Goal: Communication & Community: Participate in discussion

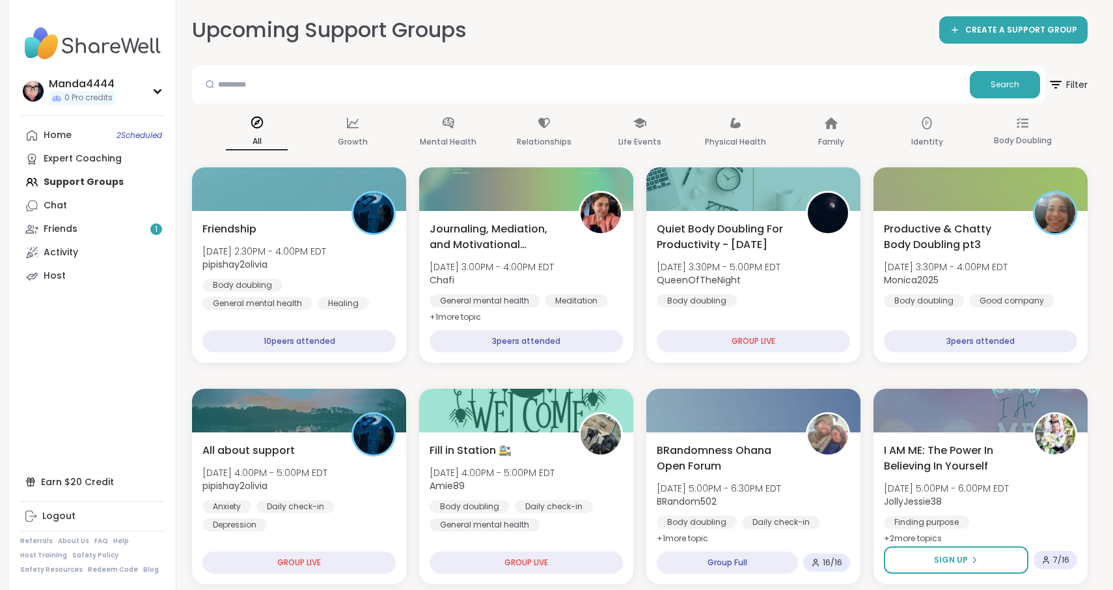
scroll to position [276, 0]
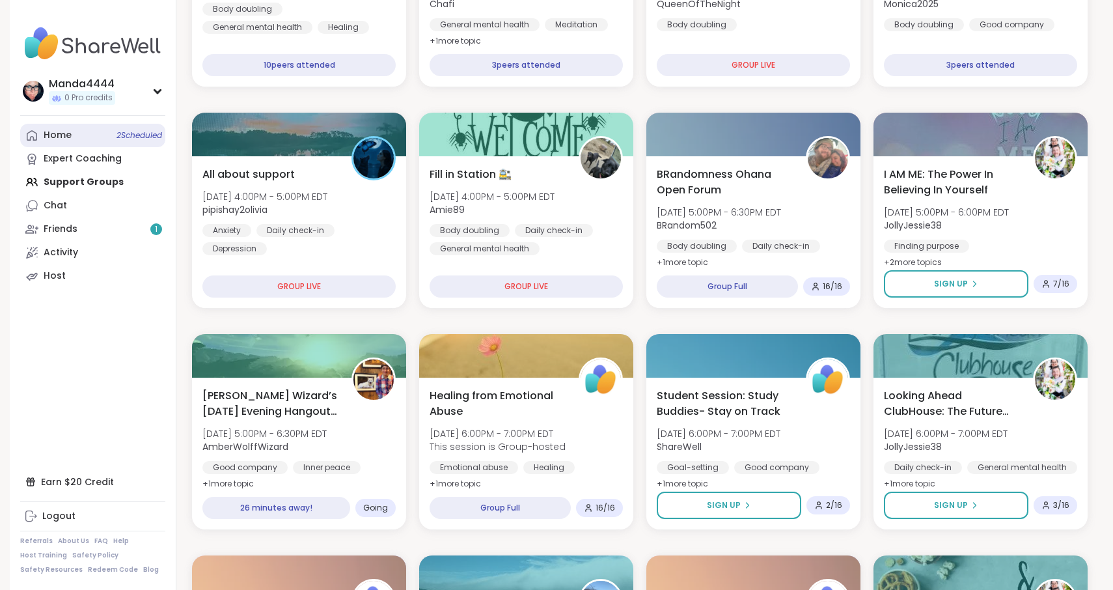
click at [70, 134] on div "Home 2 Scheduled" at bounding box center [58, 135] width 28 height 13
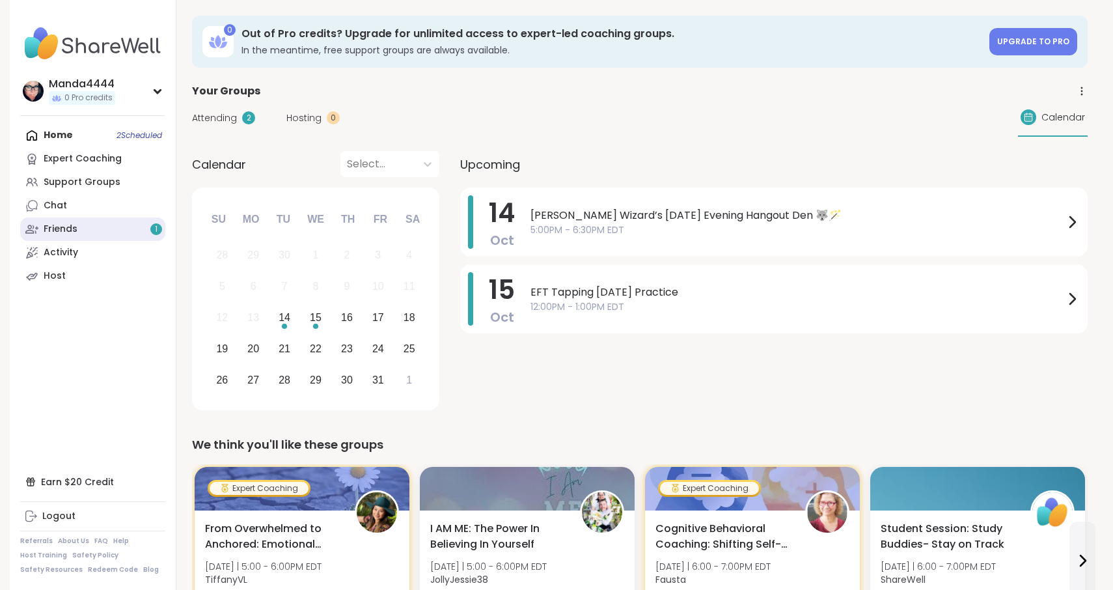
click at [91, 232] on link "Friends 1" at bounding box center [92, 228] width 145 height 23
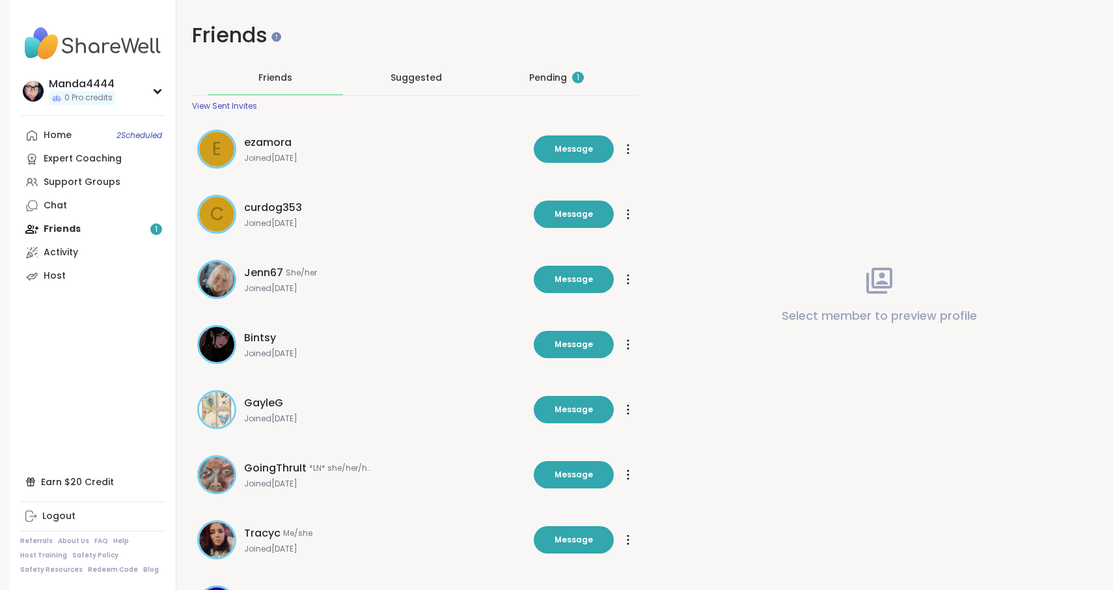
click at [572, 76] on div "Pending 1" at bounding box center [556, 77] width 55 height 13
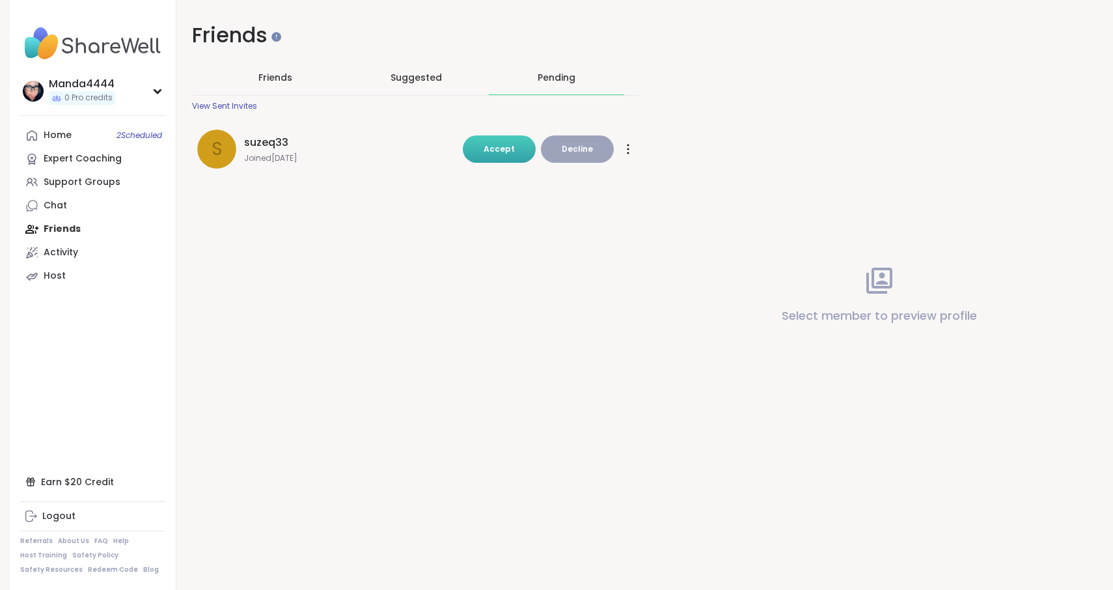
click at [508, 148] on span "Accept" at bounding box center [499, 148] width 31 height 11
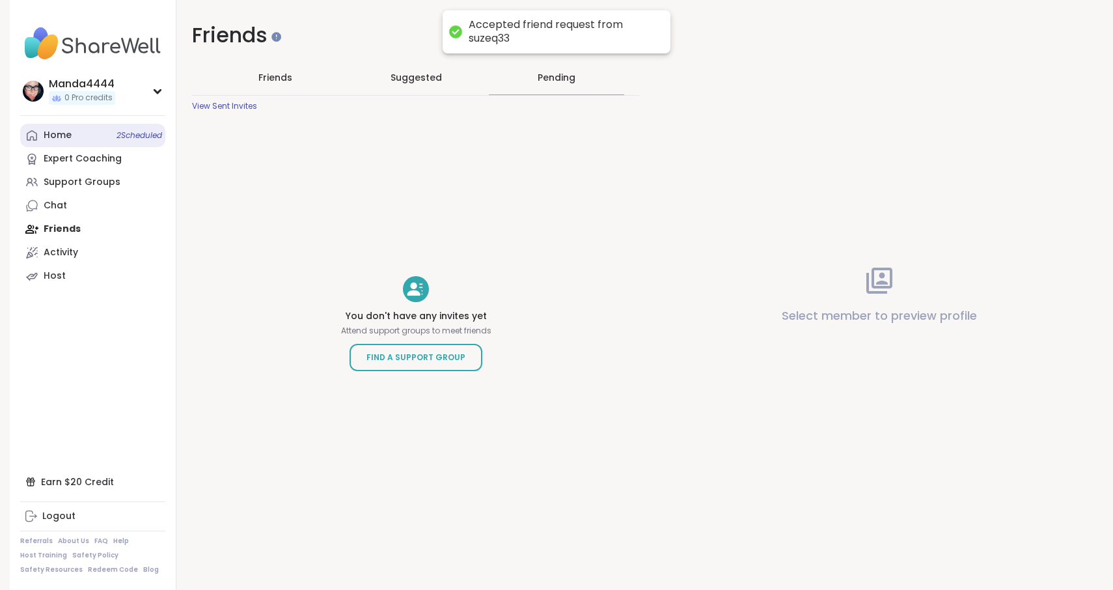
click at [61, 133] on div "Home 2 Scheduled" at bounding box center [58, 135] width 28 height 13
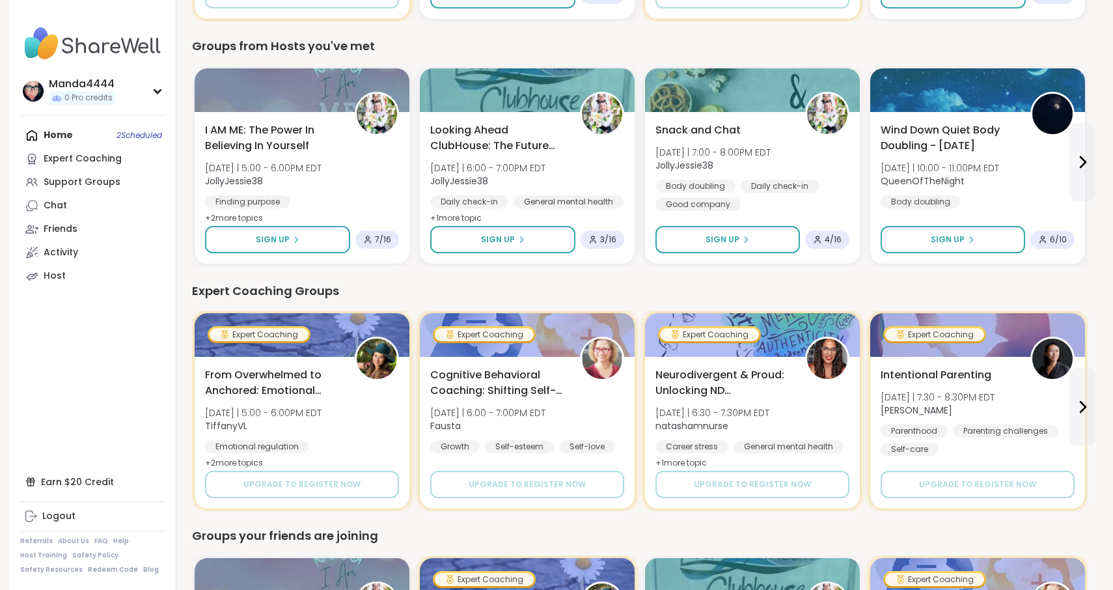
scroll to position [459, 0]
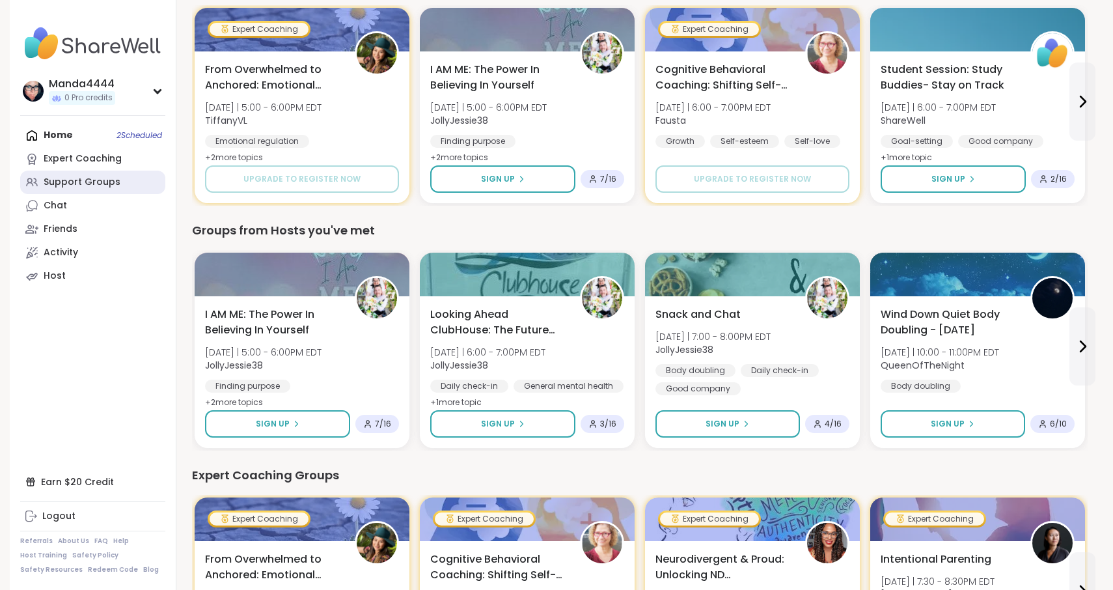
click at [109, 183] on div "Support Groups" at bounding box center [82, 182] width 77 height 13
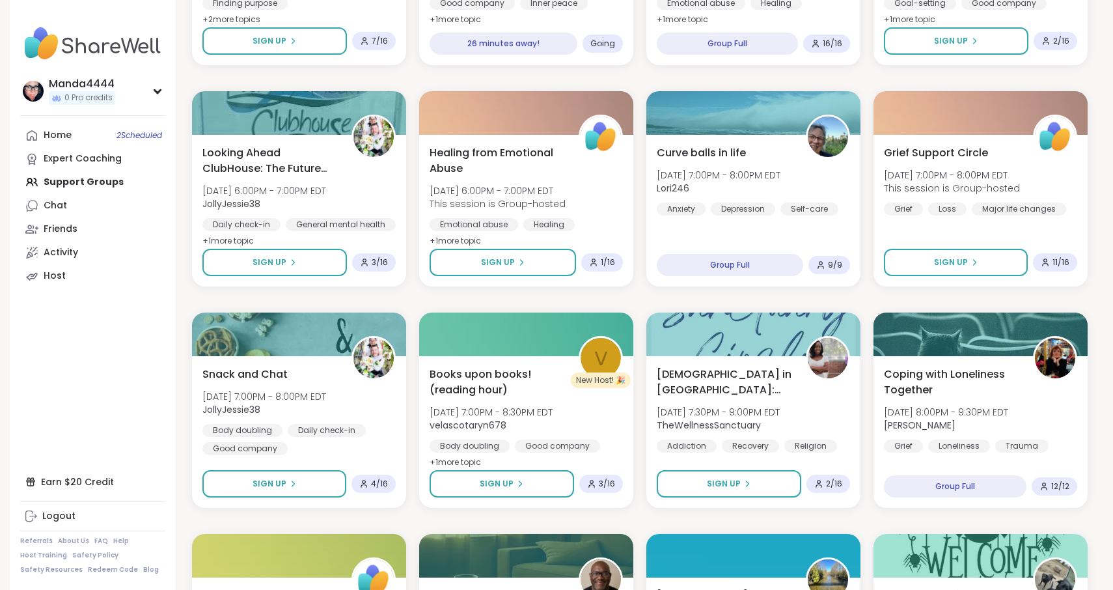
scroll to position [522, 0]
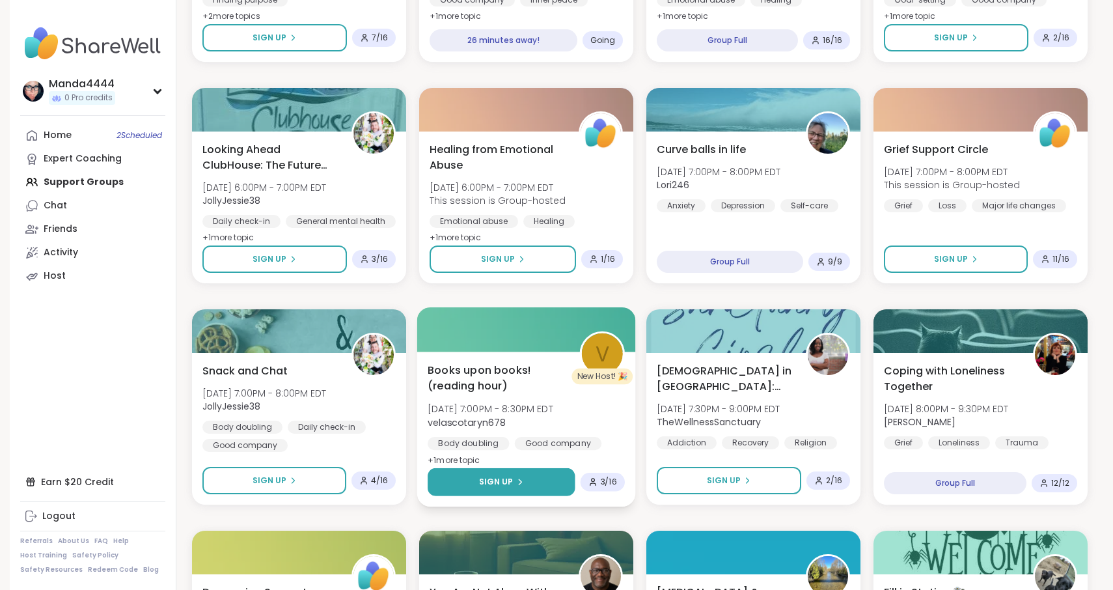
click at [509, 482] on span "Sign Up" at bounding box center [496, 482] width 35 height 12
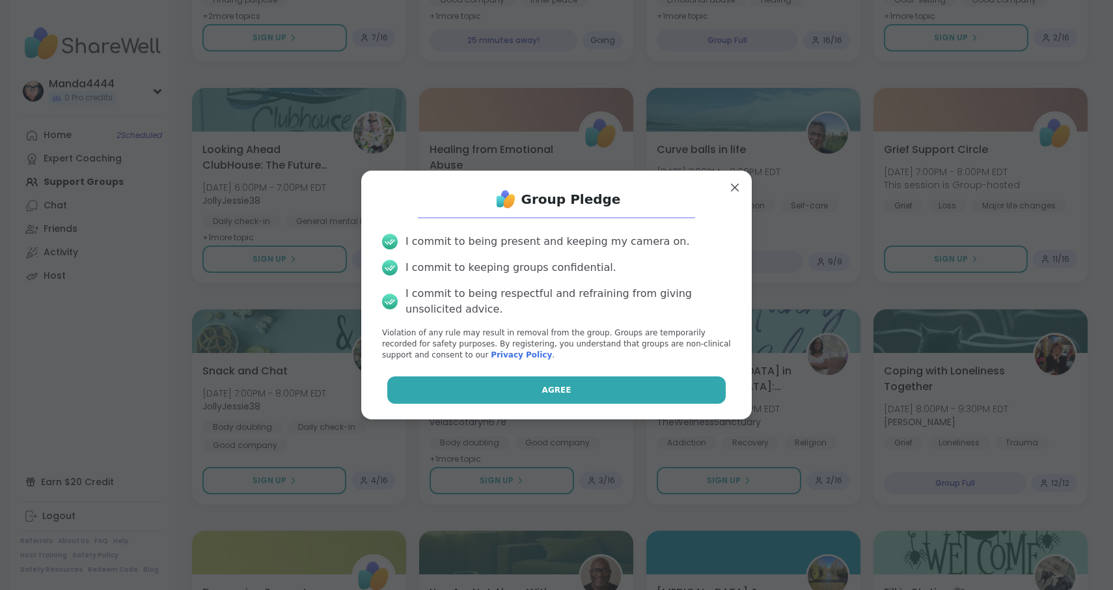
click at [565, 390] on span "Agree" at bounding box center [556, 390] width 29 height 12
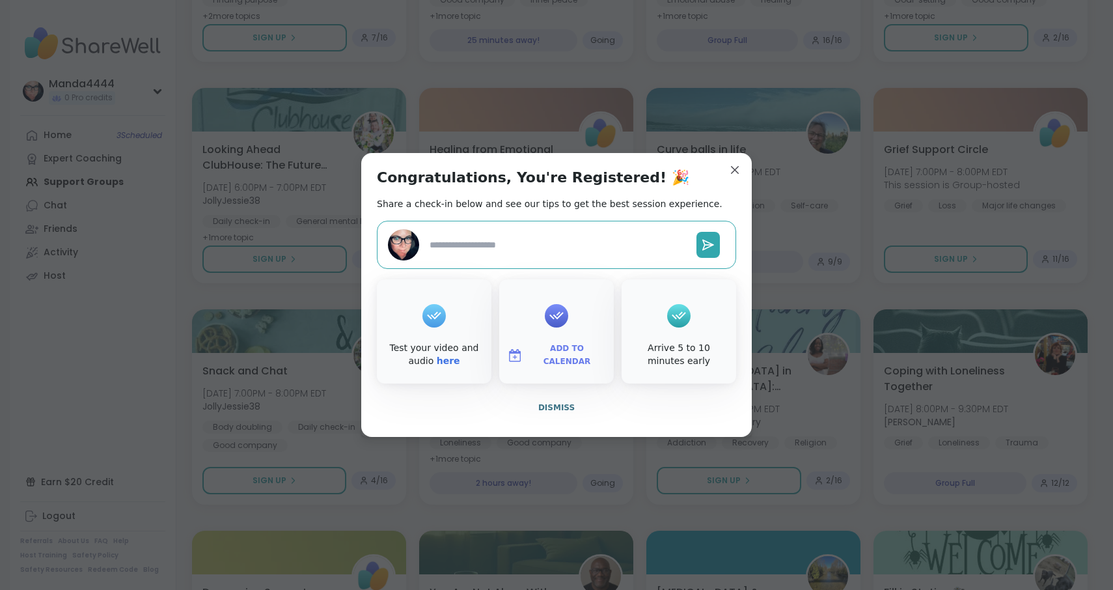
click at [564, 354] on span "Add to Calendar" at bounding box center [567, 354] width 78 height 25
click at [561, 219] on button "Apple Calendar" at bounding box center [556, 209] width 99 height 29
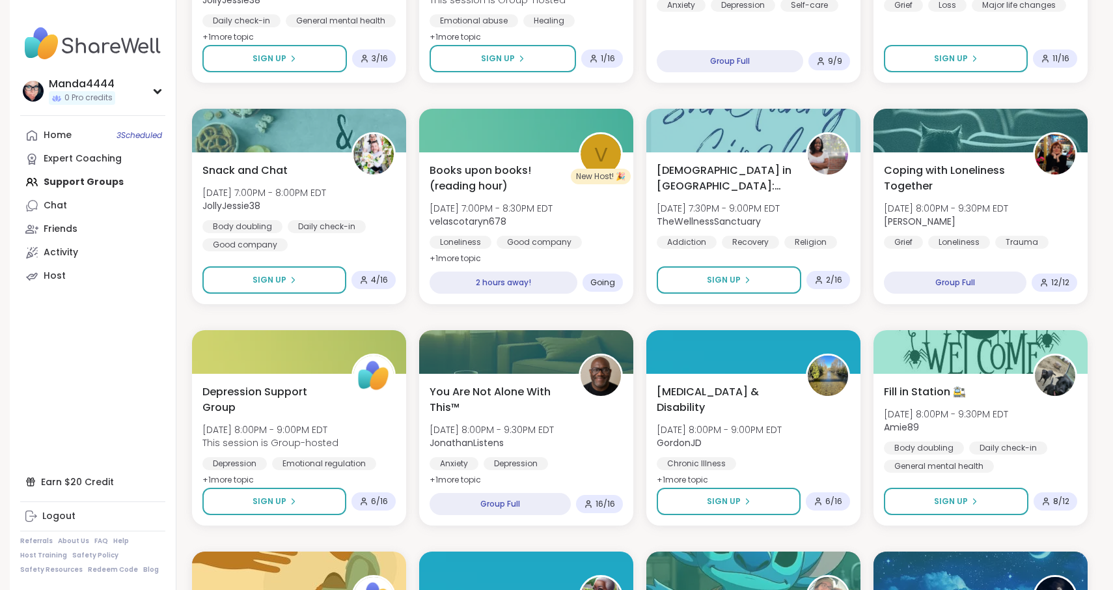
scroll to position [699, 0]
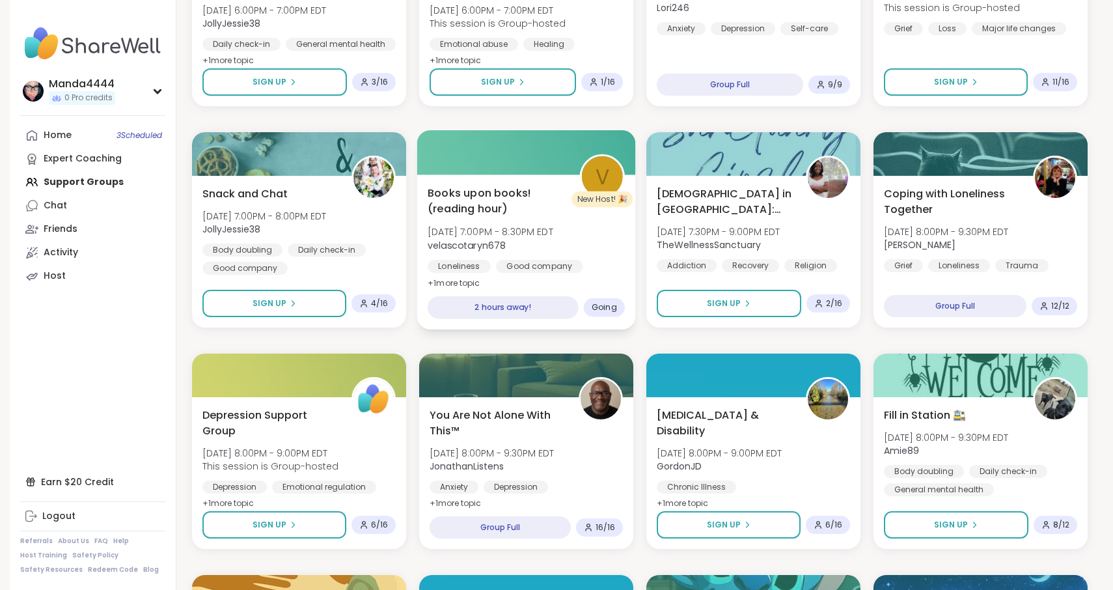
click at [529, 192] on span "Books upon books!(reading hour)" at bounding box center [496, 201] width 137 height 32
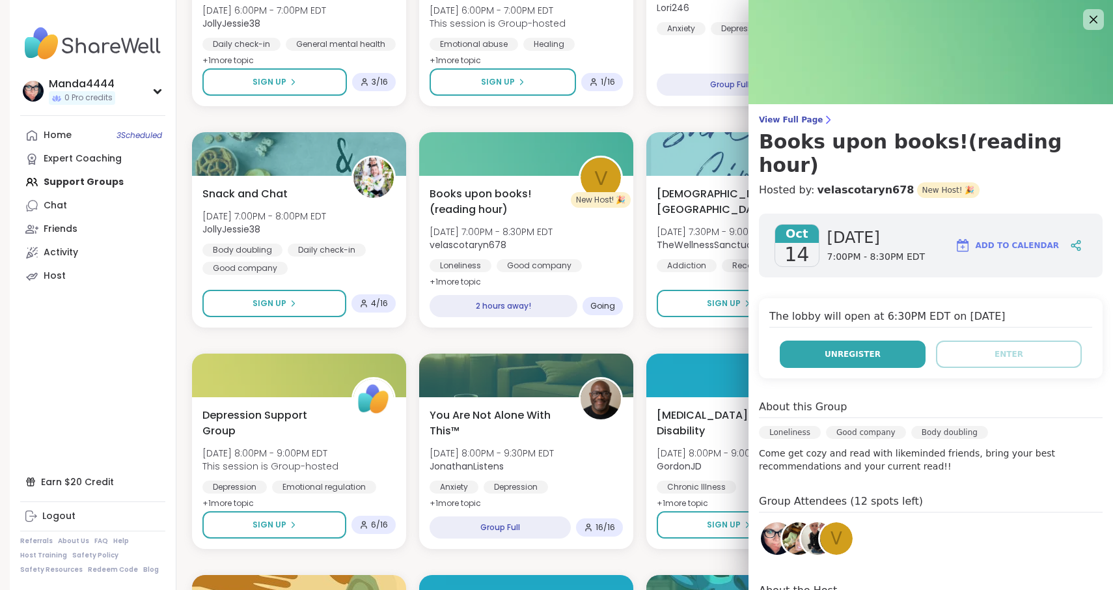
click at [865, 340] on button "Unregister" at bounding box center [853, 353] width 146 height 27
click at [1100, 20] on icon at bounding box center [1093, 19] width 16 height 16
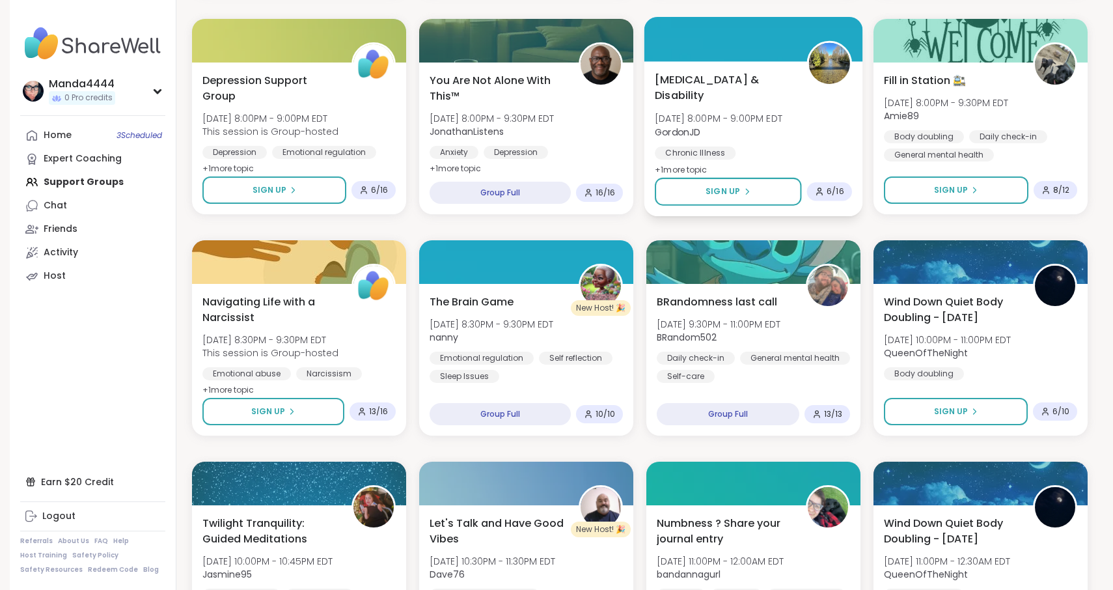
scroll to position [1036, 0]
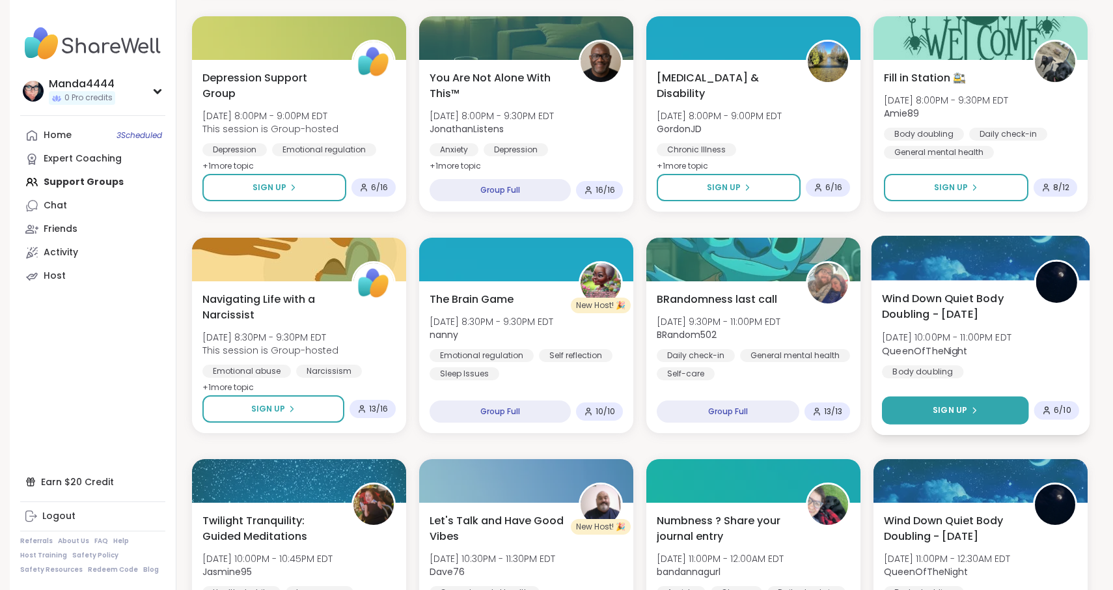
click at [956, 407] on span "Sign Up" at bounding box center [950, 410] width 35 height 12
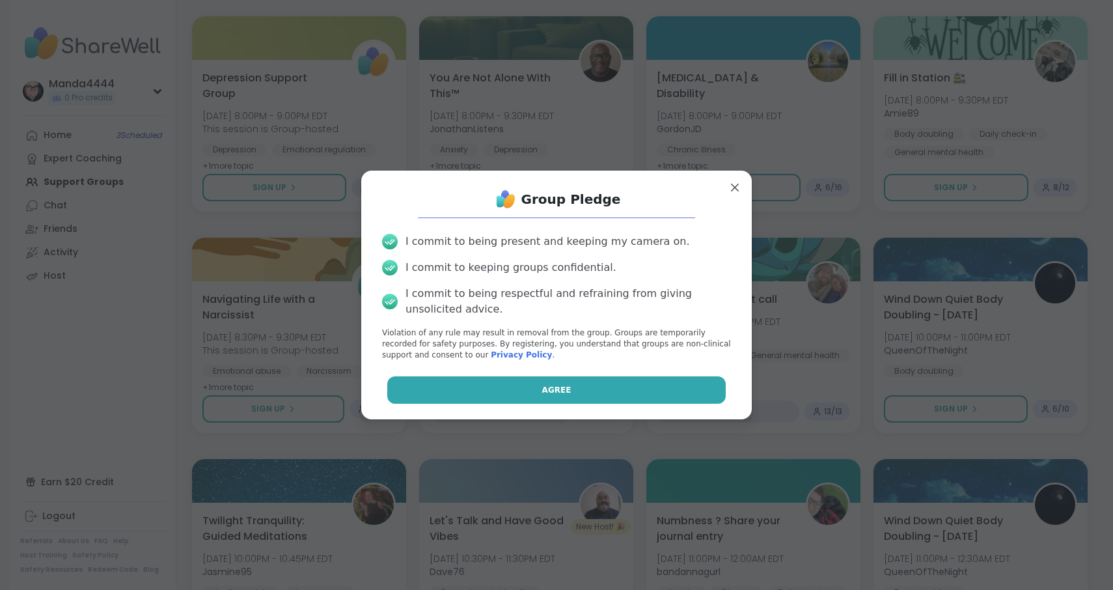
click at [571, 386] on button "Agree" at bounding box center [556, 389] width 339 height 27
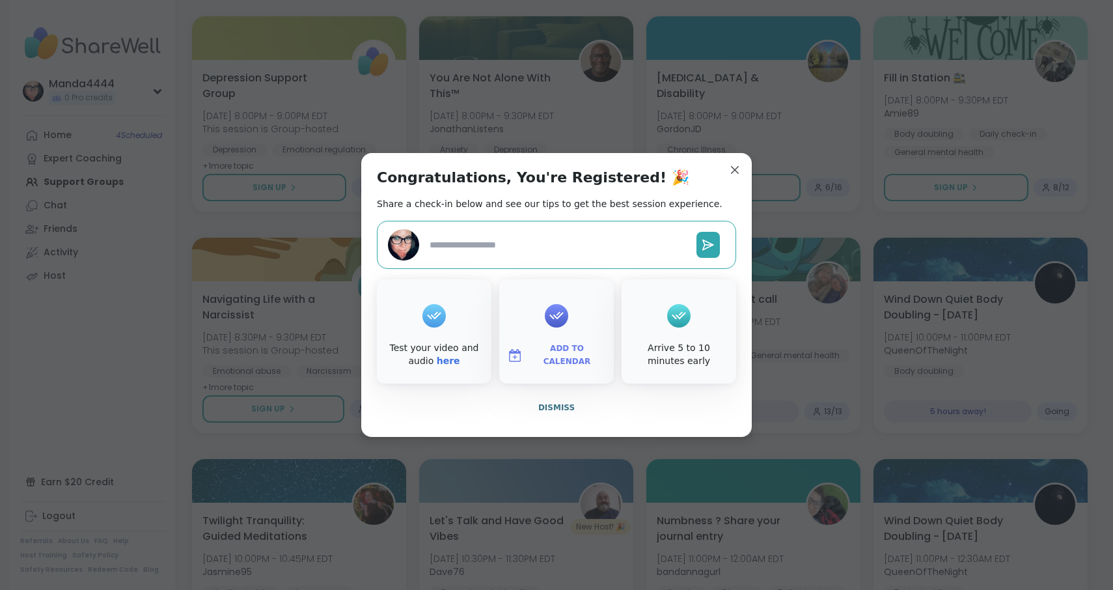
click at [561, 360] on span "Add to Calendar" at bounding box center [567, 354] width 78 height 25
click at [566, 208] on button "Apple Calendar" at bounding box center [556, 209] width 99 height 29
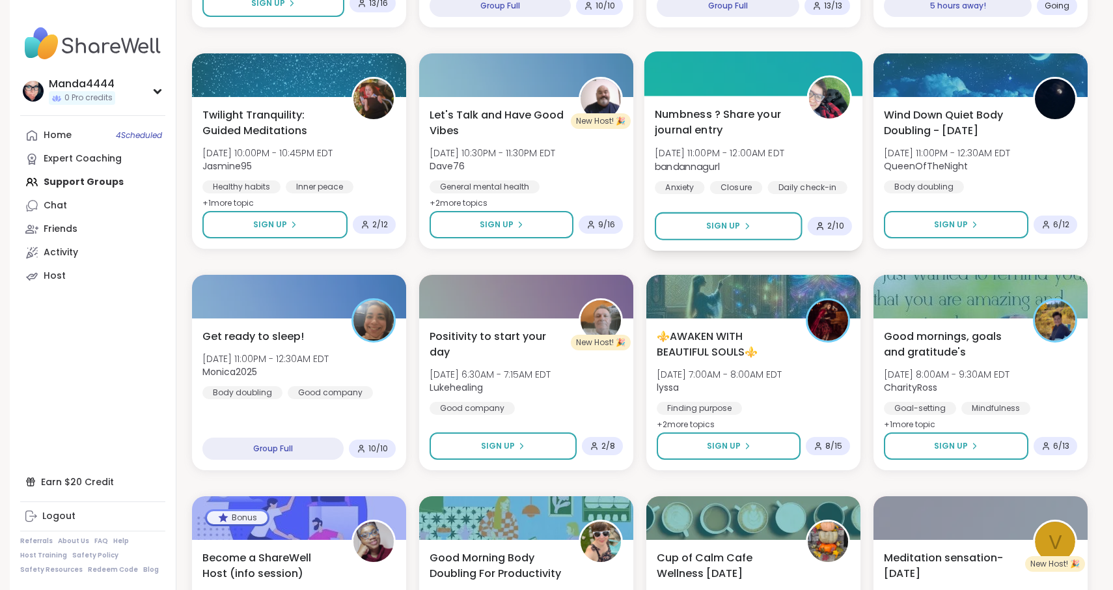
scroll to position [1597, 0]
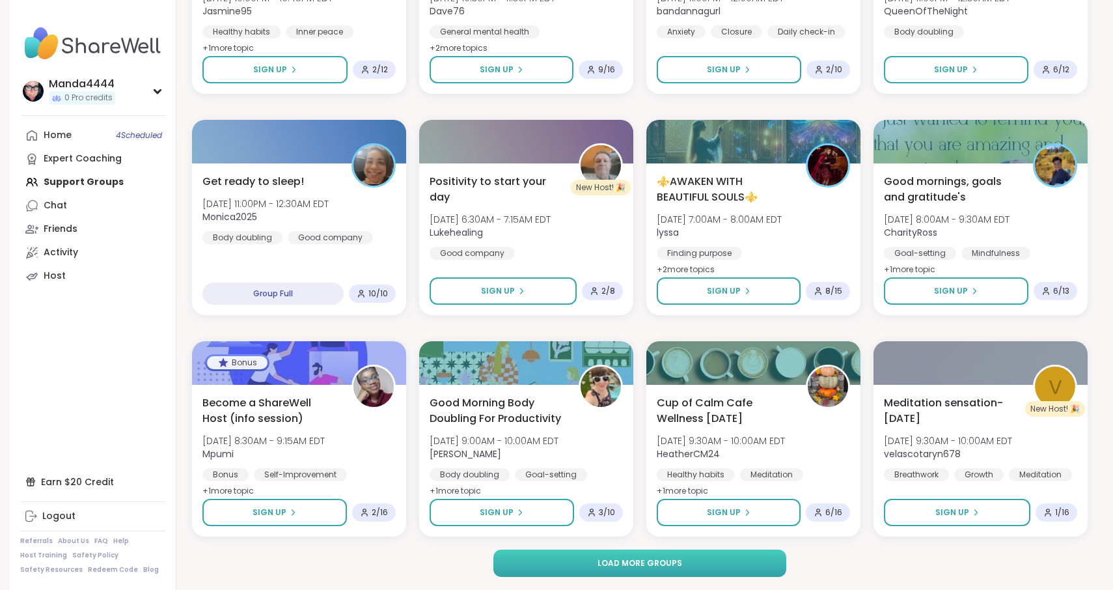
click at [670, 557] on span "Load more groups" at bounding box center [640, 563] width 85 height 12
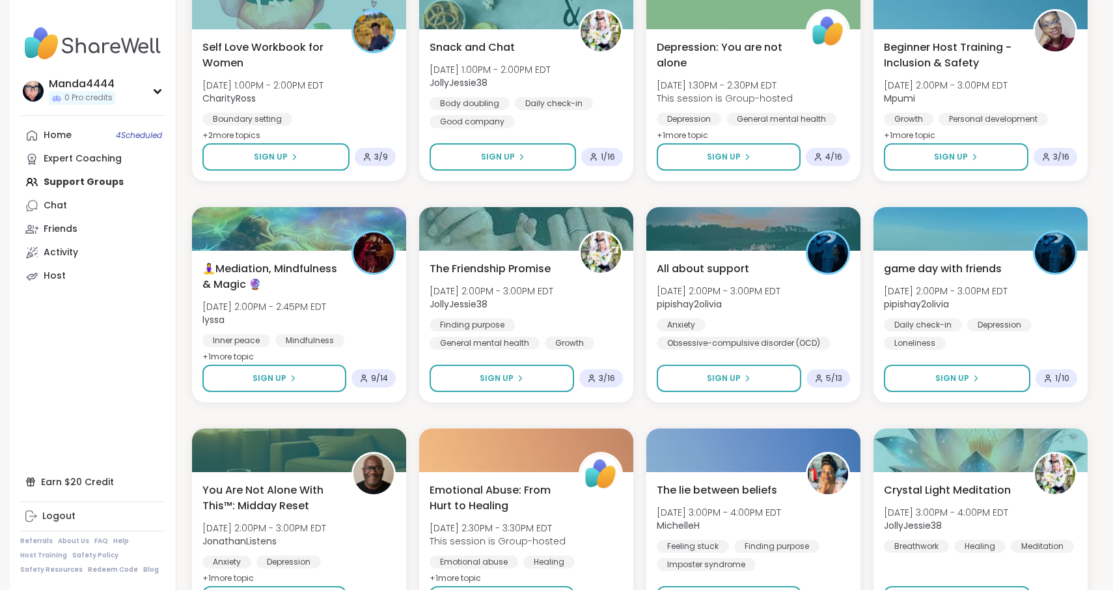
scroll to position [2617, 0]
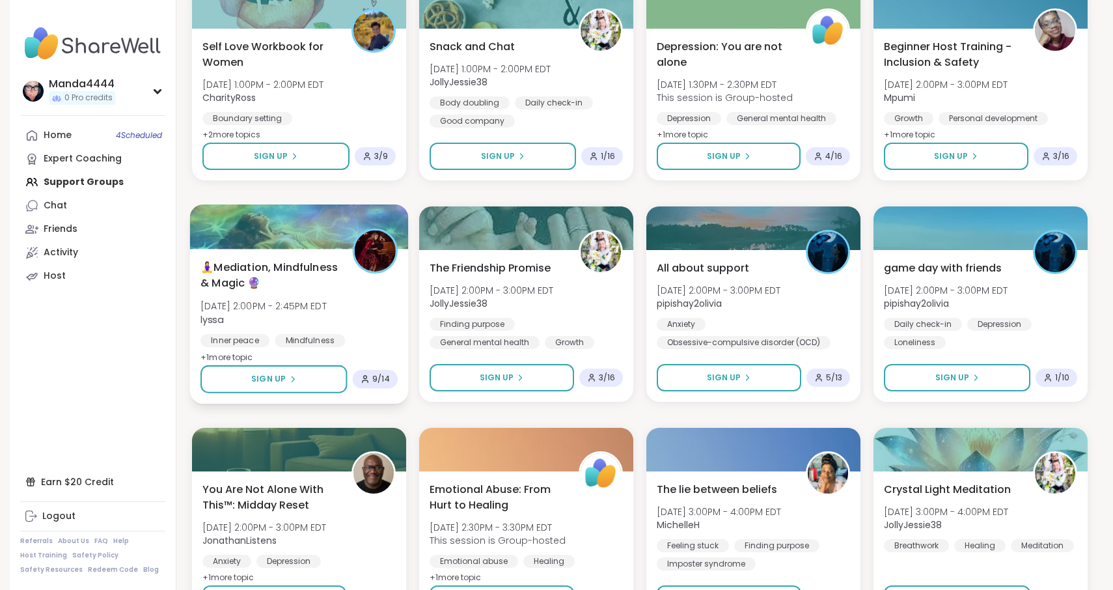
click at [305, 270] on span "🧘‍♀️Mediation, Mindfulness & Magic 🔮" at bounding box center [269, 275] width 137 height 32
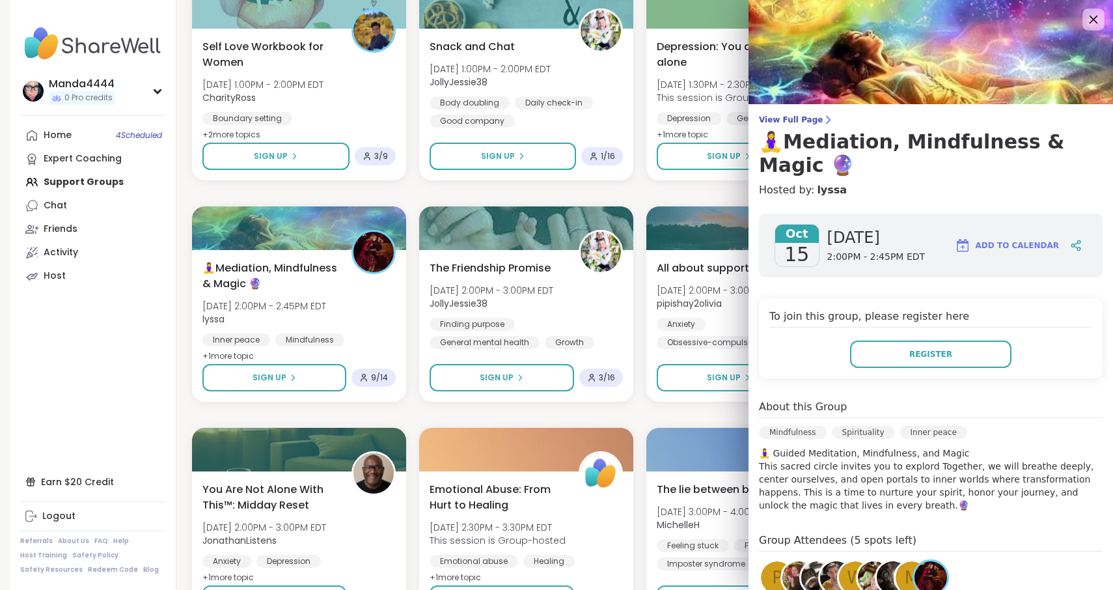
click at [1092, 21] on icon at bounding box center [1094, 20] width 8 height 8
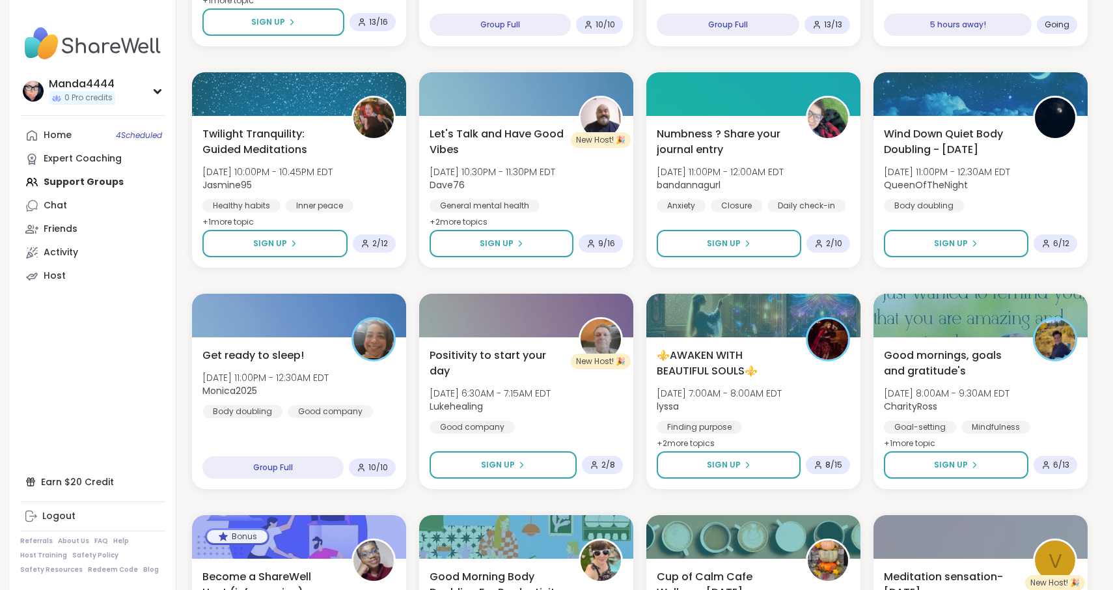
scroll to position [1424, 0]
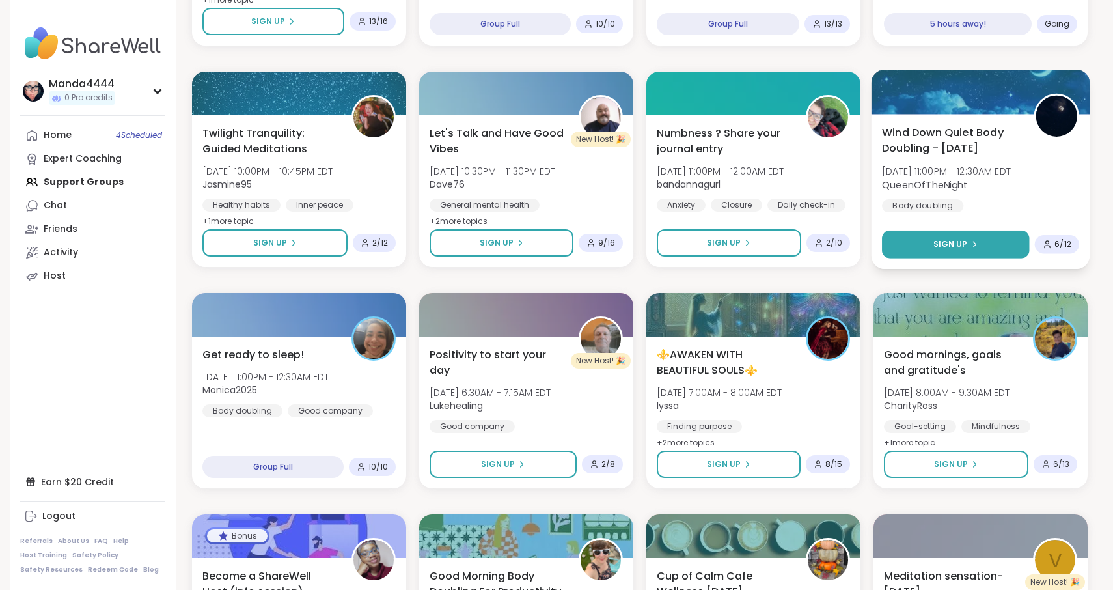
click at [971, 246] on icon at bounding box center [975, 244] width 8 height 8
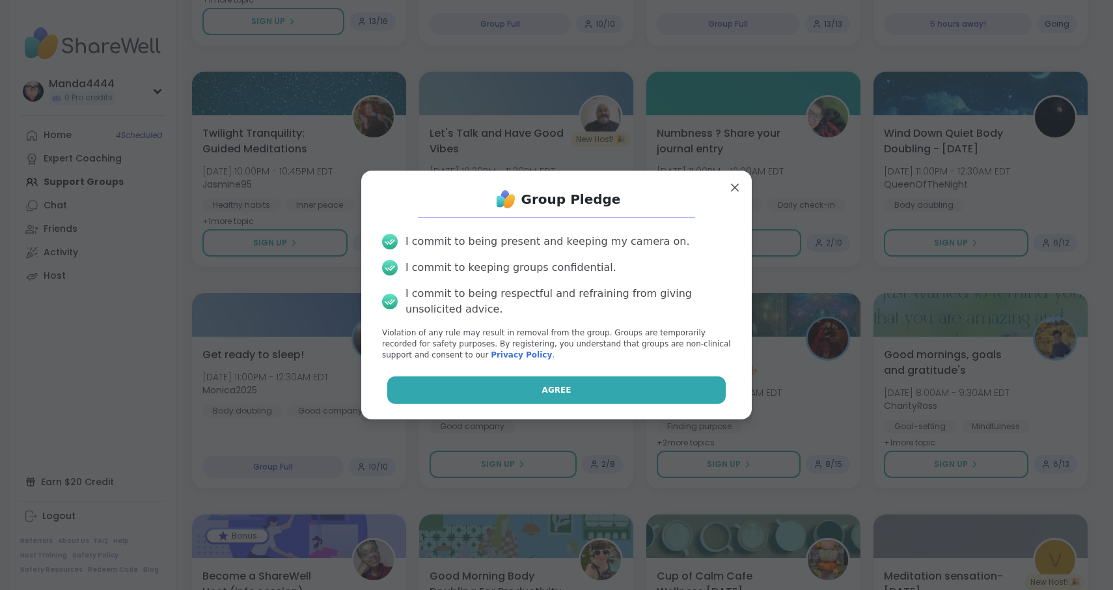
click at [592, 389] on button "Agree" at bounding box center [556, 389] width 339 height 27
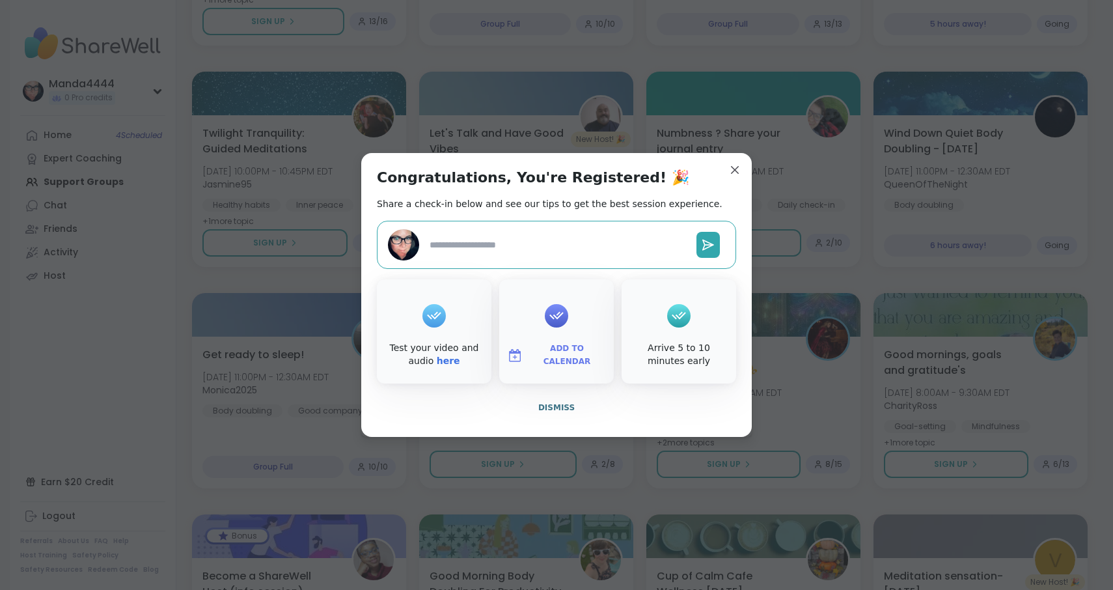
click at [562, 361] on span "Add to Calendar" at bounding box center [567, 354] width 78 height 25
type textarea "*"
click at [573, 212] on button "Apple Calendar" at bounding box center [556, 209] width 99 height 29
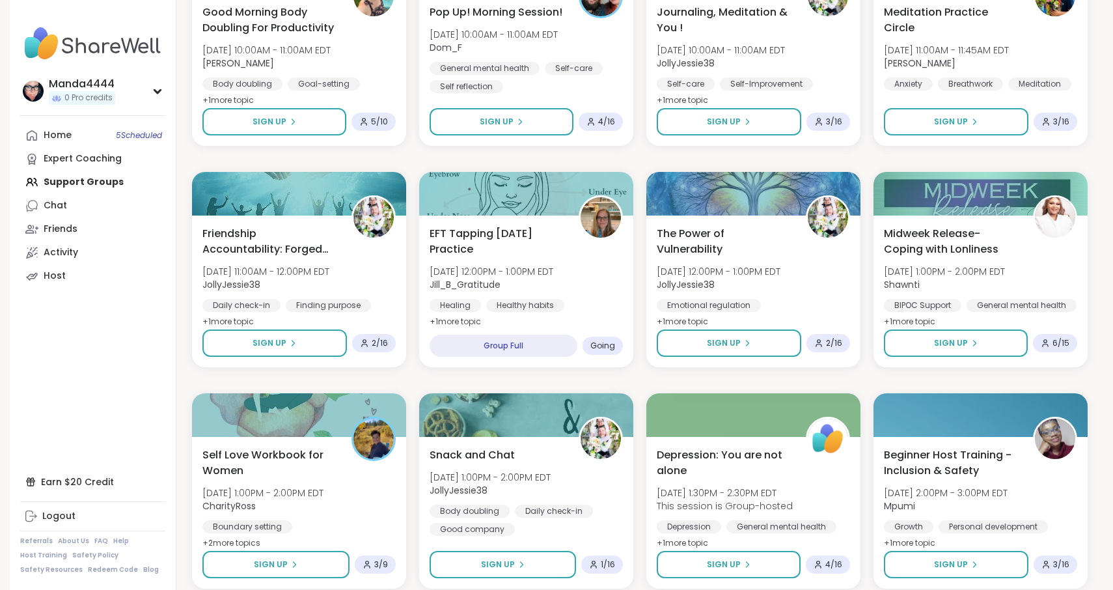
scroll to position [2211, 0]
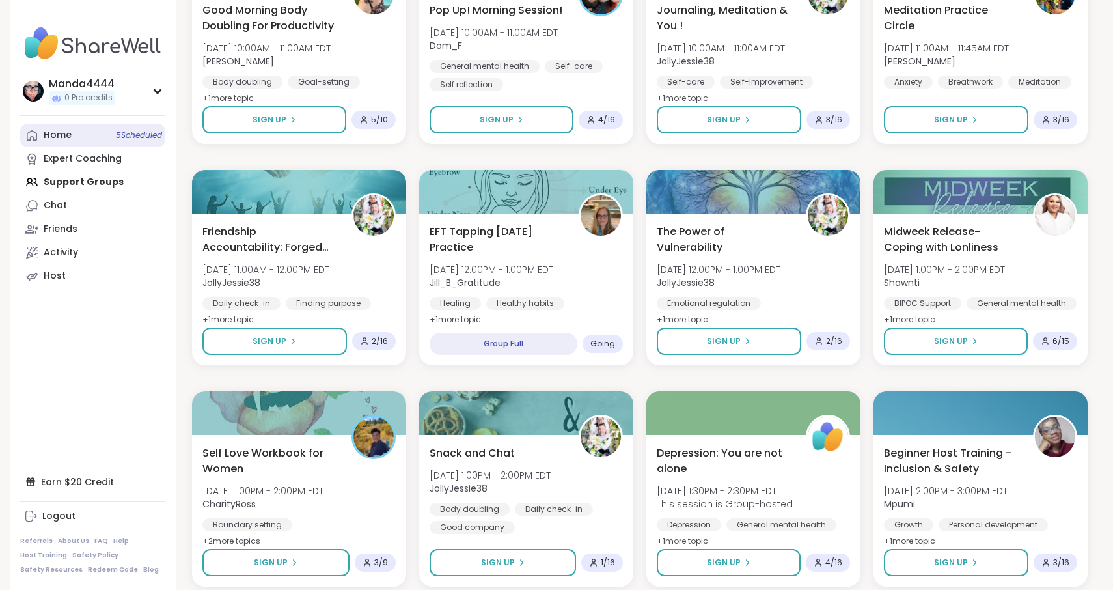
click at [65, 132] on div "Home 5 Scheduled" at bounding box center [58, 135] width 28 height 13
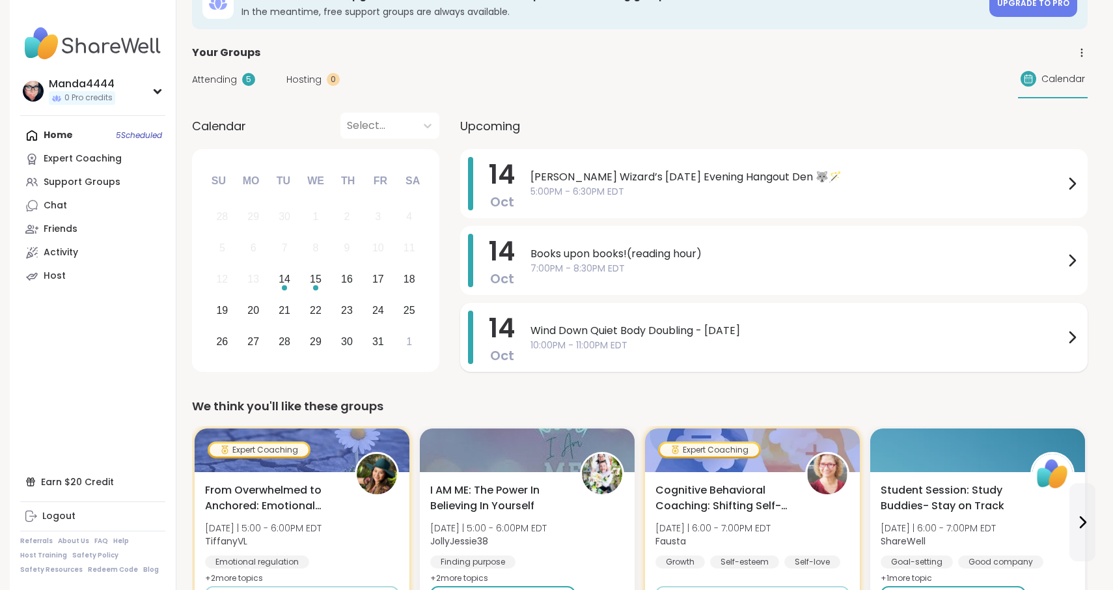
scroll to position [37, 0]
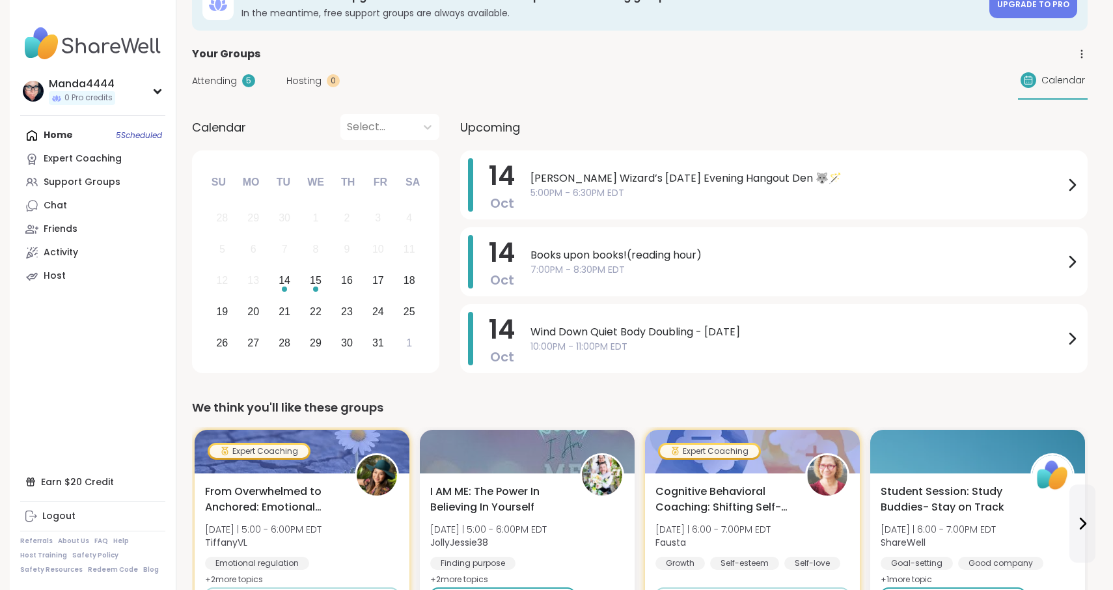
click at [225, 82] on span "Attending" at bounding box center [214, 81] width 45 height 14
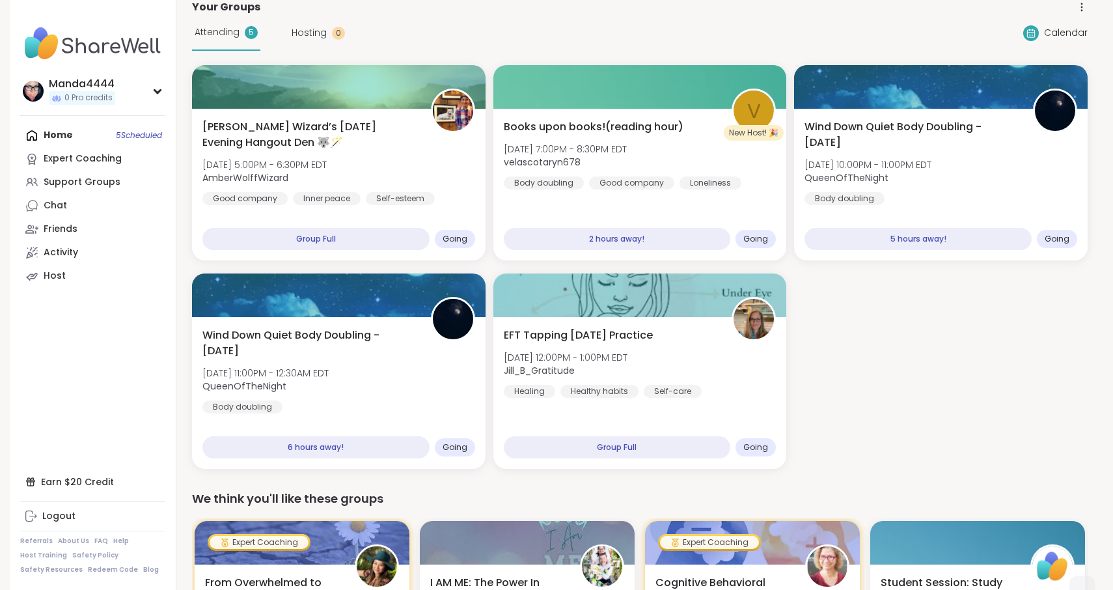
scroll to position [0, 0]
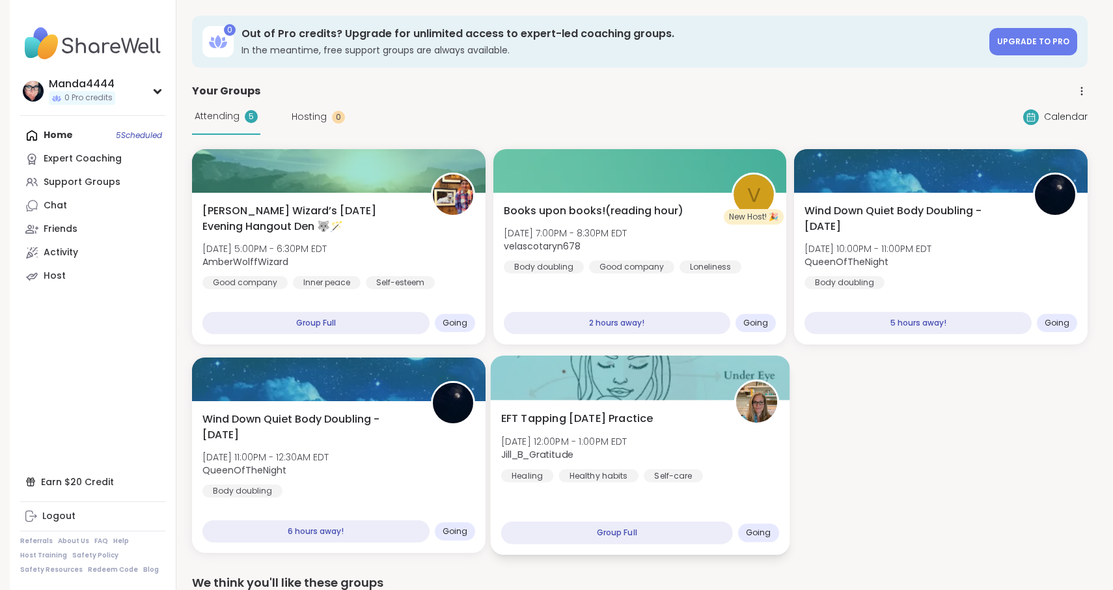
click at [559, 452] on b "Jill_B_Gratitude" at bounding box center [537, 454] width 72 height 13
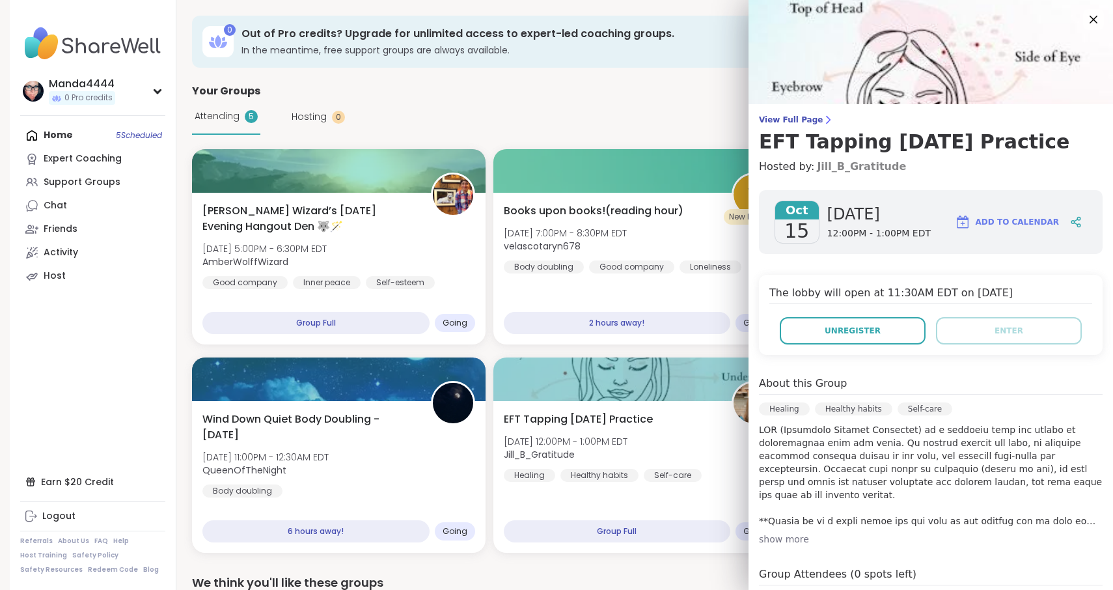
click at [869, 170] on link "Jill_B_Gratitude" at bounding box center [861, 167] width 89 height 16
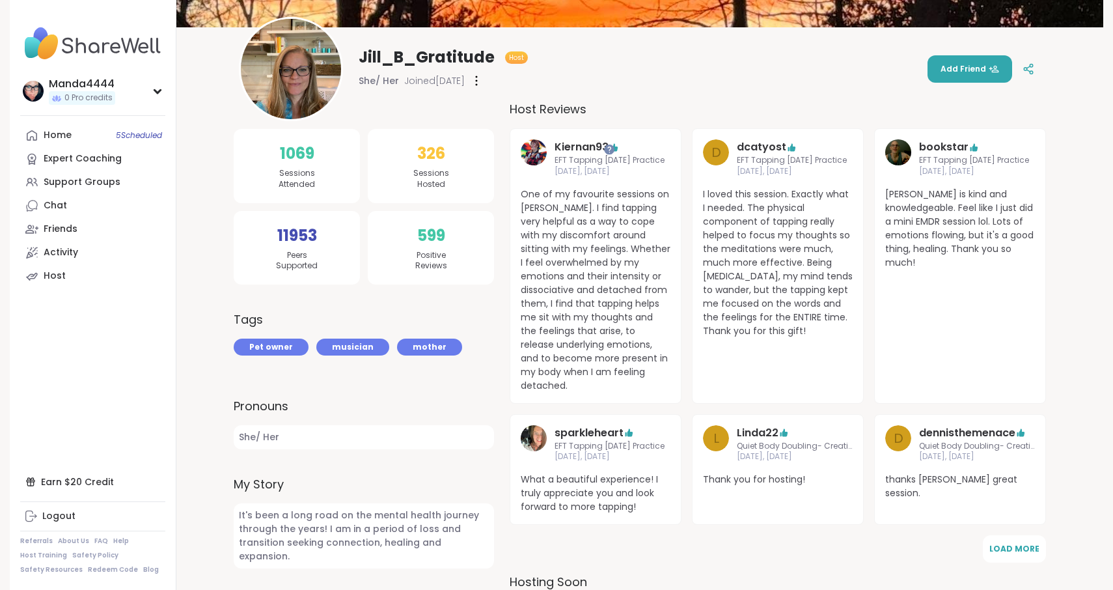
scroll to position [133, 0]
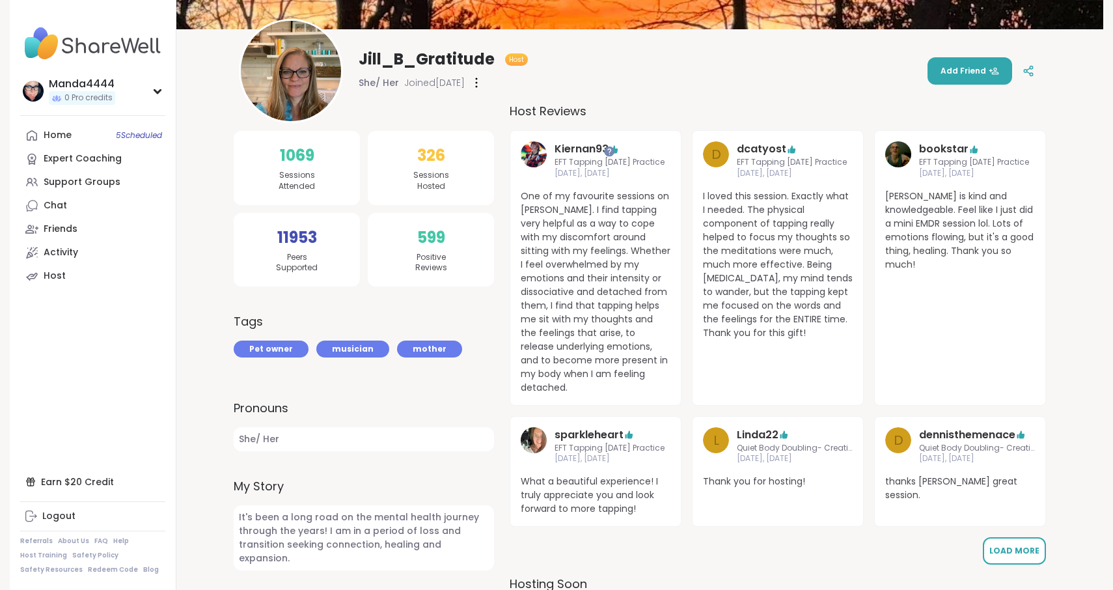
click at [1025, 553] on span "Load More" at bounding box center [1015, 550] width 50 height 11
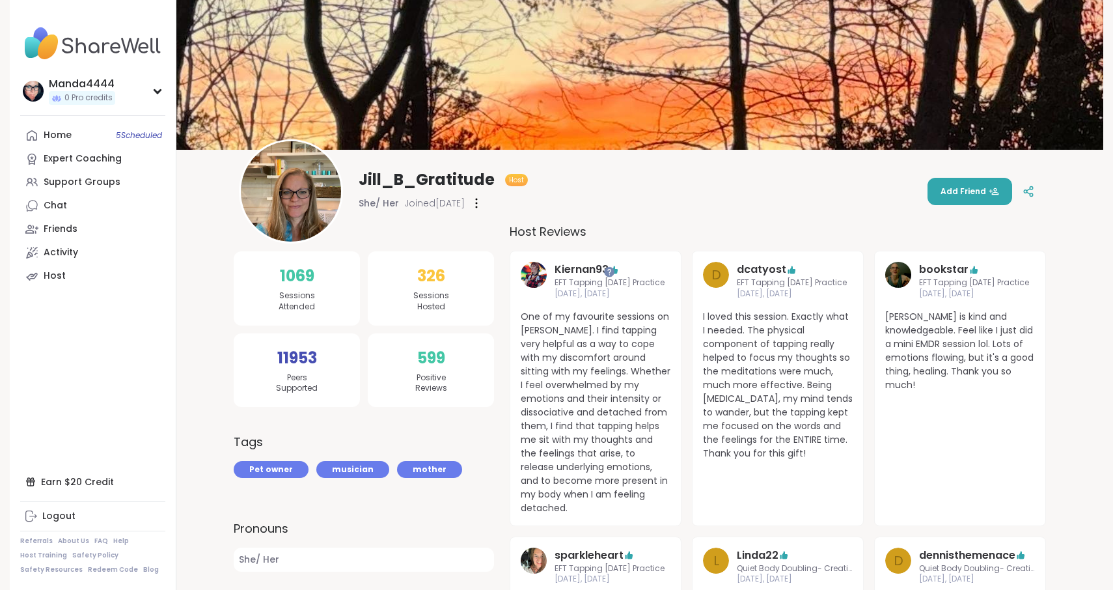
scroll to position [0, 0]
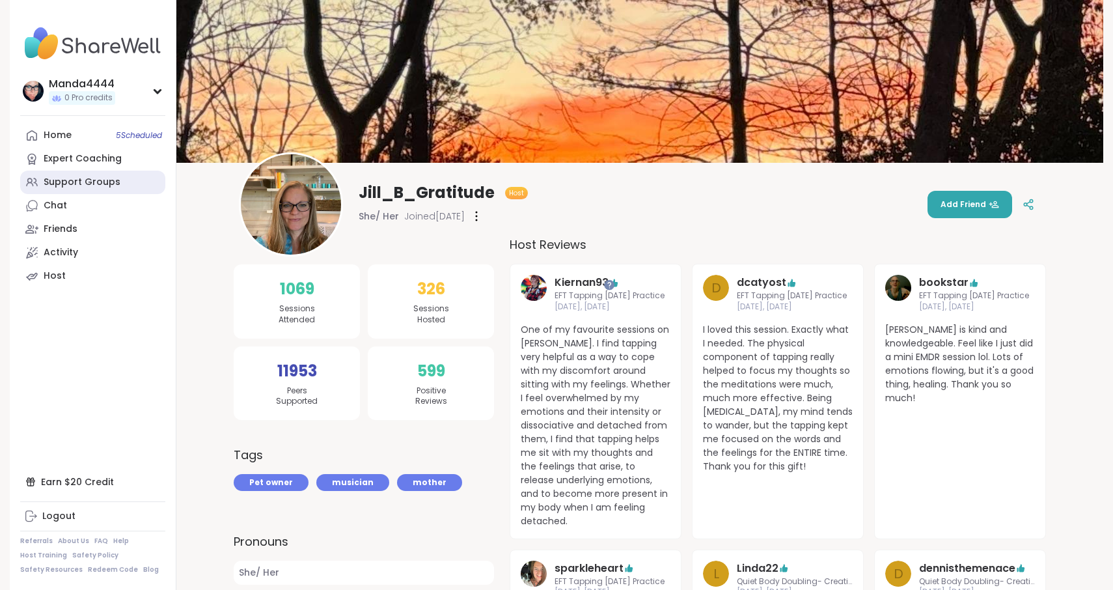
click at [89, 187] on div "Support Groups" at bounding box center [82, 182] width 77 height 13
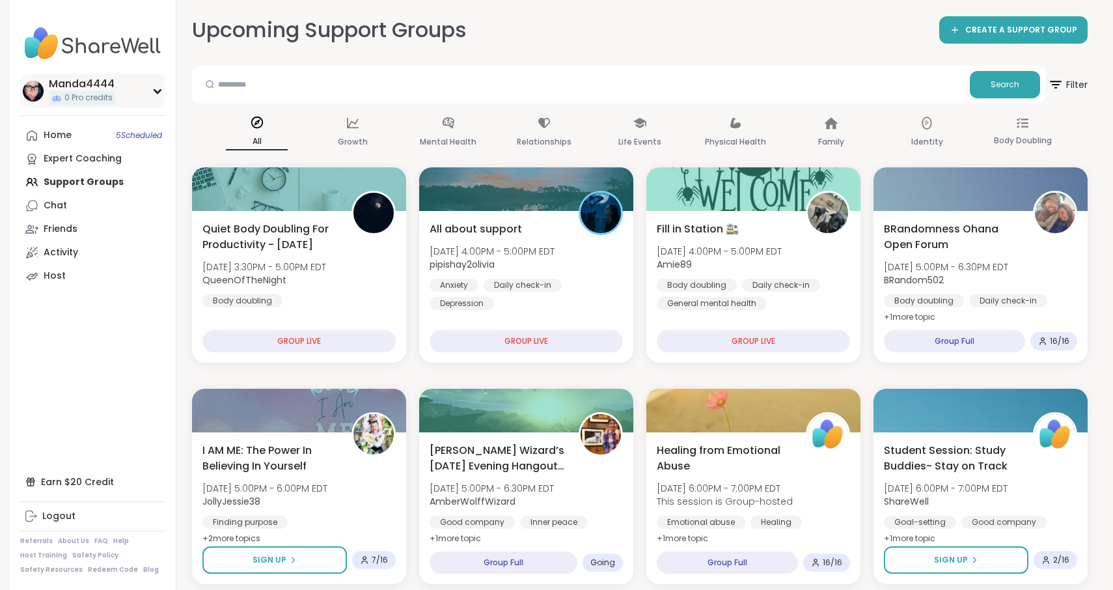
click at [81, 84] on div "Manda4444" at bounding box center [82, 84] width 66 height 14
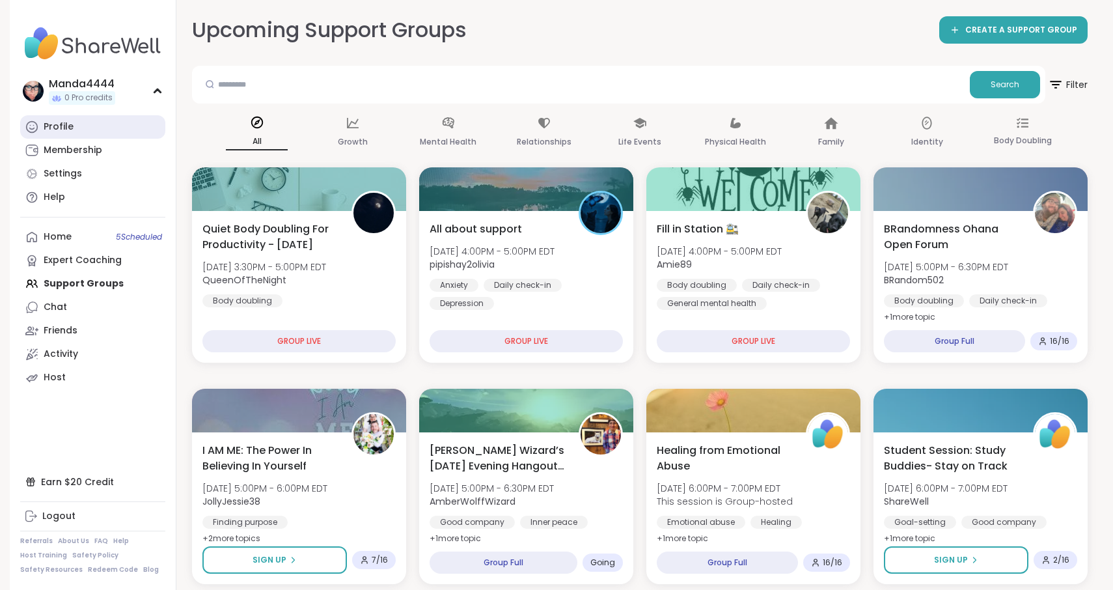
click at [55, 124] on div "Profile" at bounding box center [59, 126] width 30 height 13
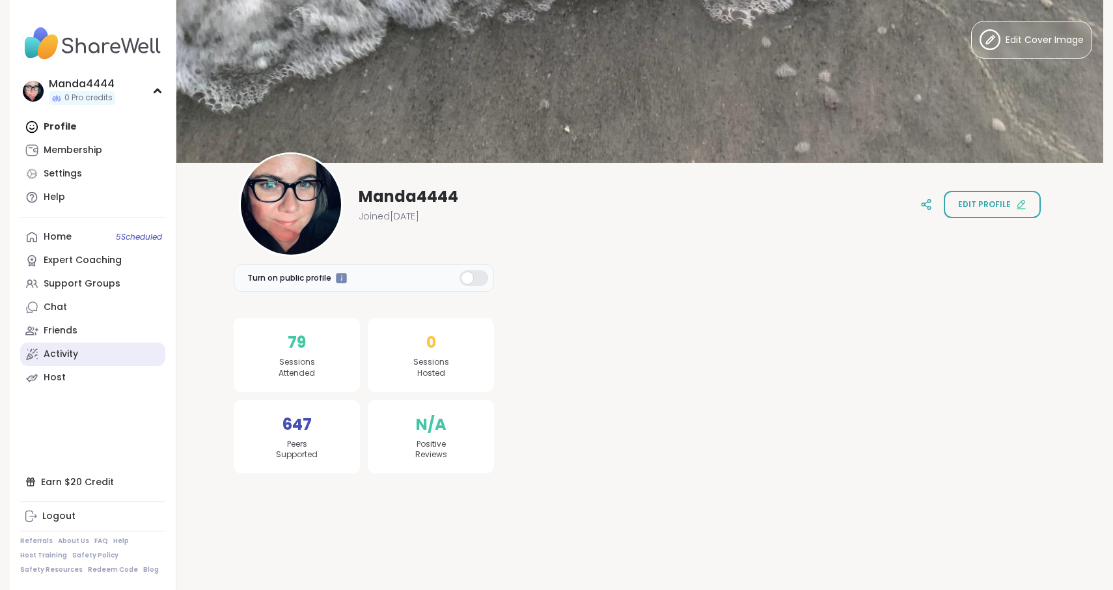
click at [66, 355] on div "Activity" at bounding box center [61, 354] width 35 height 13
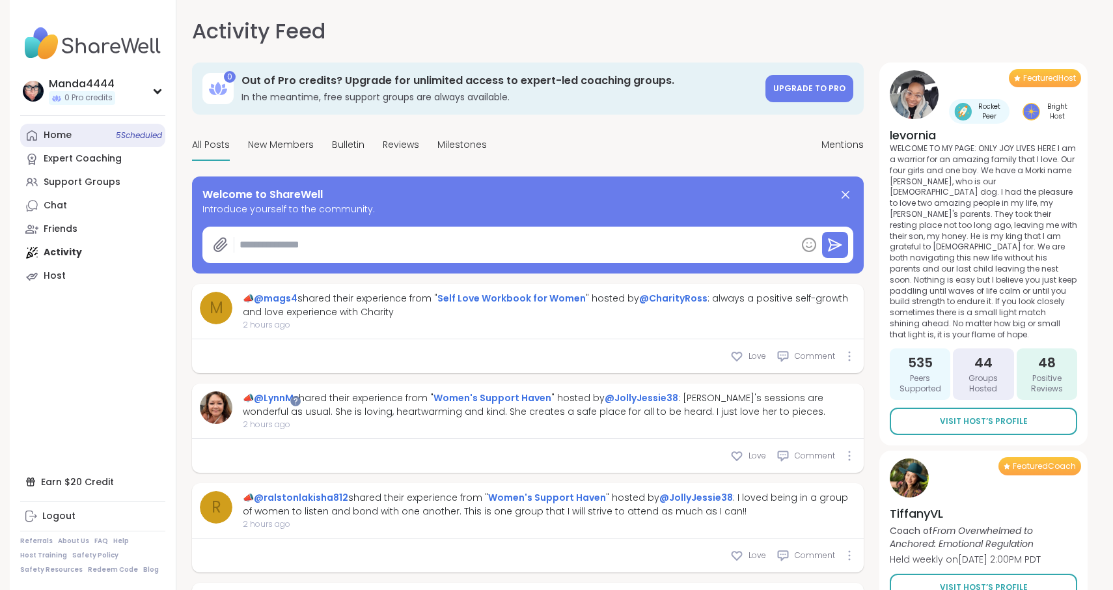
type textarea "*"
click at [67, 133] on div "Home 5 Scheduled" at bounding box center [58, 135] width 28 height 13
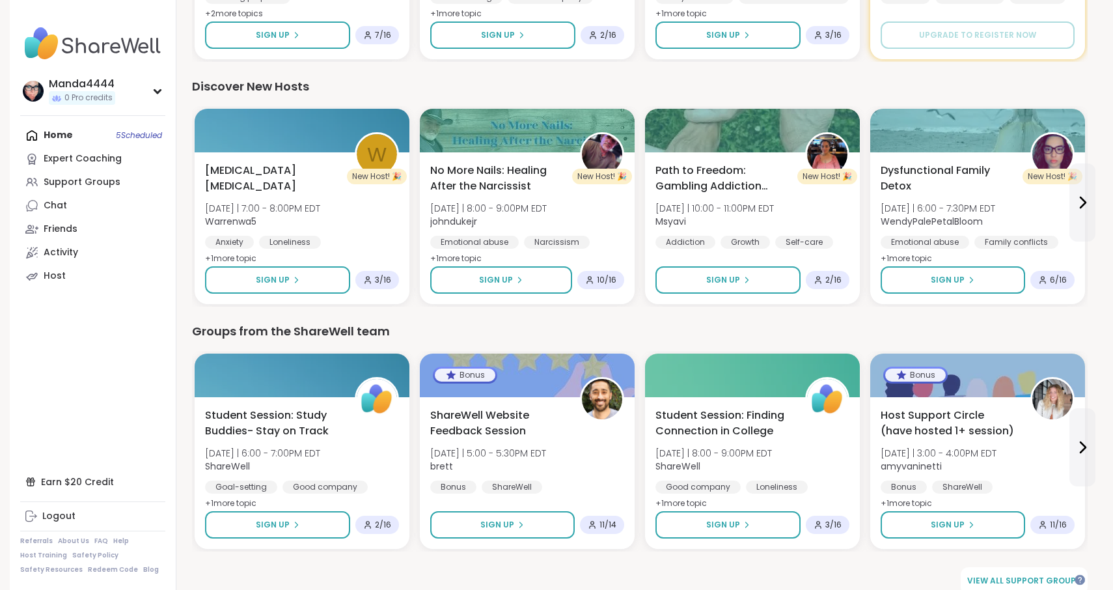
scroll to position [1599, 0]
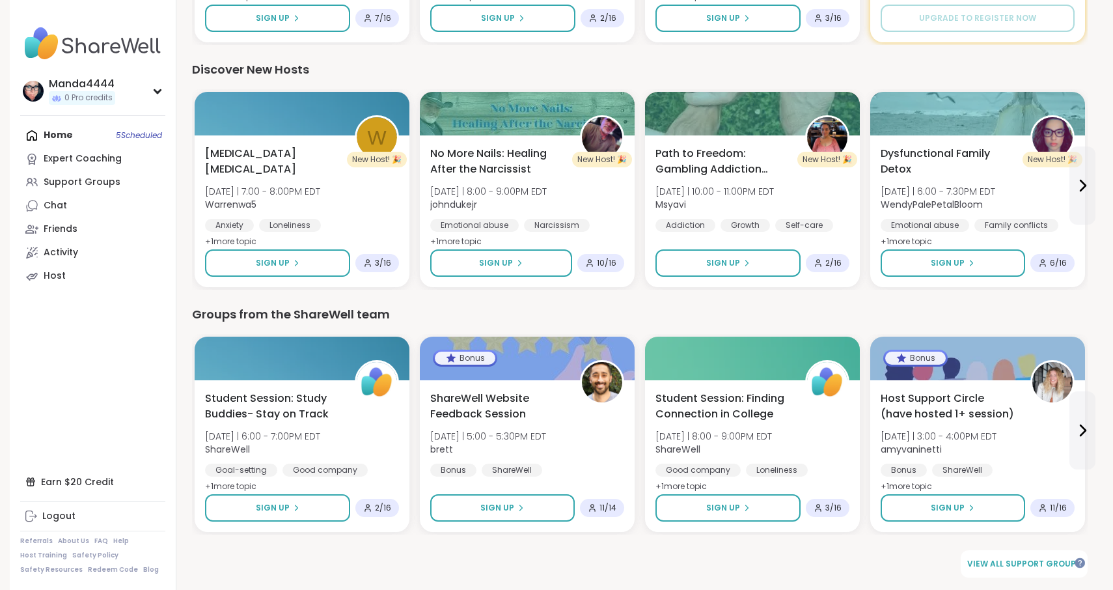
click at [59, 133] on div "Home 5 Scheduled Expert Coaching Support Groups Chat Friends Activity Host" at bounding box center [92, 206] width 145 height 164
click at [68, 206] on link "Chat" at bounding box center [92, 205] width 145 height 23
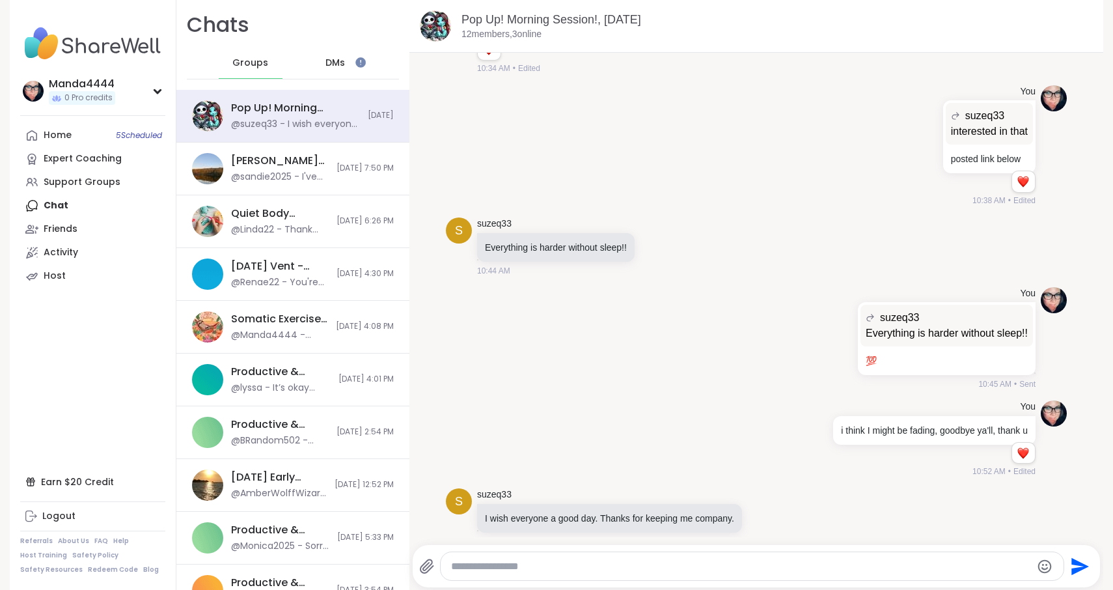
click at [344, 64] on span "DMs" at bounding box center [336, 63] width 20 height 13
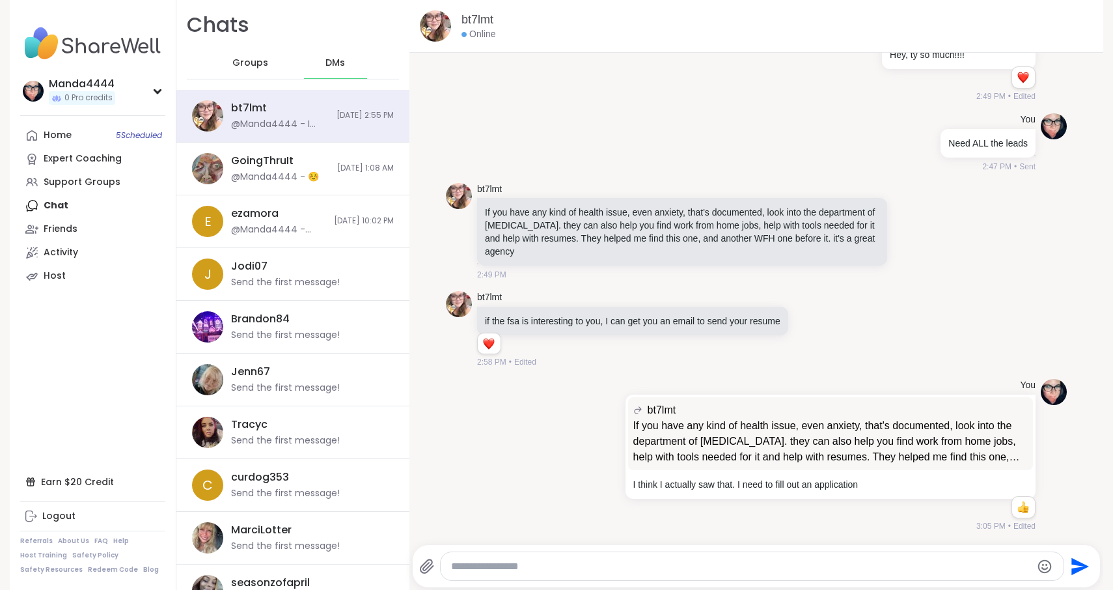
click at [620, 572] on textarea "Type your message" at bounding box center [740, 566] width 579 height 13
type textarea "**********"
click at [1040, 568] on icon "Emoji picker" at bounding box center [1045, 566] width 14 height 14
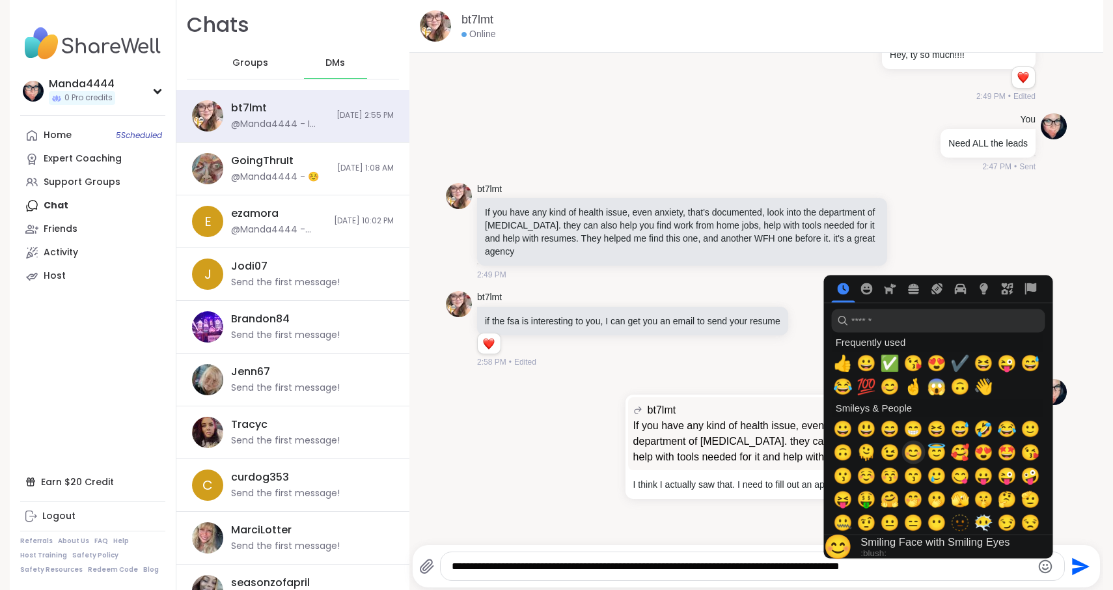
click at [915, 456] on span "😊" at bounding box center [914, 452] width 20 height 18
click at [917, 455] on span "😊" at bounding box center [914, 452] width 20 height 18
click at [914, 456] on span "😊" at bounding box center [914, 452] width 20 height 18
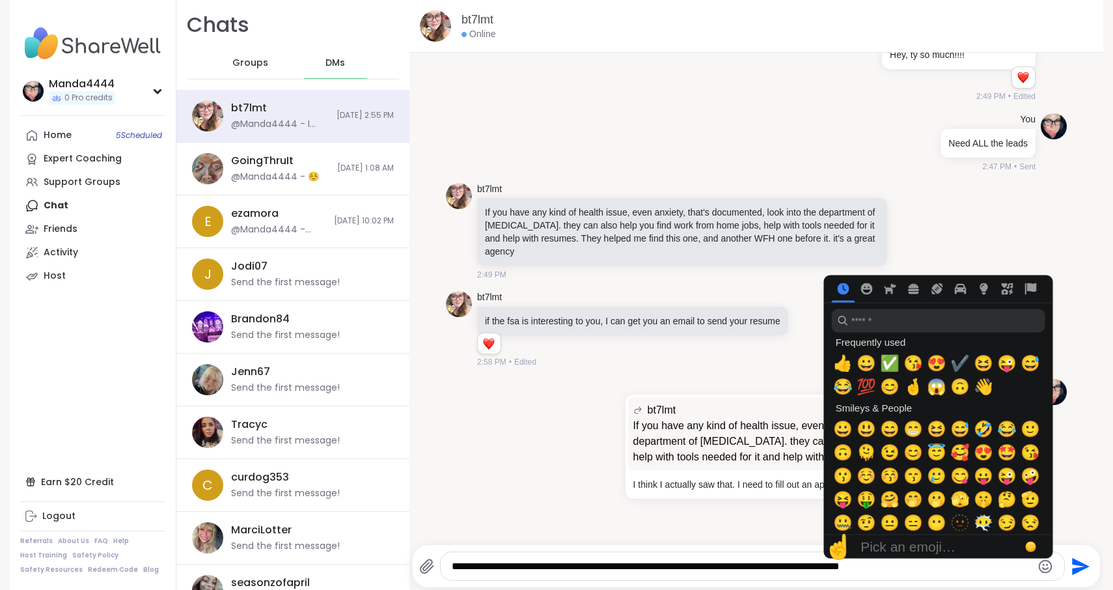
click at [997, 576] on div "**********" at bounding box center [752, 566] width 623 height 28
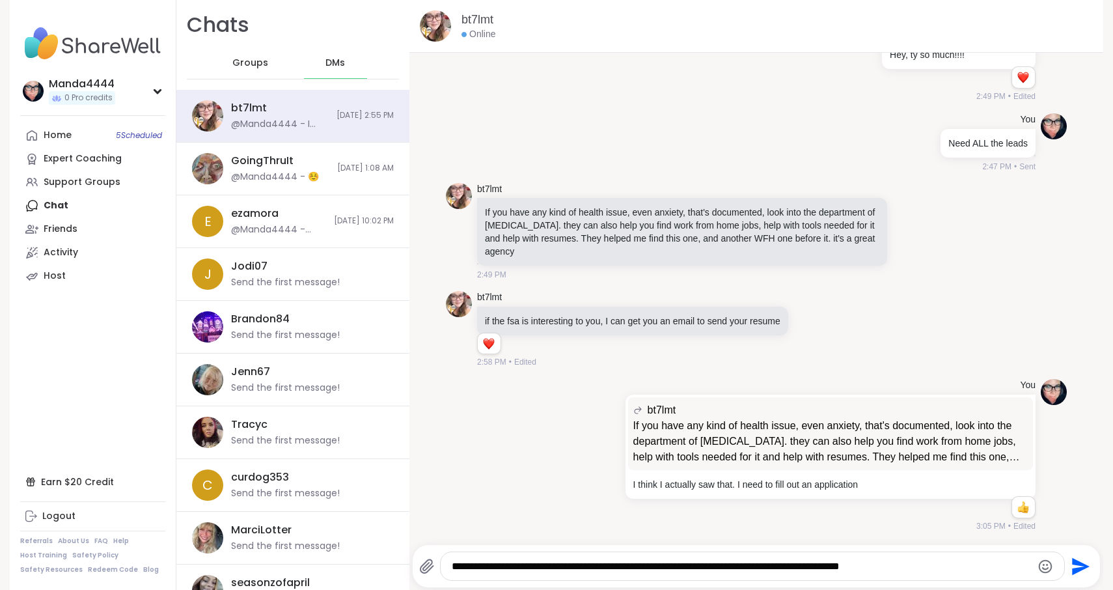
click at [1086, 567] on icon "Send" at bounding box center [1081, 566] width 18 height 18
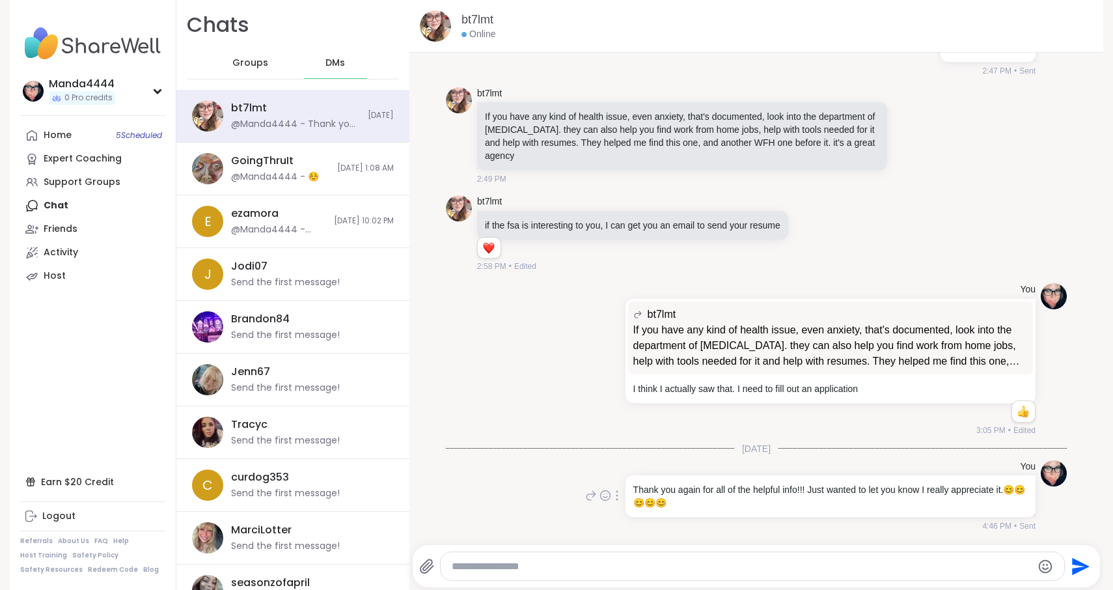
click at [618, 492] on icon at bounding box center [617, 495] width 1 height 9
click at [635, 515] on icon at bounding box center [632, 514] width 13 height 13
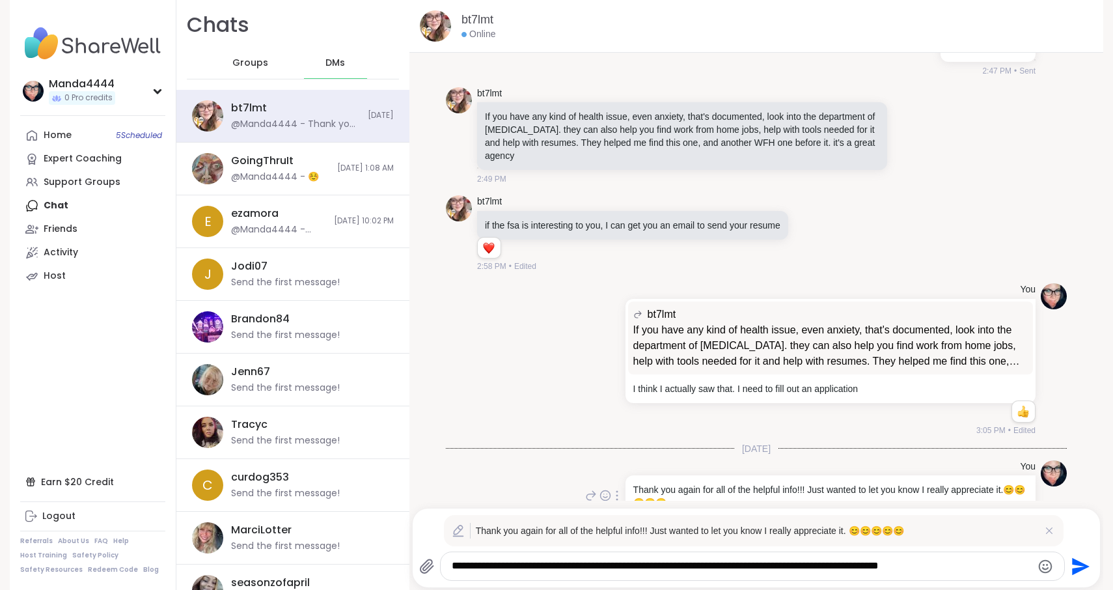
click at [964, 564] on textarea "**********" at bounding box center [741, 566] width 579 height 14
type textarea "**********"
click at [1078, 564] on icon "Send" at bounding box center [1081, 566] width 18 height 18
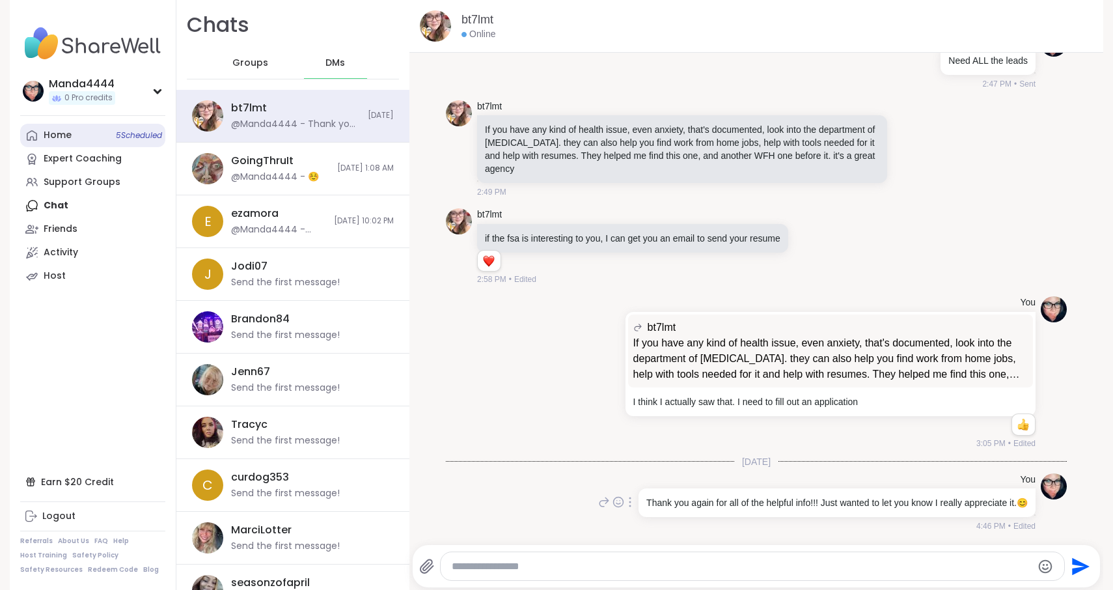
click at [72, 130] on link "Home 5 Scheduled" at bounding box center [92, 135] width 145 height 23
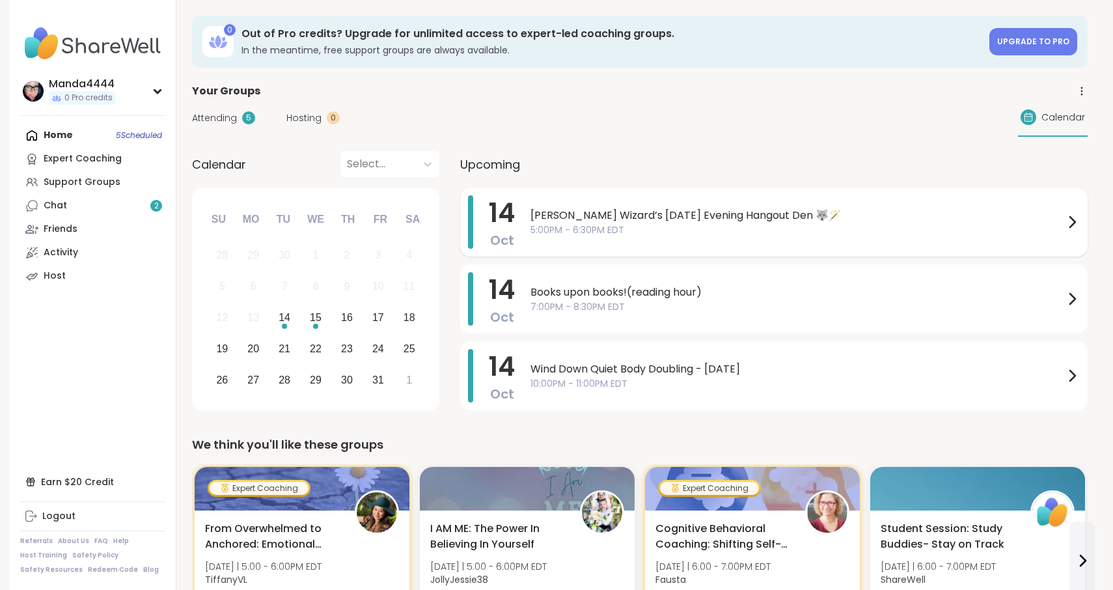
click at [805, 227] on span "5:00PM - 6:30PM EDT" at bounding box center [798, 230] width 534 height 14
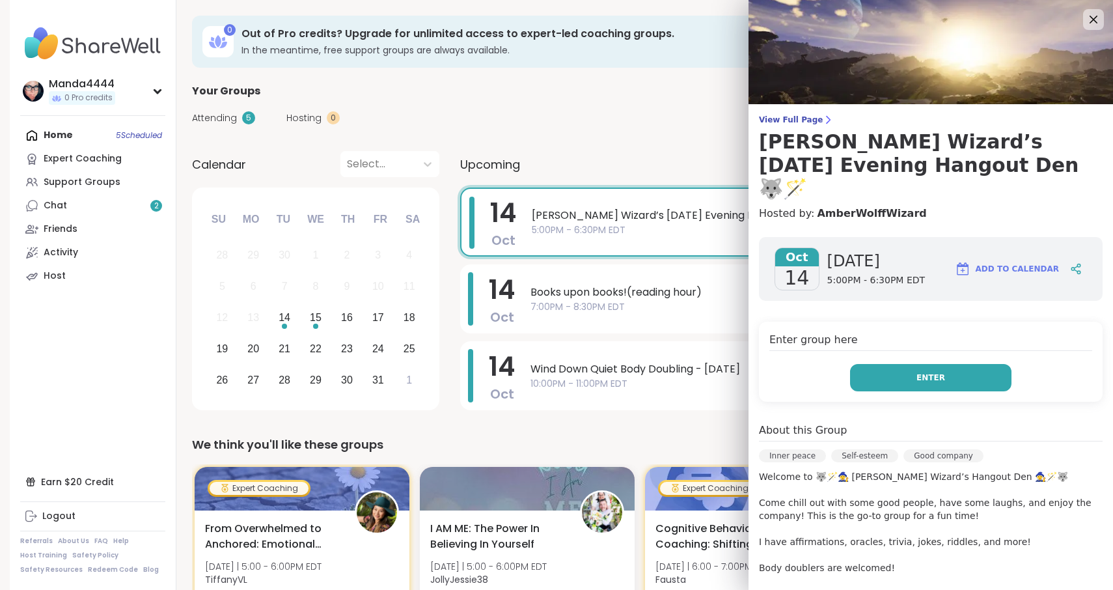
click at [957, 364] on button "Enter" at bounding box center [930, 377] width 161 height 27
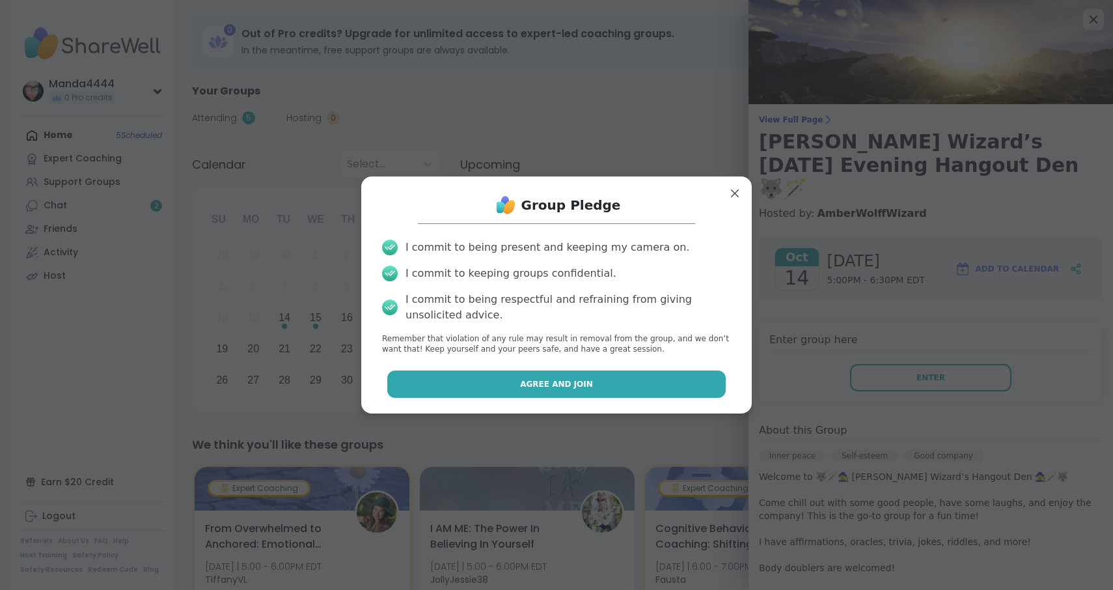
click at [544, 372] on button "Agree and Join" at bounding box center [556, 383] width 339 height 27
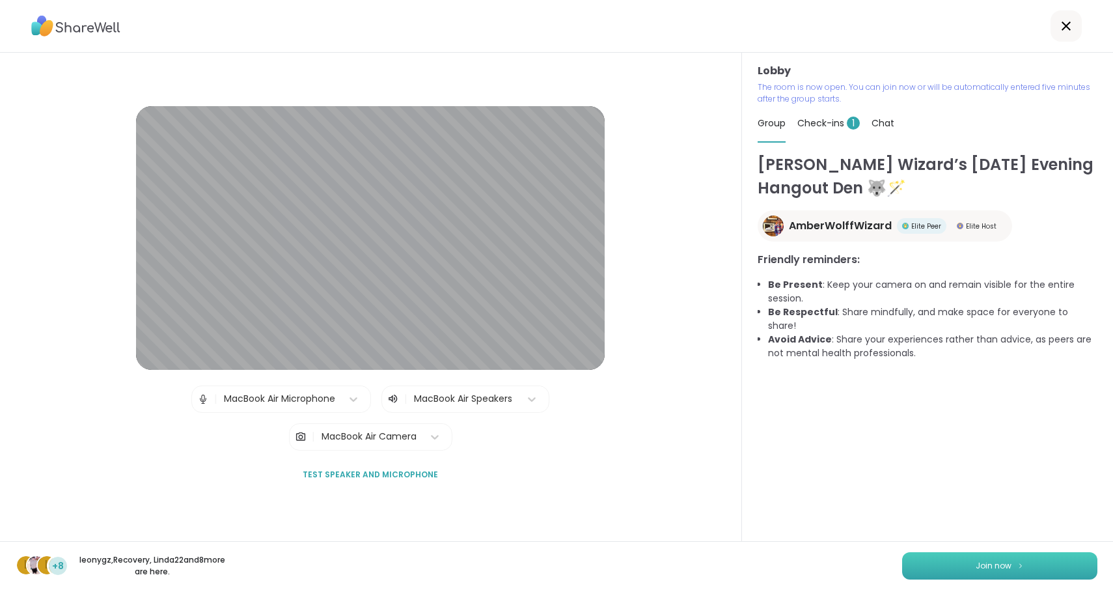
click at [1038, 559] on button "Join now" at bounding box center [999, 565] width 195 height 27
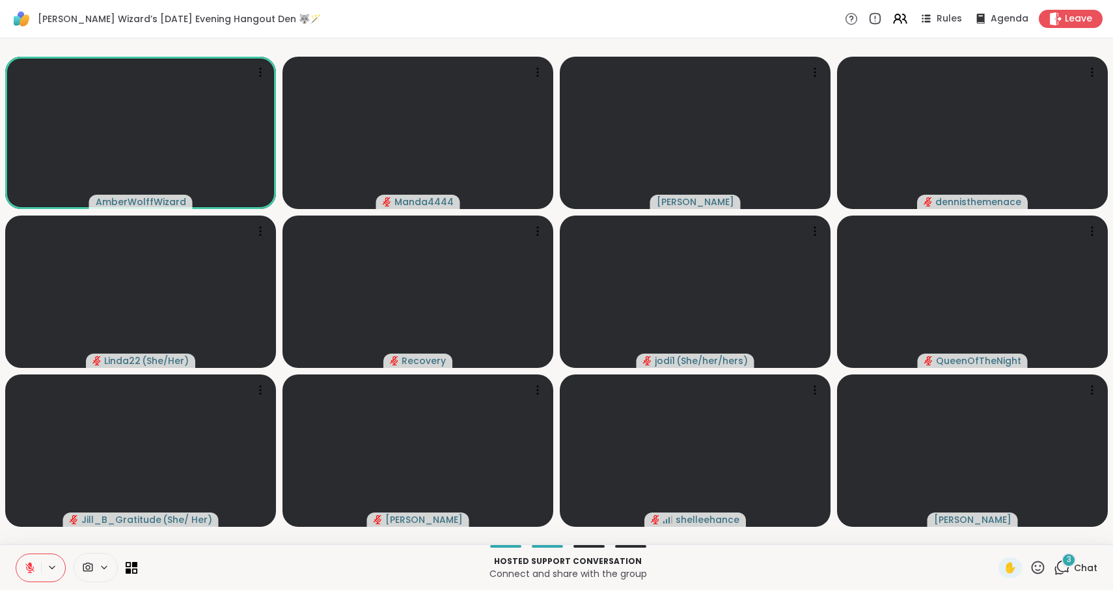
click at [33, 570] on icon at bounding box center [30, 568] width 12 height 12
click at [32, 571] on icon at bounding box center [30, 568] width 12 height 12
click at [27, 568] on icon at bounding box center [30, 568] width 12 height 12
click at [27, 568] on icon at bounding box center [29, 567] width 9 height 9
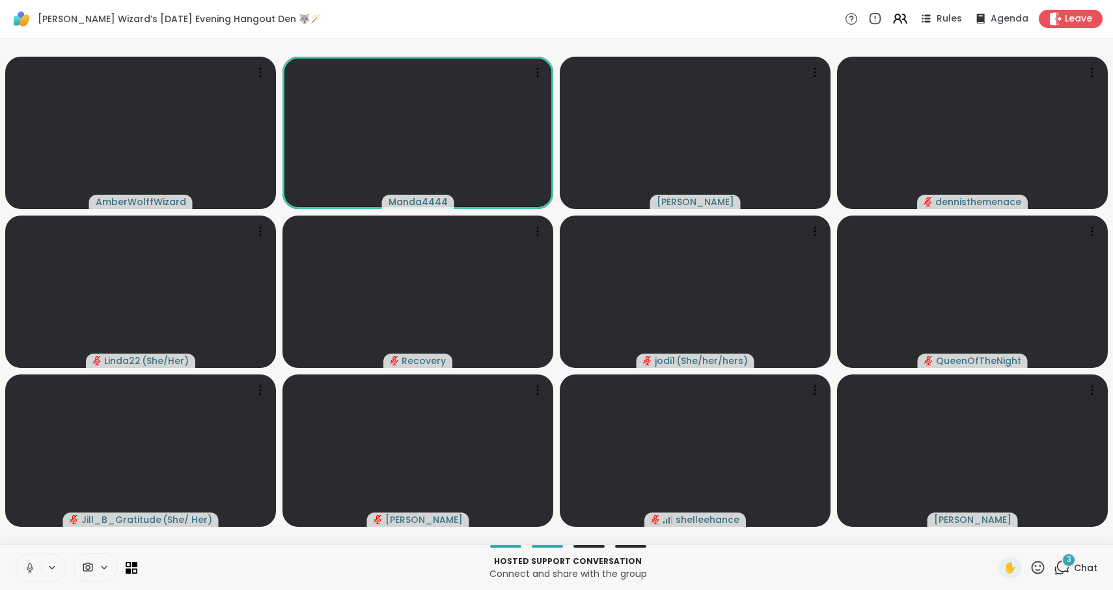
click at [27, 568] on icon at bounding box center [30, 568] width 12 height 12
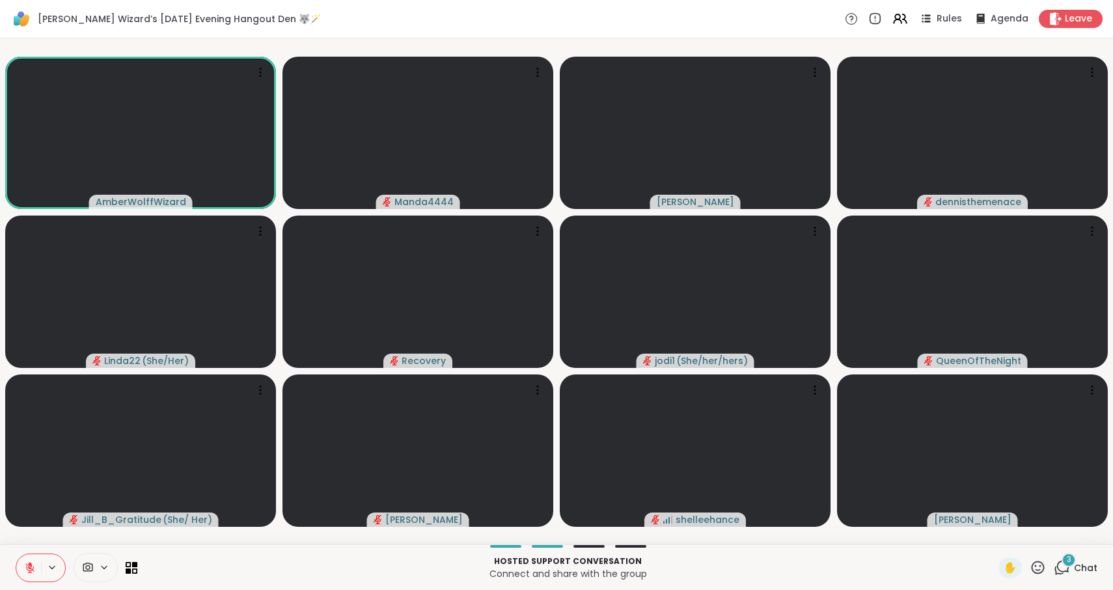
click at [27, 568] on icon at bounding box center [29, 567] width 9 height 9
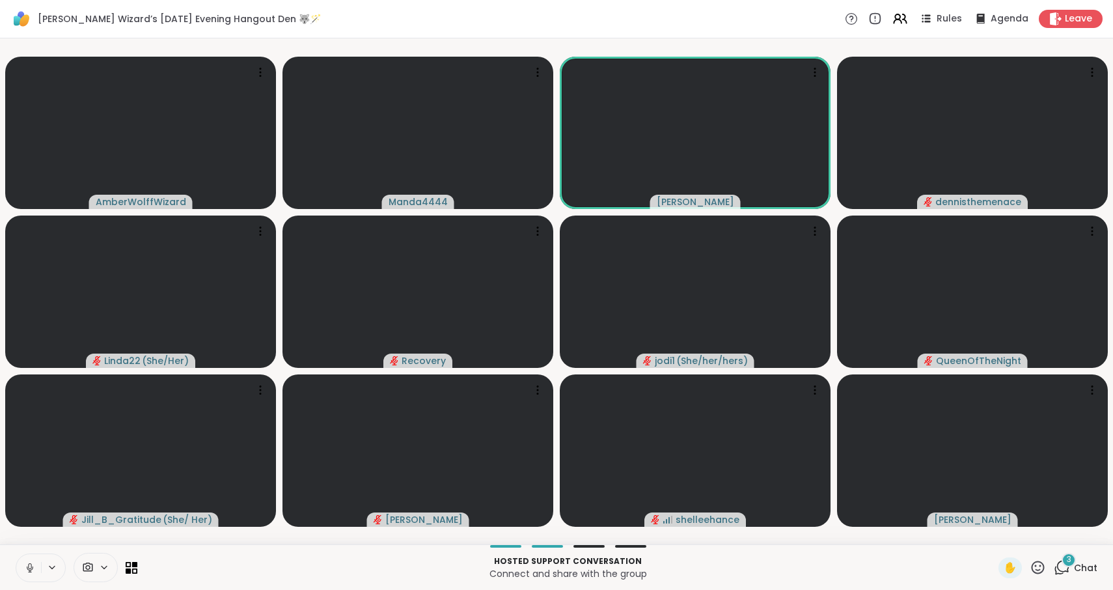
click at [35, 568] on icon at bounding box center [30, 568] width 12 height 12
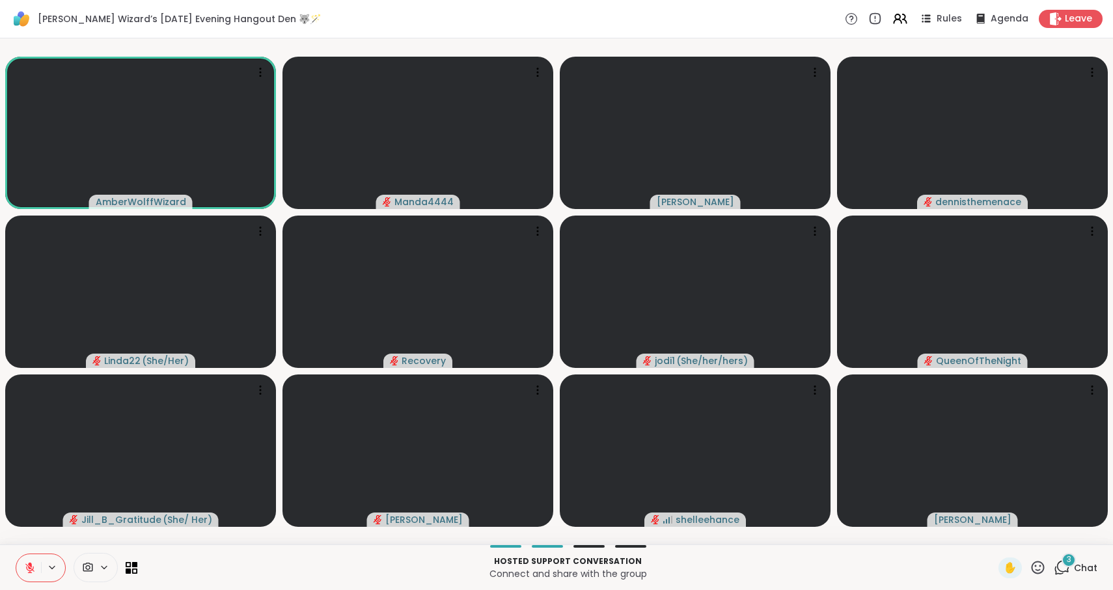
click at [35, 568] on icon at bounding box center [30, 568] width 12 height 12
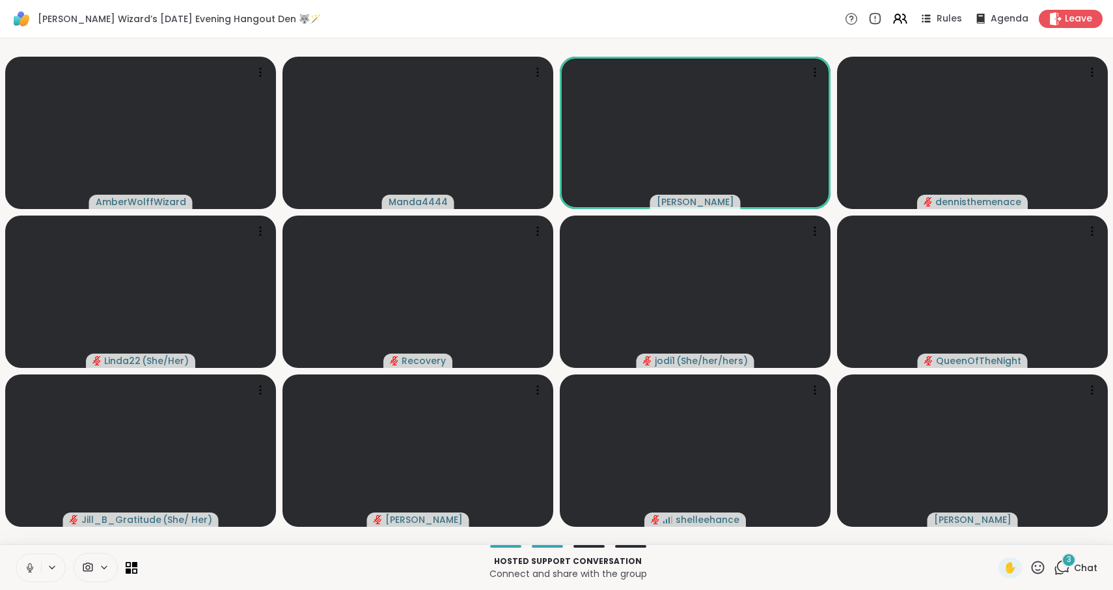
click at [33, 569] on icon at bounding box center [30, 568] width 7 height 4
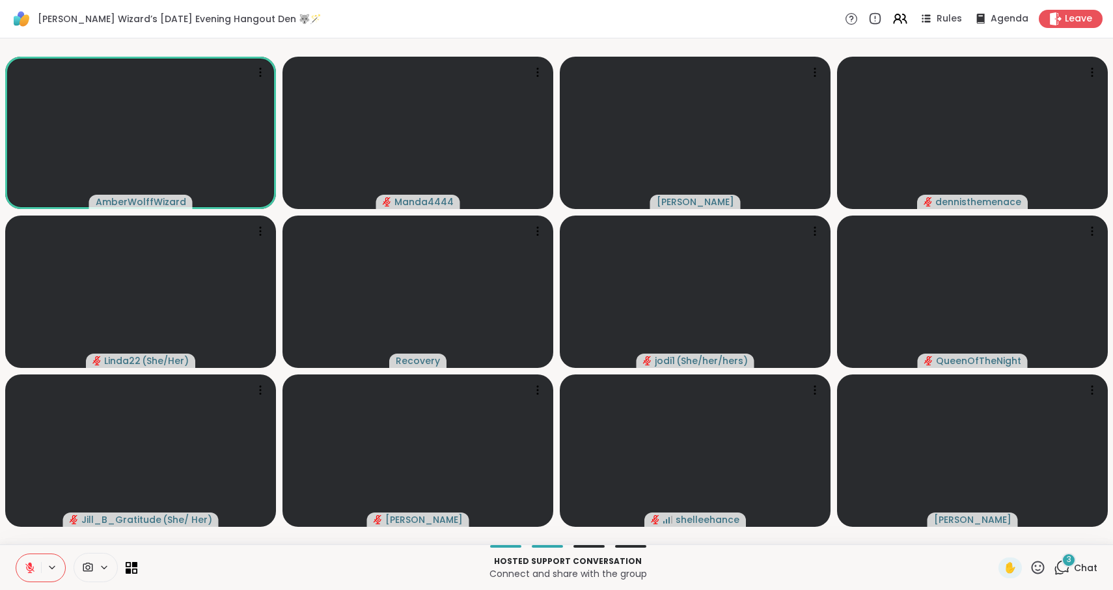
click at [33, 569] on icon at bounding box center [29, 567] width 9 height 9
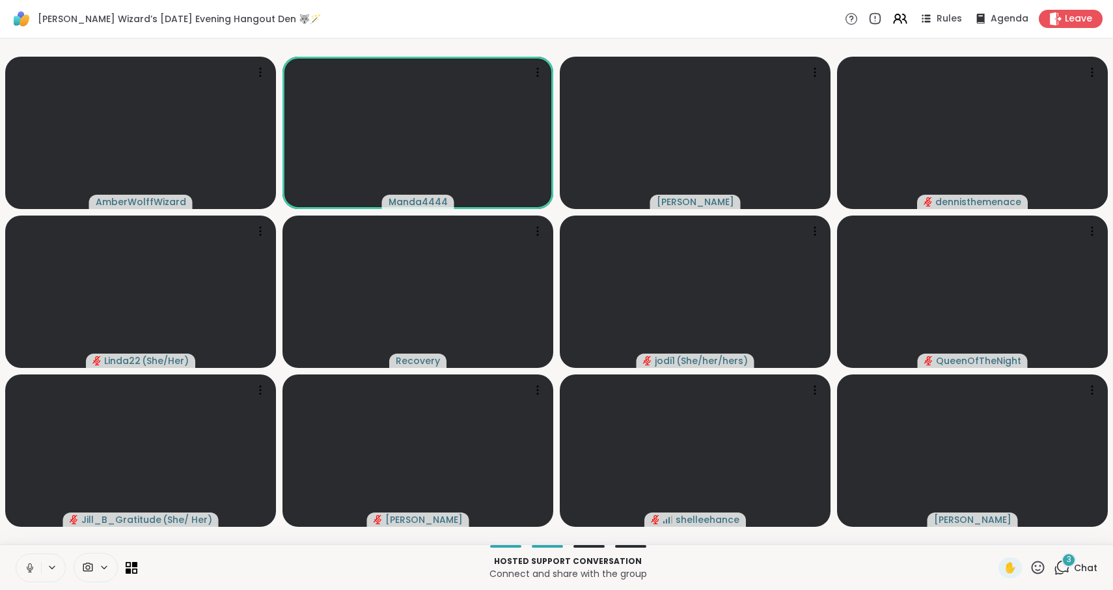
click at [33, 569] on icon at bounding box center [30, 568] width 7 height 4
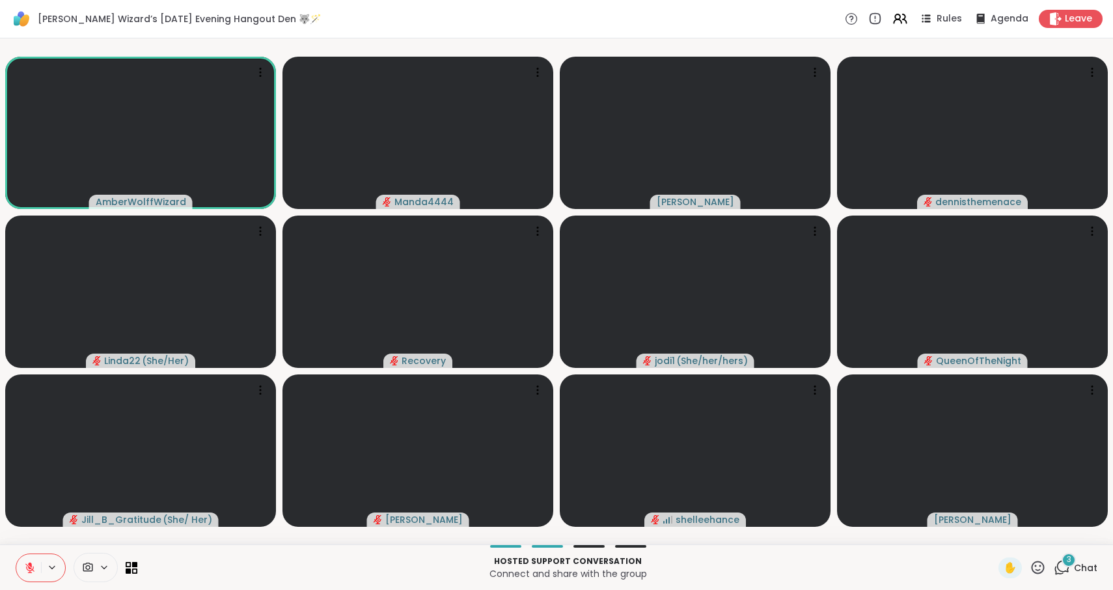
click at [33, 569] on icon at bounding box center [29, 567] width 9 height 9
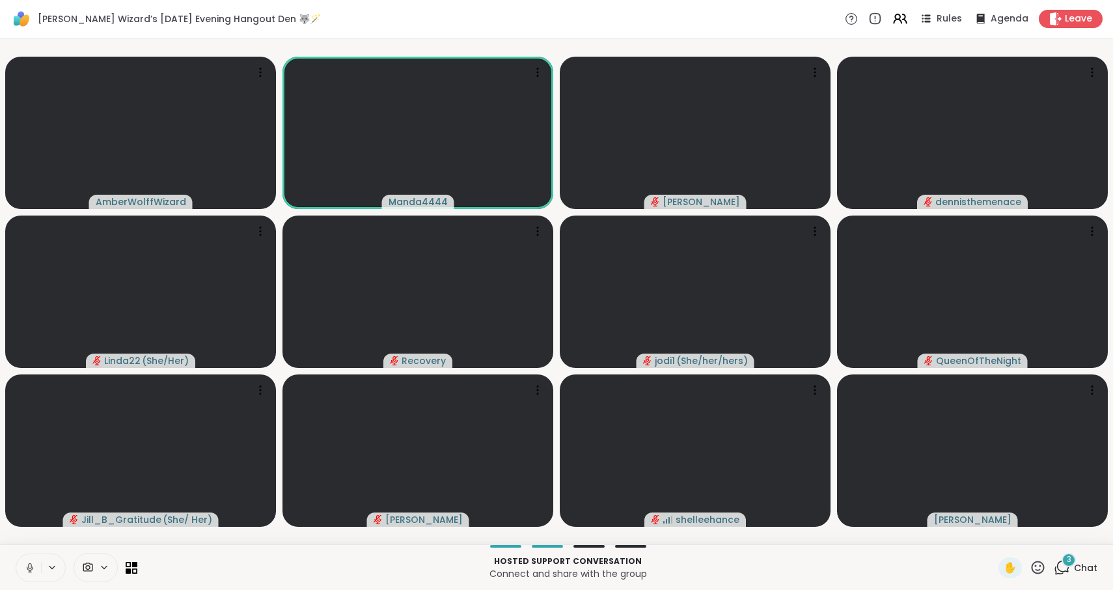
click at [32, 568] on icon at bounding box center [30, 568] width 12 height 12
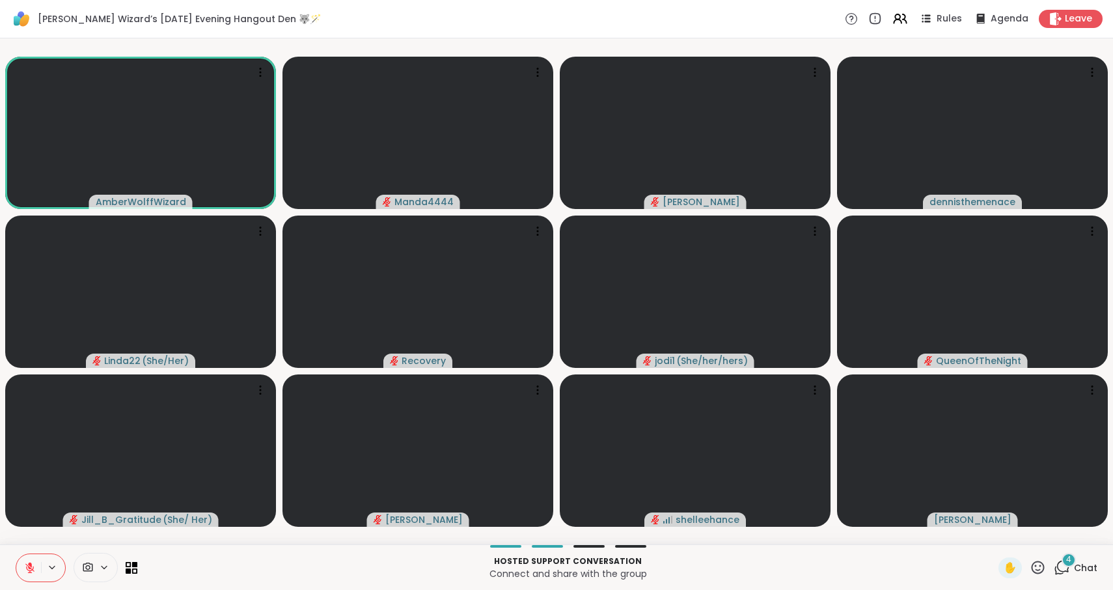
click at [37, 572] on button at bounding box center [28, 567] width 25 height 27
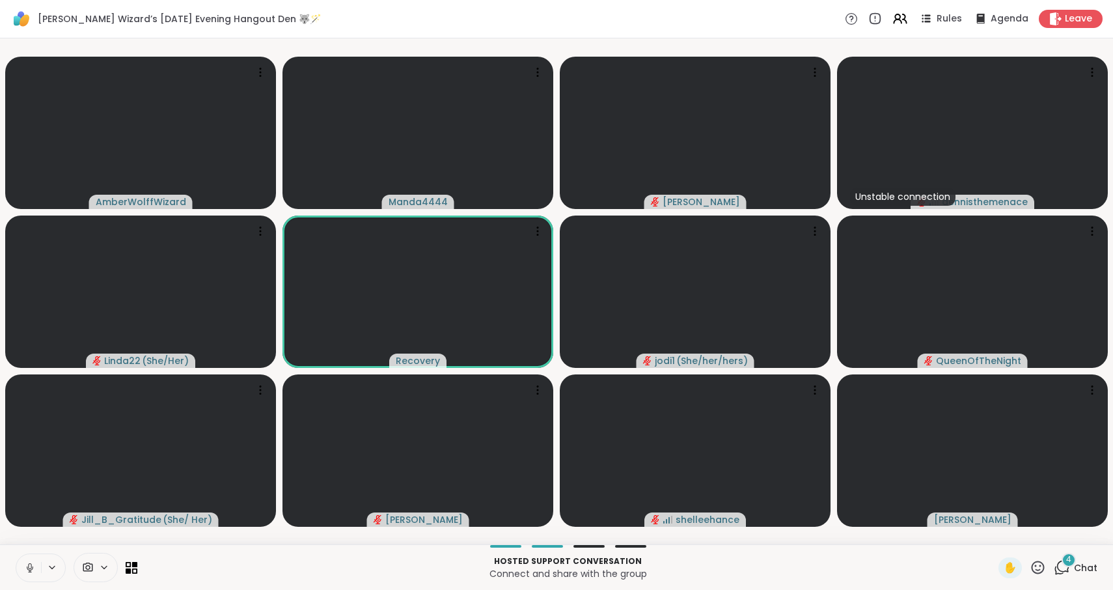
click at [29, 568] on icon at bounding box center [29, 566] width 3 height 6
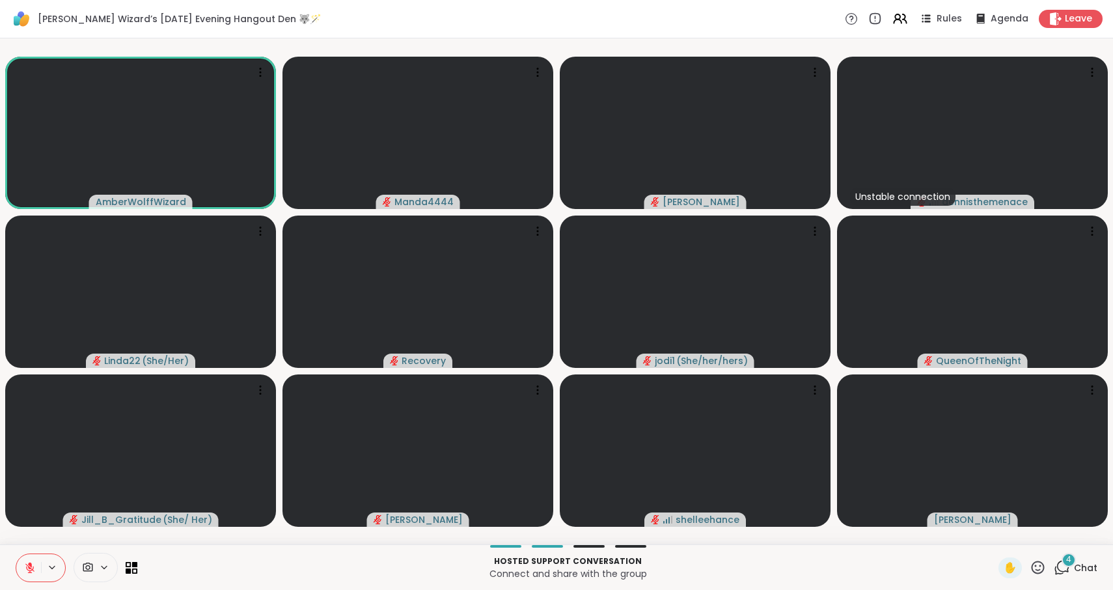
click at [29, 568] on icon at bounding box center [29, 567] width 9 height 9
click at [29, 568] on icon at bounding box center [29, 566] width 3 height 6
click at [29, 568] on icon at bounding box center [29, 567] width 9 height 9
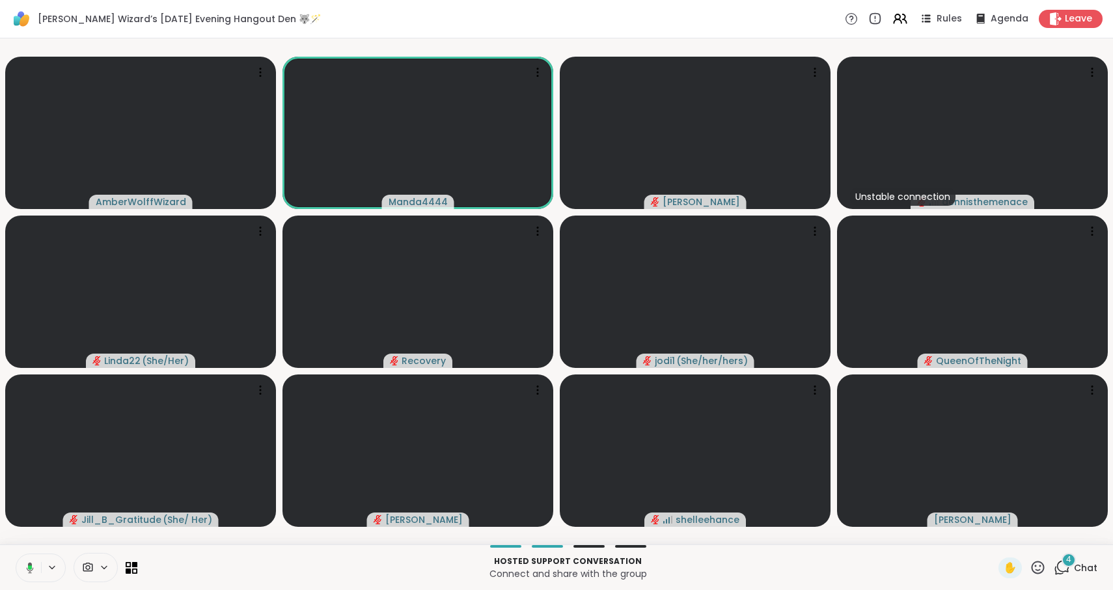
click at [29, 568] on icon at bounding box center [30, 567] width 4 height 5
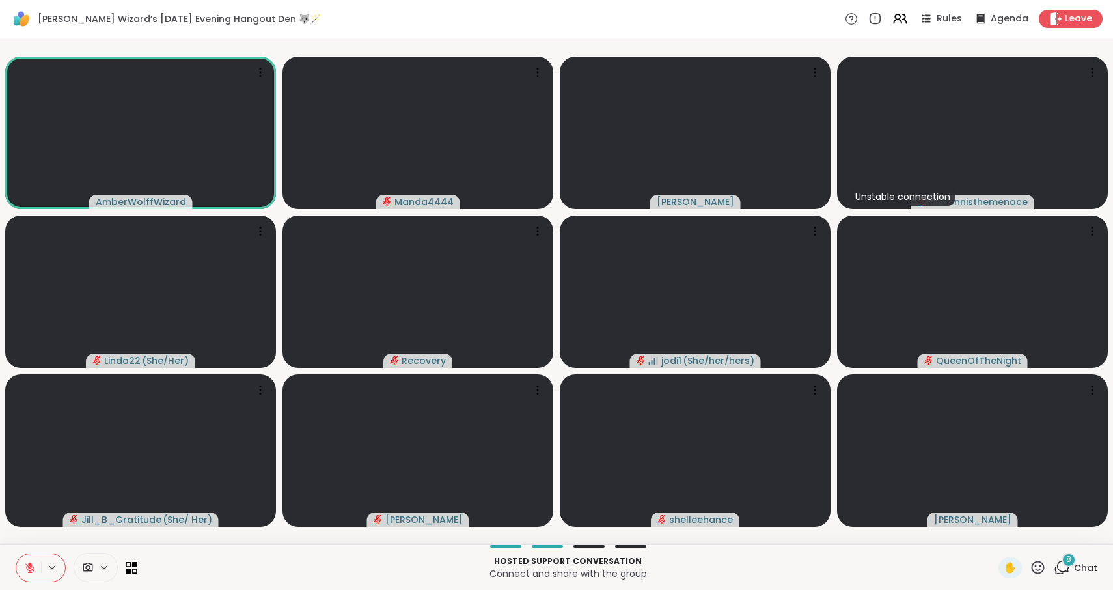
click at [27, 569] on icon at bounding box center [29, 567] width 9 height 9
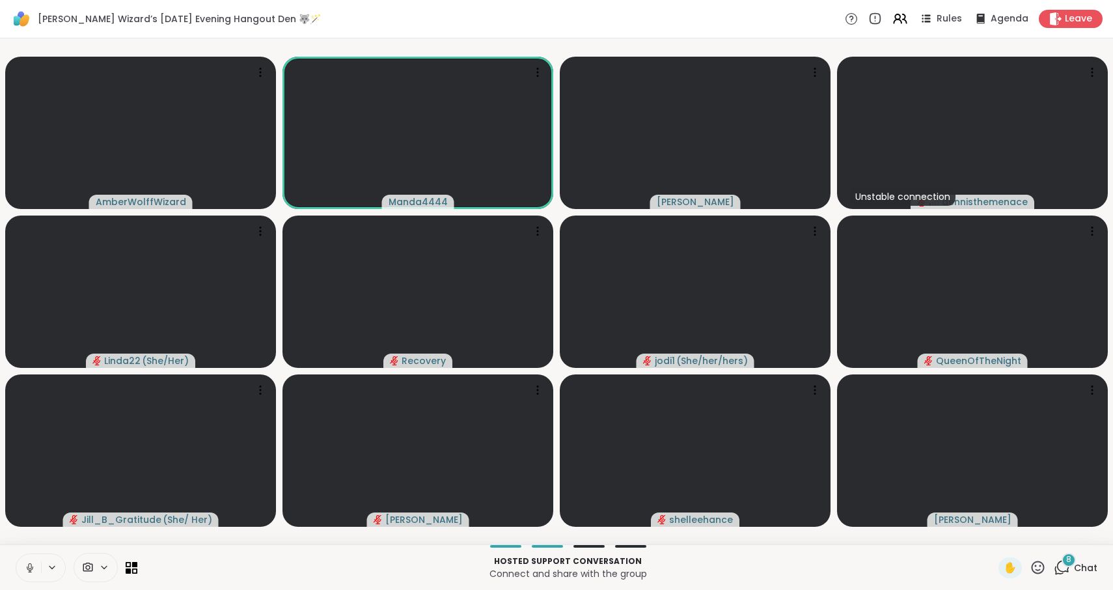
click at [31, 570] on icon at bounding box center [30, 568] width 12 height 12
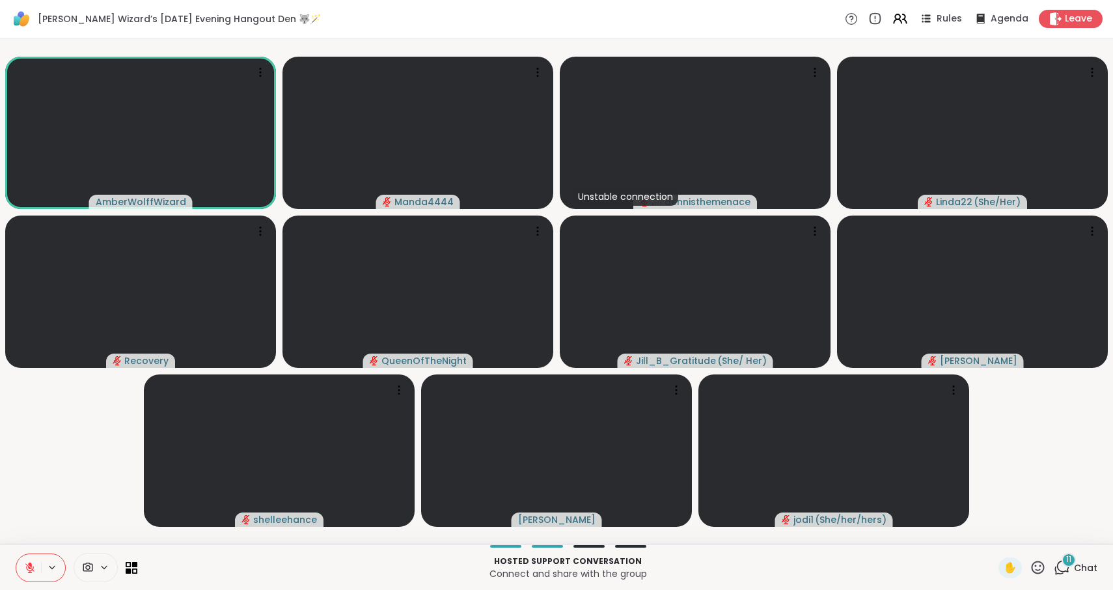
click at [26, 569] on icon at bounding box center [30, 568] width 12 height 12
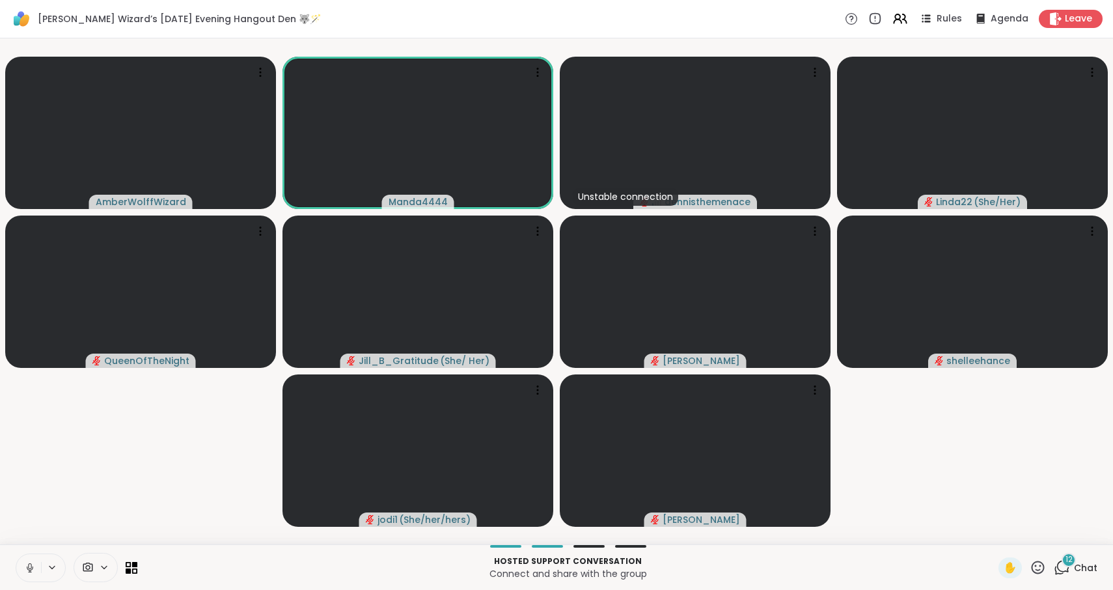
click at [33, 564] on icon at bounding box center [30, 568] width 12 height 12
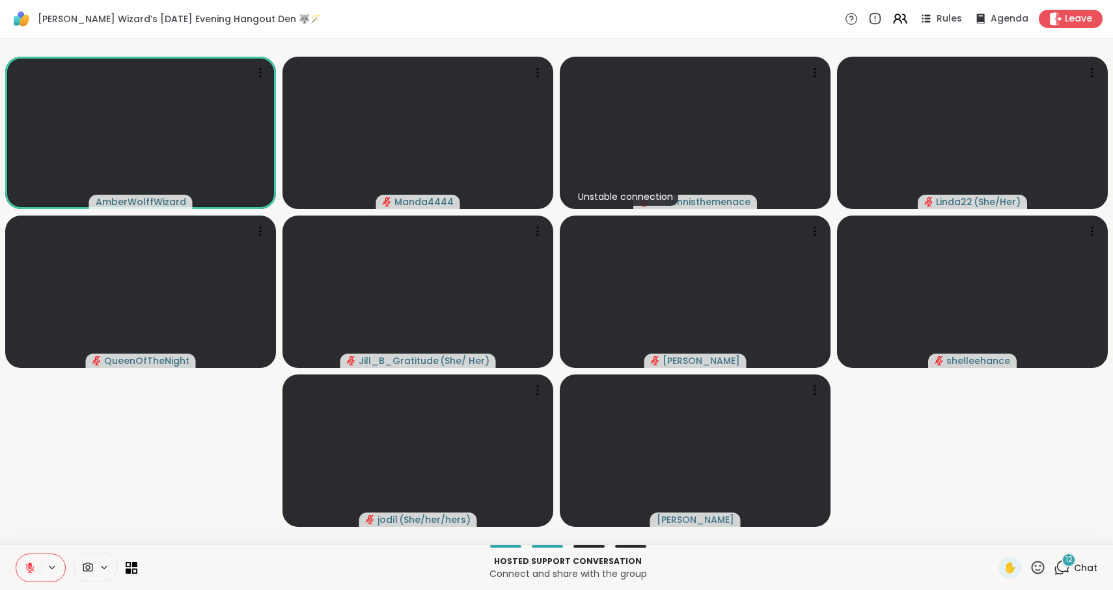
click at [1069, 564] on span "12" at bounding box center [1069, 559] width 7 height 11
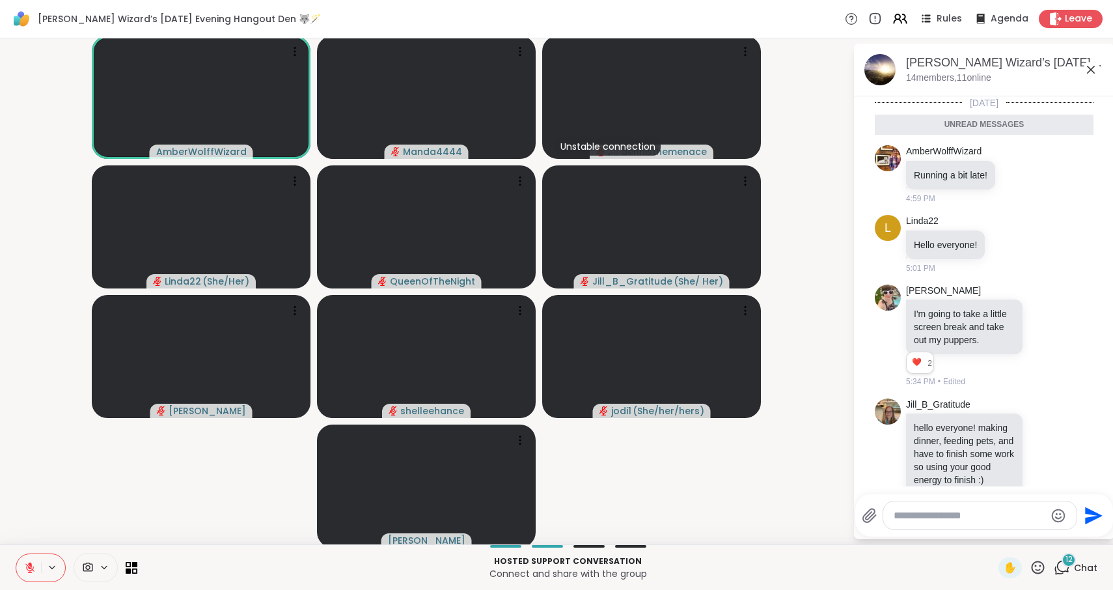
scroll to position [2673, 0]
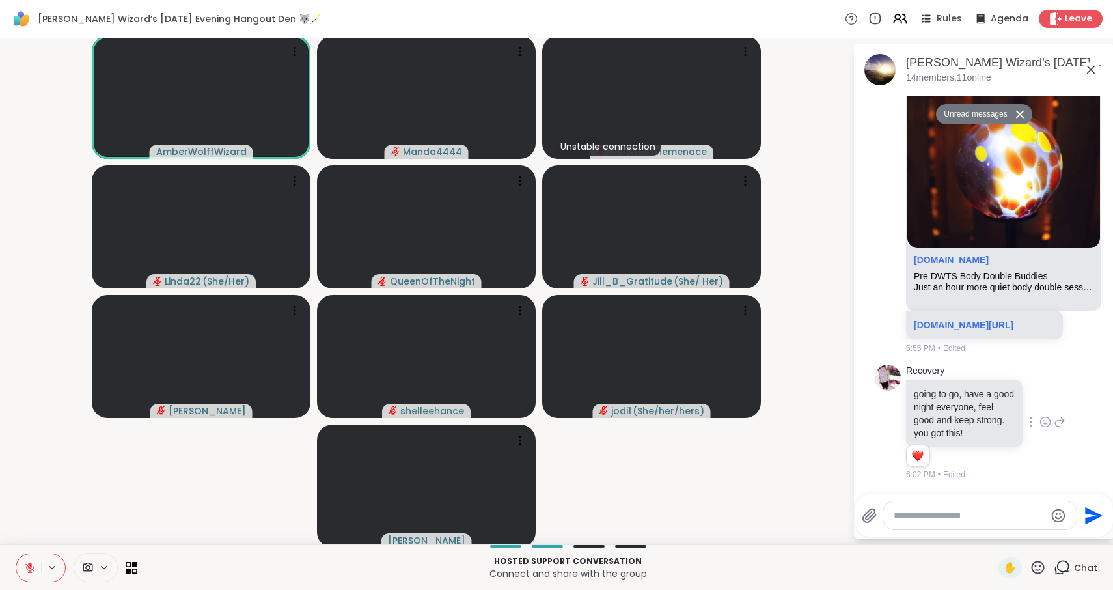
click at [1048, 422] on icon at bounding box center [1046, 421] width 12 height 13
click at [941, 400] on div "Select Reaction: Heart" at bounding box center [942, 401] width 12 height 12
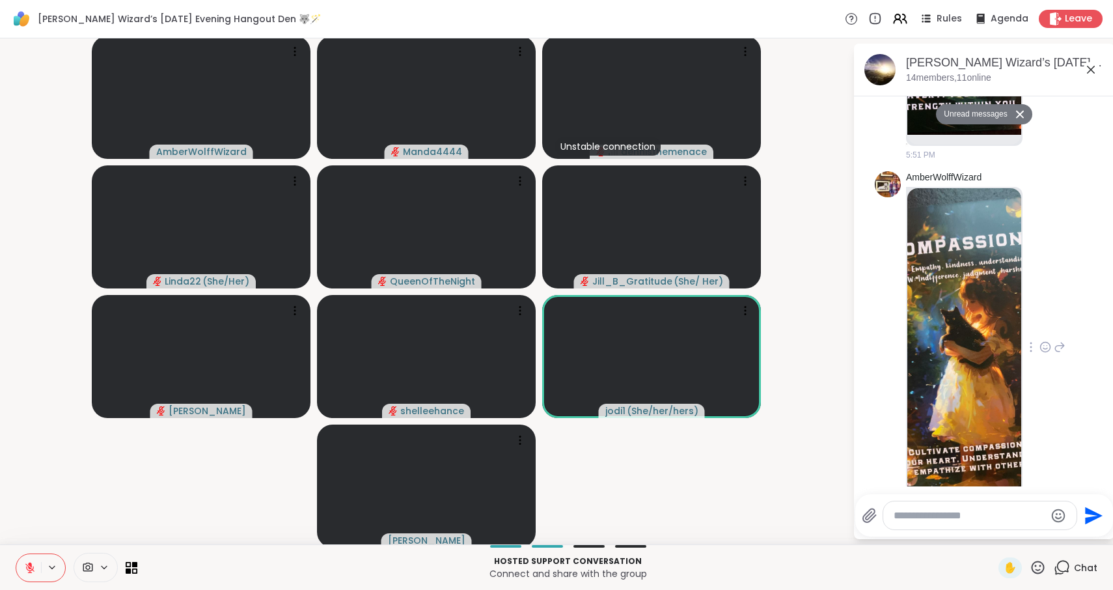
scroll to position [2176, 0]
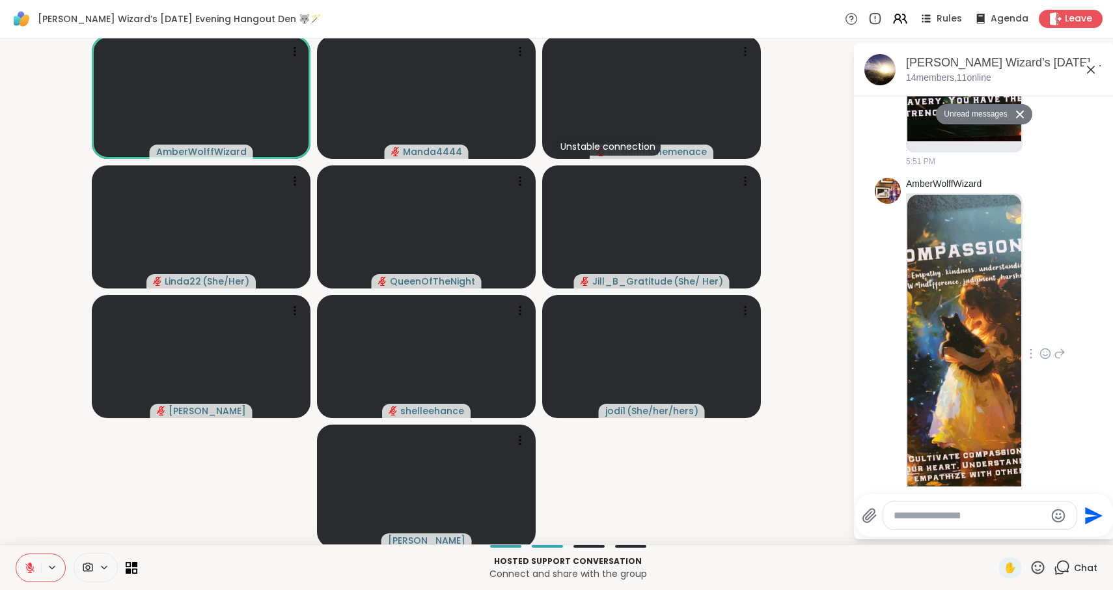
click at [952, 367] on img at bounding box center [965, 350] width 114 height 310
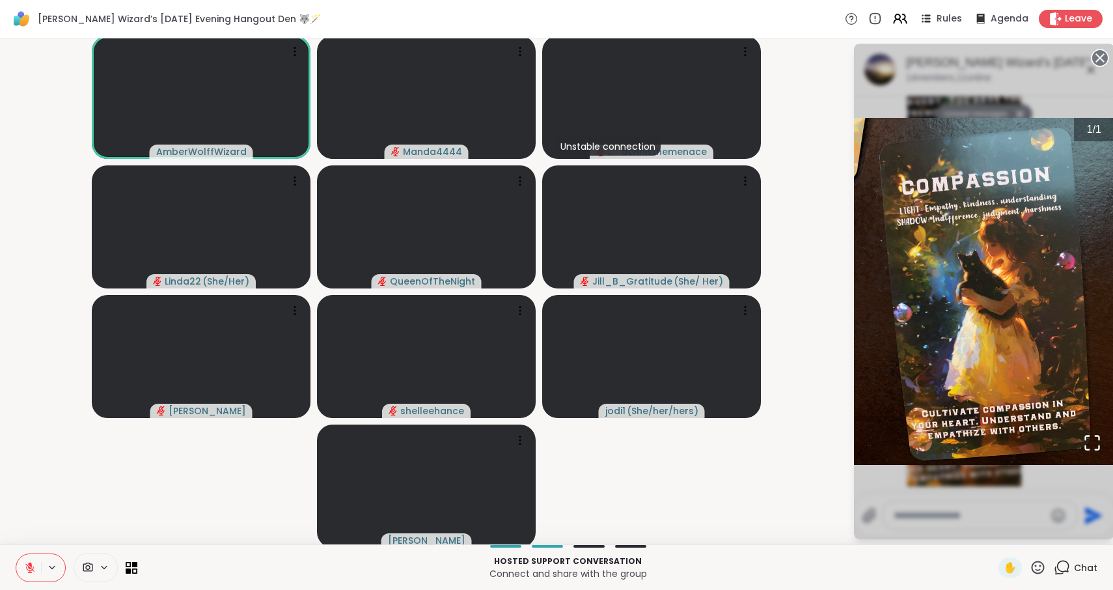
click at [1101, 61] on circle at bounding box center [1100, 58] width 16 height 16
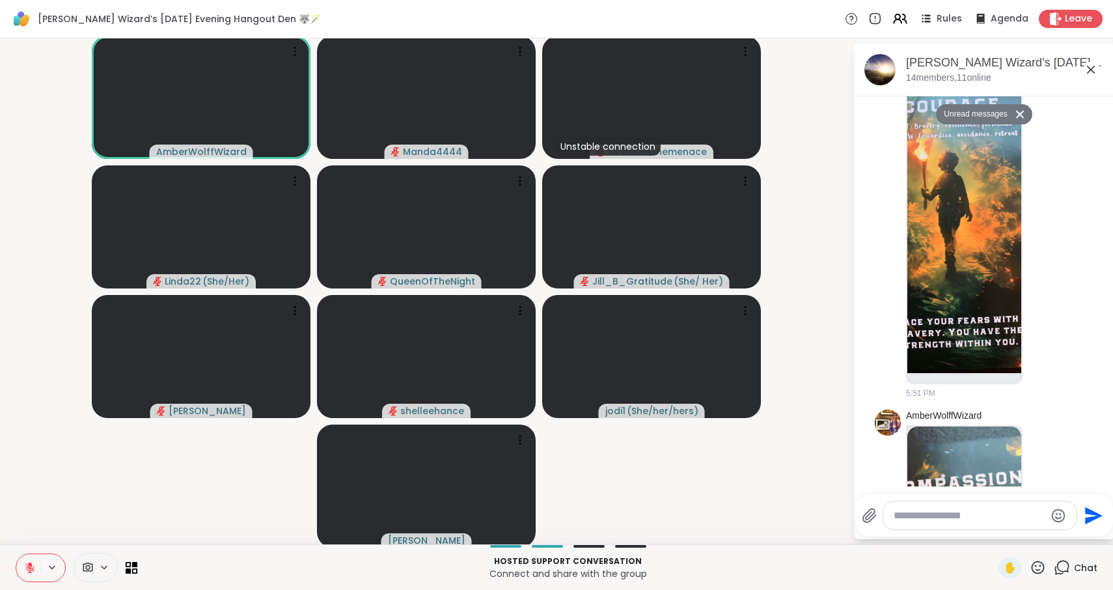
scroll to position [1939, 0]
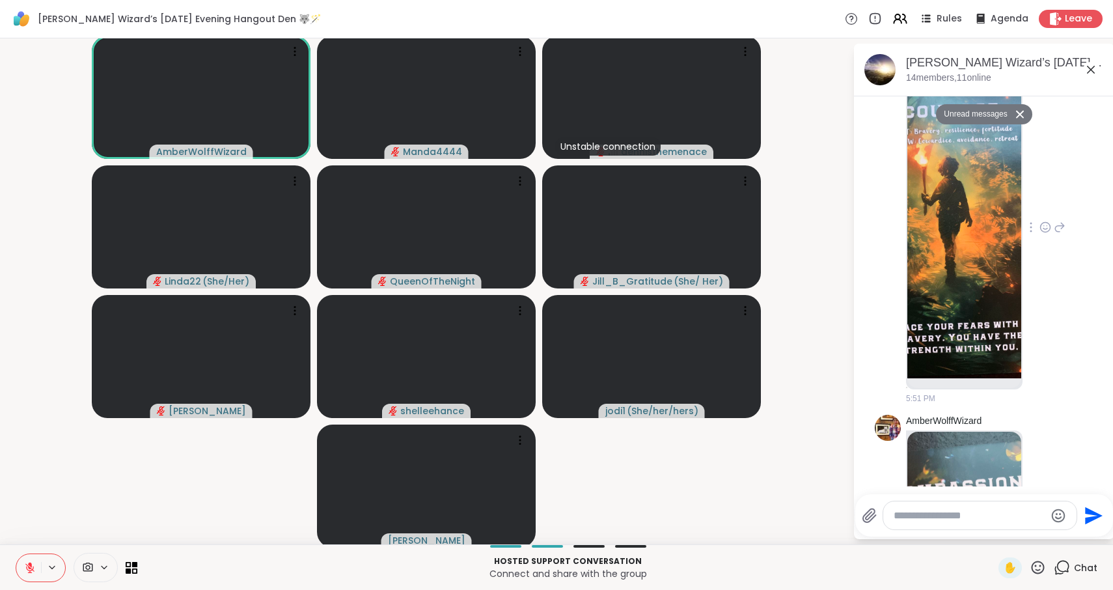
click at [941, 255] on img at bounding box center [965, 223] width 114 height 310
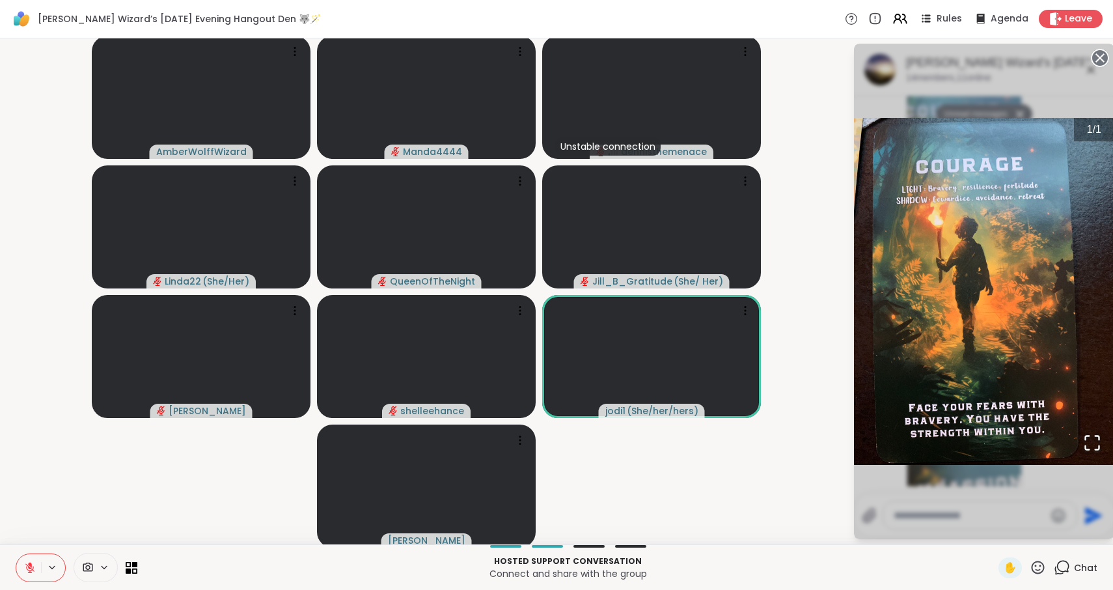
click at [1100, 53] on circle at bounding box center [1100, 58] width 16 height 16
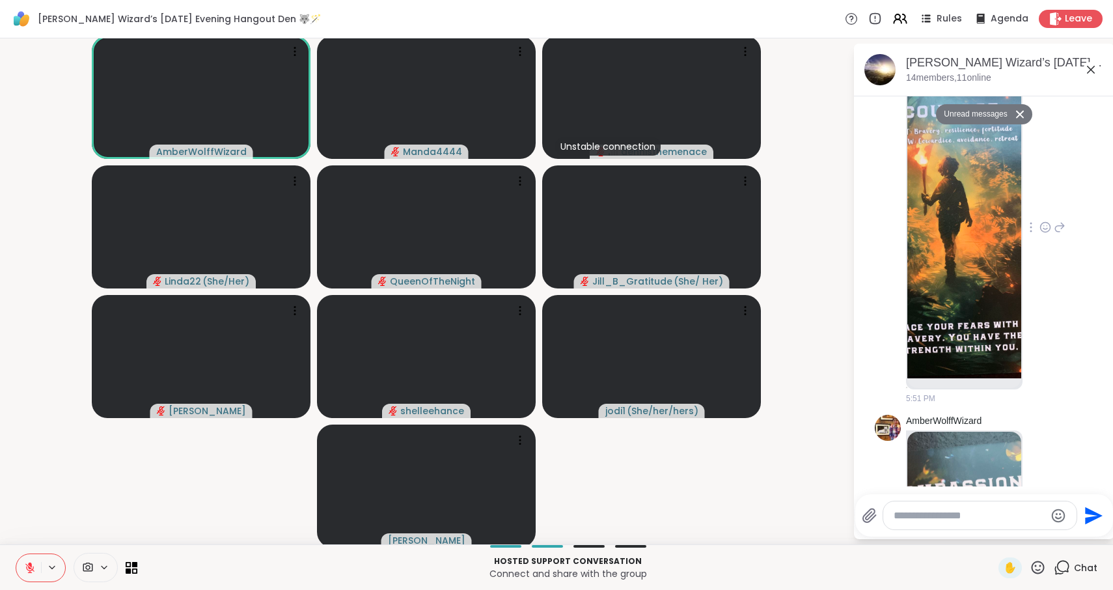
click at [1047, 224] on icon at bounding box center [1046, 227] width 12 height 13
click at [1043, 209] on div "Select Reaction: Heart" at bounding box center [1046, 207] width 12 height 12
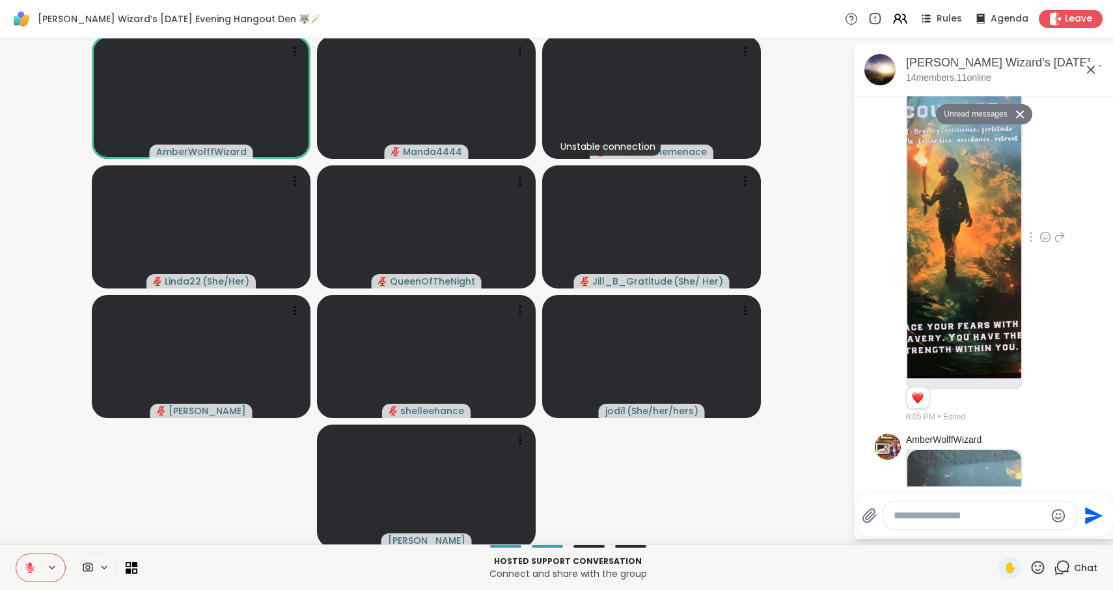
click at [965, 227] on img at bounding box center [965, 223] width 114 height 310
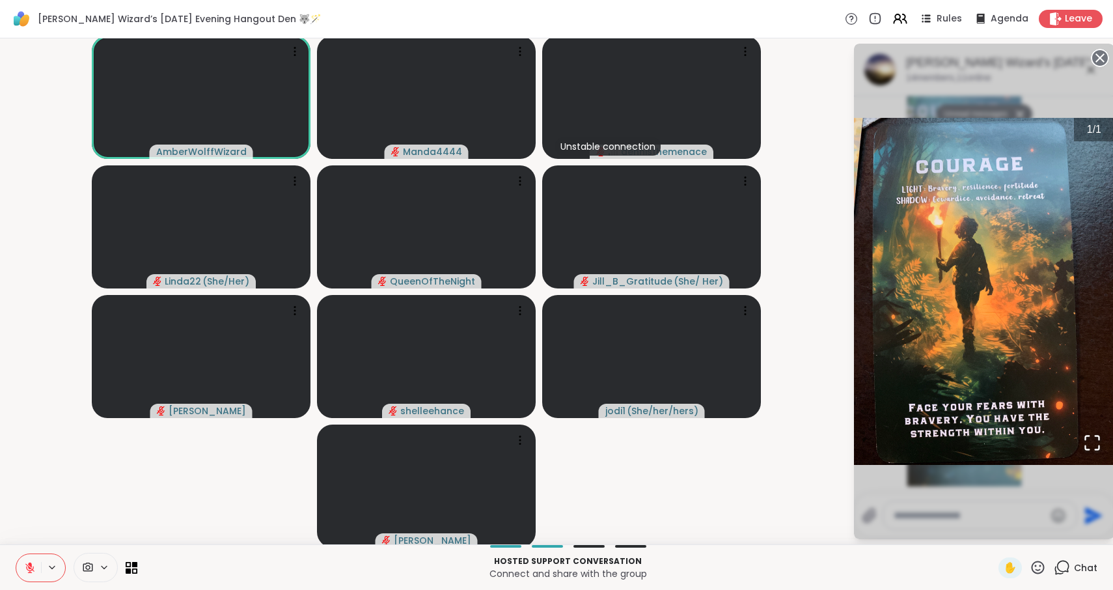
click at [1102, 61] on circle at bounding box center [1100, 58] width 16 height 16
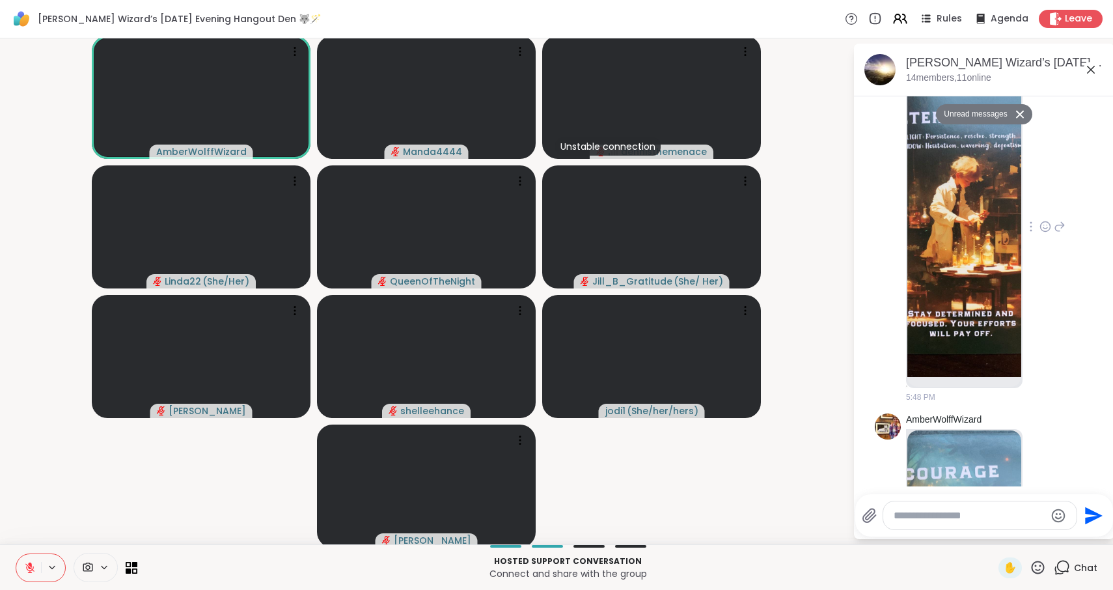
scroll to position [1566, 0]
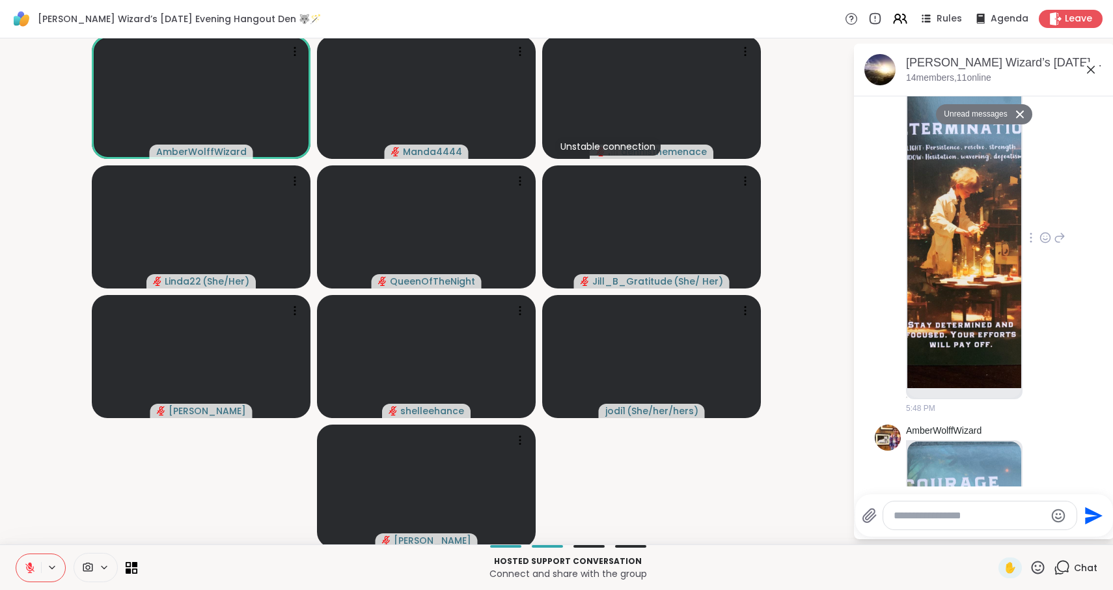
click at [959, 277] on img at bounding box center [965, 233] width 114 height 310
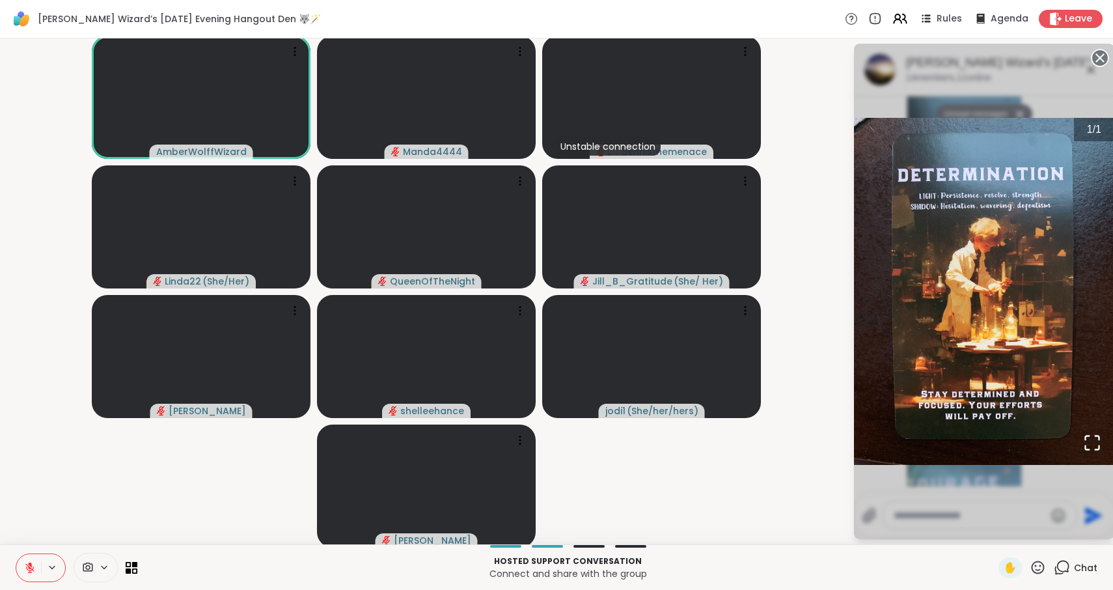
click at [1102, 61] on circle at bounding box center [1100, 58] width 16 height 16
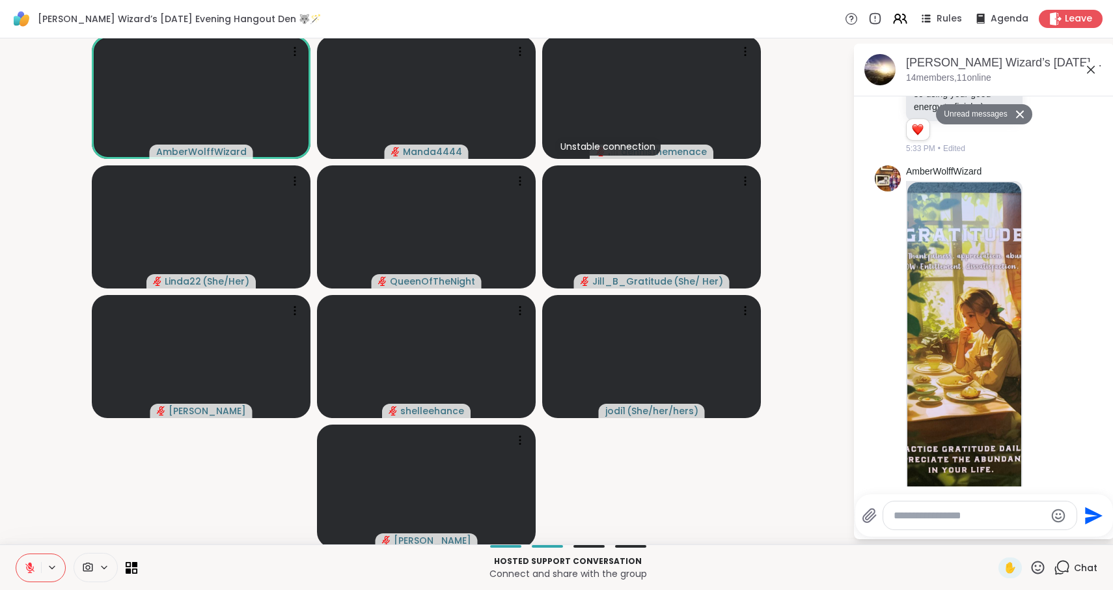
scroll to position [370, 0]
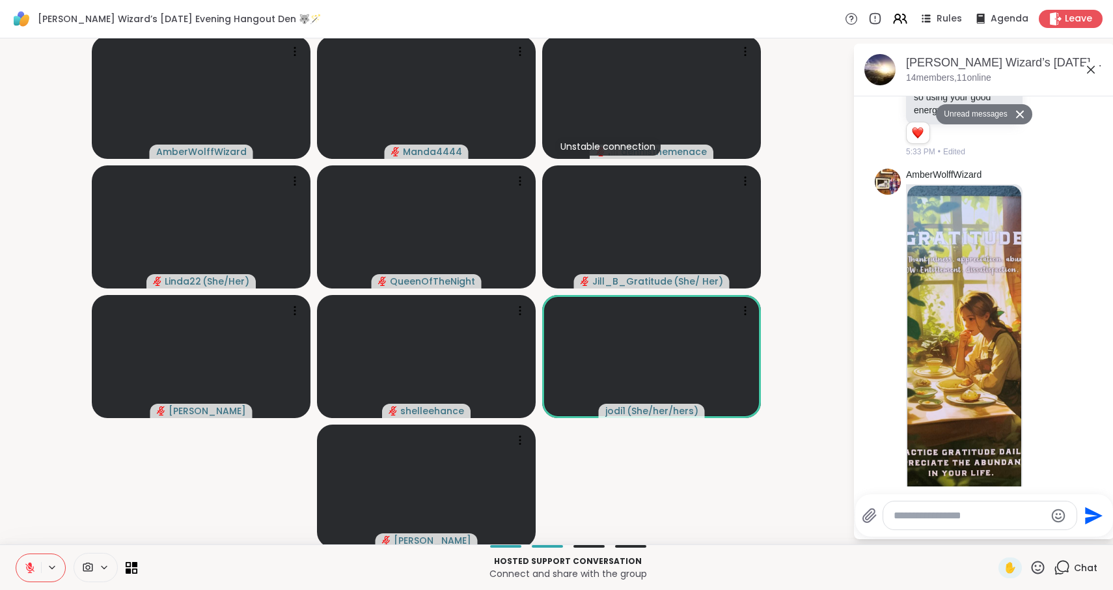
click at [1092, 73] on icon at bounding box center [1091, 70] width 16 height 16
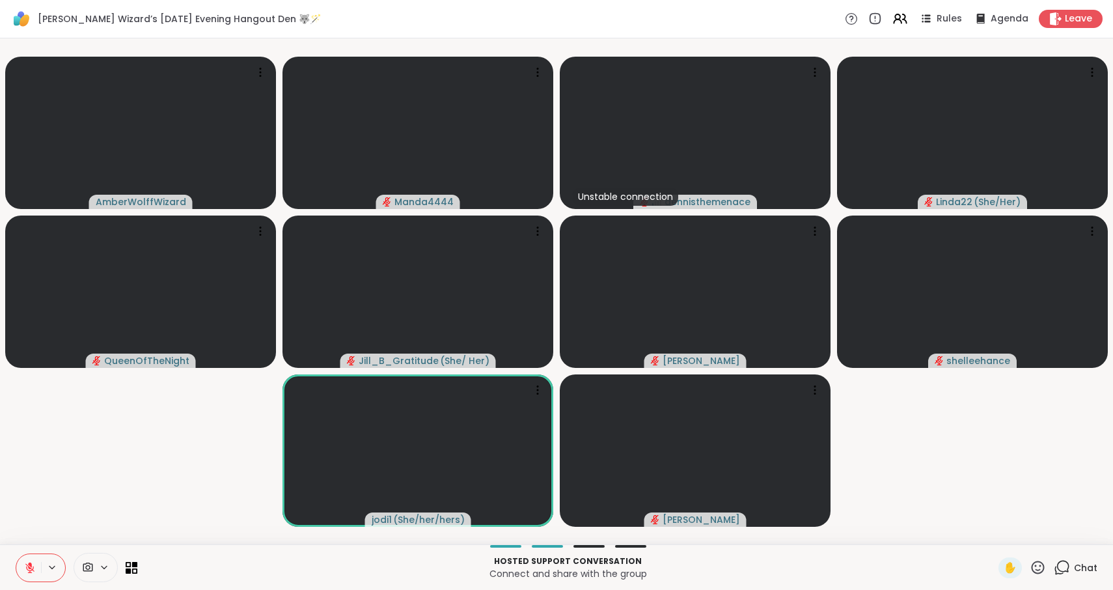
click at [27, 572] on icon at bounding box center [30, 568] width 12 height 12
click at [33, 568] on icon at bounding box center [30, 568] width 7 height 4
click at [33, 568] on icon at bounding box center [29, 567] width 9 height 9
click at [31, 568] on icon at bounding box center [29, 566] width 3 height 6
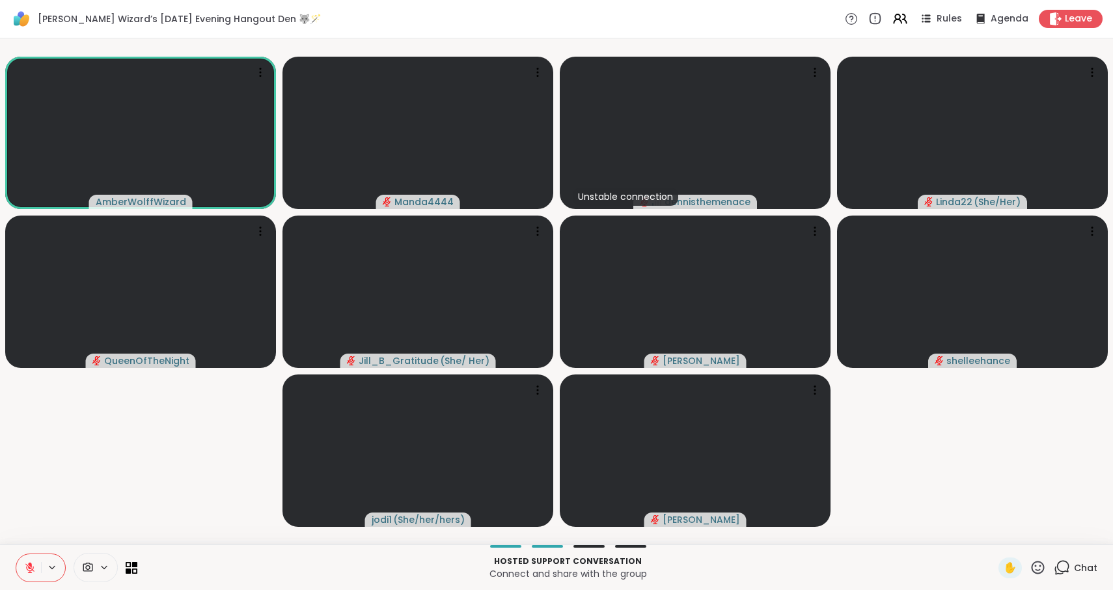
click at [31, 568] on icon at bounding box center [30, 568] width 12 height 12
click at [31, 568] on icon at bounding box center [29, 566] width 3 height 6
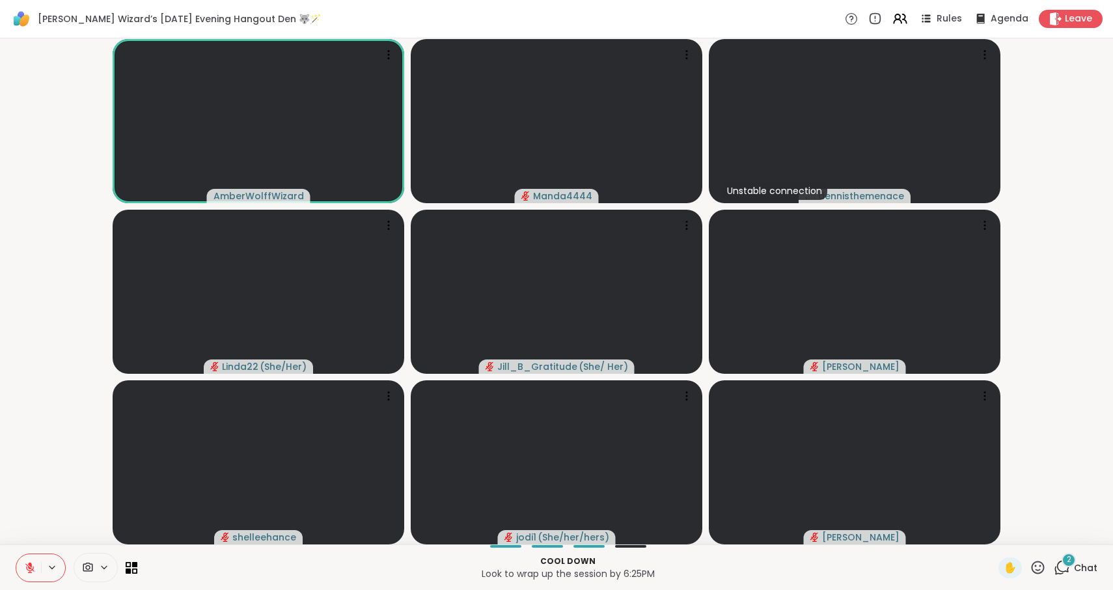
click at [31, 568] on icon at bounding box center [30, 568] width 12 height 12
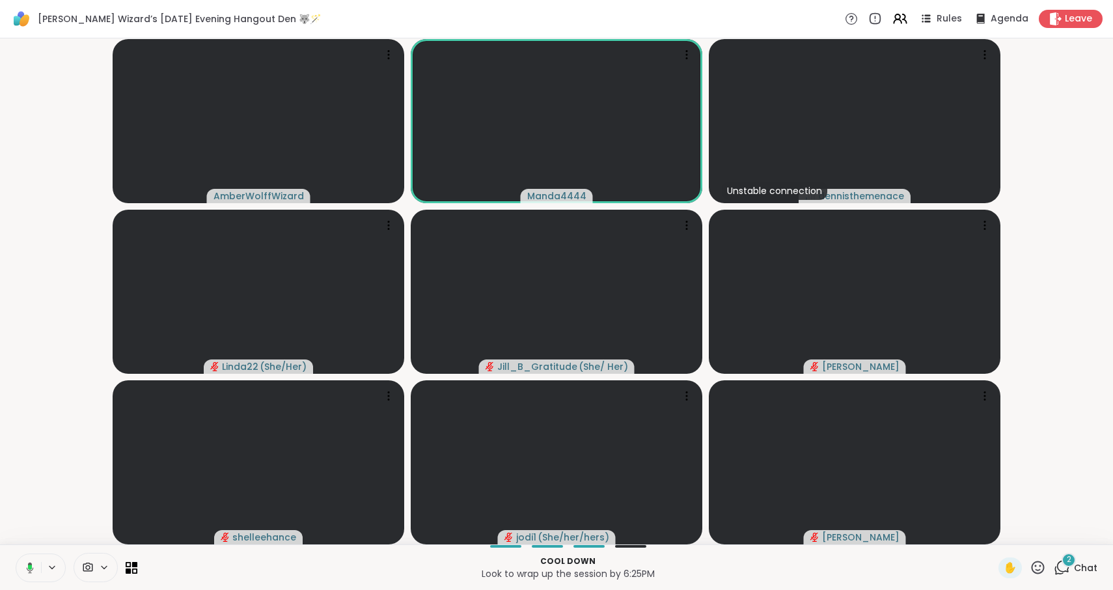
click at [31, 568] on icon at bounding box center [30, 566] width 4 height 5
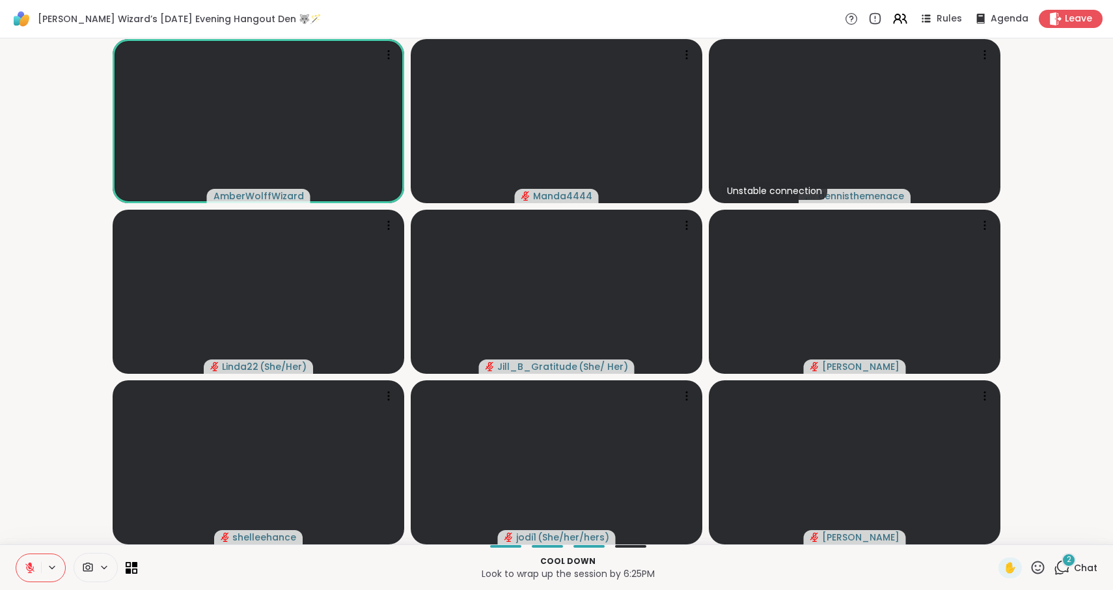
click at [1066, 570] on icon at bounding box center [1062, 567] width 16 height 16
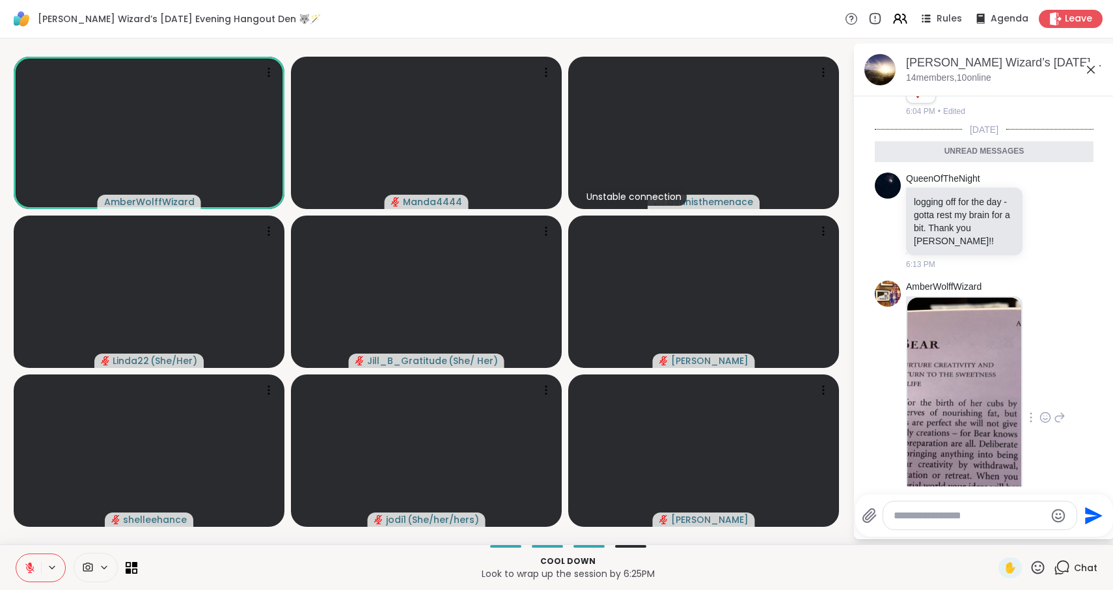
scroll to position [3099, 0]
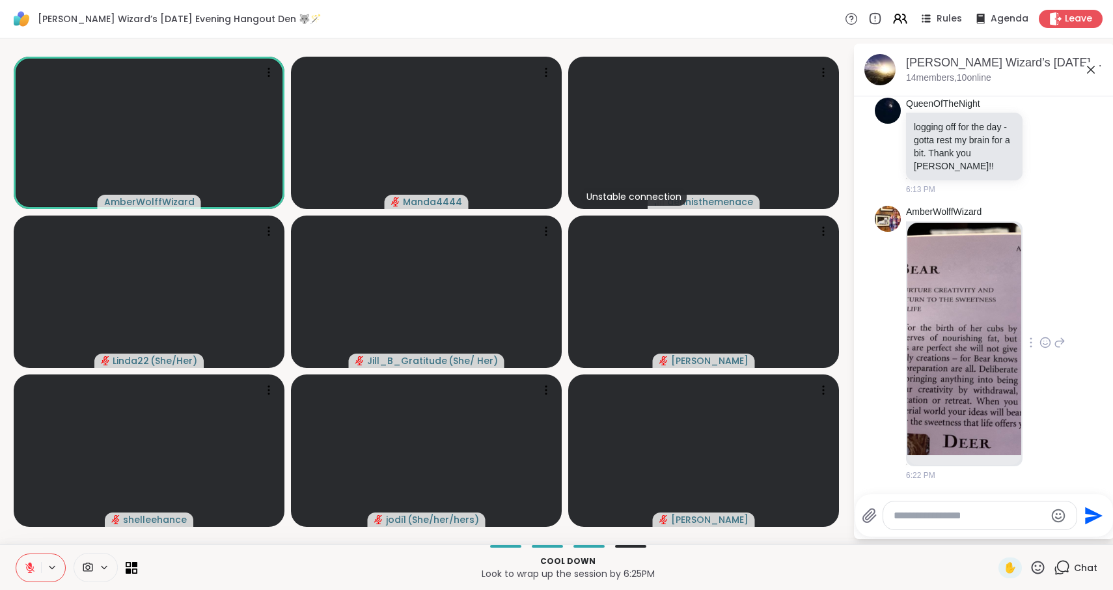
click at [972, 356] on img at bounding box center [965, 339] width 114 height 232
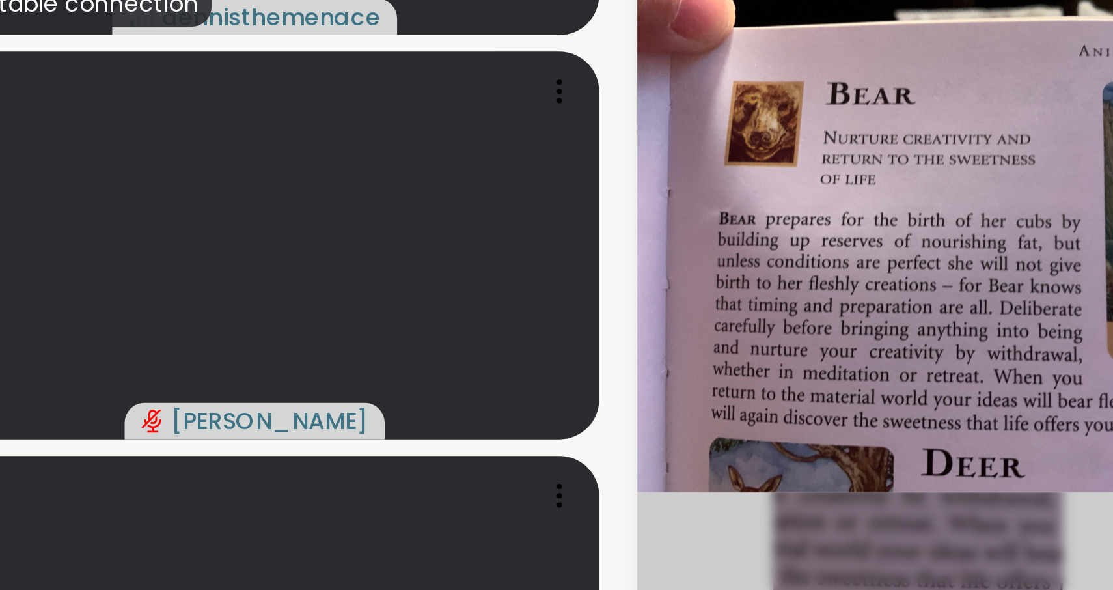
scroll to position [3098, 0]
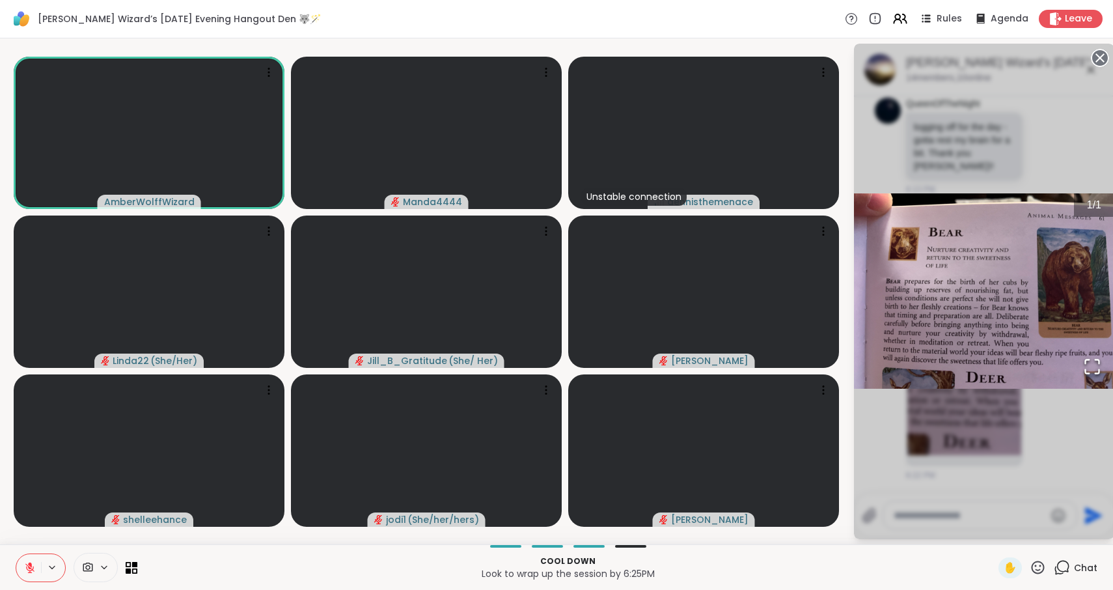
click at [1102, 58] on circle at bounding box center [1100, 58] width 16 height 16
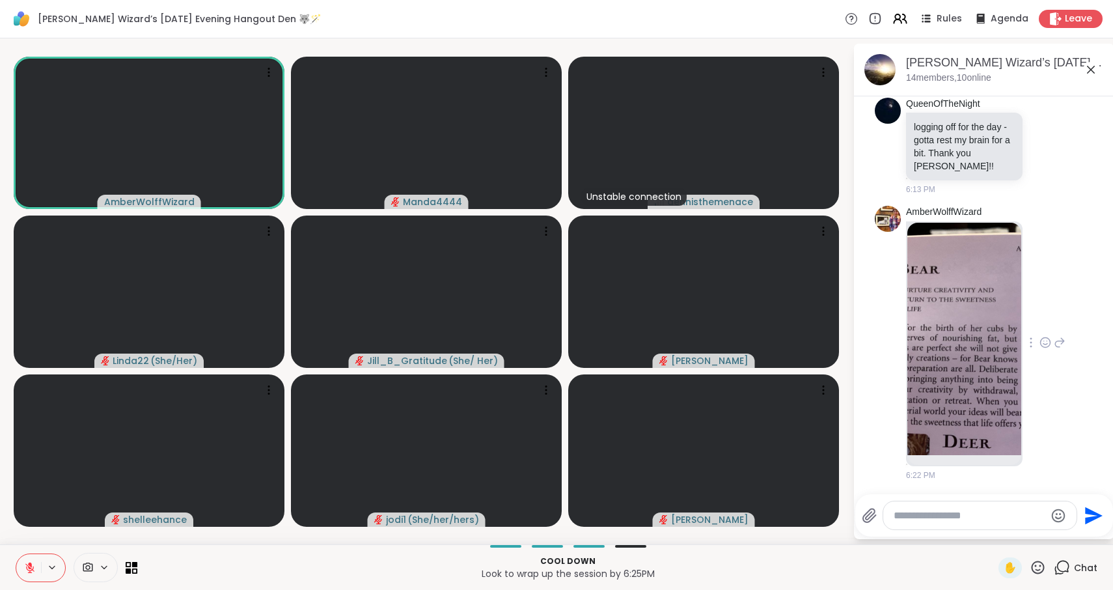
click at [1090, 70] on icon at bounding box center [1091, 70] width 16 height 16
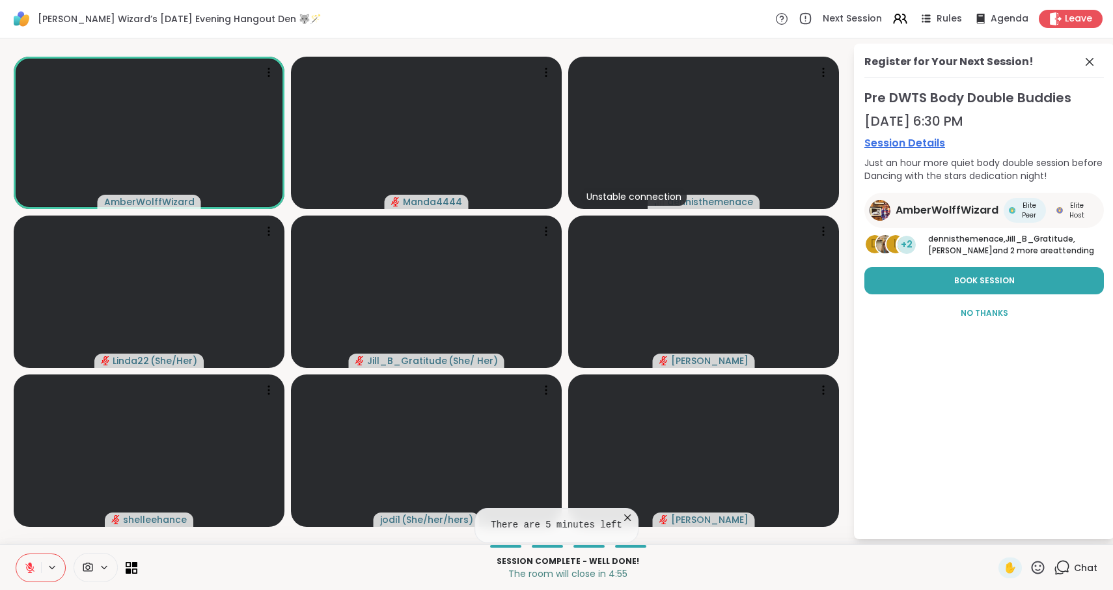
click at [25, 567] on icon at bounding box center [30, 568] width 12 height 12
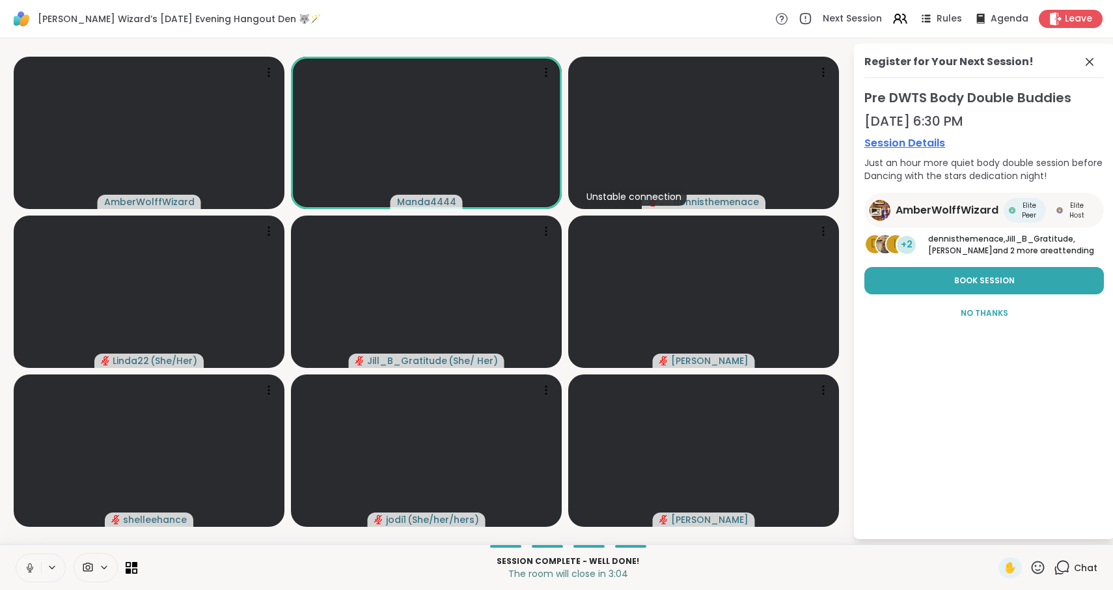
click at [27, 566] on icon at bounding box center [30, 568] width 12 height 12
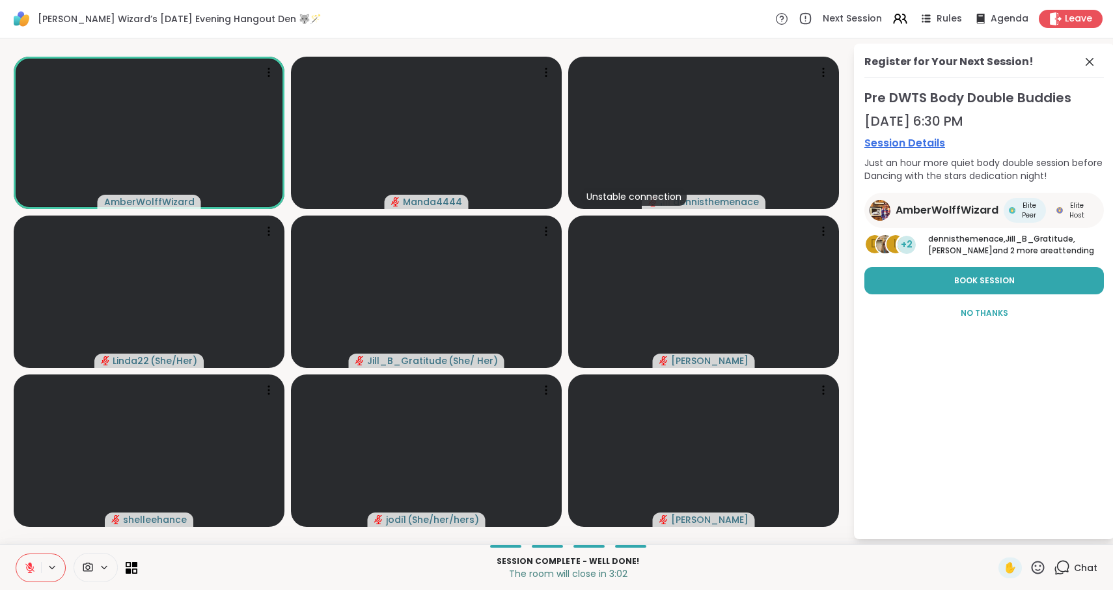
click at [27, 566] on icon at bounding box center [30, 568] width 12 height 12
click at [31, 567] on icon at bounding box center [30, 568] width 12 height 12
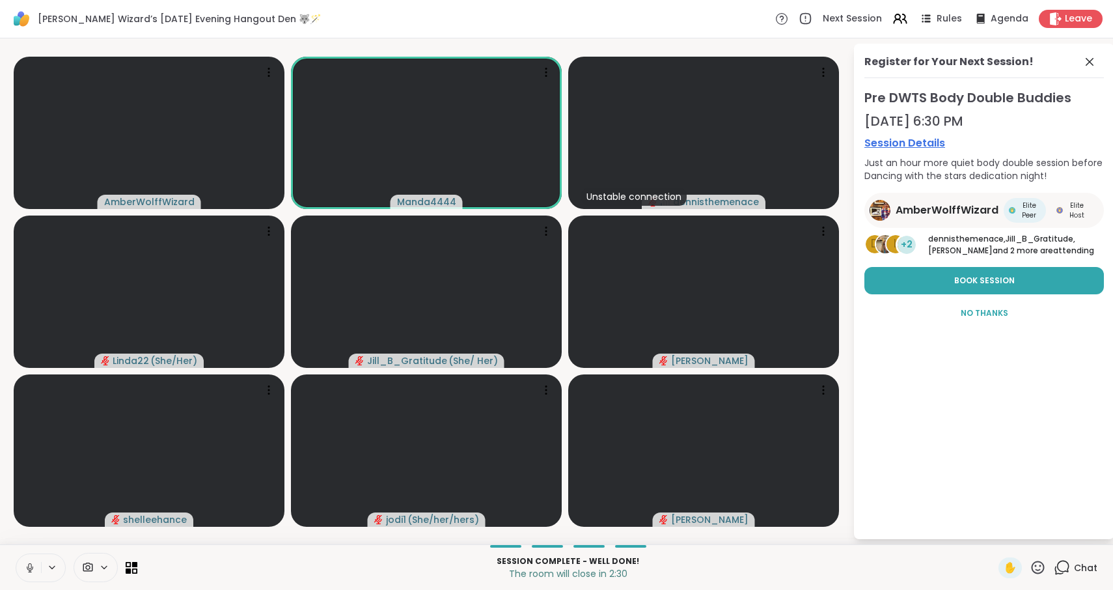
click at [35, 566] on icon at bounding box center [30, 568] width 12 height 12
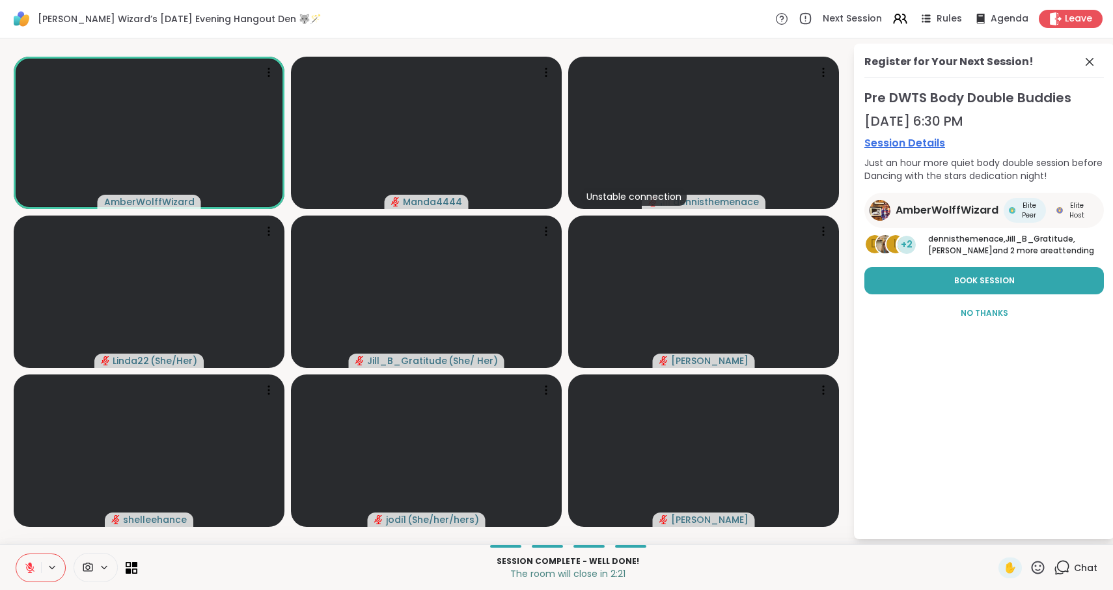
click at [1048, 568] on div "✋ Chat" at bounding box center [1048, 567] width 99 height 21
click at [1043, 568] on icon at bounding box center [1038, 567] width 16 height 16
click at [1007, 533] on span "❤️" at bounding box center [999, 533] width 13 height 16
click at [32, 570] on icon at bounding box center [29, 567] width 9 height 9
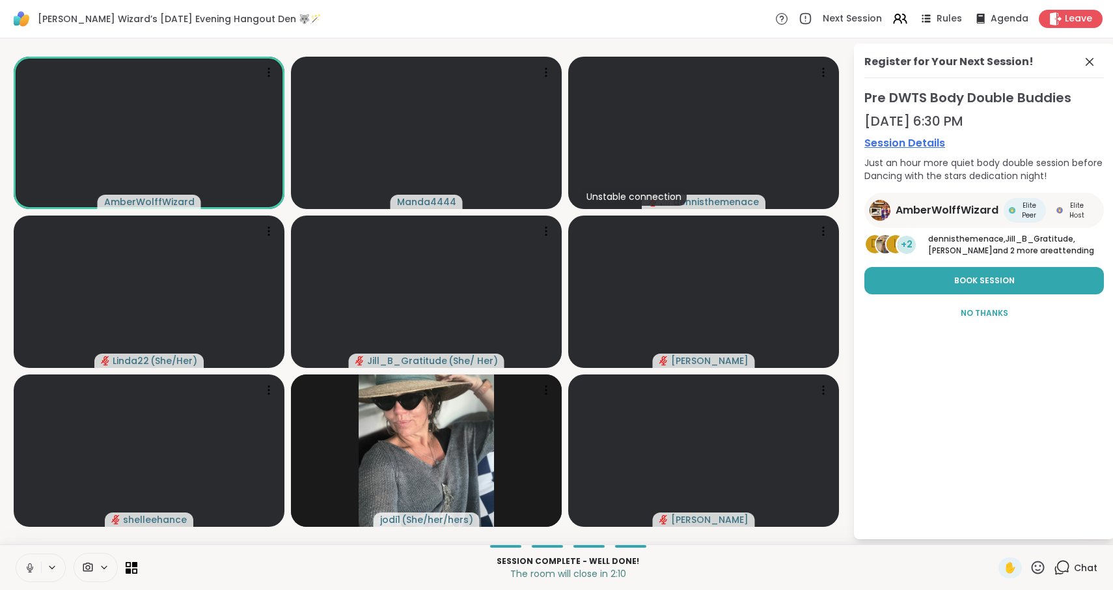
click at [32, 570] on icon at bounding box center [30, 568] width 12 height 12
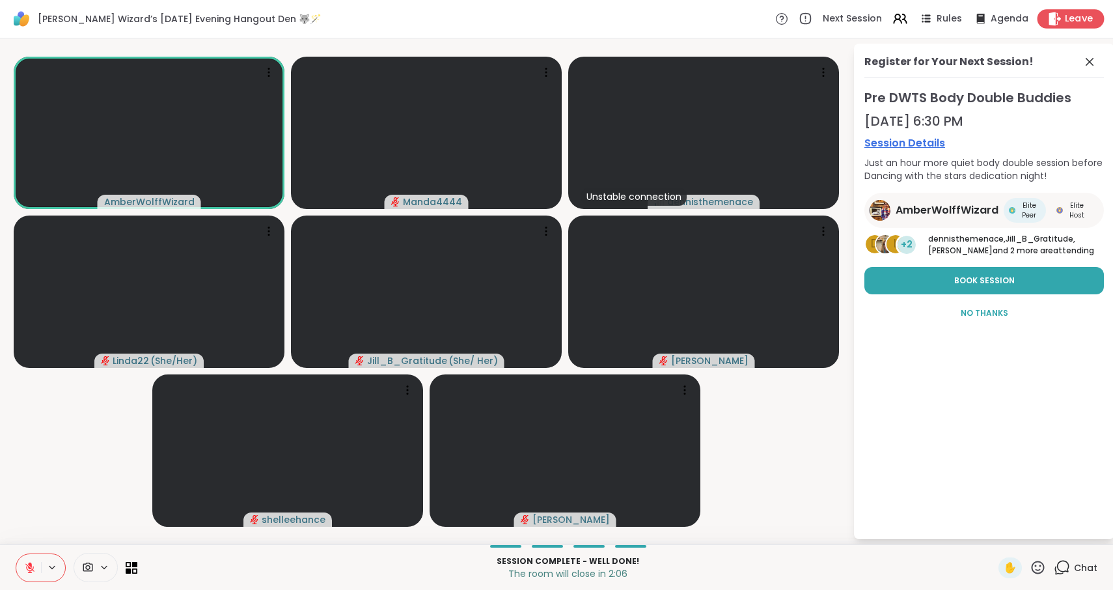
click at [1081, 21] on span "Leave" at bounding box center [1079, 19] width 29 height 14
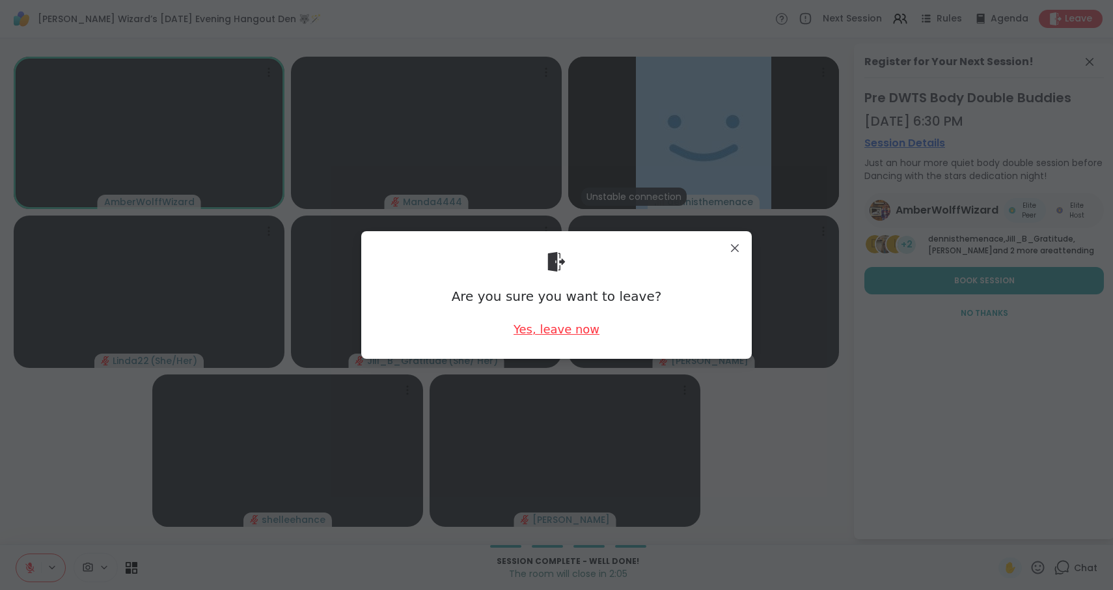
click at [577, 337] on div "Yes, leave now" at bounding box center [557, 329] width 86 height 16
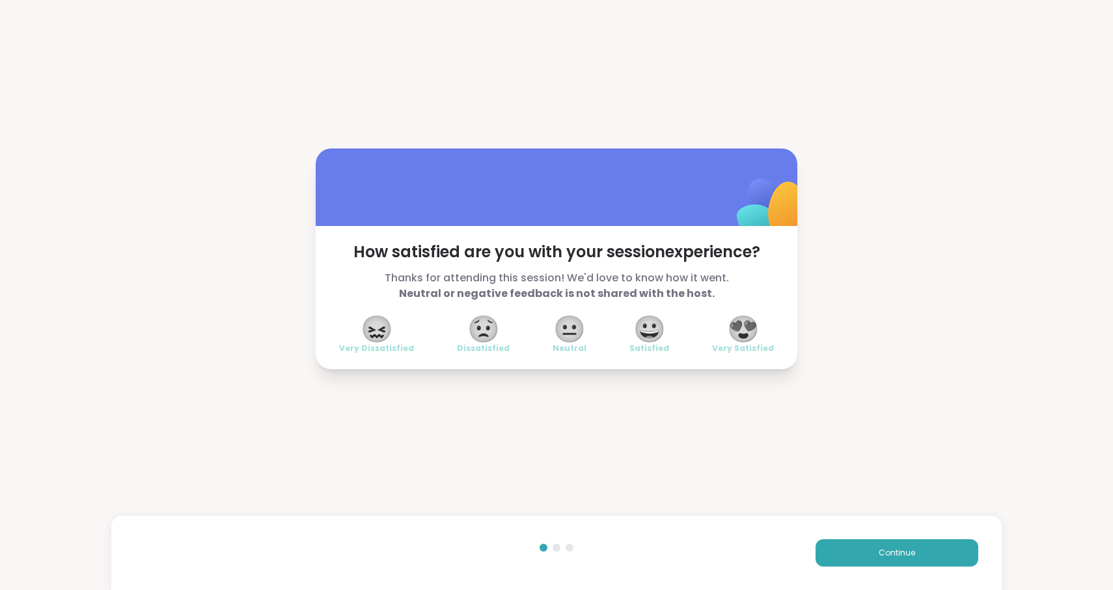
click at [749, 330] on span "😍" at bounding box center [743, 328] width 33 height 23
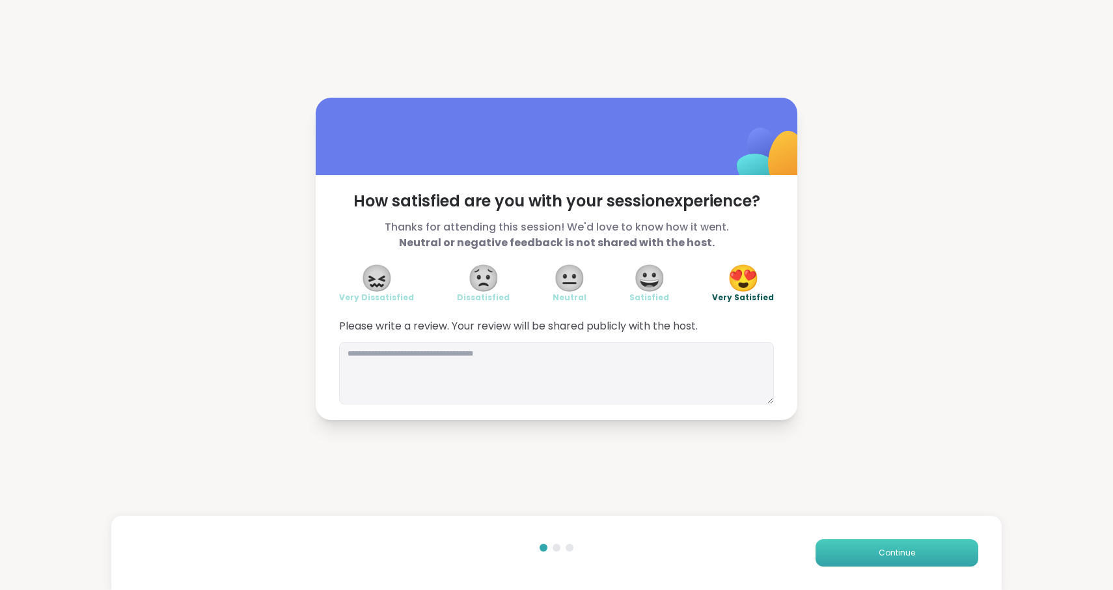
click at [910, 550] on span "Continue" at bounding box center [897, 553] width 36 height 12
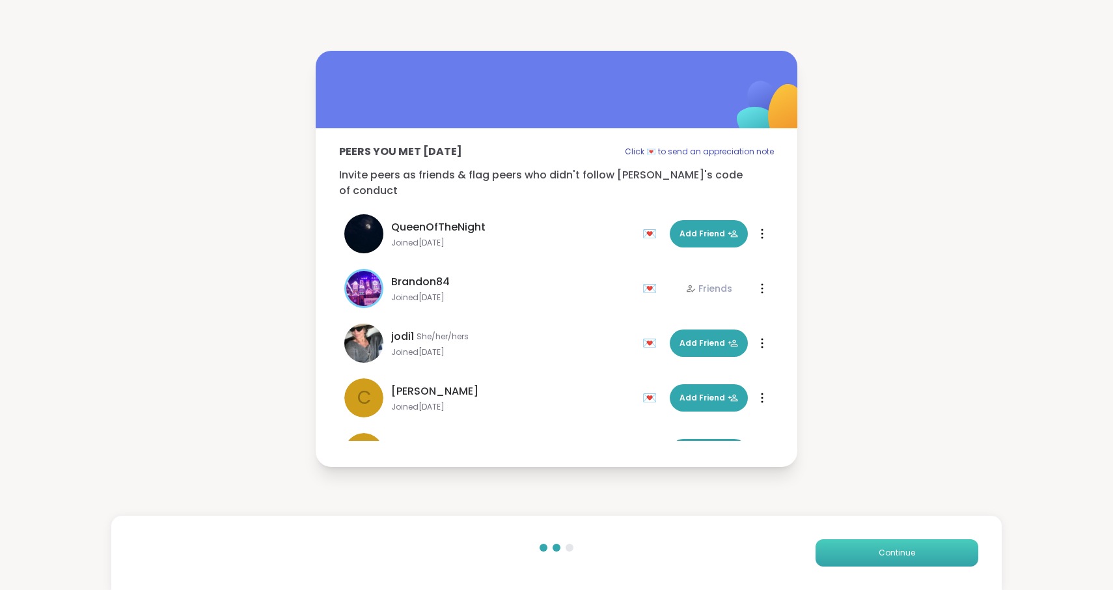
click at [910, 550] on span "Continue" at bounding box center [897, 553] width 36 height 12
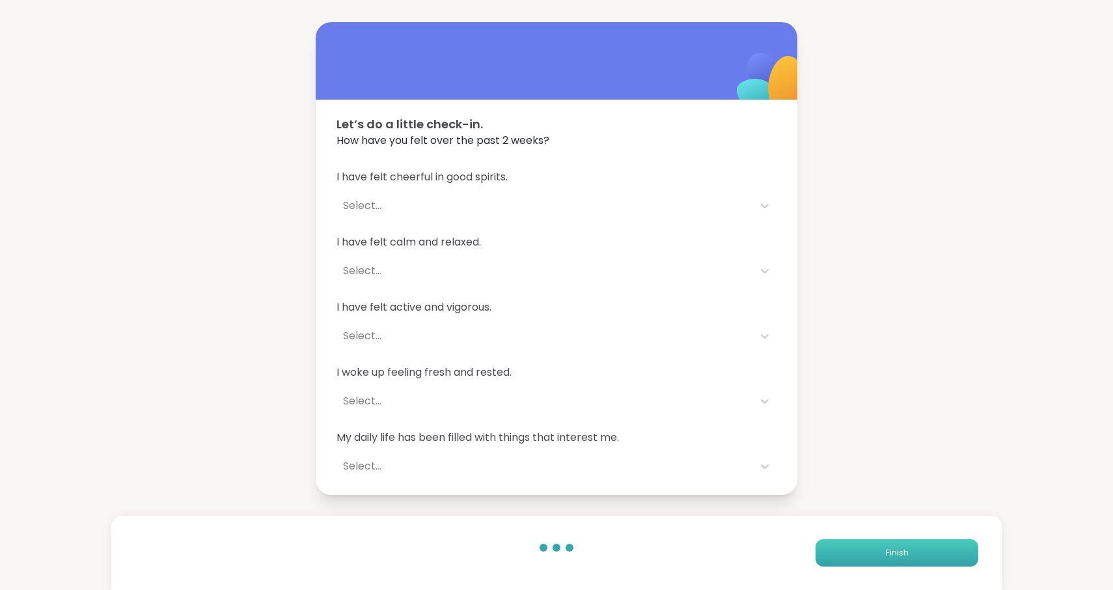
click at [910, 550] on button "Finish" at bounding box center [897, 552] width 163 height 27
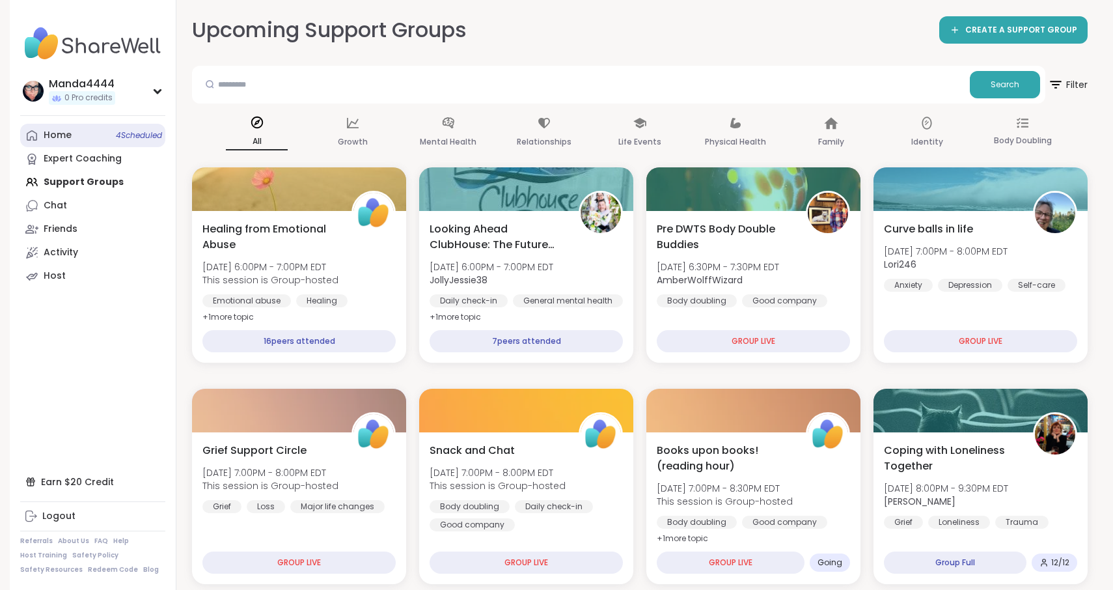
click at [68, 139] on div "Home 4 Scheduled" at bounding box center [58, 135] width 28 height 13
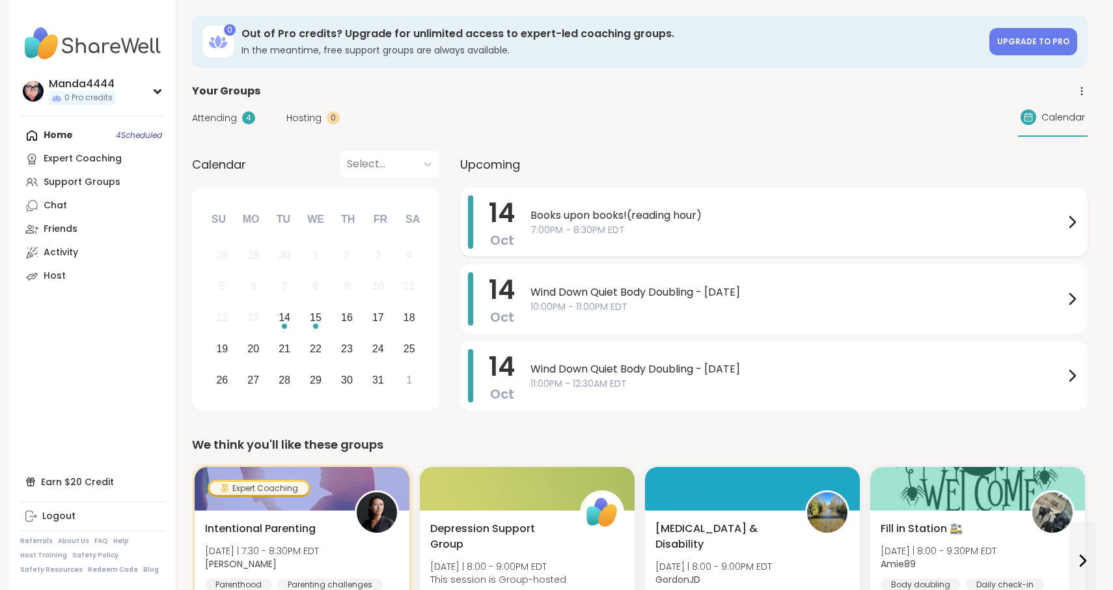
click at [688, 236] on span "7:00PM - 8:30PM EDT" at bounding box center [798, 230] width 534 height 14
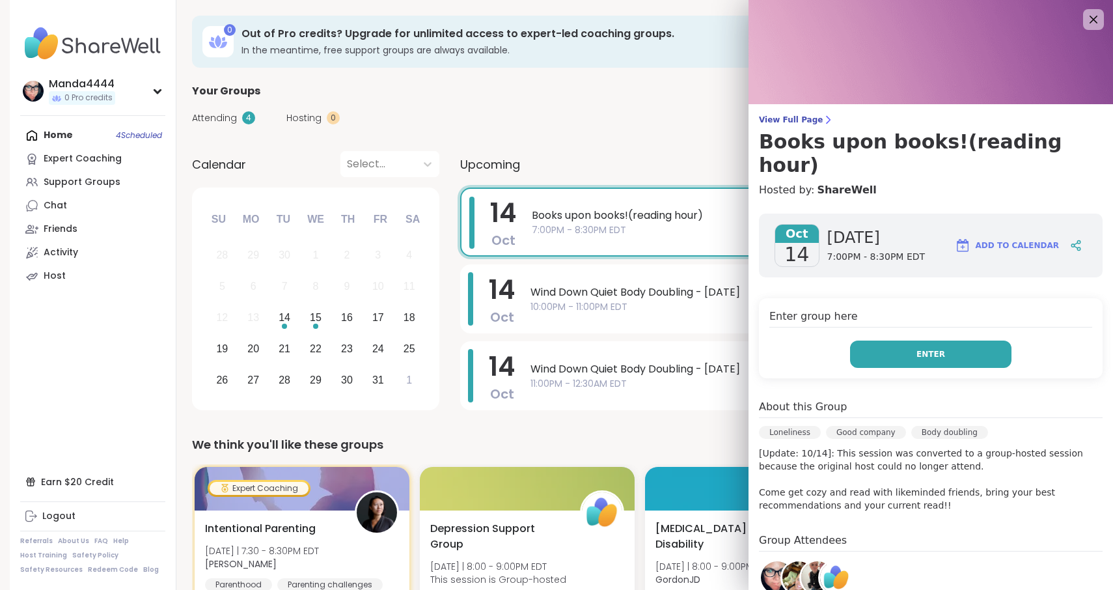
click at [926, 348] on span "Enter" at bounding box center [931, 354] width 29 height 12
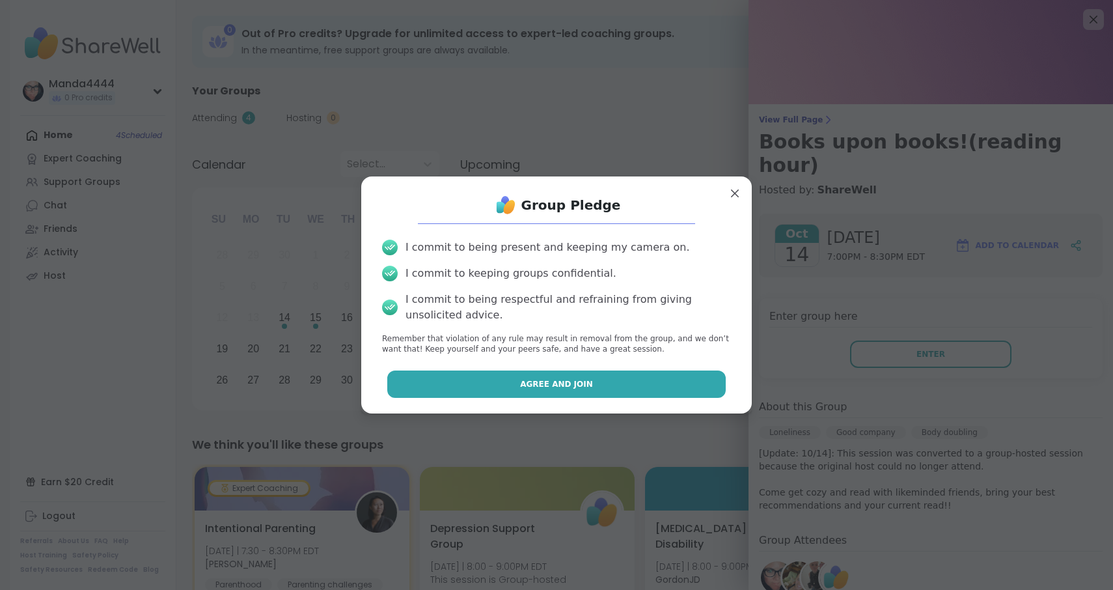
click at [561, 395] on button "Agree and Join" at bounding box center [556, 383] width 339 height 27
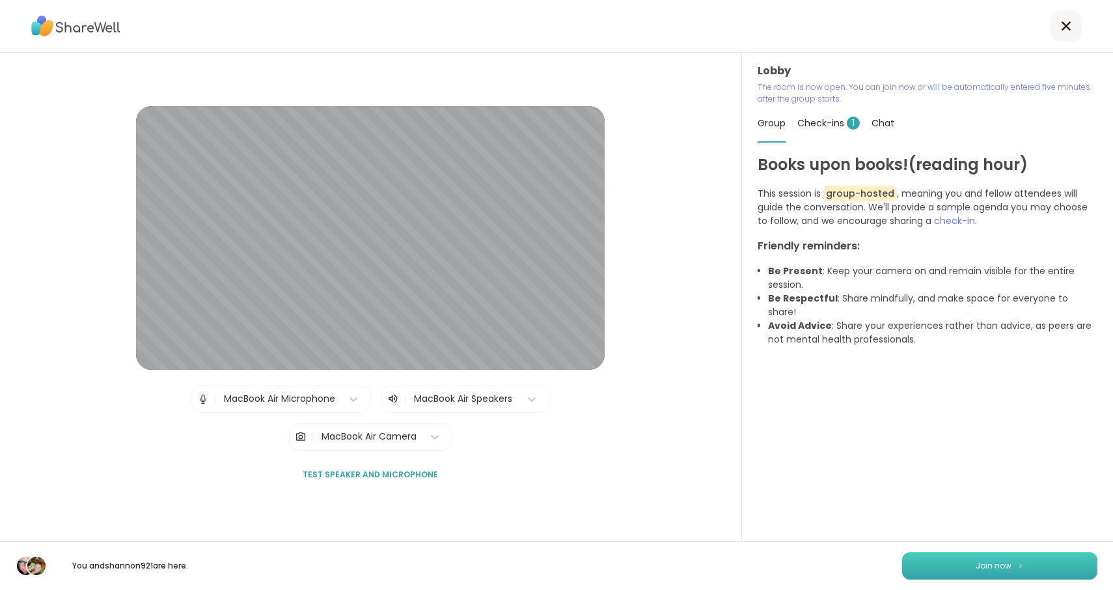
click at [997, 563] on span "Join now" at bounding box center [994, 566] width 36 height 12
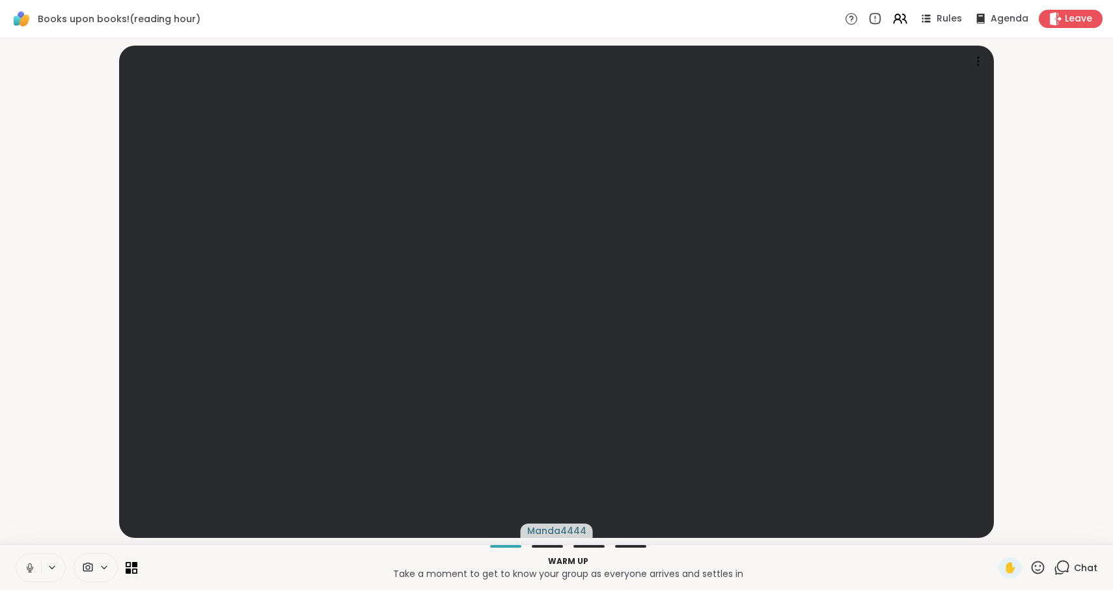
click at [29, 565] on icon at bounding box center [29, 566] width 3 height 6
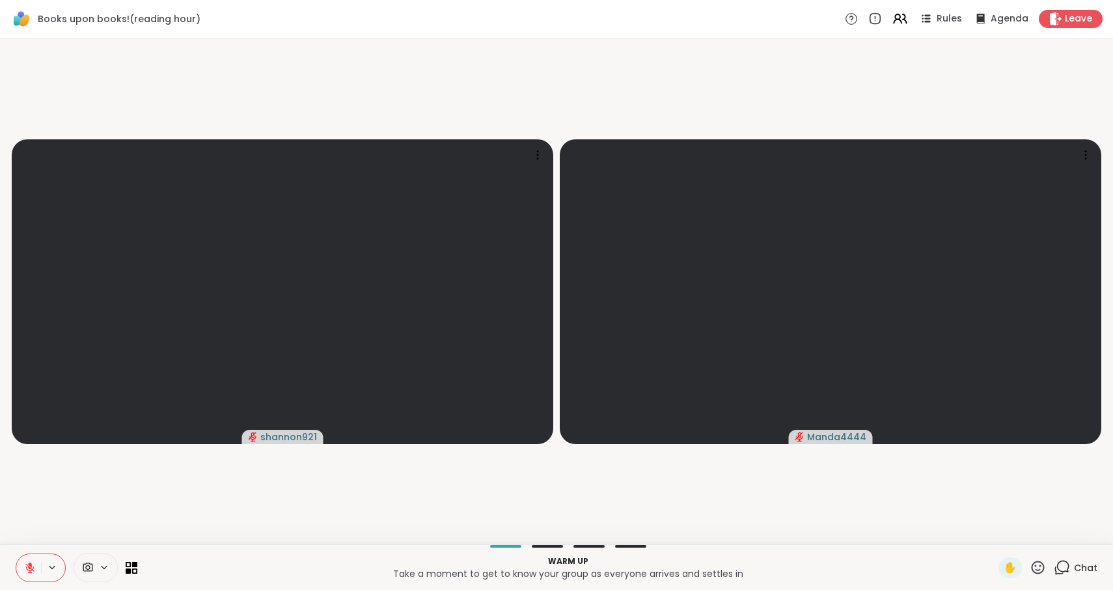
click at [28, 568] on icon at bounding box center [30, 568] width 12 height 12
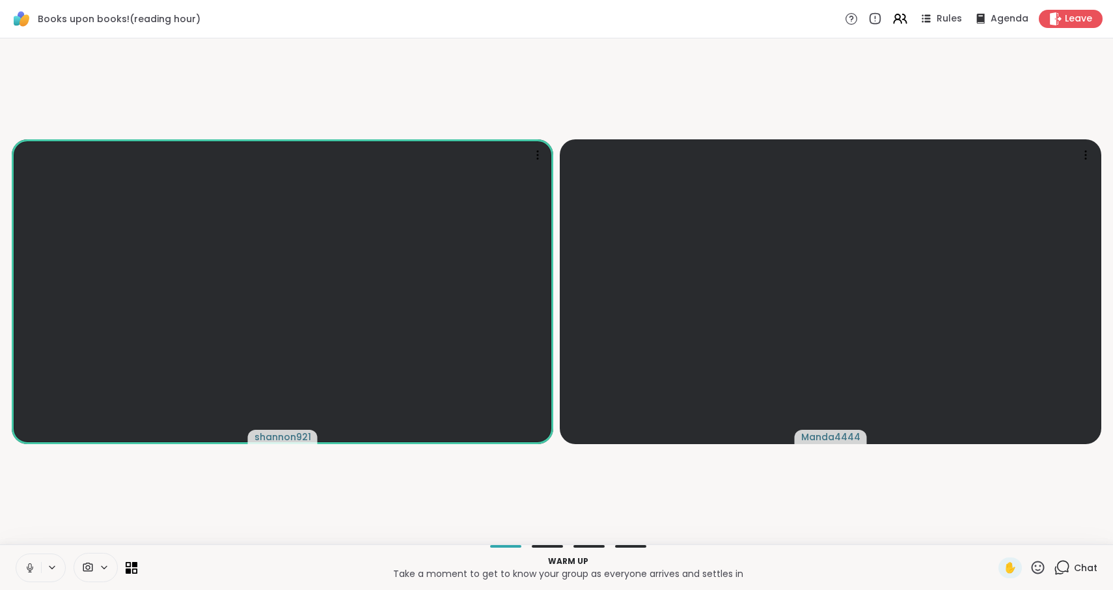
click at [31, 566] on icon at bounding box center [30, 568] width 12 height 12
click at [34, 566] on icon at bounding box center [30, 568] width 12 height 12
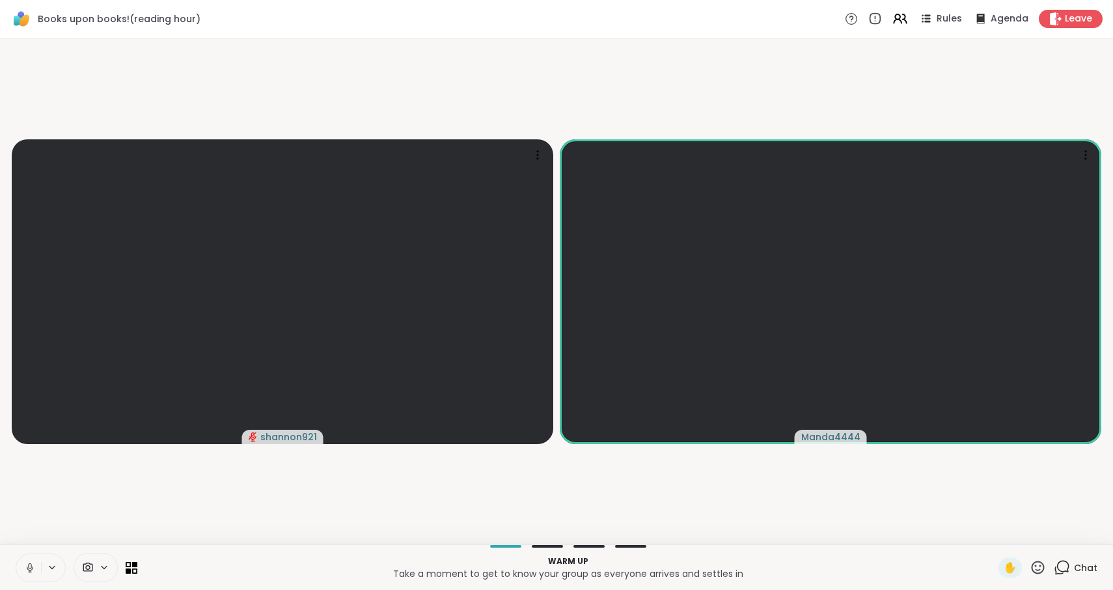
click at [28, 566] on icon at bounding box center [30, 568] width 12 height 12
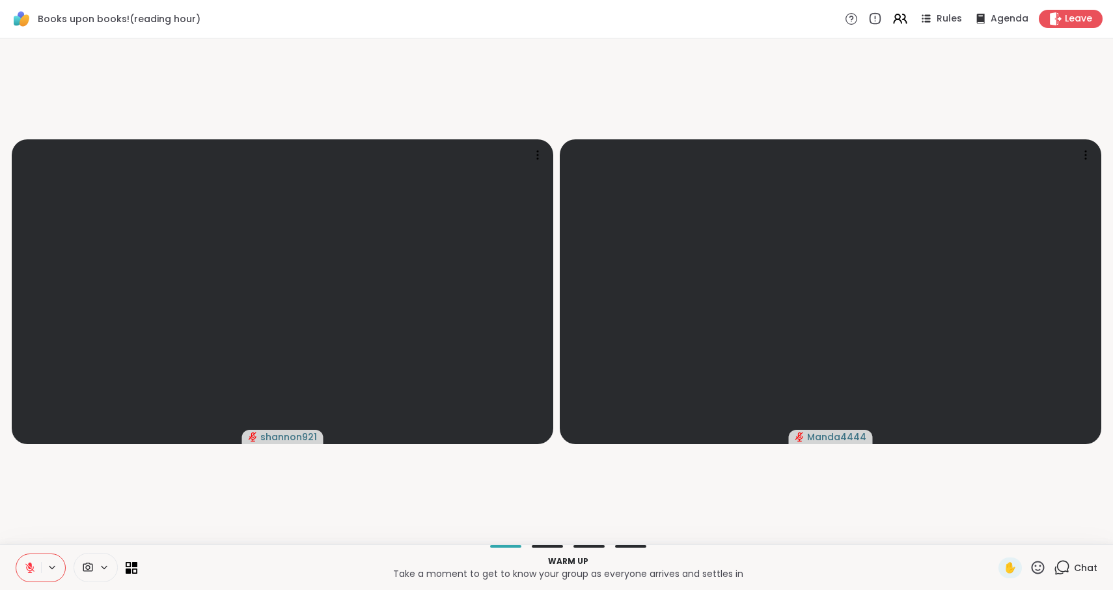
click at [26, 566] on icon at bounding box center [30, 568] width 12 height 12
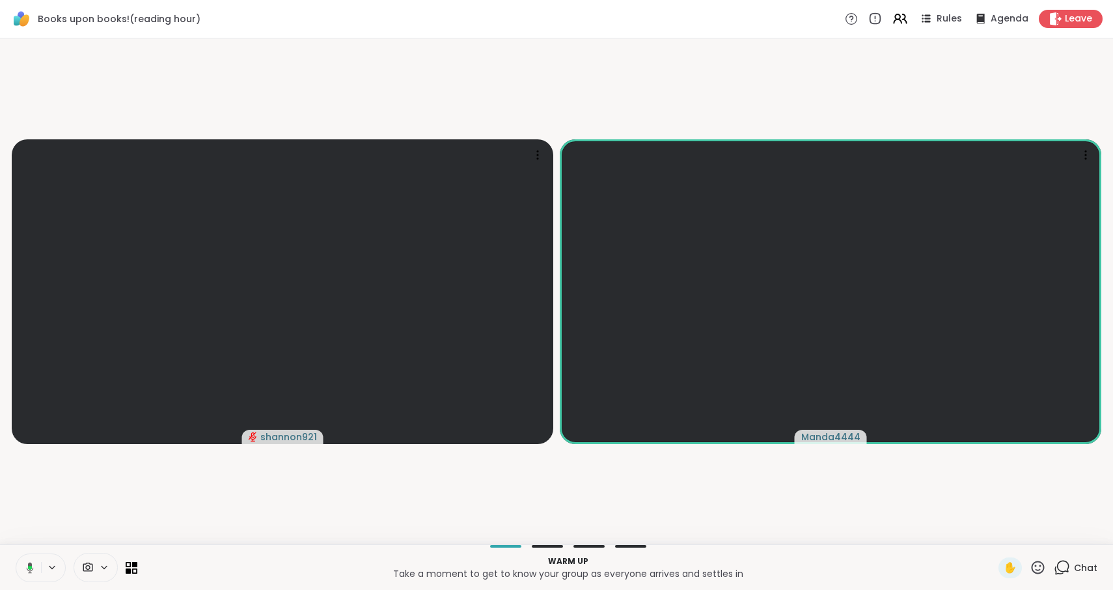
click at [31, 561] on button at bounding box center [27, 567] width 27 height 27
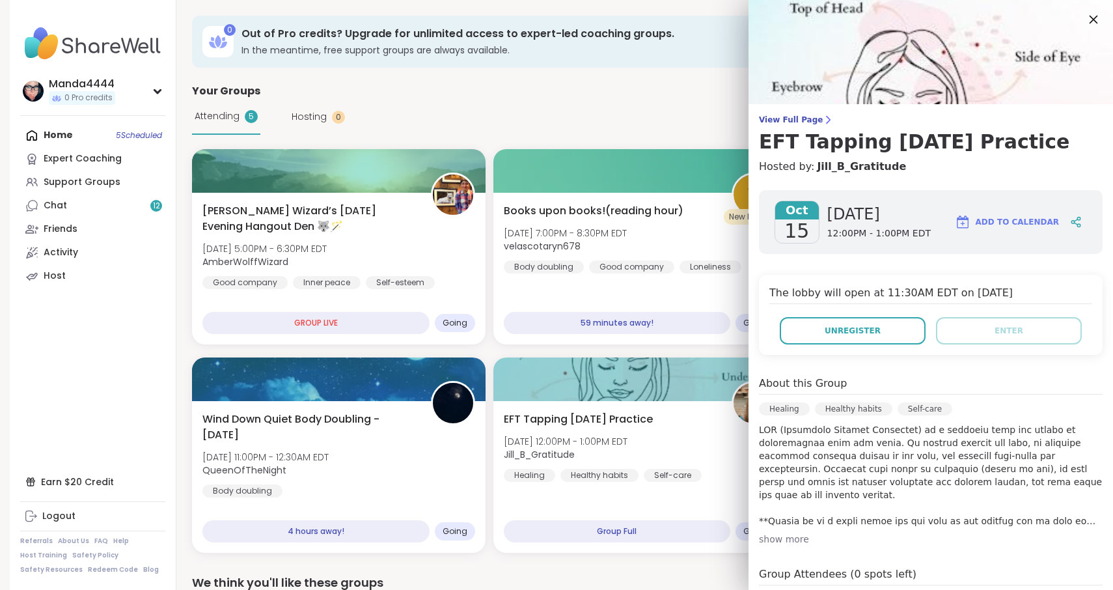
click at [1096, 22] on icon at bounding box center [1094, 20] width 8 height 8
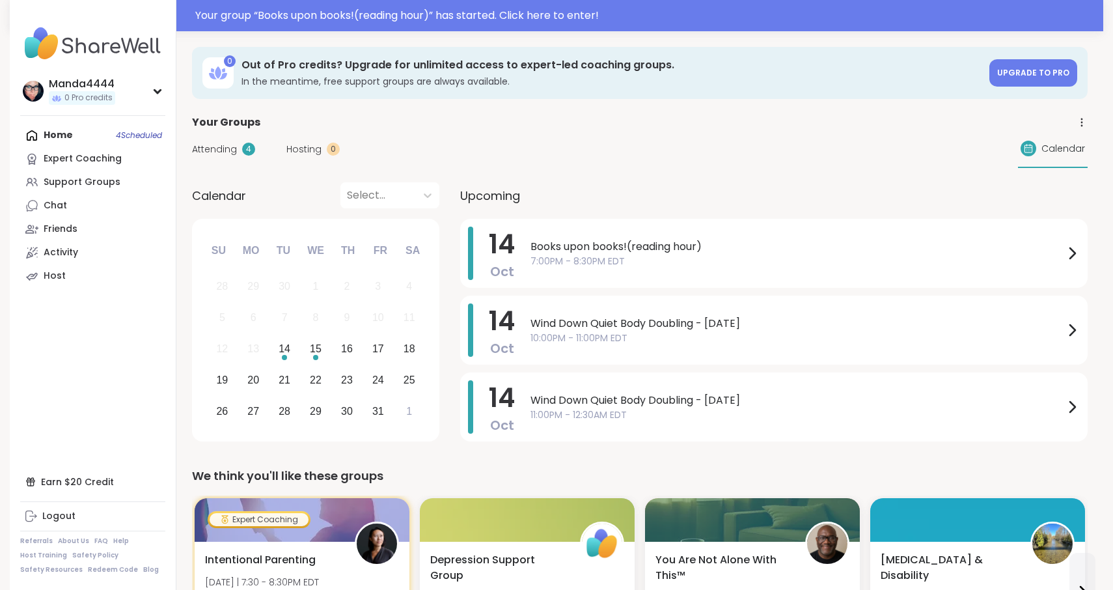
click at [658, 257] on span "7:00PM - 8:30PM EDT" at bounding box center [798, 262] width 534 height 14
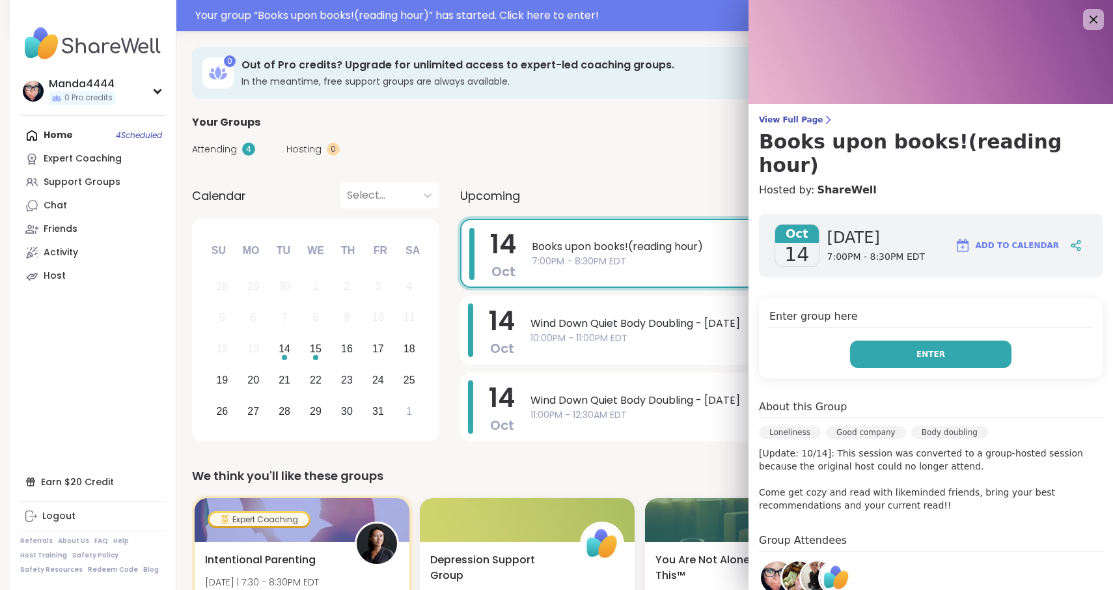
click at [934, 348] on span "Enter" at bounding box center [931, 354] width 29 height 12
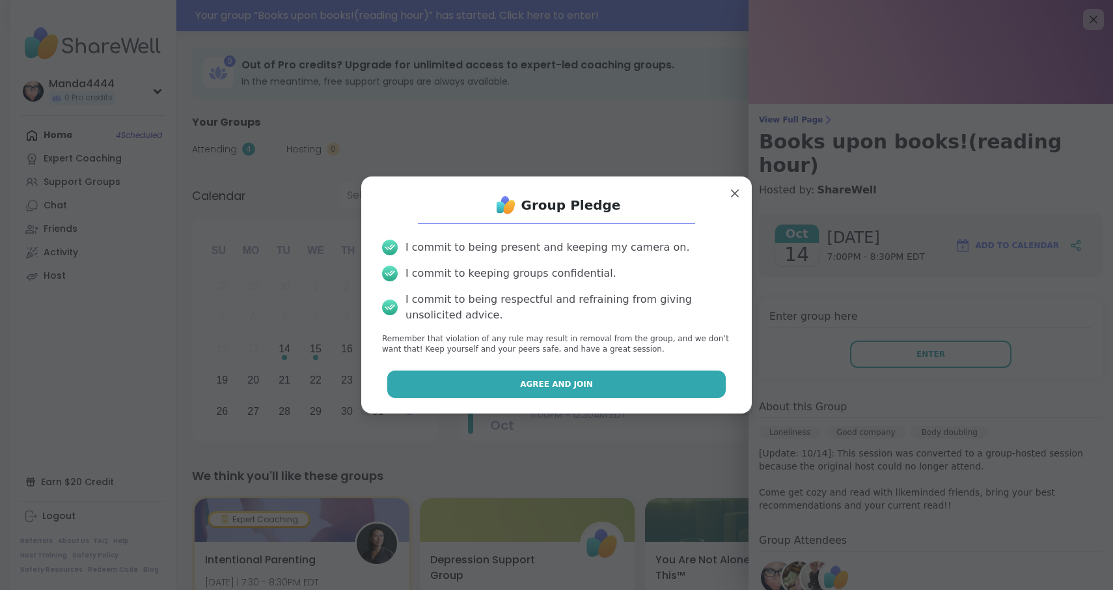
click at [529, 383] on span "Agree and Join" at bounding box center [556, 384] width 73 height 12
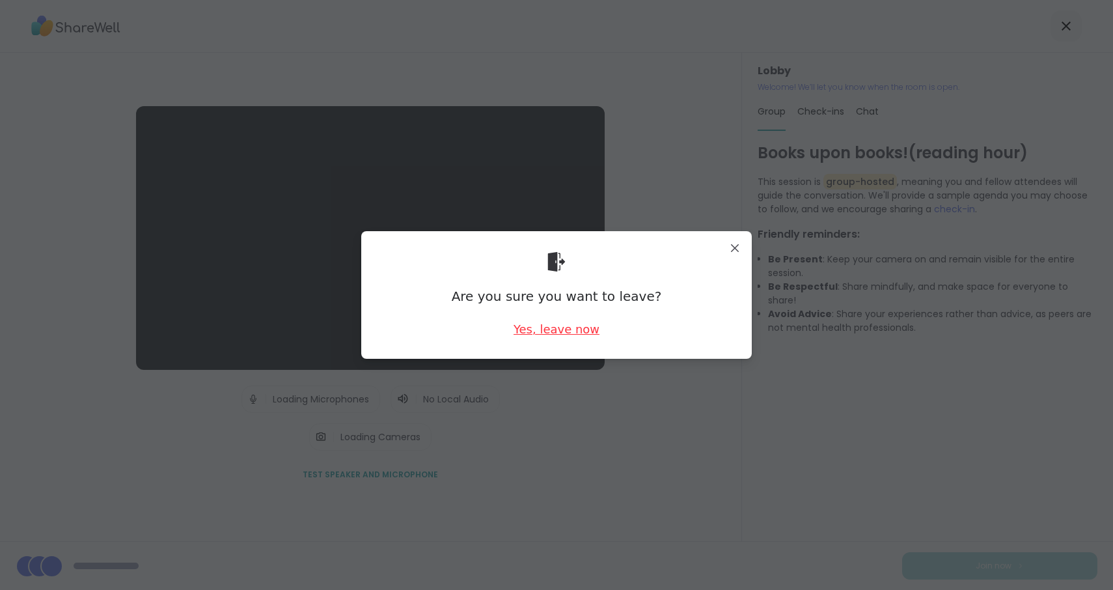
click at [564, 328] on div "Yes, leave now" at bounding box center [557, 329] width 86 height 16
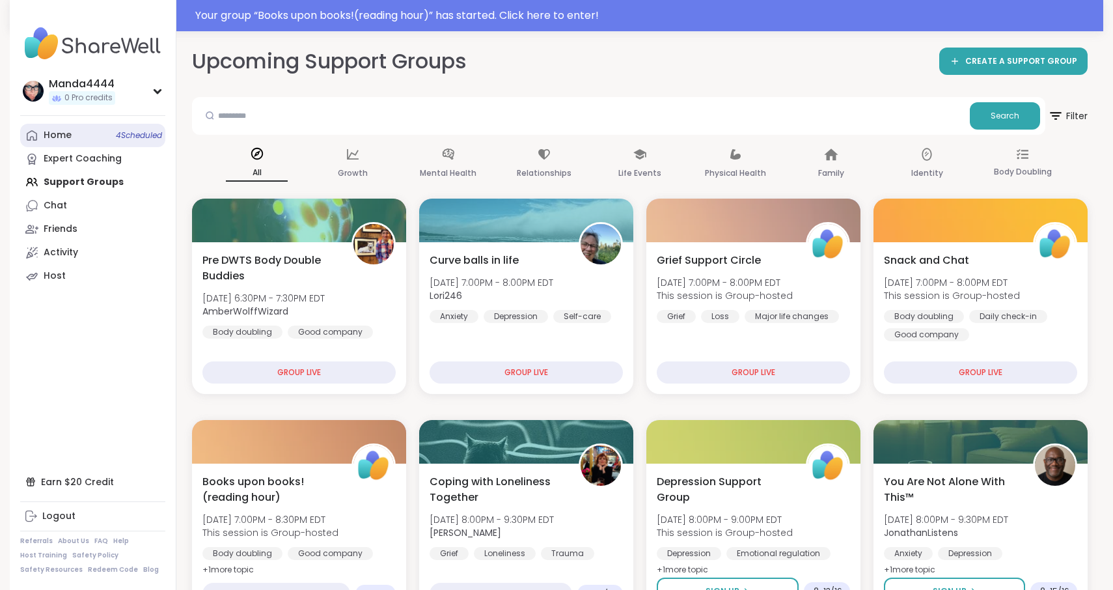
click at [40, 132] on link "Home 4 Scheduled" at bounding box center [92, 135] width 145 height 23
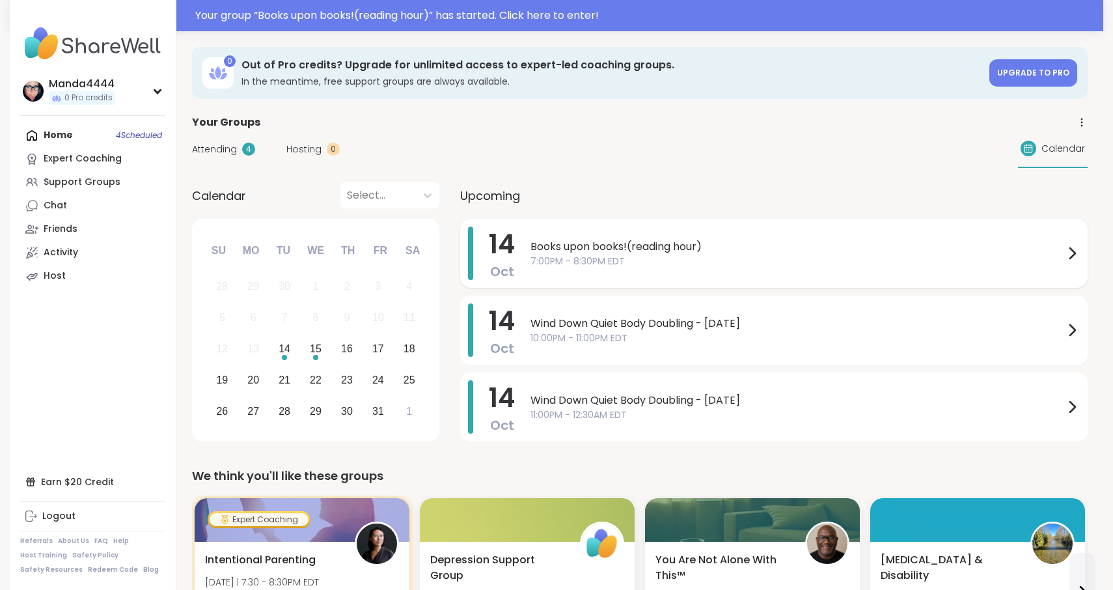
click at [689, 260] on span "7:00PM - 8:30PM EDT" at bounding box center [798, 262] width 534 height 14
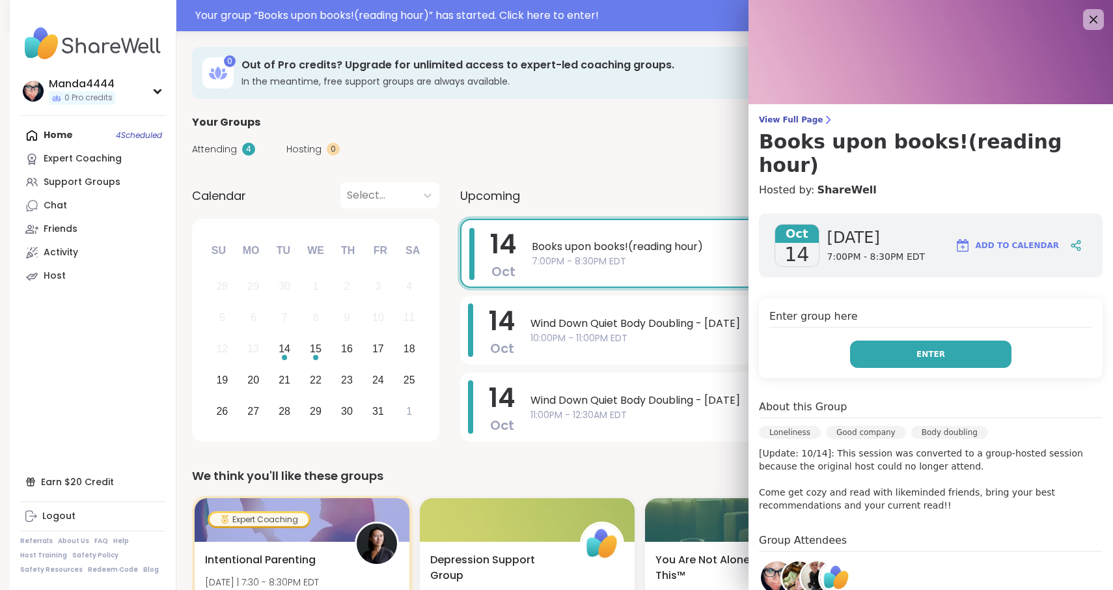
click at [932, 348] on span "Enter" at bounding box center [931, 354] width 29 height 12
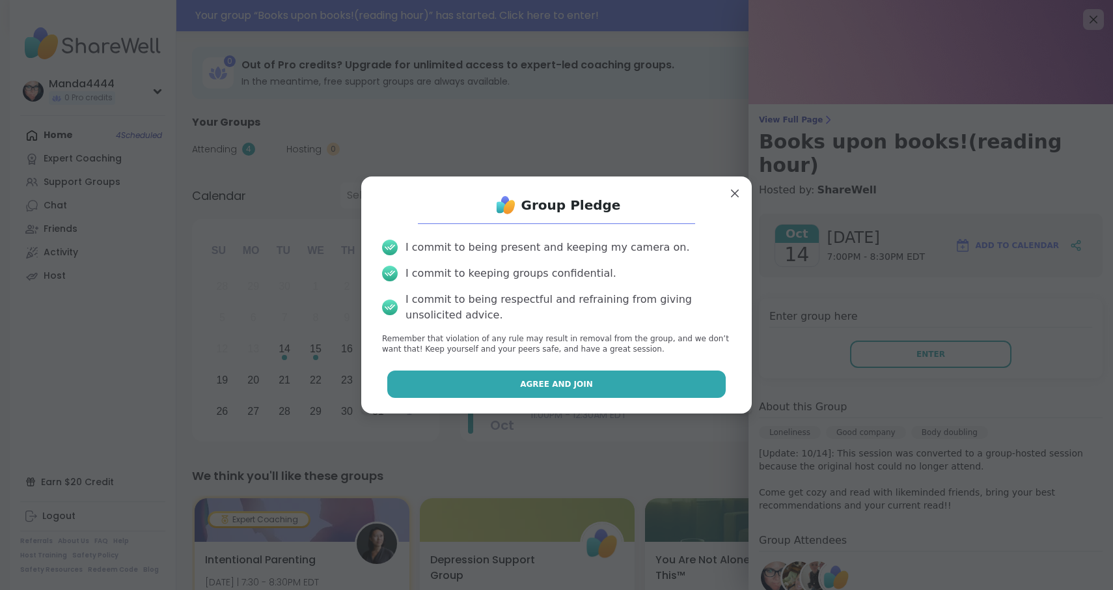
click at [600, 378] on button "Agree and Join" at bounding box center [556, 383] width 339 height 27
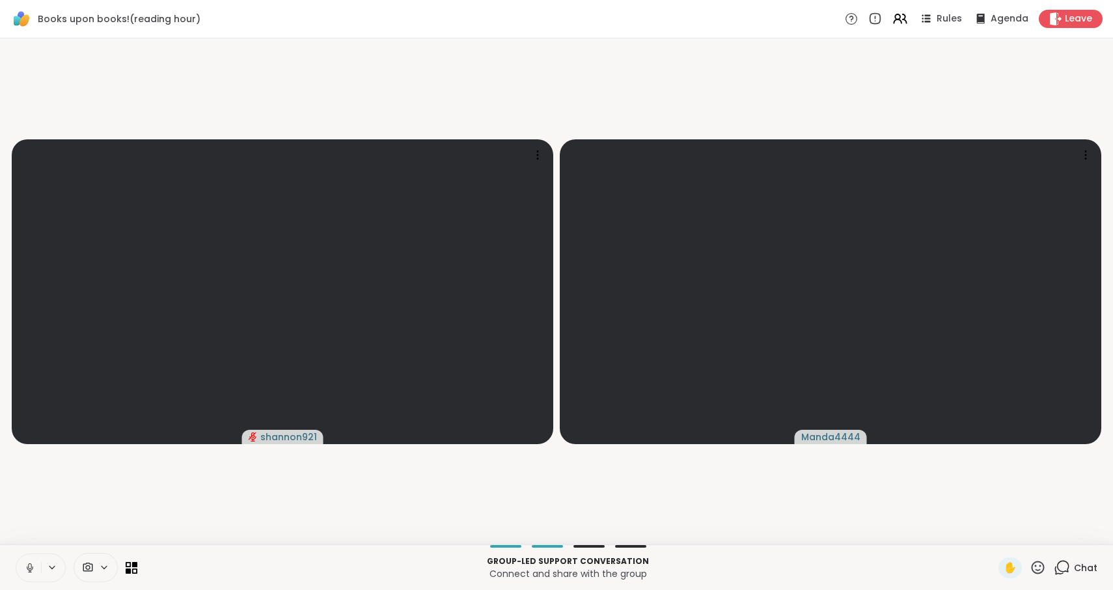
click at [32, 568] on icon at bounding box center [30, 568] width 12 height 12
click at [27, 564] on icon at bounding box center [30, 568] width 12 height 12
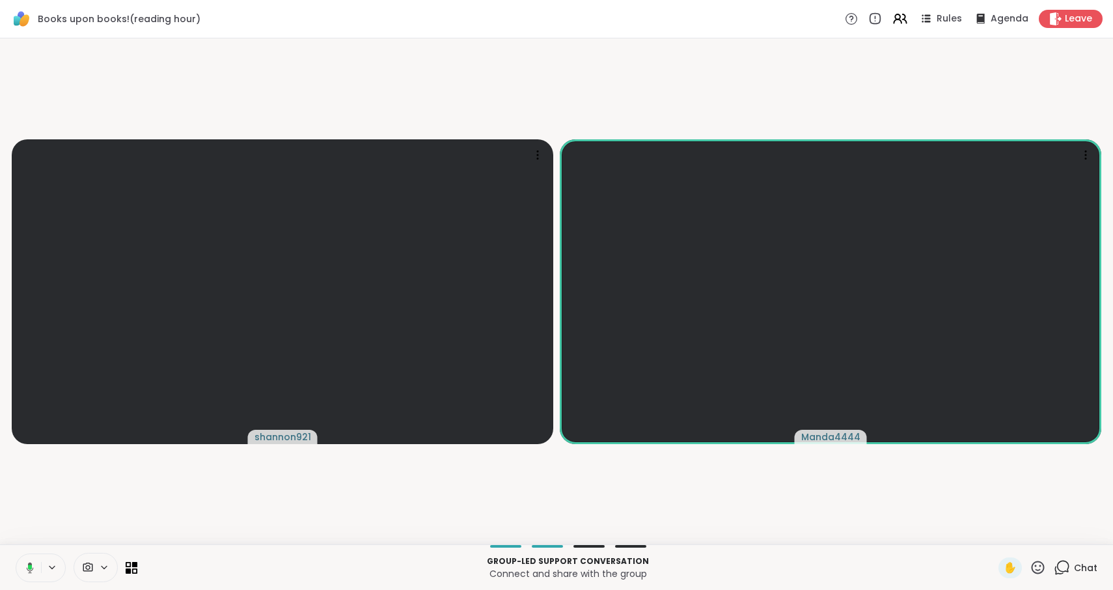
click at [35, 546] on div "Group-led support conversation Connect and share with the group ✋ Chat" at bounding box center [556, 567] width 1113 height 46
click at [30, 571] on icon at bounding box center [30, 567] width 7 height 11
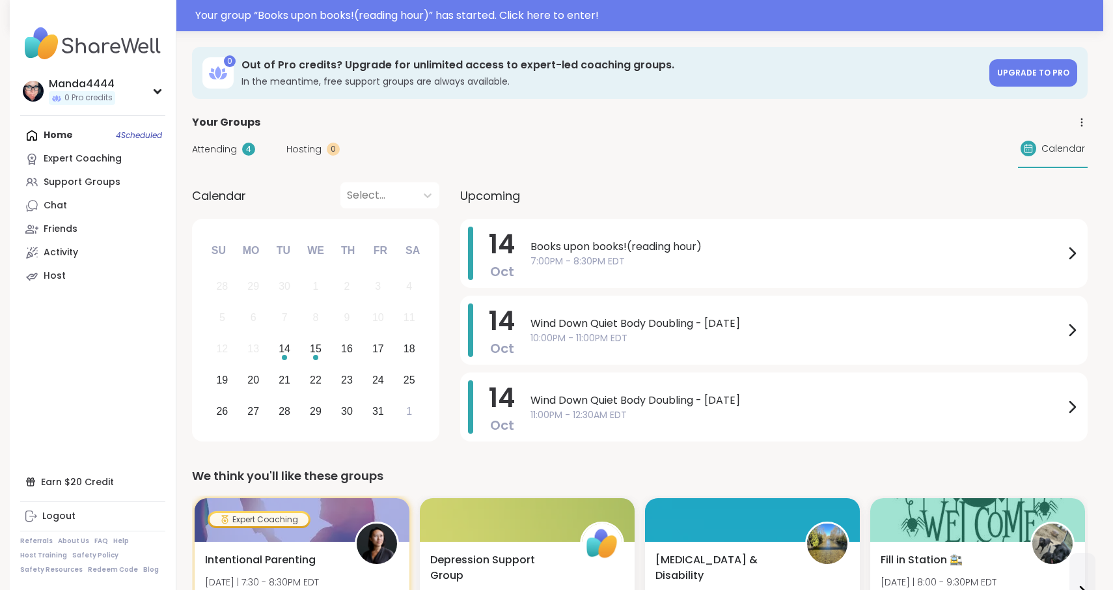
click at [690, 260] on span "7:00PM - 8:30PM EDT" at bounding box center [798, 262] width 534 height 14
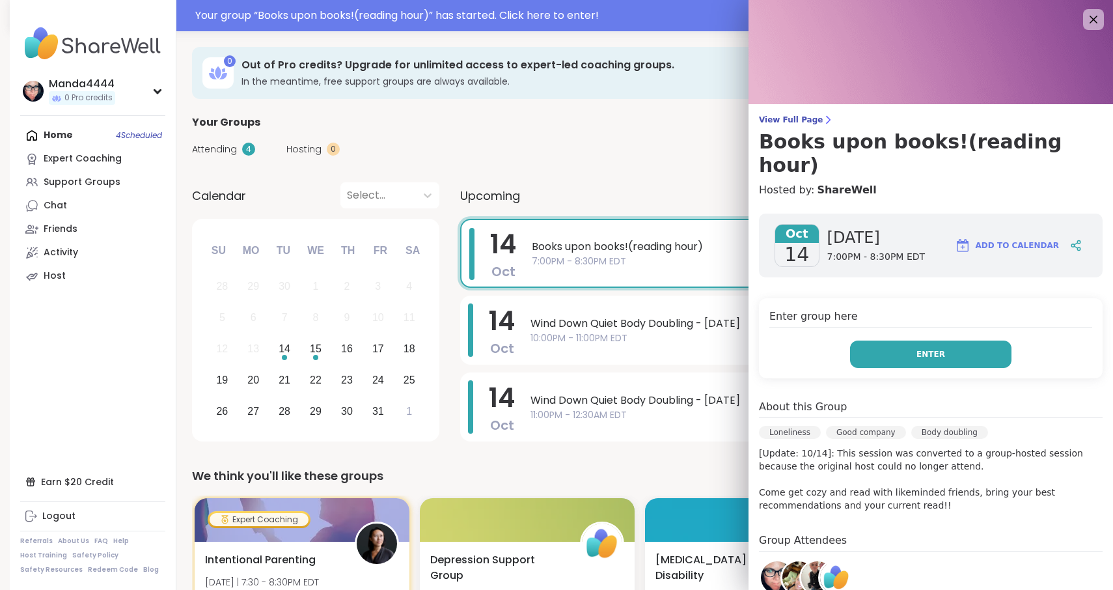
click at [932, 348] on span "Enter" at bounding box center [931, 354] width 29 height 12
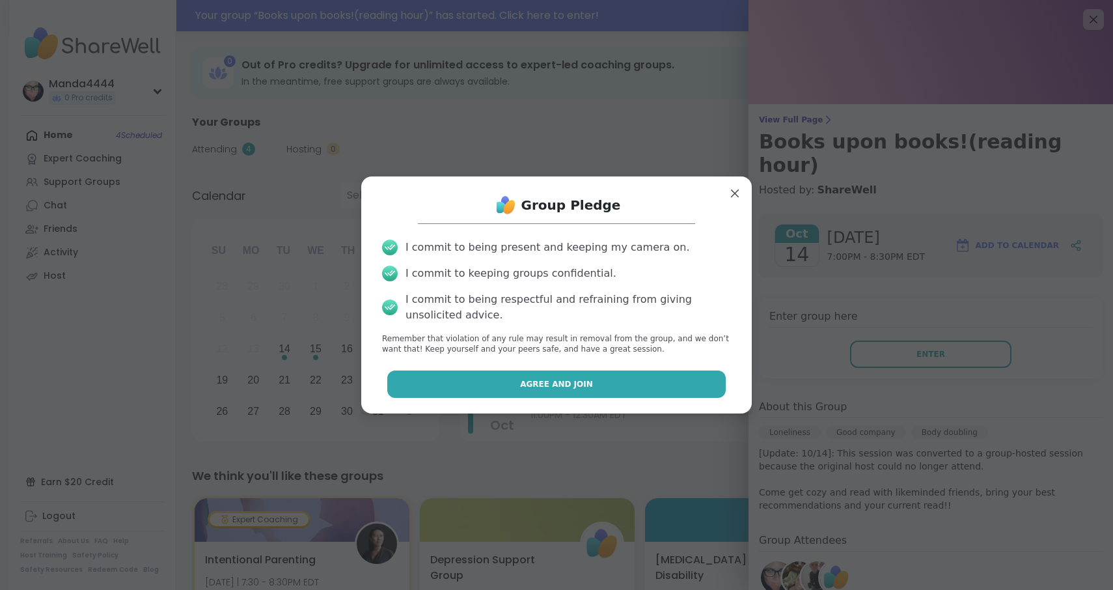
click at [559, 380] on span "Agree and Join" at bounding box center [556, 384] width 73 height 12
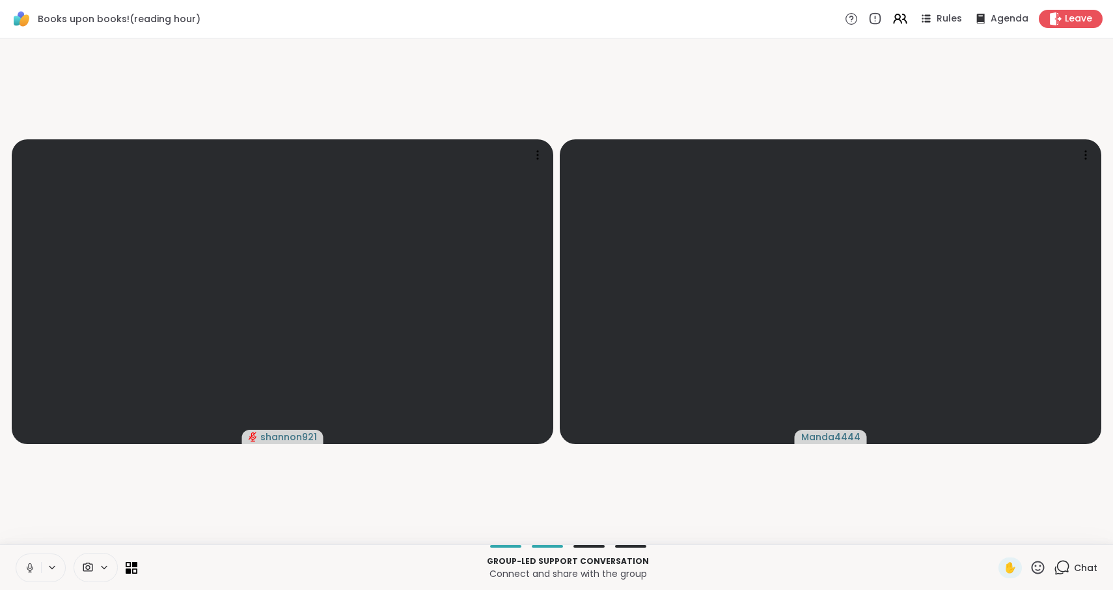
click at [1063, 570] on icon at bounding box center [1062, 567] width 16 height 16
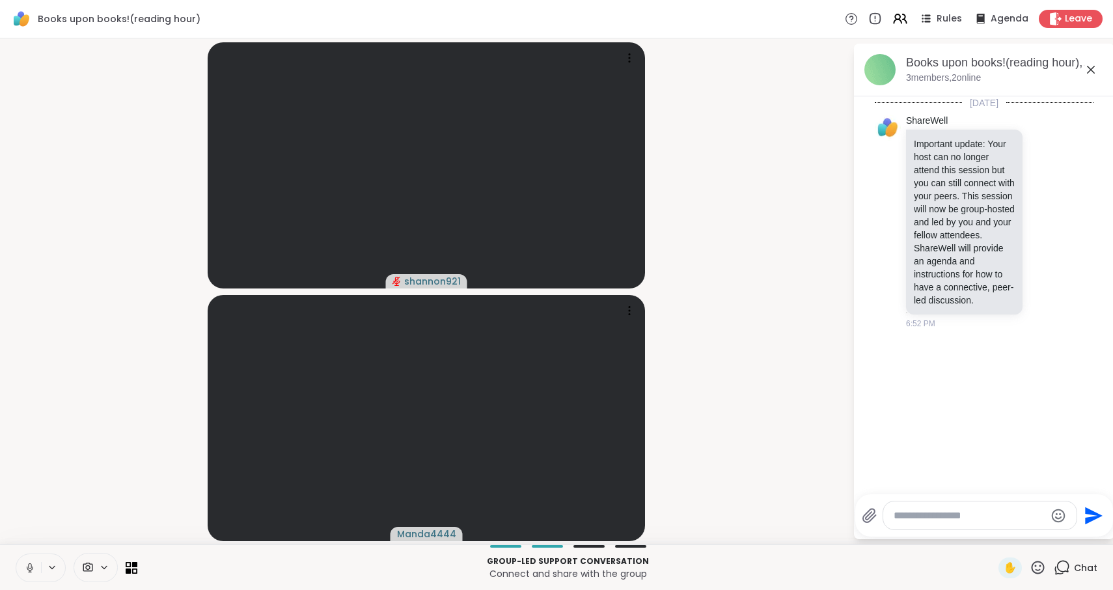
click at [1091, 68] on icon at bounding box center [1091, 70] width 16 height 16
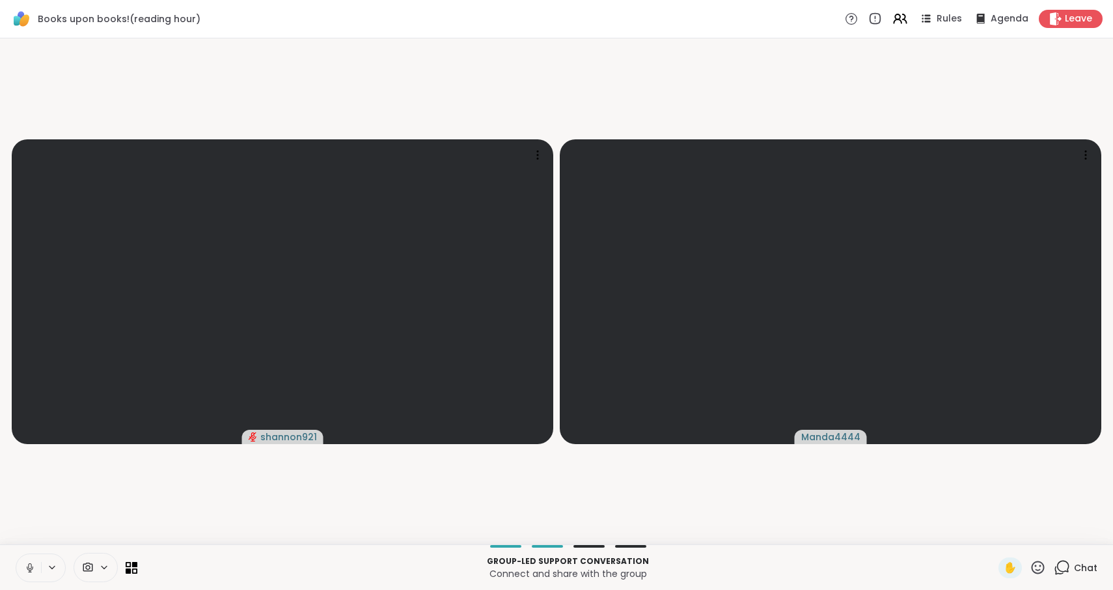
click at [1066, 566] on icon at bounding box center [1062, 567] width 16 height 16
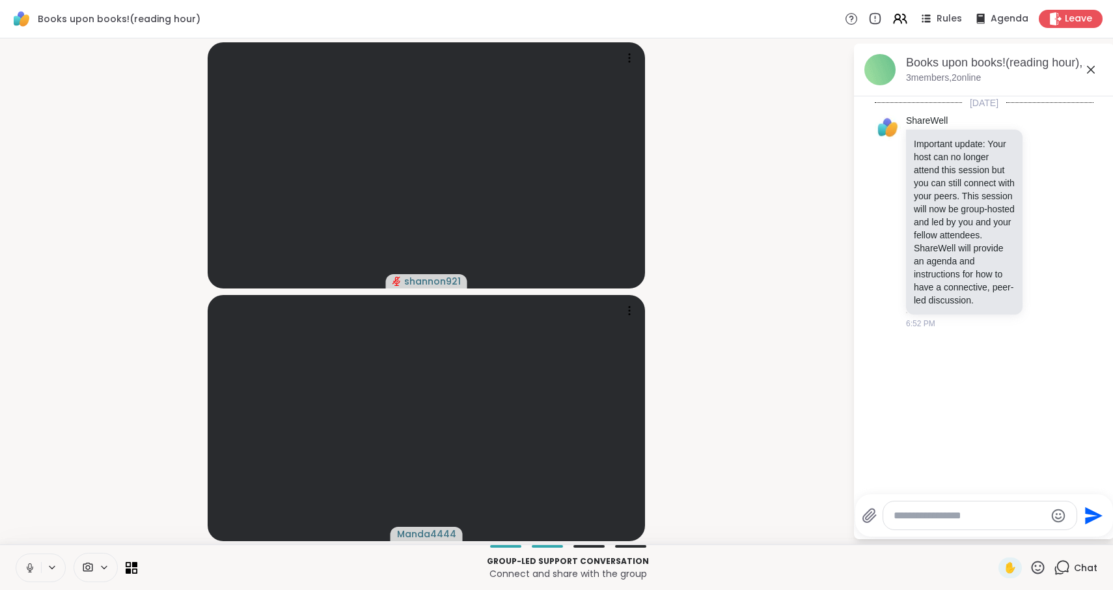
click at [986, 520] on textarea "Type your message" at bounding box center [970, 515] width 152 height 13
type textarea "**********"
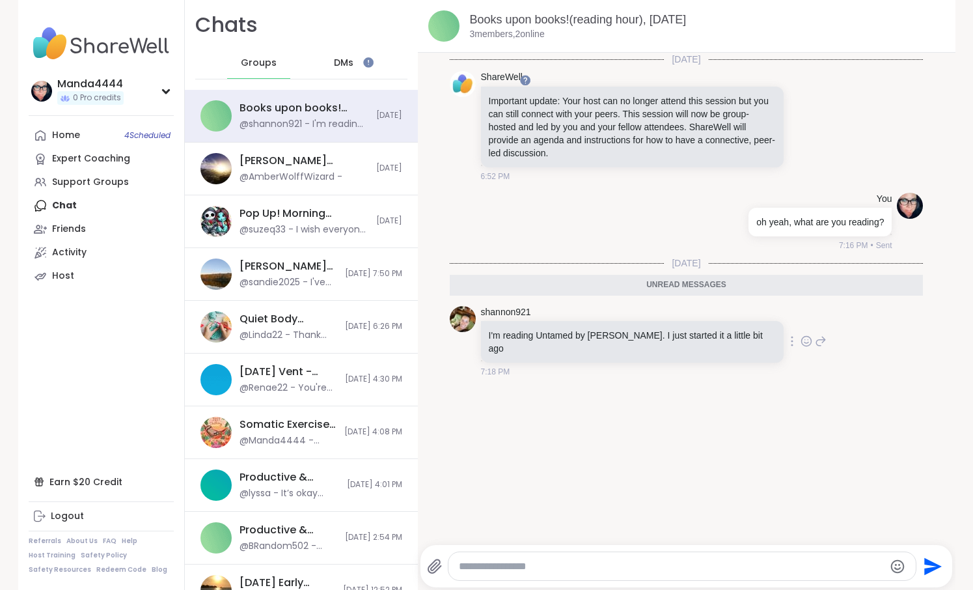
click at [808, 339] on icon at bounding box center [807, 341] width 12 height 13
click at [706, 320] on div "Select Reaction: Heart" at bounding box center [703, 320] width 12 height 12
click at [574, 568] on textarea "Type your message" at bounding box center [671, 566] width 425 height 13
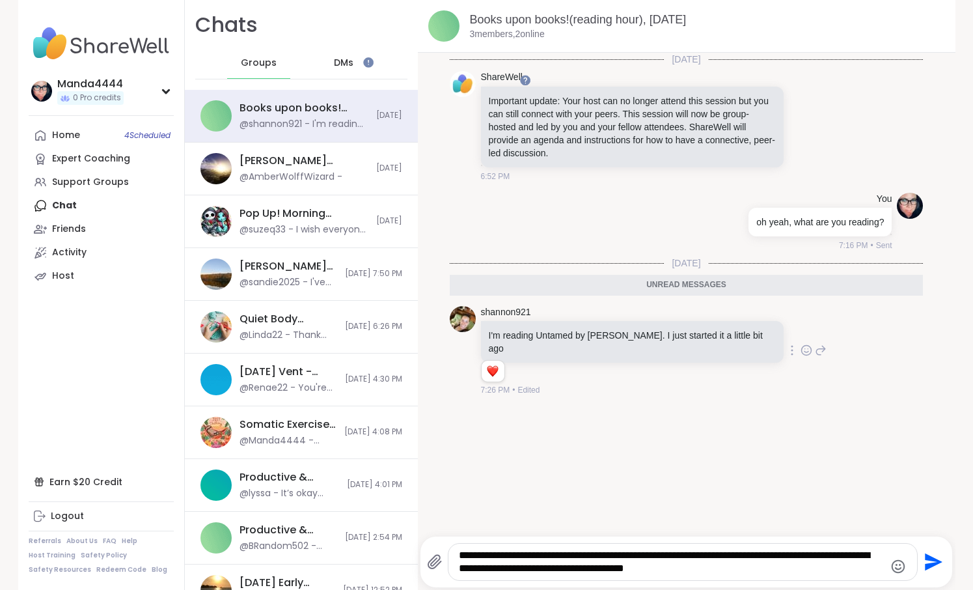
type textarea "**********"
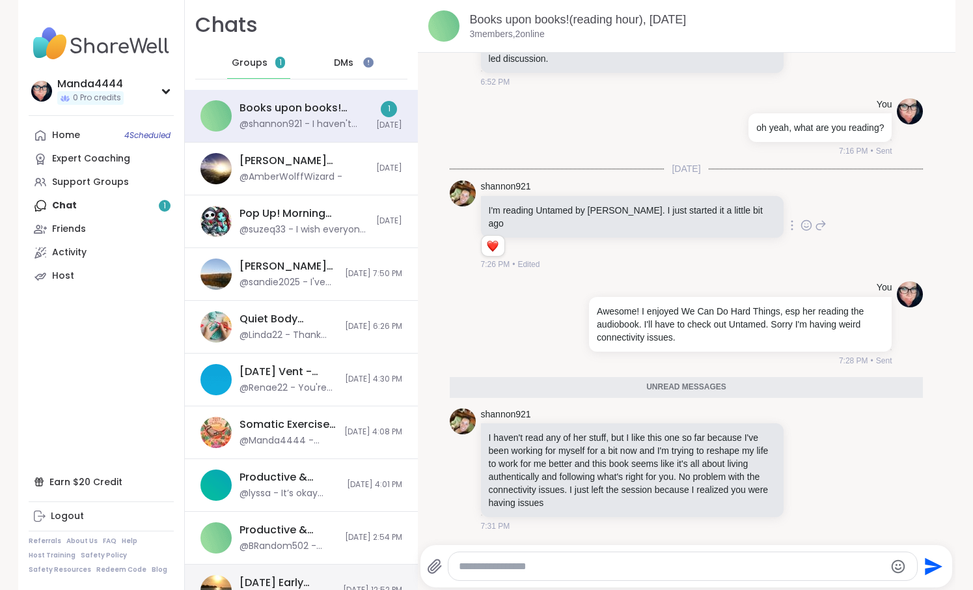
scroll to position [63, 0]
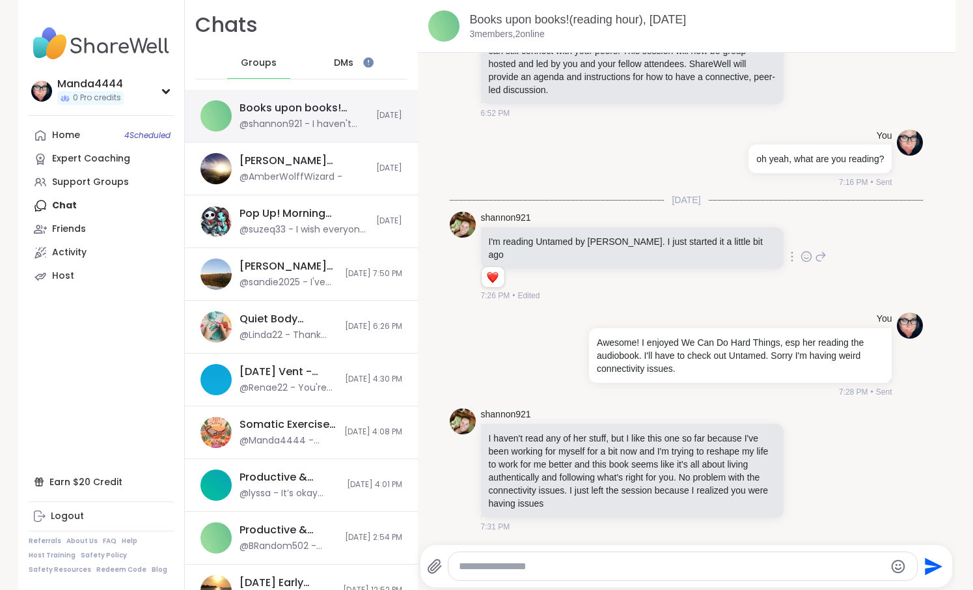
click at [299, 105] on div "Books upon books!(reading hour), [DATE]" at bounding box center [304, 108] width 129 height 14
click at [807, 473] on icon at bounding box center [807, 469] width 12 height 13
click at [705, 449] on div "Select Reaction: Heart" at bounding box center [703, 449] width 12 height 12
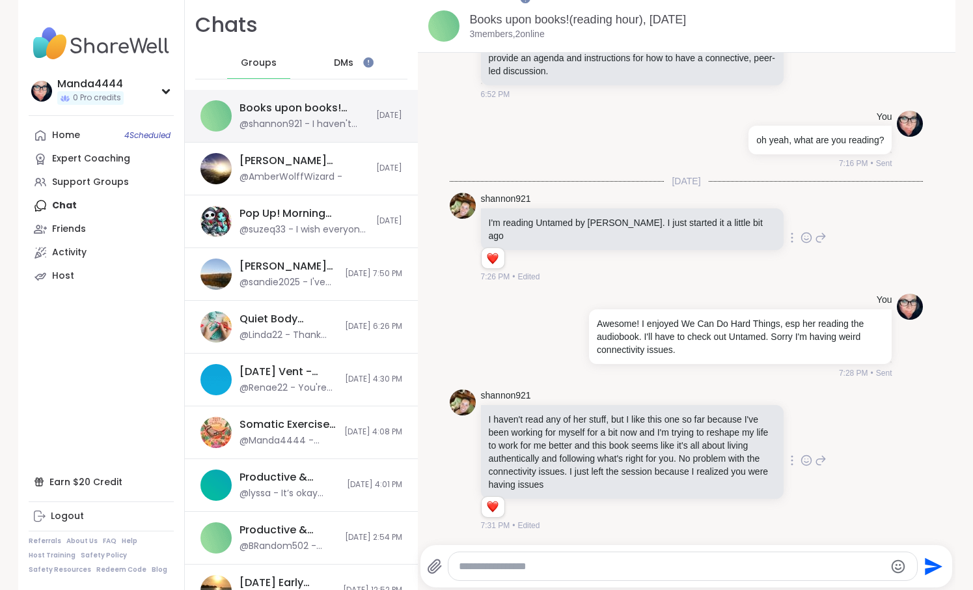
click at [275, 113] on div "Books upon books!(reading hour), [DATE]" at bounding box center [304, 108] width 129 height 14
click at [79, 132] on div "Home 4 Scheduled" at bounding box center [66, 135] width 28 height 13
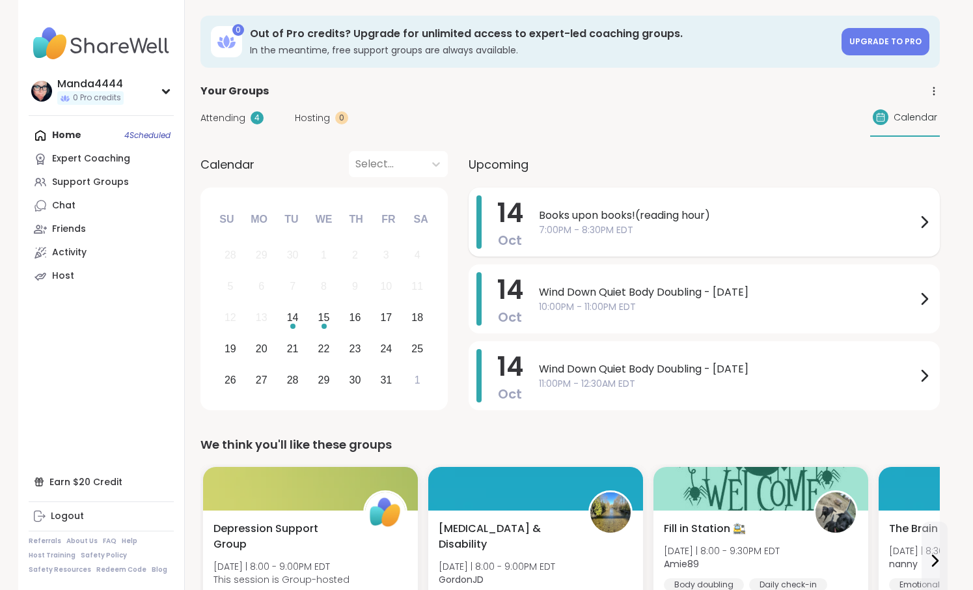
click at [680, 231] on span "7:00PM - 8:30PM EDT" at bounding box center [728, 230] width 378 height 14
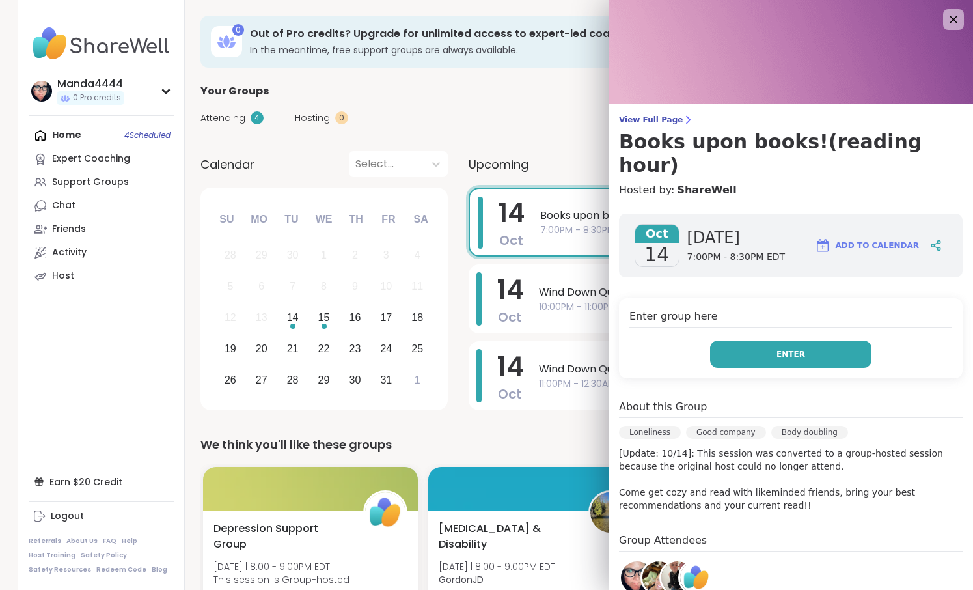
click at [790, 348] on span "Enter" at bounding box center [791, 354] width 29 height 12
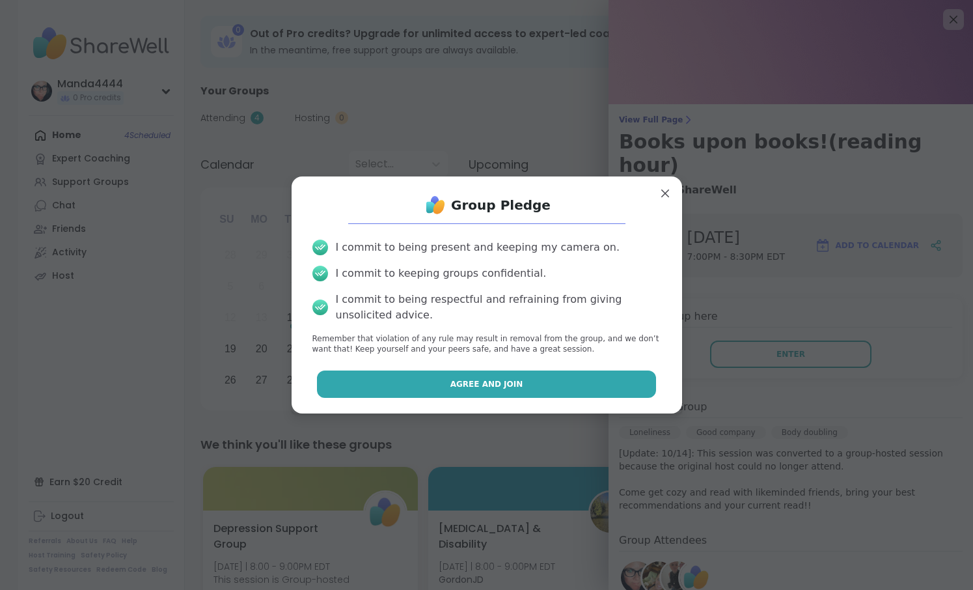
click at [500, 383] on span "Agree and Join" at bounding box center [487, 384] width 73 height 12
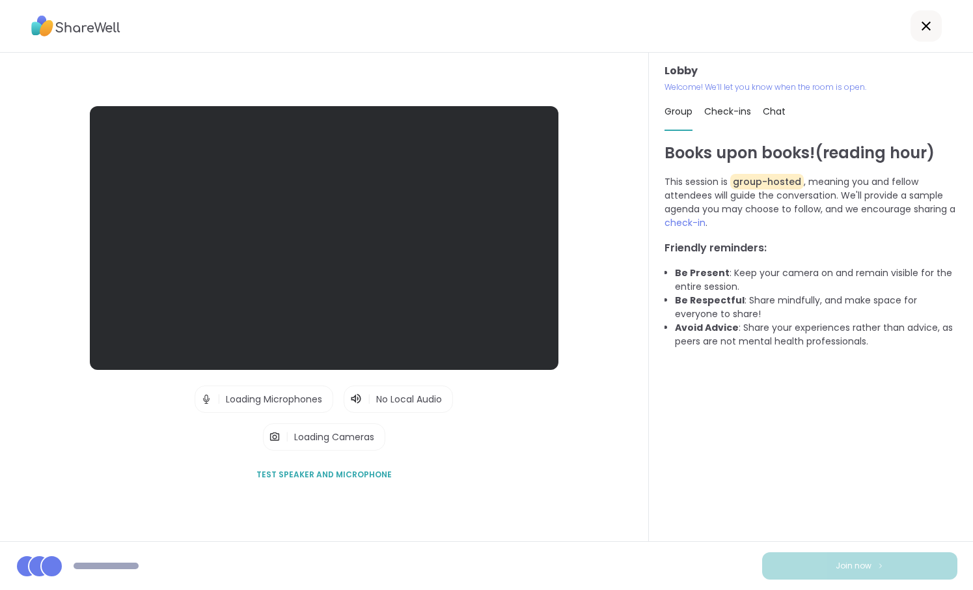
drag, startPoint x: 500, startPoint y: 383, endPoint x: 480, endPoint y: 305, distance: 79.9
click at [492, 314] on div "Lobby | Loading Microphones | No Local Audio | Loading Cameras Test speaker and…" at bounding box center [324, 297] width 583 height 382
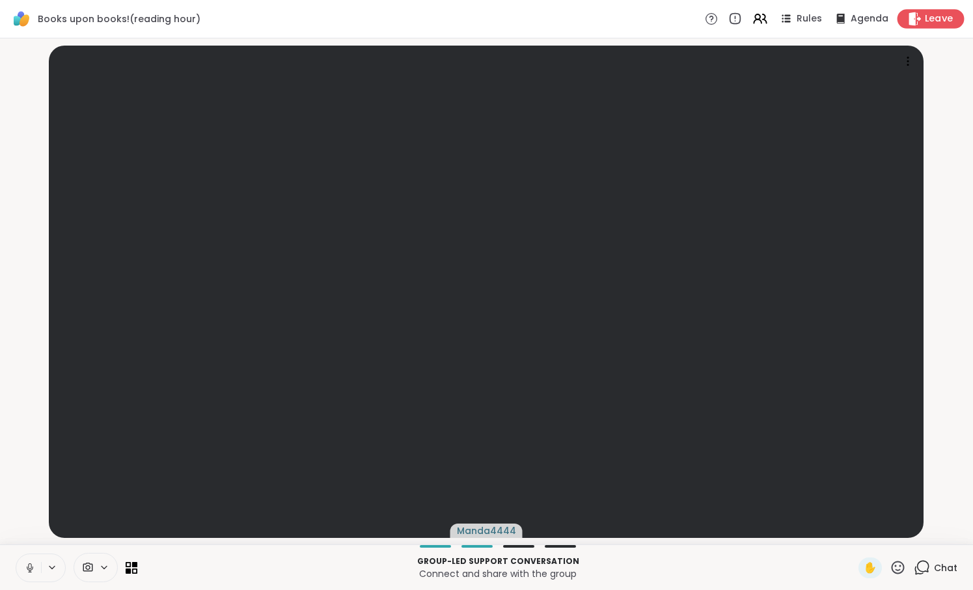
click at [937, 14] on span "Leave" at bounding box center [939, 19] width 29 height 14
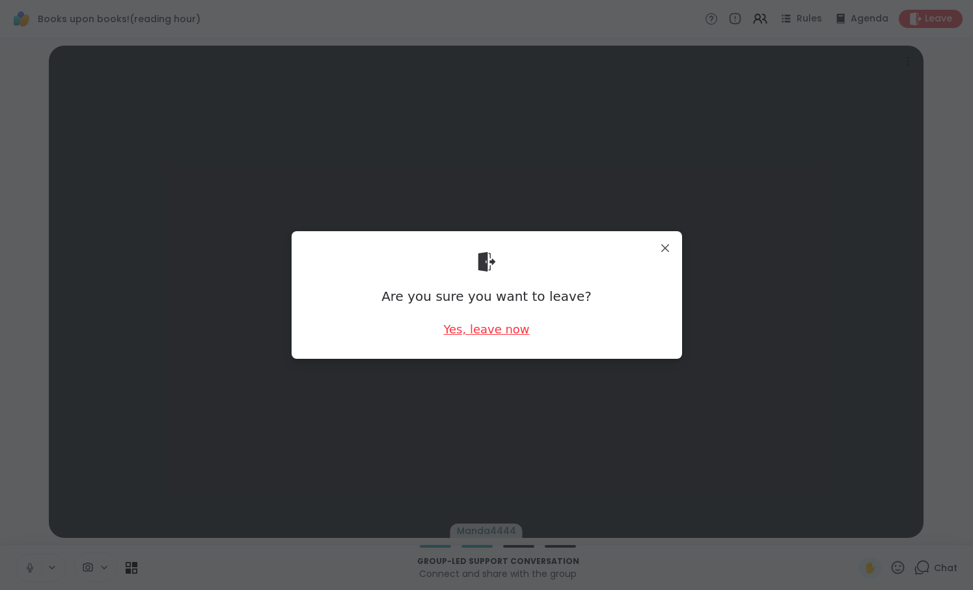
click at [507, 323] on div "Yes, leave now" at bounding box center [486, 329] width 86 height 16
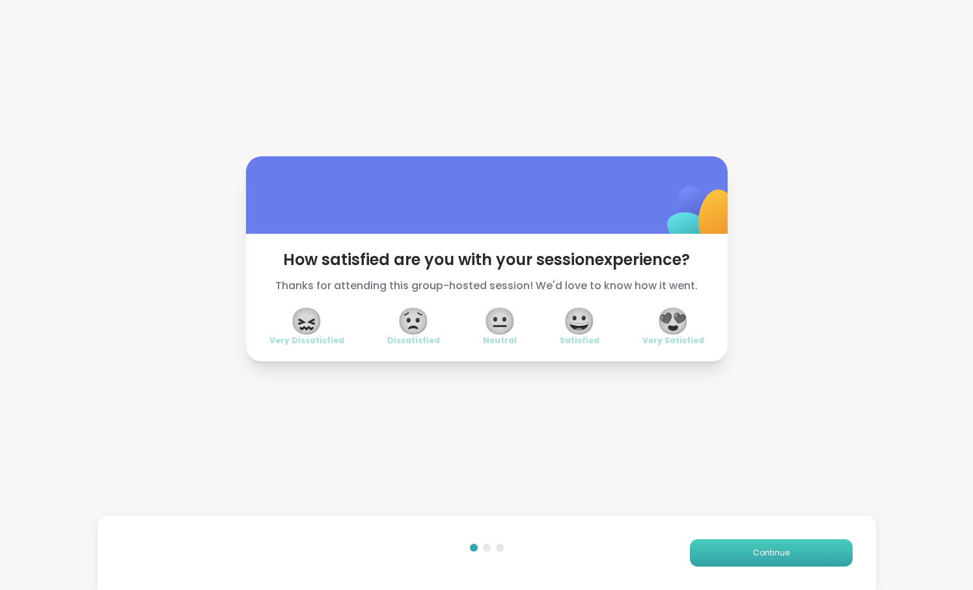
click at [810, 552] on button "Continue" at bounding box center [771, 552] width 163 height 27
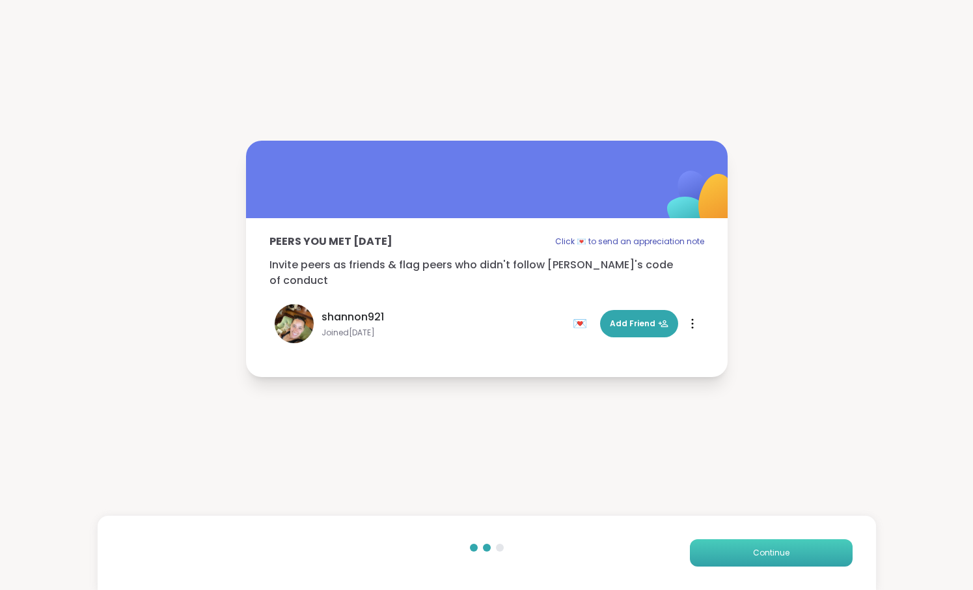
click at [810, 552] on button "Continue" at bounding box center [771, 552] width 163 height 27
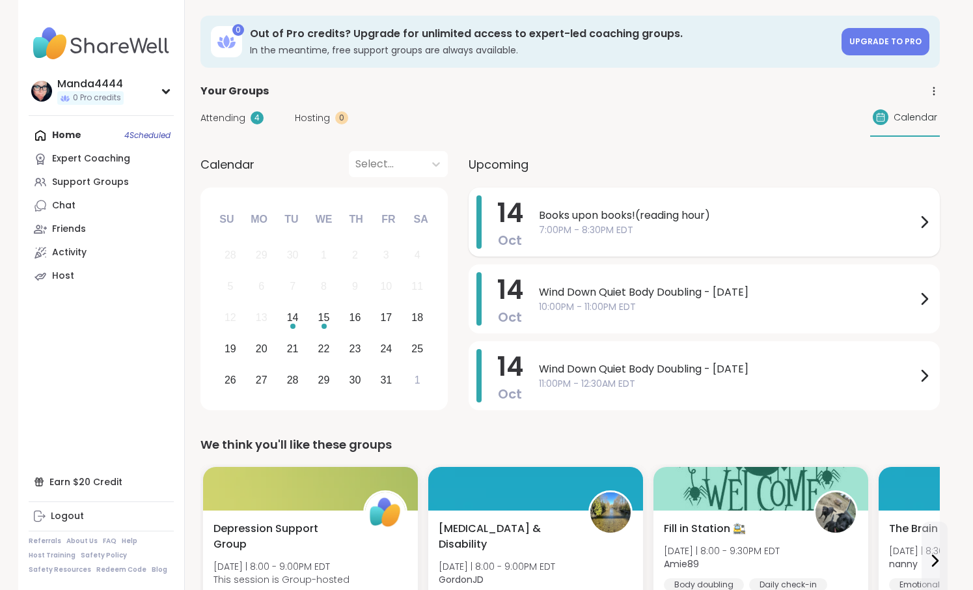
click at [666, 219] on span "Books upon books!(reading hour)" at bounding box center [728, 216] width 378 height 16
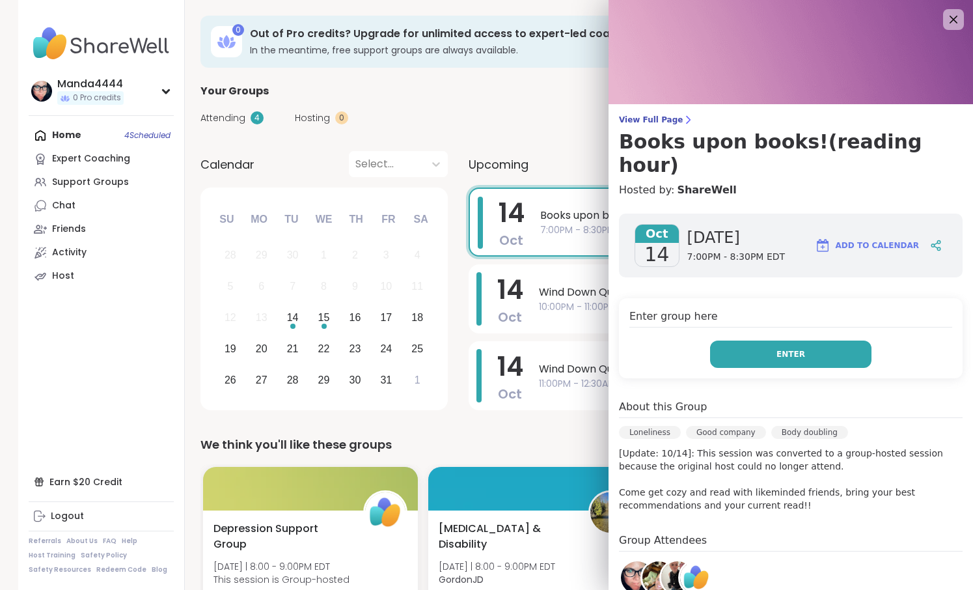
click at [806, 340] on button "Enter" at bounding box center [790, 353] width 161 height 27
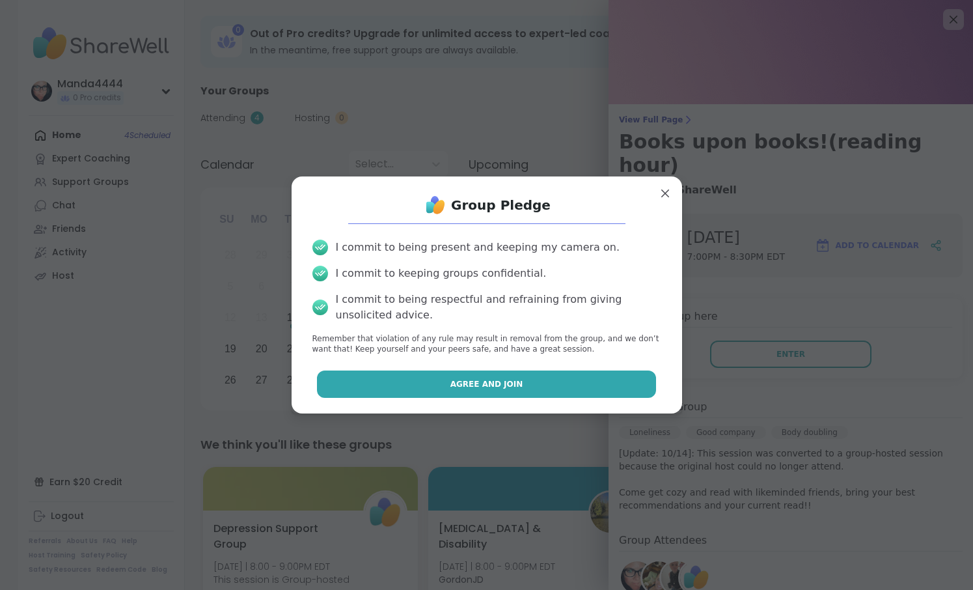
click at [505, 378] on button "Agree and Join" at bounding box center [486, 383] width 339 height 27
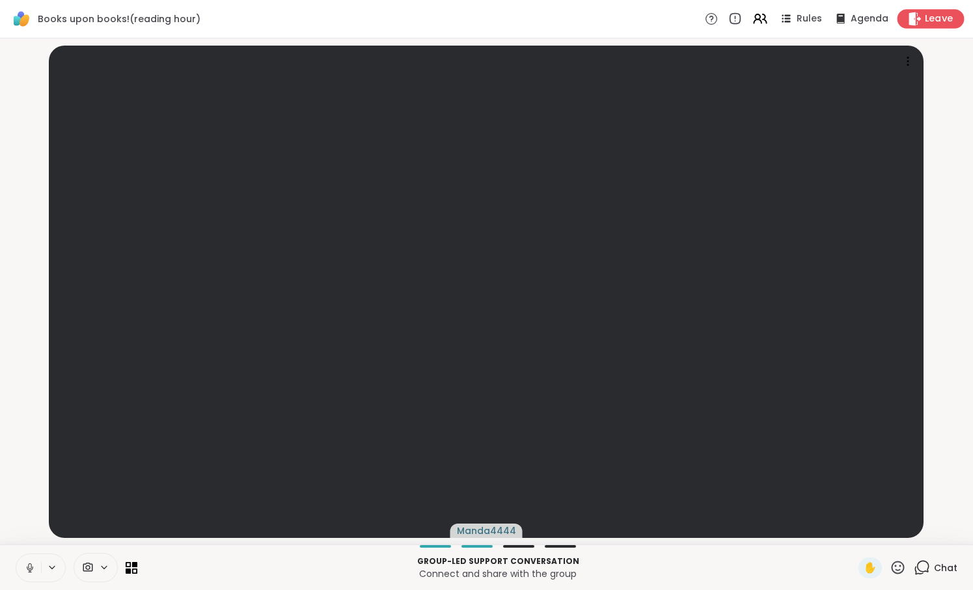
click at [924, 14] on div "Leave" at bounding box center [931, 18] width 67 height 19
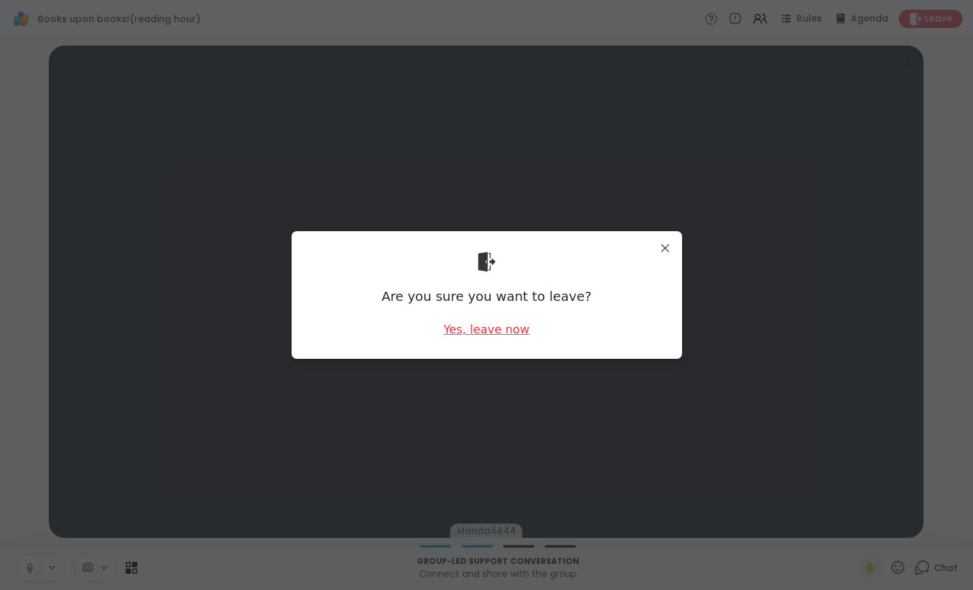
click at [502, 326] on div "Yes, leave now" at bounding box center [486, 329] width 86 height 16
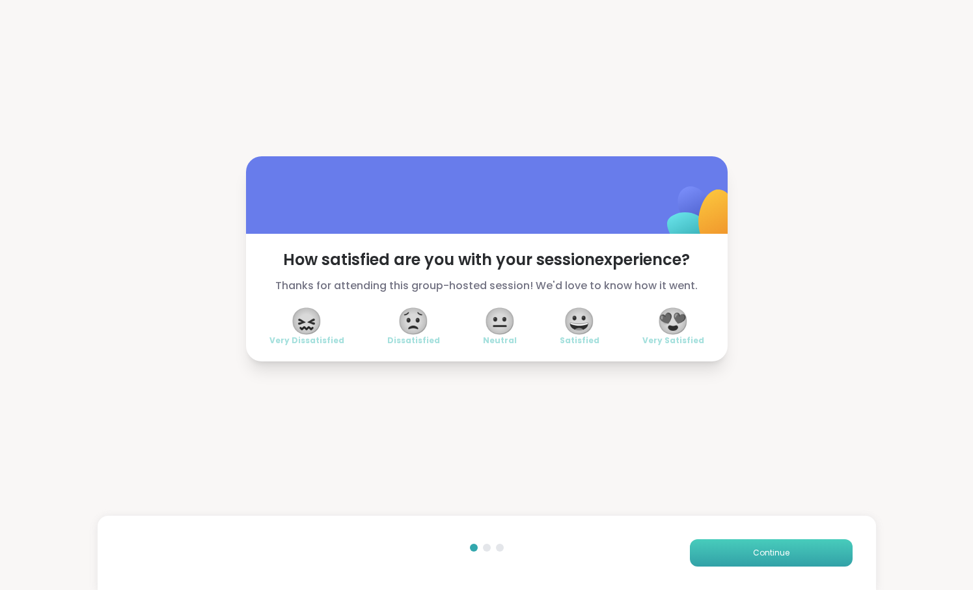
click at [764, 557] on span "Continue" at bounding box center [771, 553] width 36 height 12
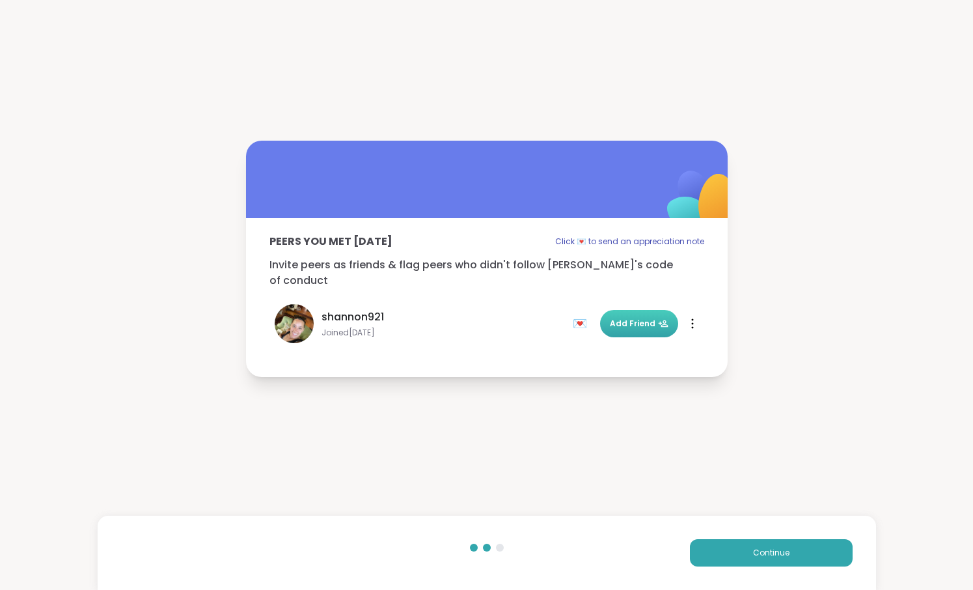
click at [639, 319] on span "Add Friend" at bounding box center [639, 324] width 59 height 12
click at [785, 549] on span "Continue" at bounding box center [771, 553] width 36 height 12
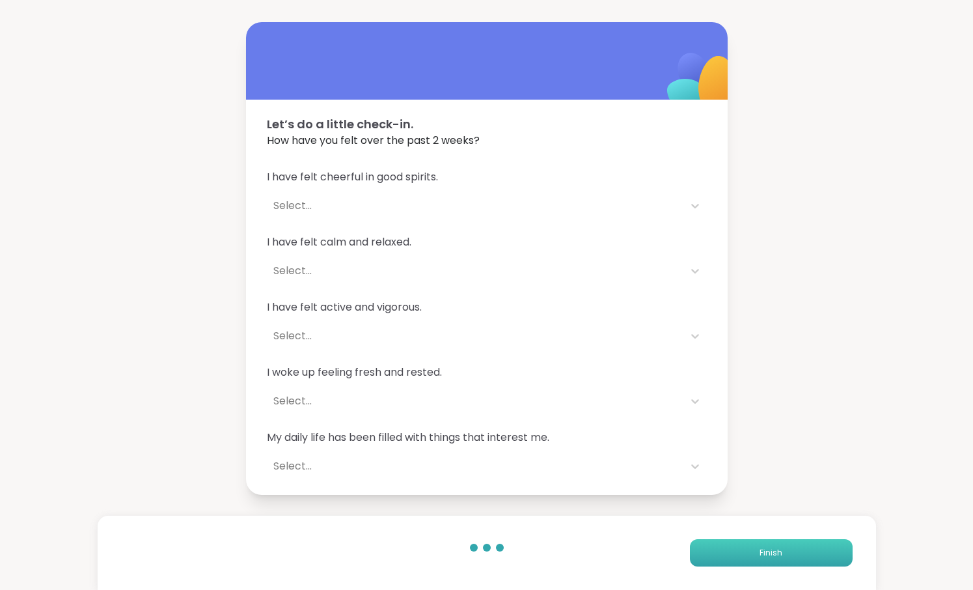
click at [779, 557] on span "Finish" at bounding box center [771, 553] width 23 height 12
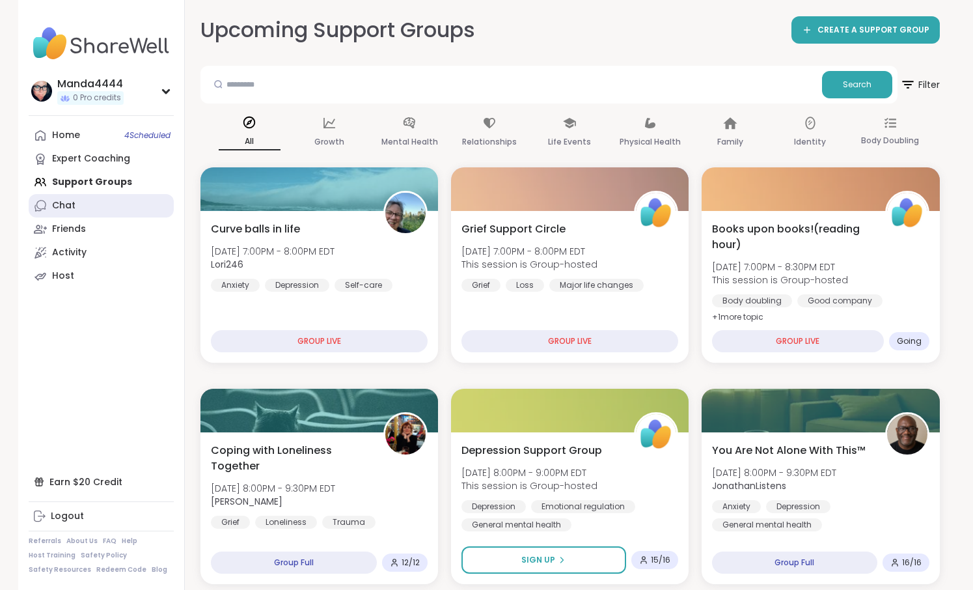
click at [95, 210] on link "Chat" at bounding box center [101, 205] width 145 height 23
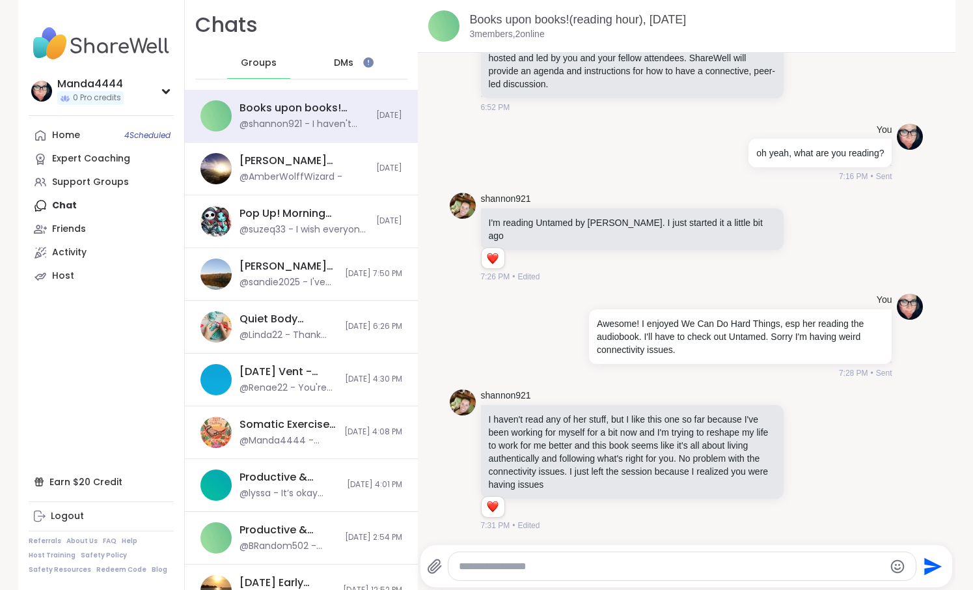
click at [513, 566] on textarea "Type your message" at bounding box center [671, 566] width 425 height 13
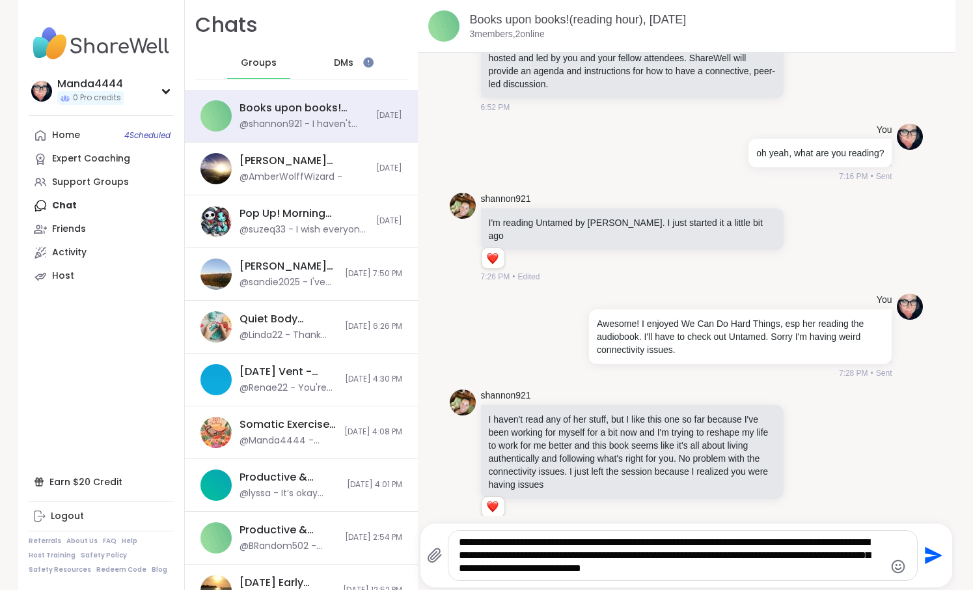
click at [533, 570] on textarea "**********" at bounding box center [671, 555] width 425 height 39
click at [861, 574] on textarea "**********" at bounding box center [671, 555] width 425 height 39
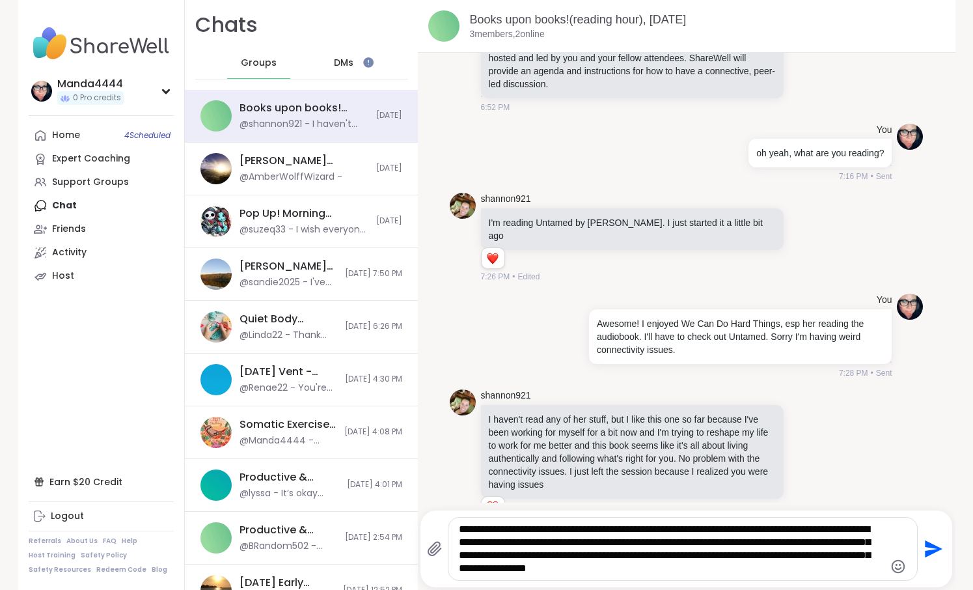
click at [671, 572] on textarea "**********" at bounding box center [671, 549] width 425 height 52
click at [805, 568] on textarea "**********" at bounding box center [671, 549] width 425 height 52
click at [744, 542] on textarea "**********" at bounding box center [671, 549] width 425 height 52
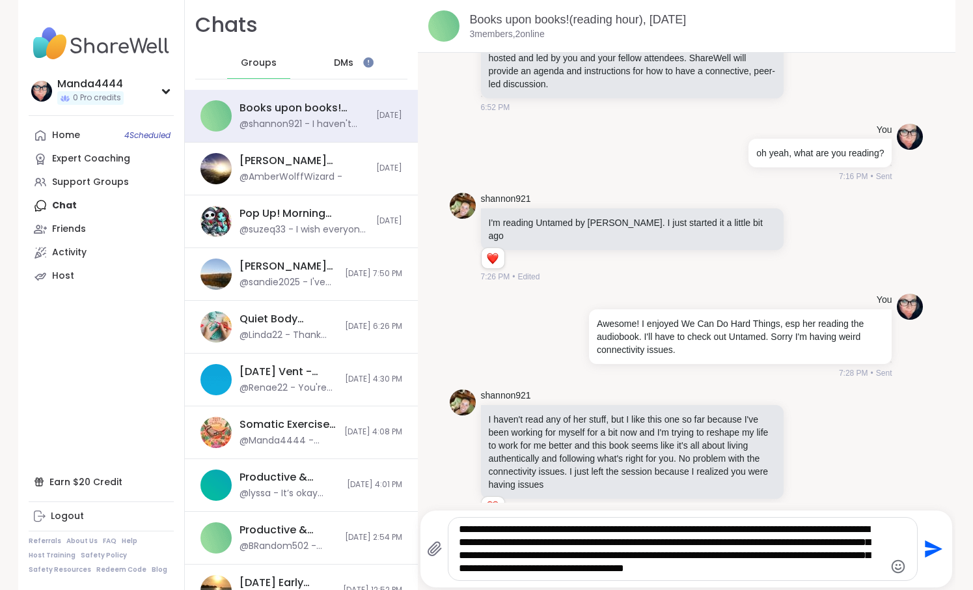
click at [837, 571] on textarea "**********" at bounding box center [671, 549] width 425 height 52
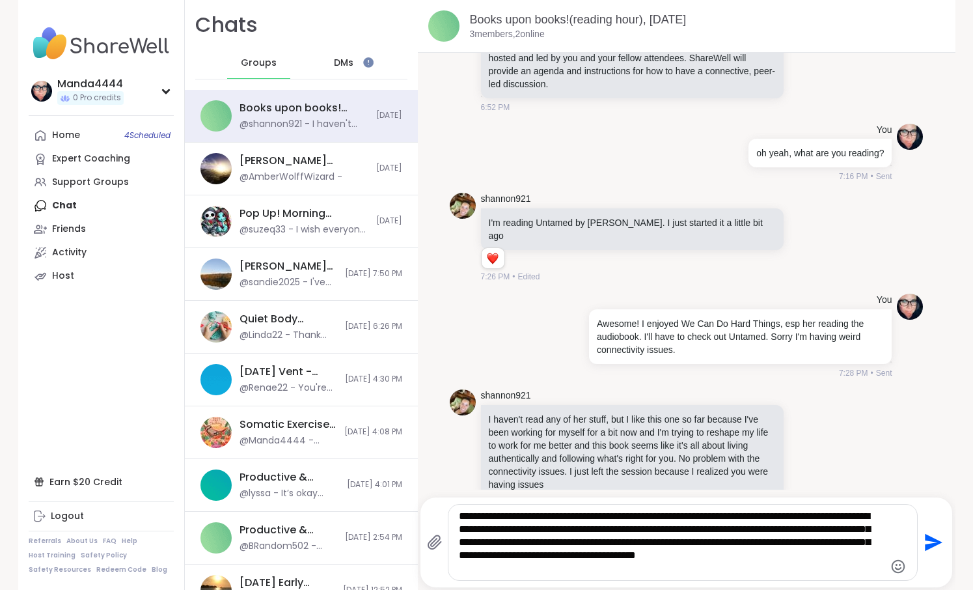
click at [534, 570] on textarea "**********" at bounding box center [671, 542] width 425 height 65
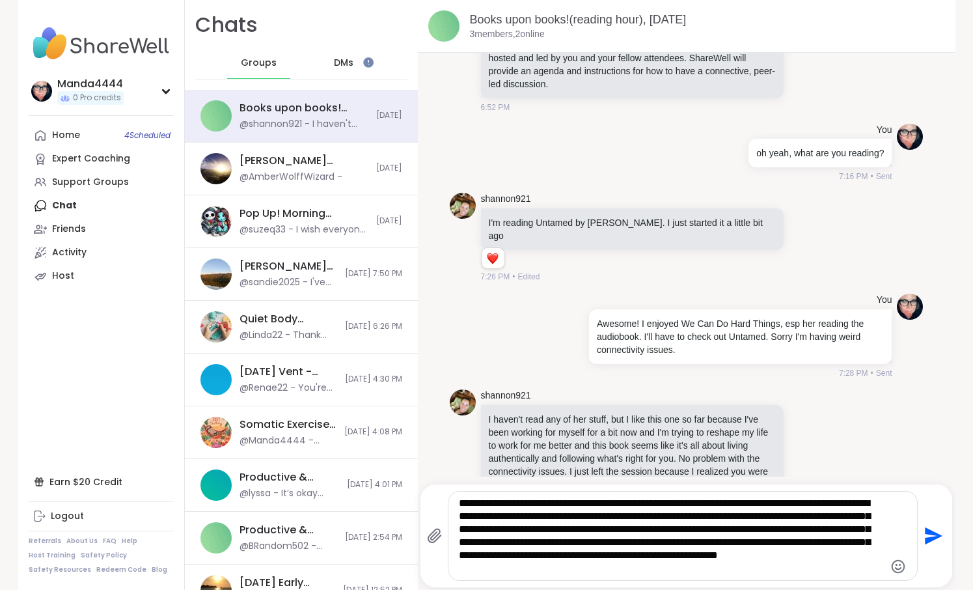
type textarea "**********"
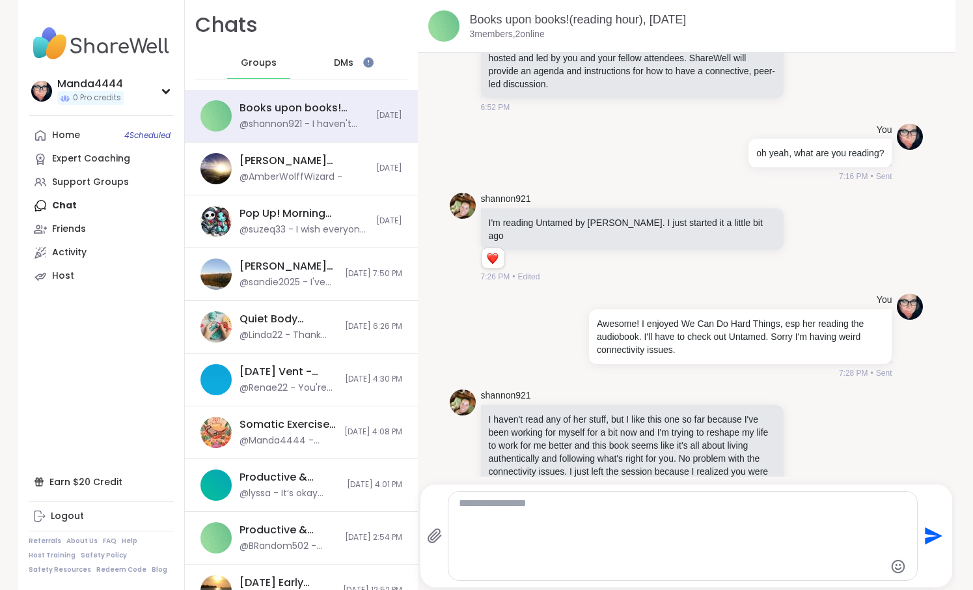
type textarea "*"
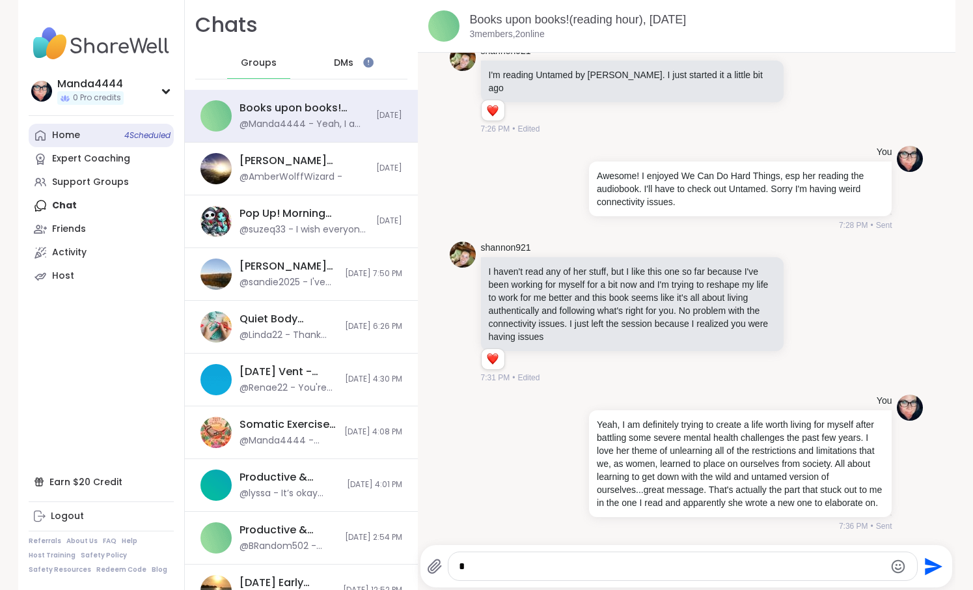
click at [61, 133] on div "Home 4 Scheduled" at bounding box center [66, 135] width 28 height 13
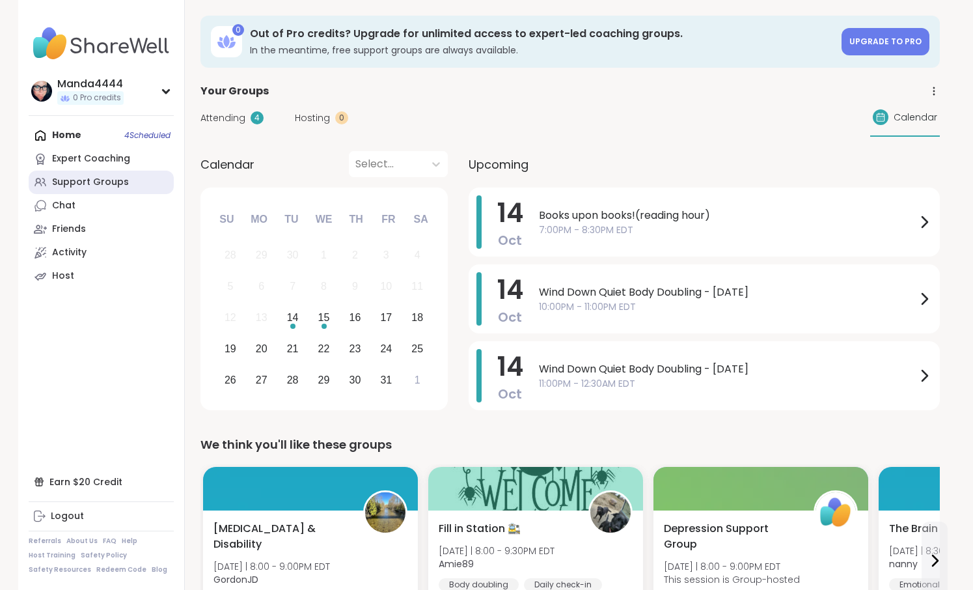
click at [88, 180] on div "Support Groups" at bounding box center [90, 182] width 77 height 13
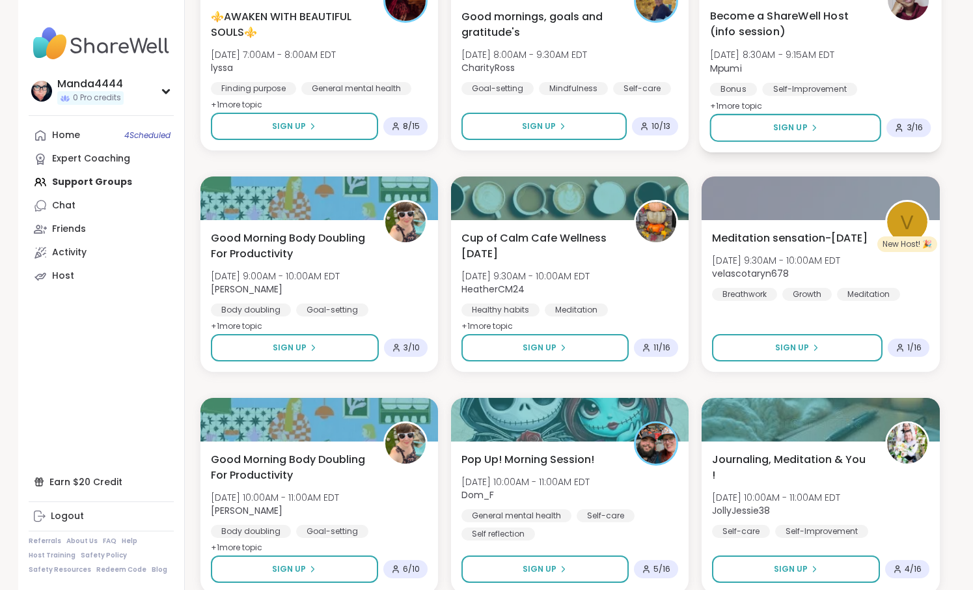
scroll to position [1550, 0]
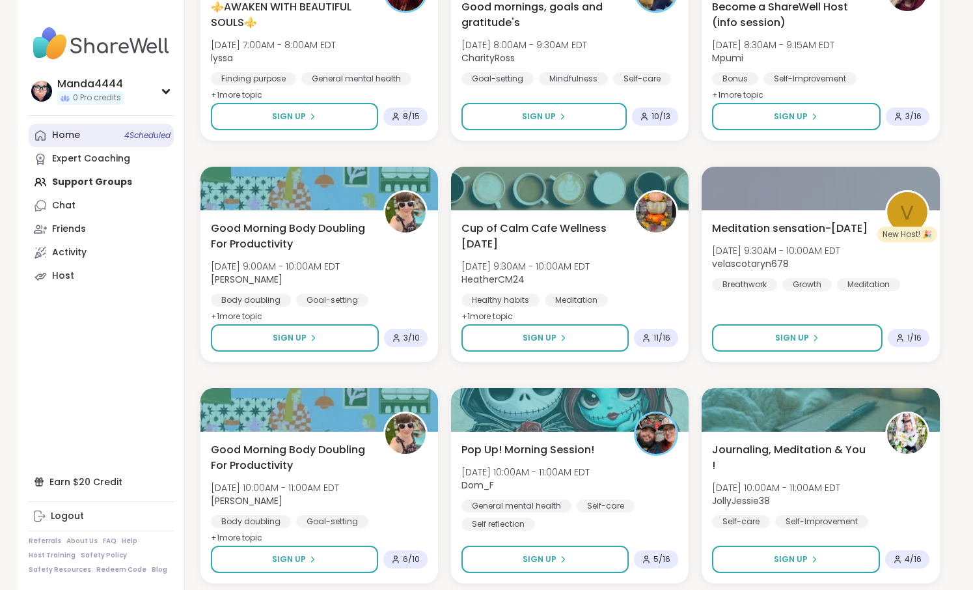
click at [69, 134] on div "Home 4 Scheduled" at bounding box center [66, 135] width 28 height 13
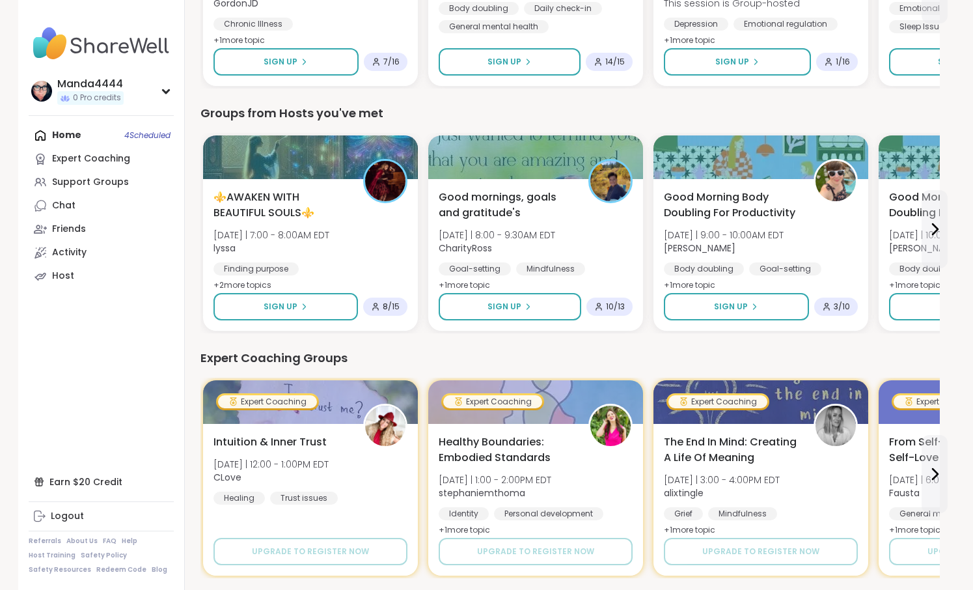
scroll to position [577, 0]
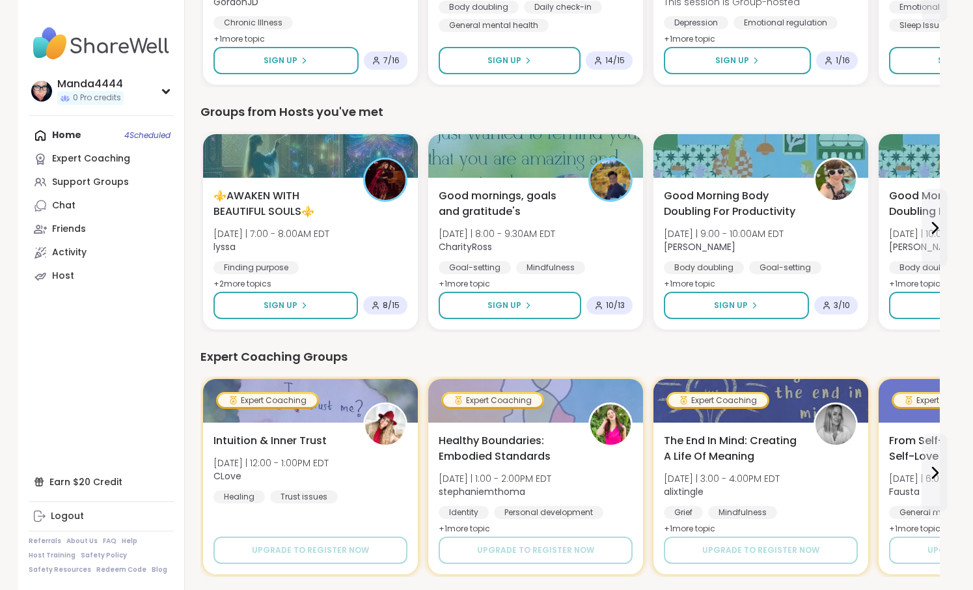
click at [165, 92] on icon at bounding box center [166, 91] width 6 height 3
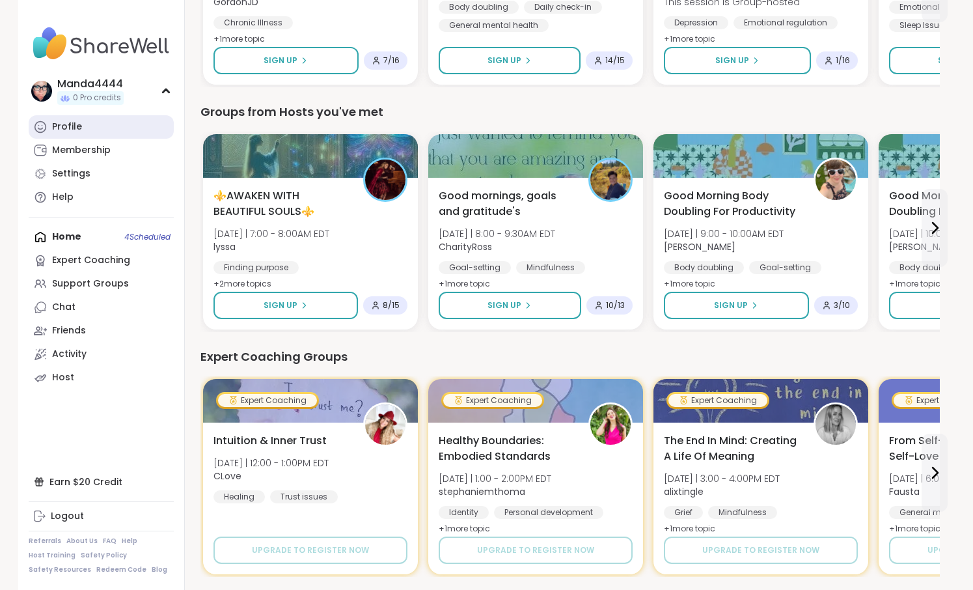
click at [79, 128] on div "Profile" at bounding box center [67, 126] width 30 height 13
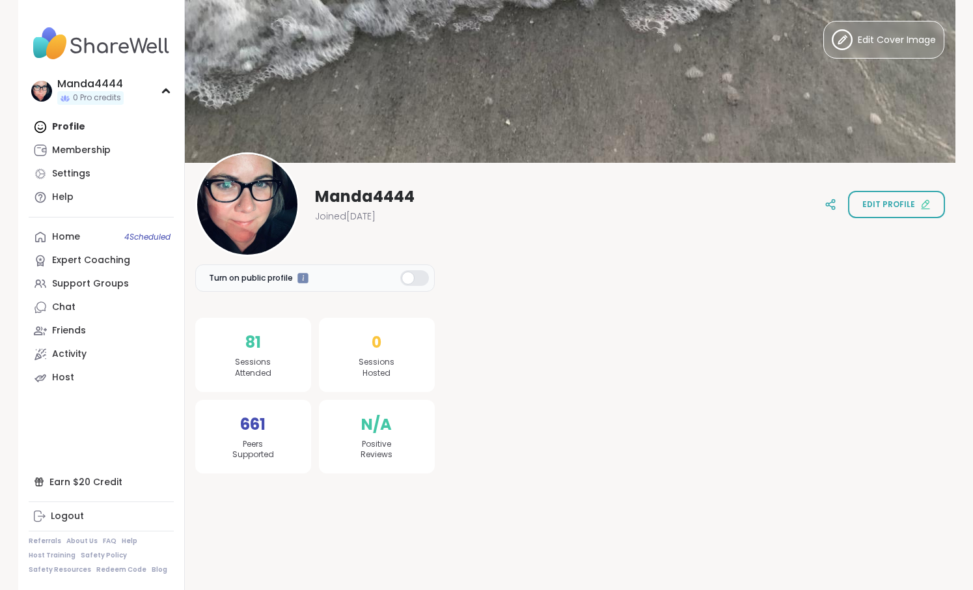
click at [417, 276] on div at bounding box center [414, 278] width 29 height 16
click at [412, 278] on div at bounding box center [414, 278] width 29 height 16
click at [904, 199] on button "Edit profile" at bounding box center [896, 204] width 97 height 27
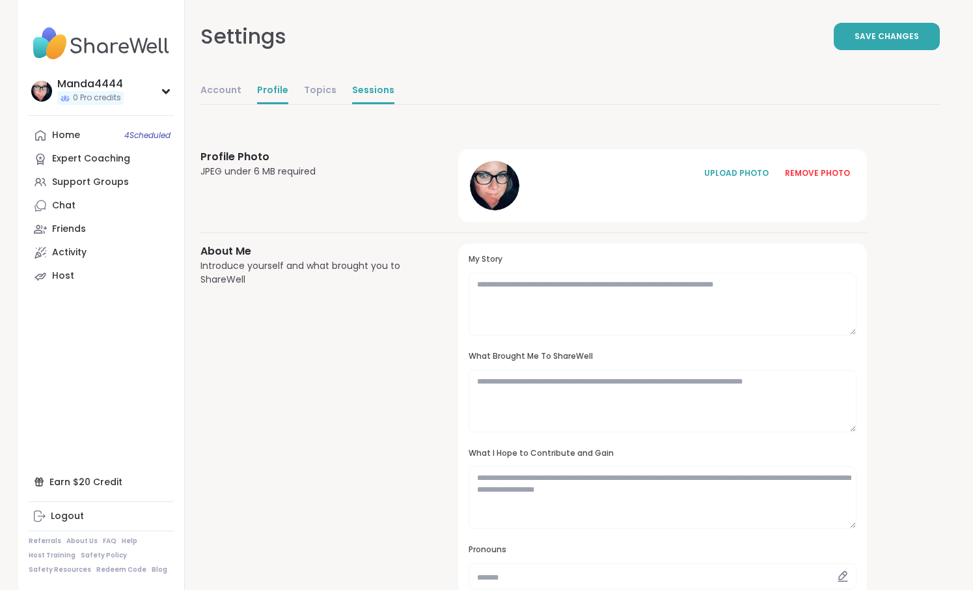
click at [362, 89] on link "Sessions" at bounding box center [373, 91] width 42 height 26
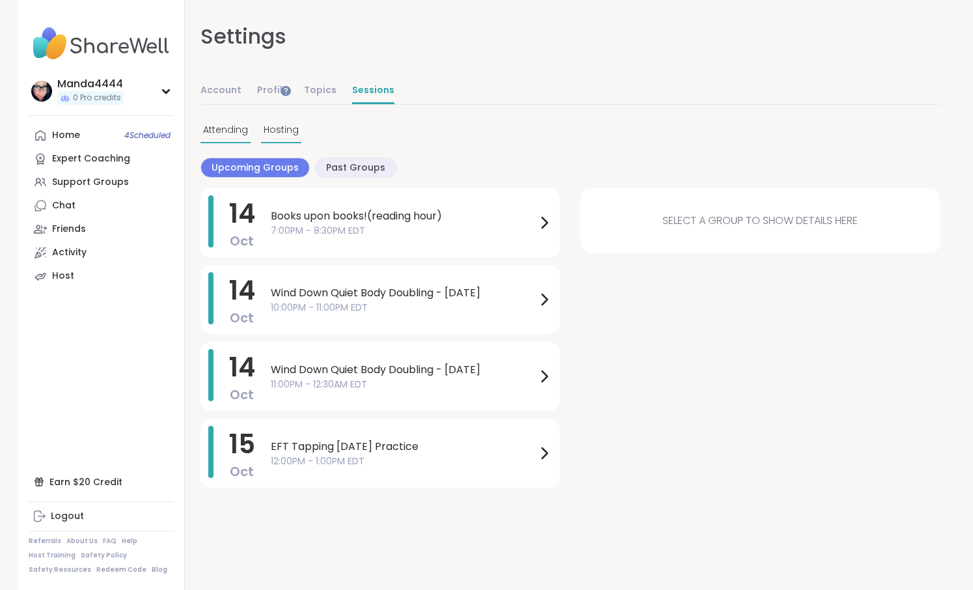
click at [286, 128] on span "Hosting" at bounding box center [281, 130] width 35 height 14
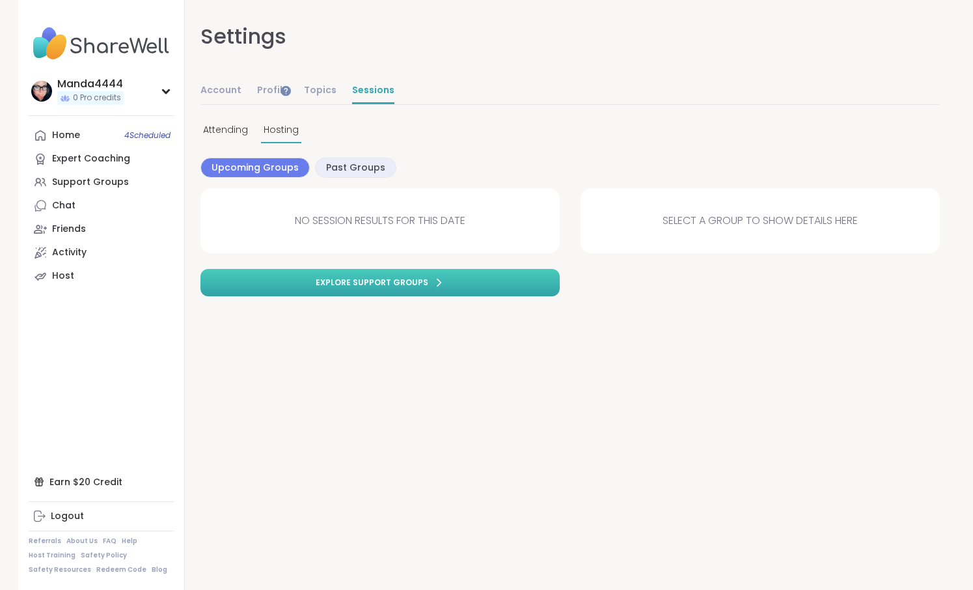
click at [420, 284] on span "Explore support groups" at bounding box center [372, 283] width 113 height 12
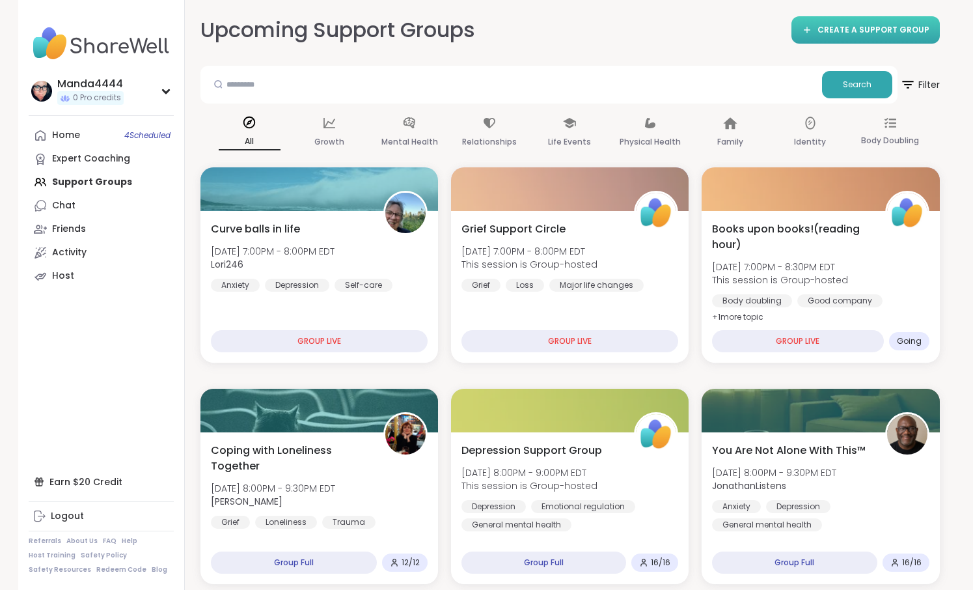
click at [874, 36] on span "CREATE A SUPPORT GROUP" at bounding box center [874, 30] width 112 height 11
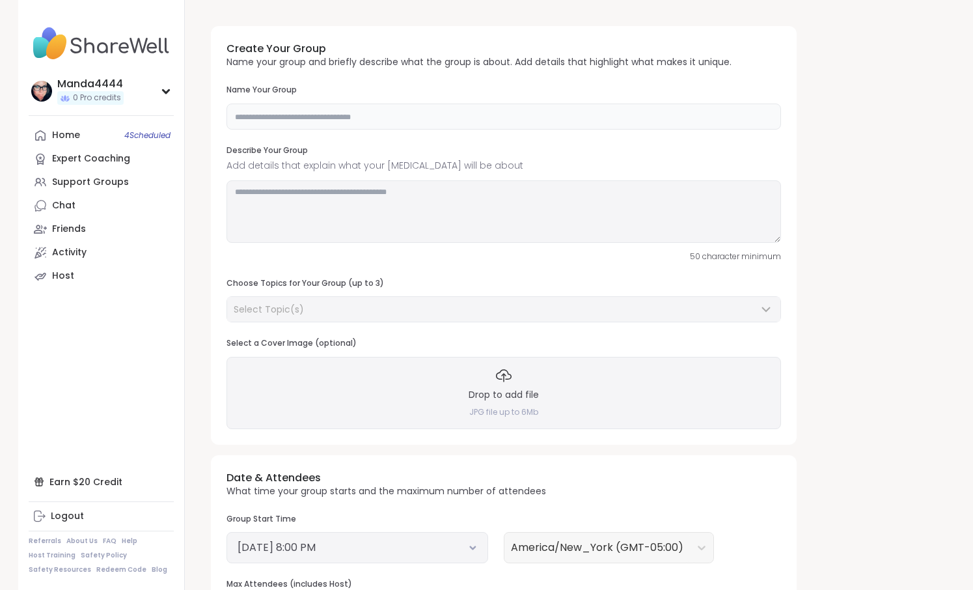
click at [436, 117] on input "text" at bounding box center [504, 117] width 555 height 26
type input "**********"
click at [367, 191] on textarea at bounding box center [504, 211] width 555 height 62
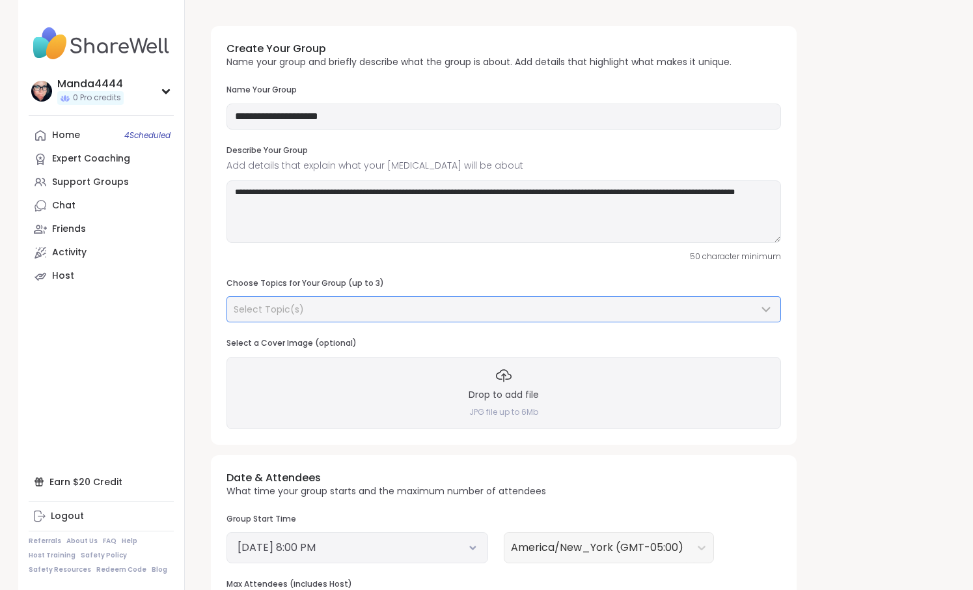
click at [333, 315] on div "Select Topic(s)" at bounding box center [496, 309] width 525 height 13
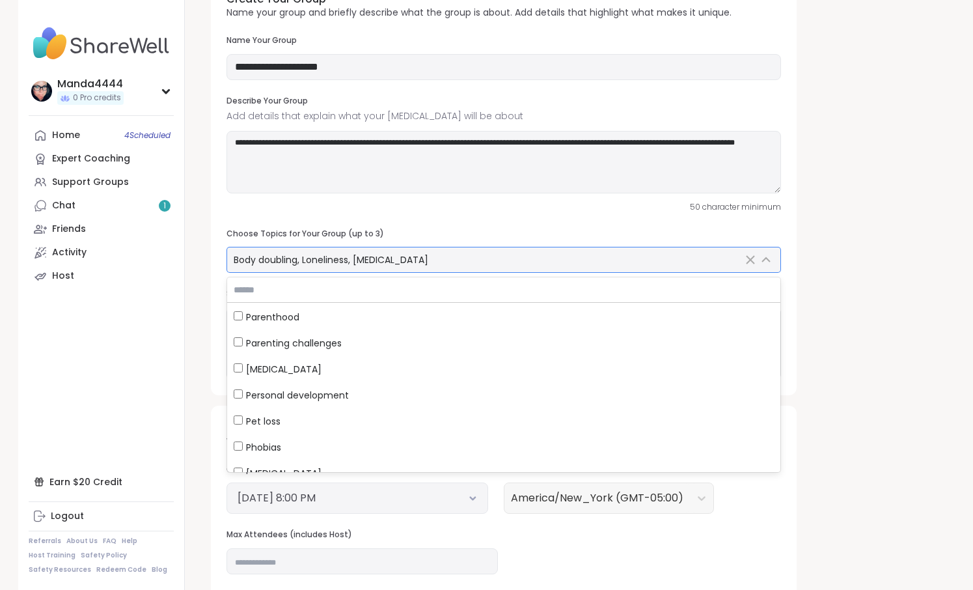
scroll to position [3789, 0]
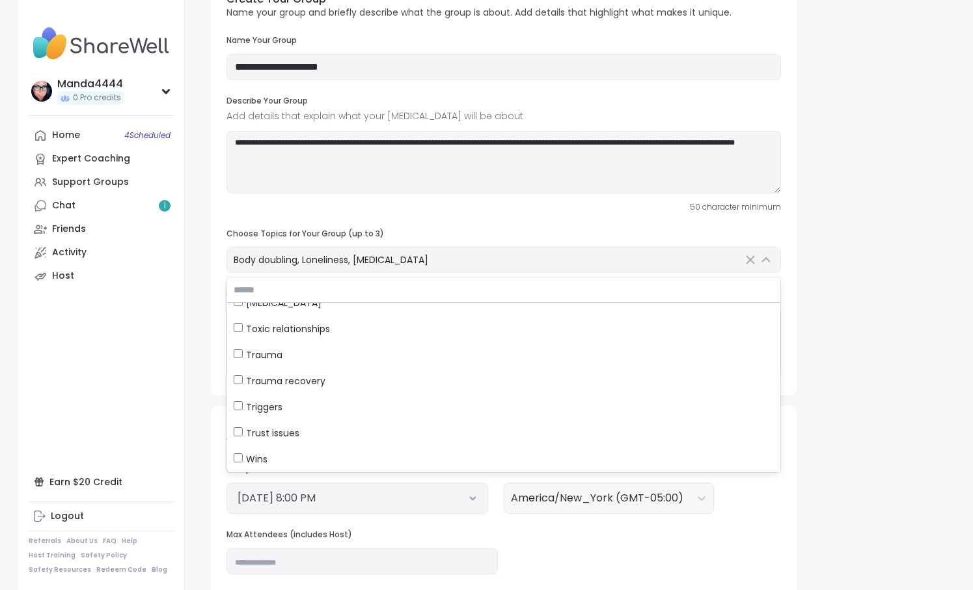
click at [607, 558] on div "Date & Attendees What time your group starts and the maximum number of attendee…" at bounding box center [504, 533] width 586 height 255
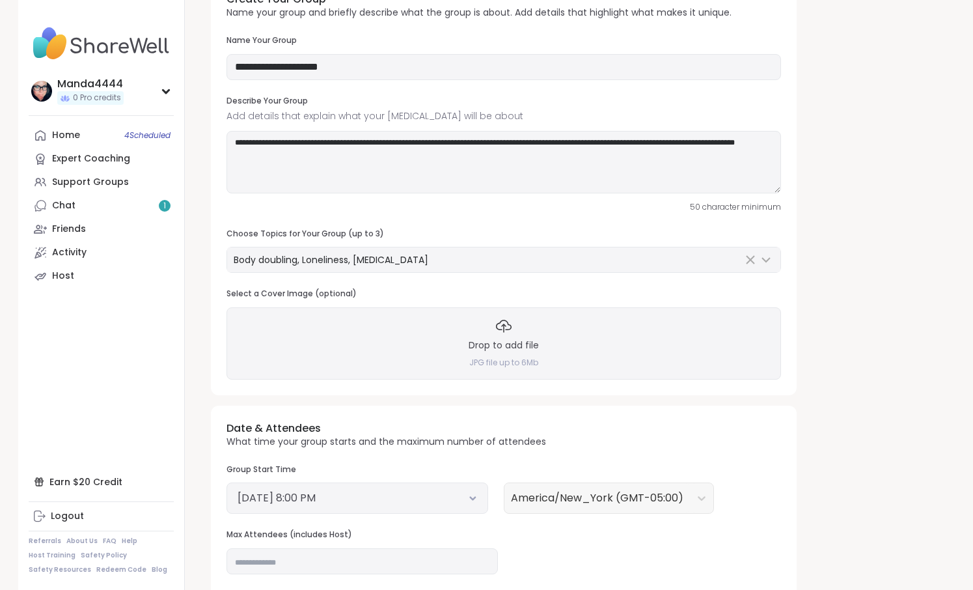
click at [437, 490] on div "October 14, 2025 8:00 PM" at bounding box center [358, 497] width 262 height 31
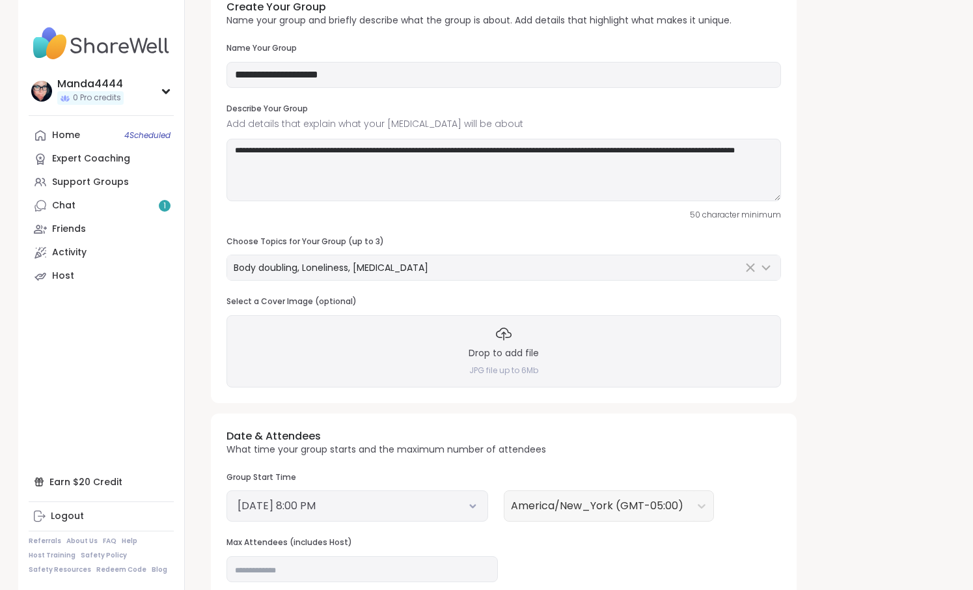
scroll to position [0, 0]
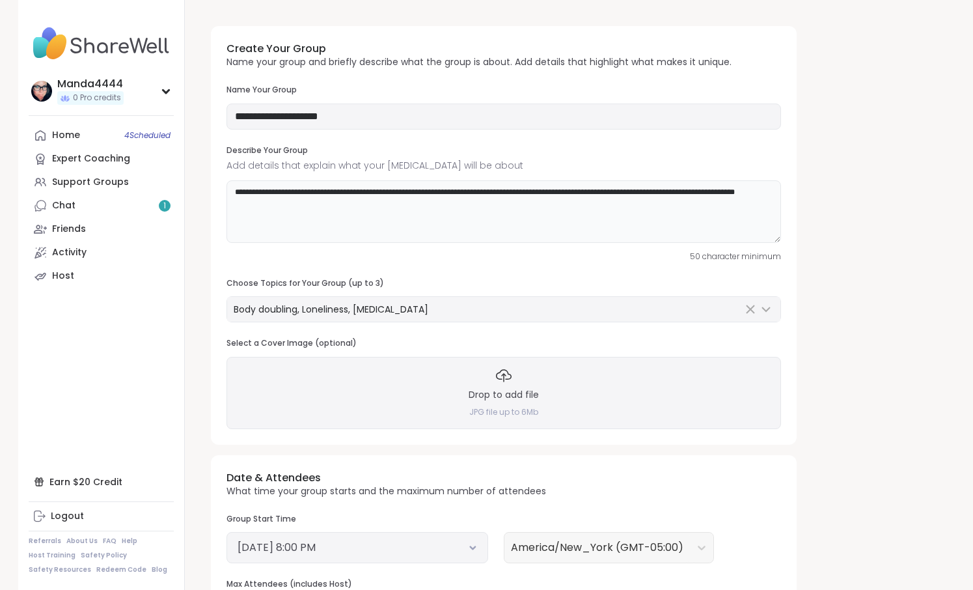
click at [435, 193] on textarea "**********" at bounding box center [504, 211] width 555 height 62
click at [297, 207] on textarea "**********" at bounding box center [504, 211] width 555 height 62
click at [270, 206] on textarea "**********" at bounding box center [504, 211] width 555 height 62
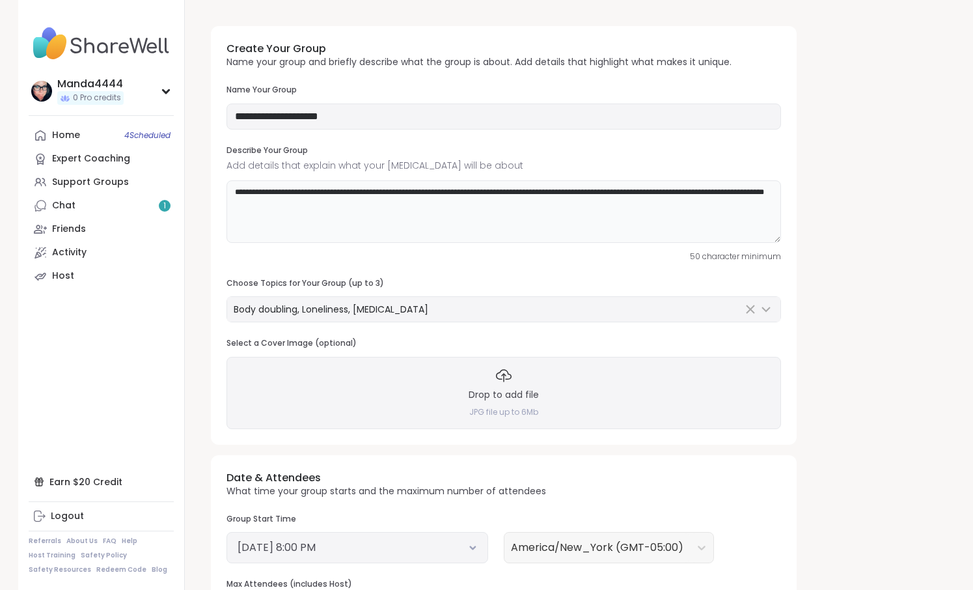
click at [352, 201] on textarea "**********" at bounding box center [504, 211] width 555 height 62
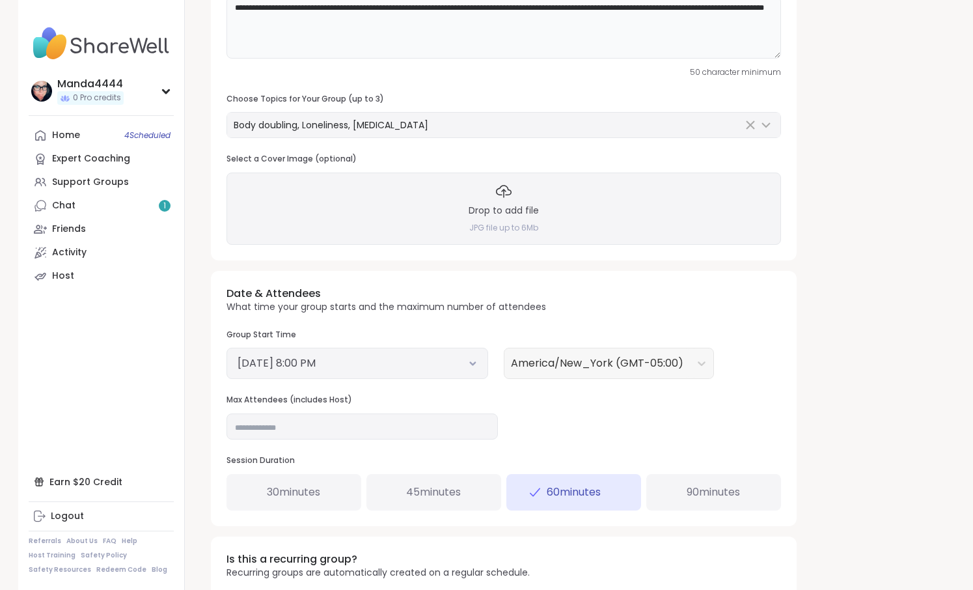
scroll to position [187, 0]
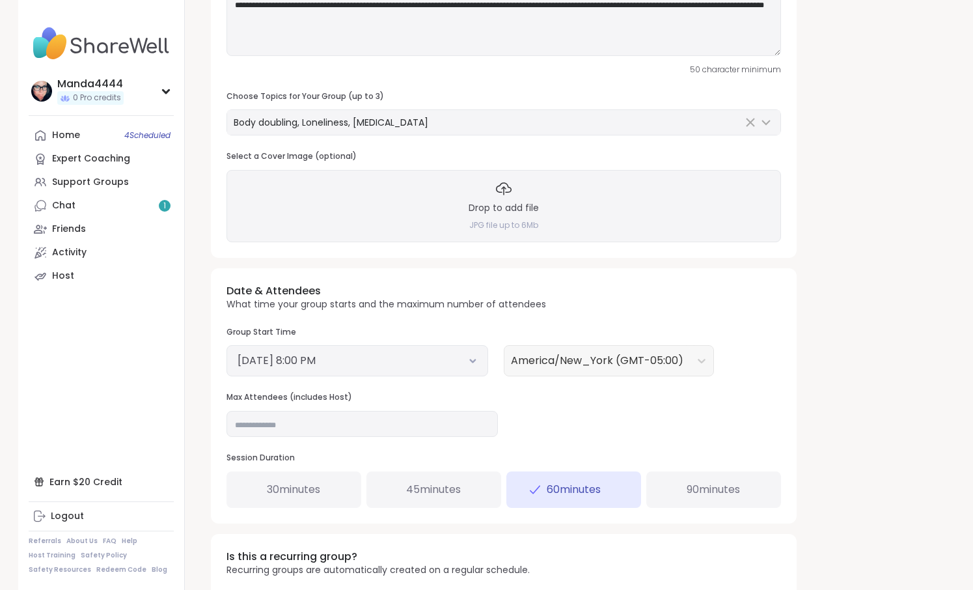
click at [432, 361] on button "October 14, 2025 8:00 PM" at bounding box center [358, 361] width 240 height 16
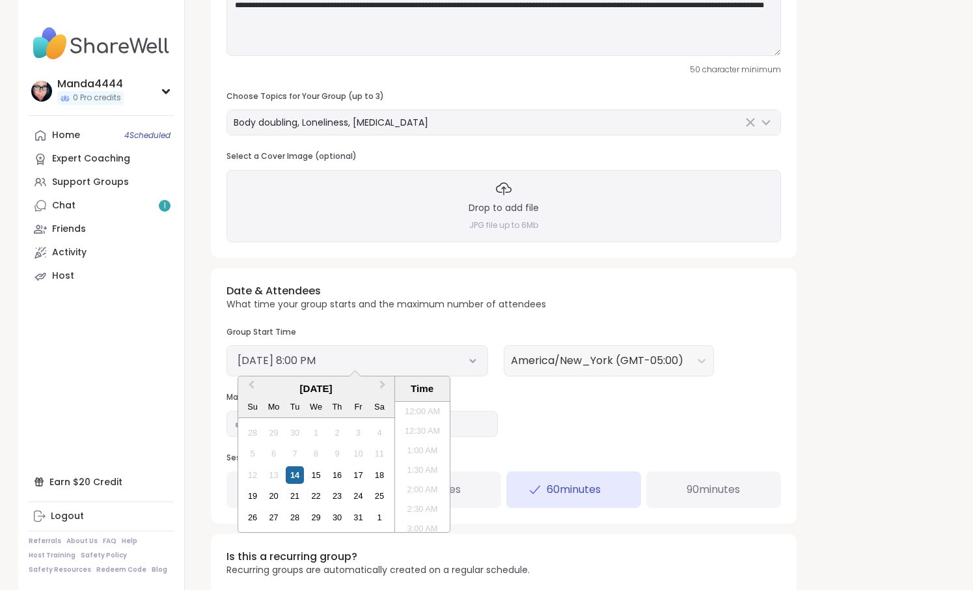
scroll to position [726, 0]
click at [320, 475] on div "15" at bounding box center [316, 475] width 18 height 18
click at [432, 508] on li "9:00 PM" at bounding box center [422, 506] width 55 height 20
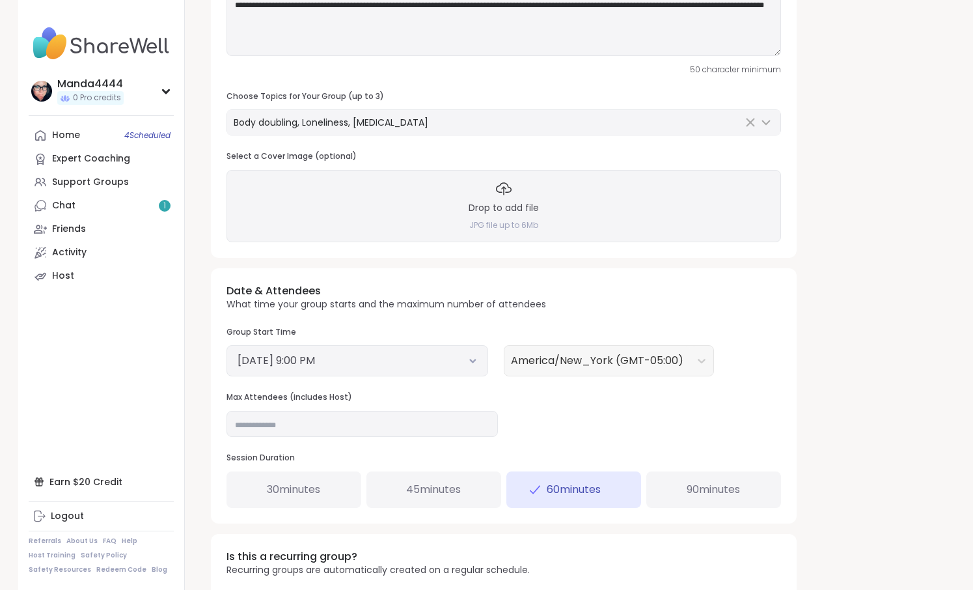
click at [477, 362] on div "Selected date: Wednesday, October 15th, 2025 at 9:00 PM October 15, 2025 9:00 PM" at bounding box center [358, 360] width 262 height 31
click at [470, 361] on icon at bounding box center [472, 361] width 5 height 3
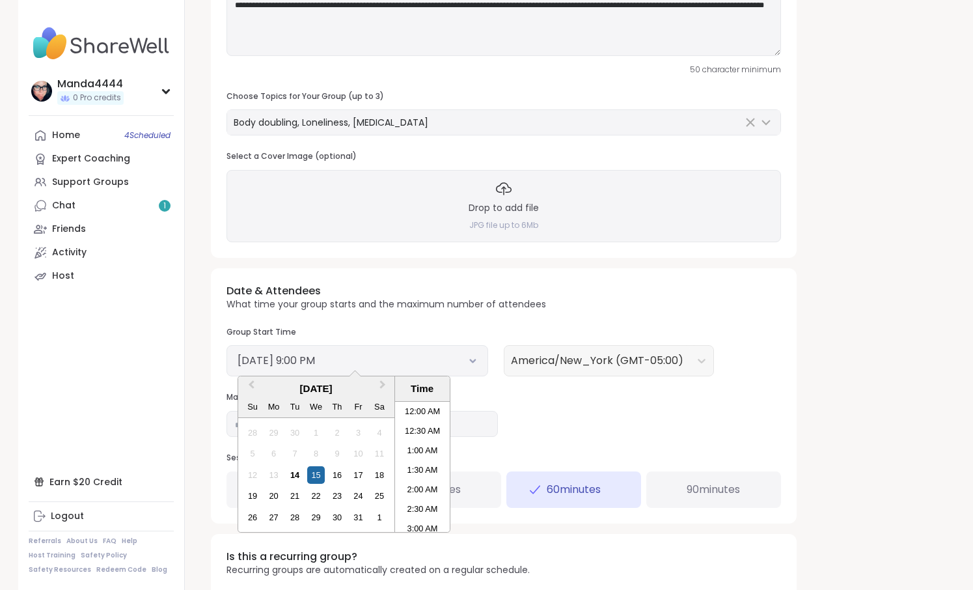
scroll to position [765, 0]
click at [420, 481] on li "9:30 PM" at bounding box center [422, 487] width 55 height 20
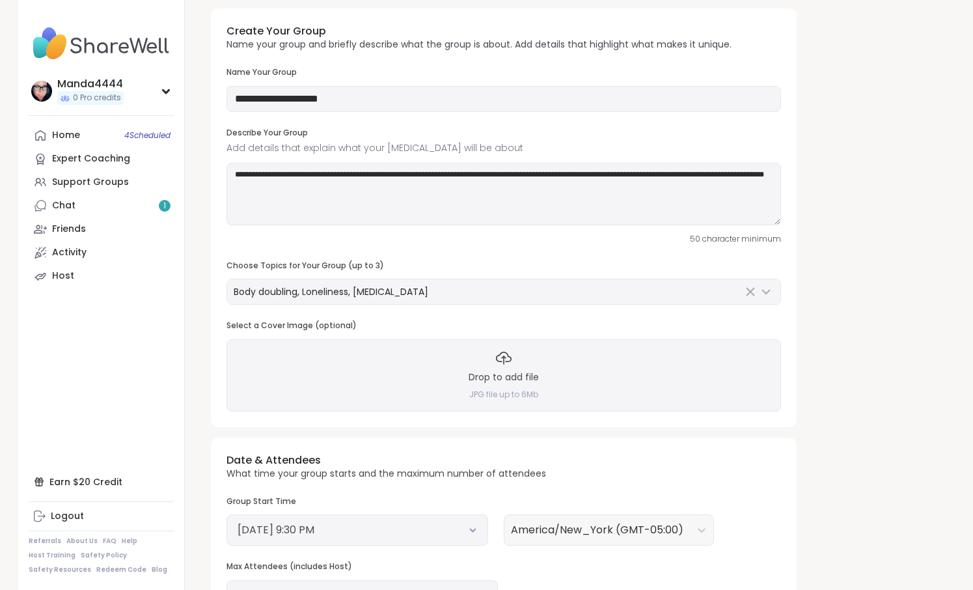
scroll to position [0, 0]
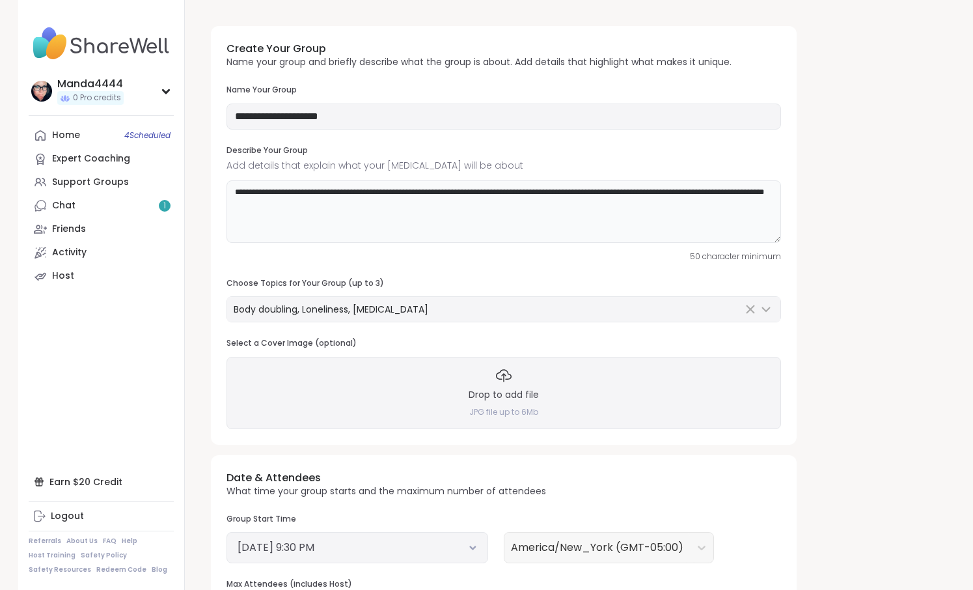
click at [358, 209] on textarea "**********" at bounding box center [504, 211] width 555 height 62
click at [423, 195] on textarea "**********" at bounding box center [504, 211] width 555 height 62
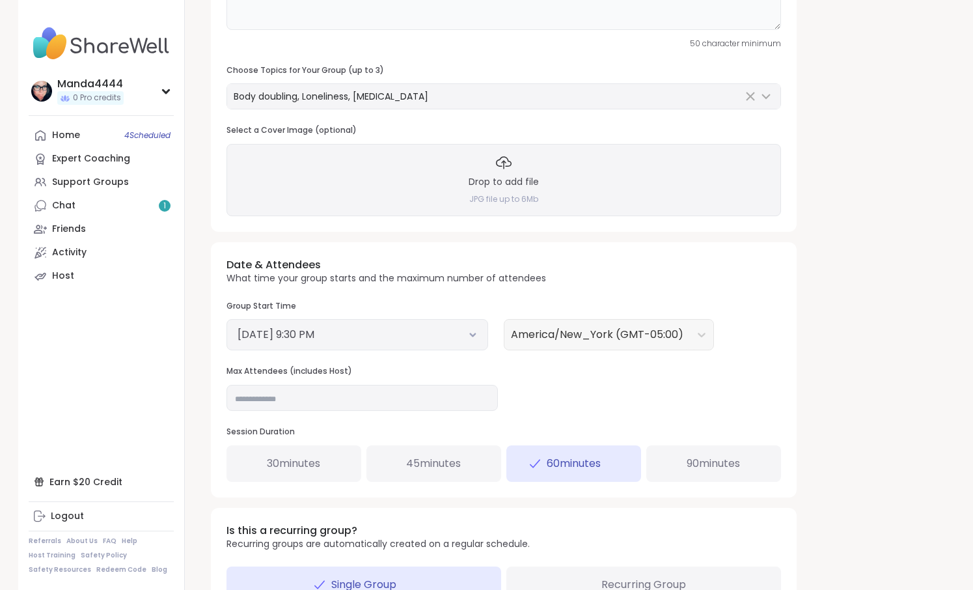
scroll to position [216, 0]
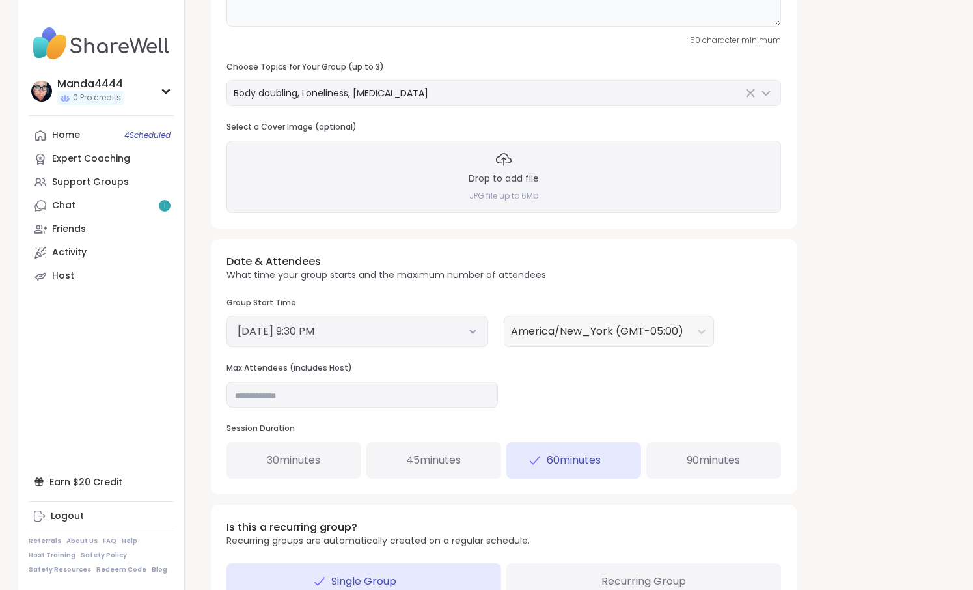
type textarea "**********"
click at [503, 180] on h3 "Drop to add file" at bounding box center [504, 179] width 70 height 13
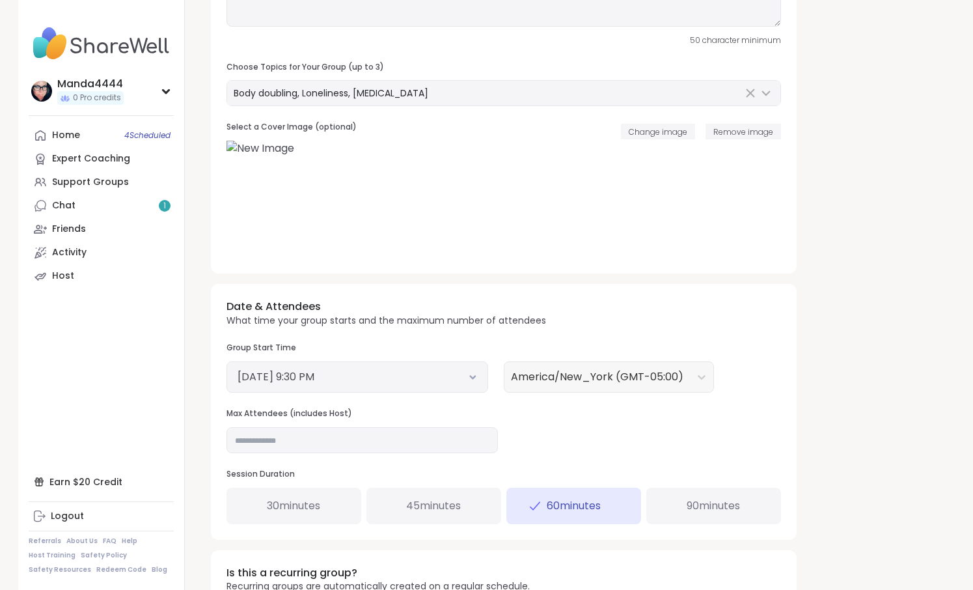
scroll to position [348, 0]
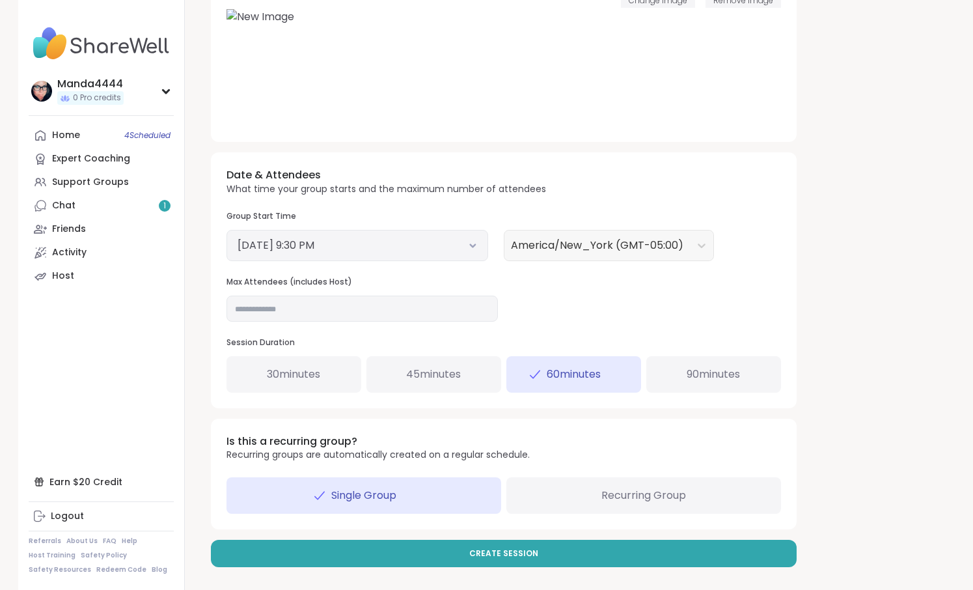
click at [706, 368] on span "90 minutes" at bounding box center [713, 375] width 53 height 16
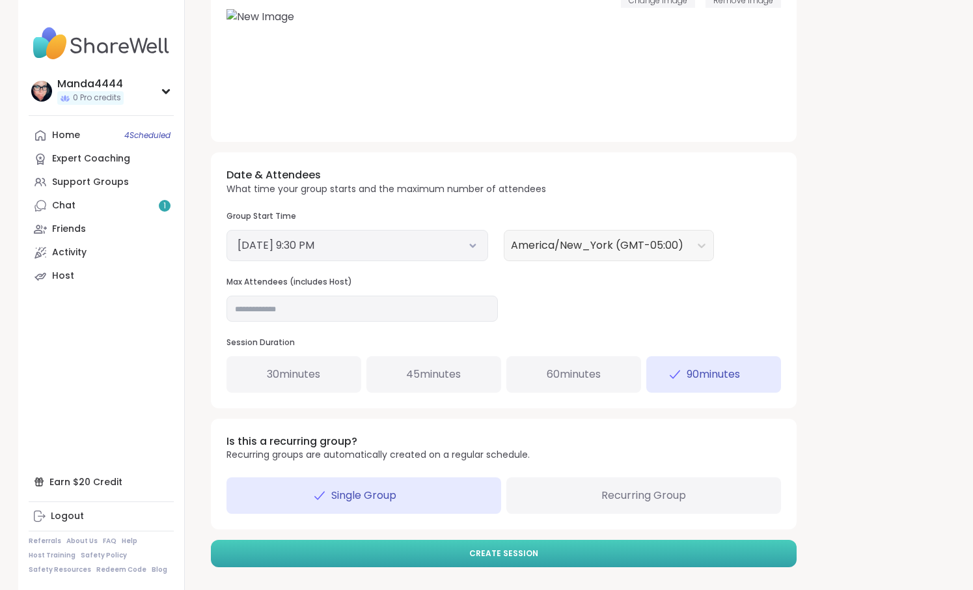
click at [572, 551] on button "Create Session" at bounding box center [504, 553] width 586 height 27
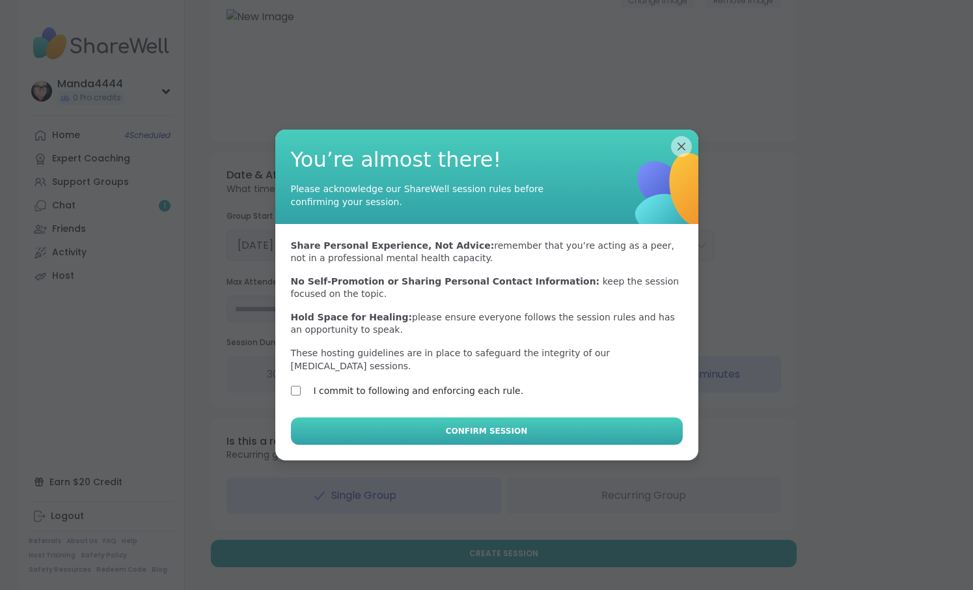
click at [465, 428] on span "Confirm Session" at bounding box center [486, 431] width 81 height 12
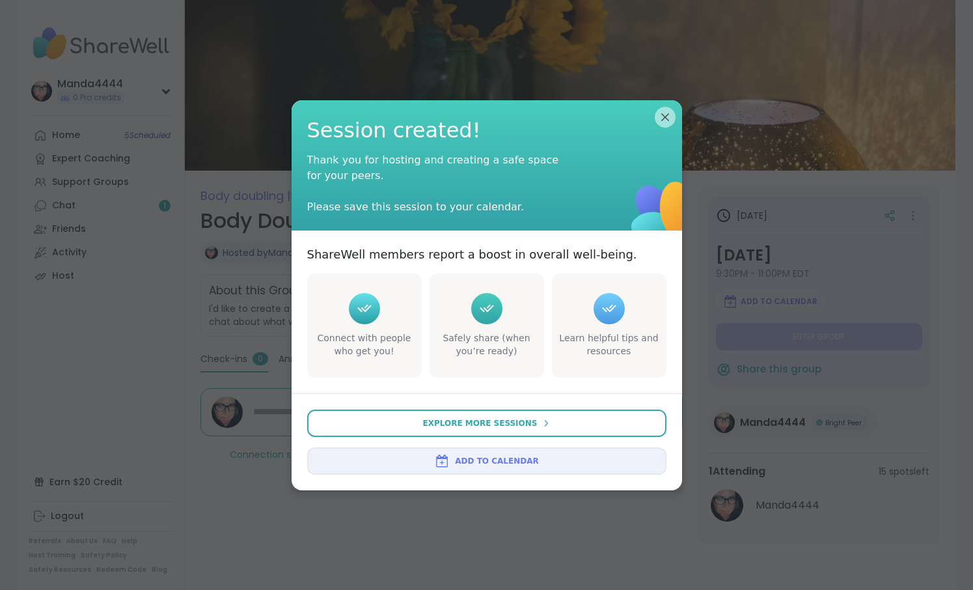
click at [491, 465] on span "Add to Calendar" at bounding box center [496, 461] width 83 height 12
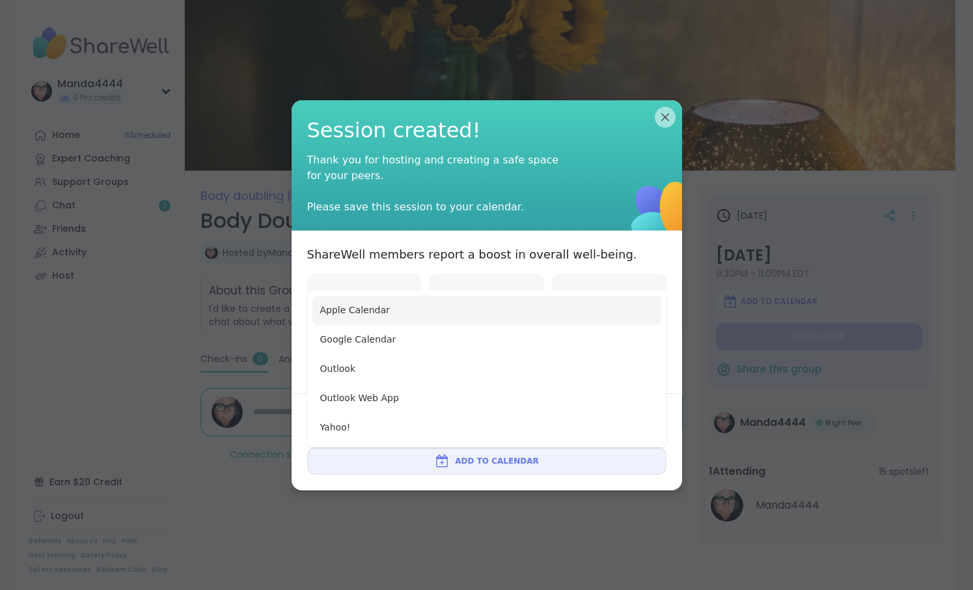
click at [359, 314] on button "Apple Calendar" at bounding box center [486, 310] width 349 height 29
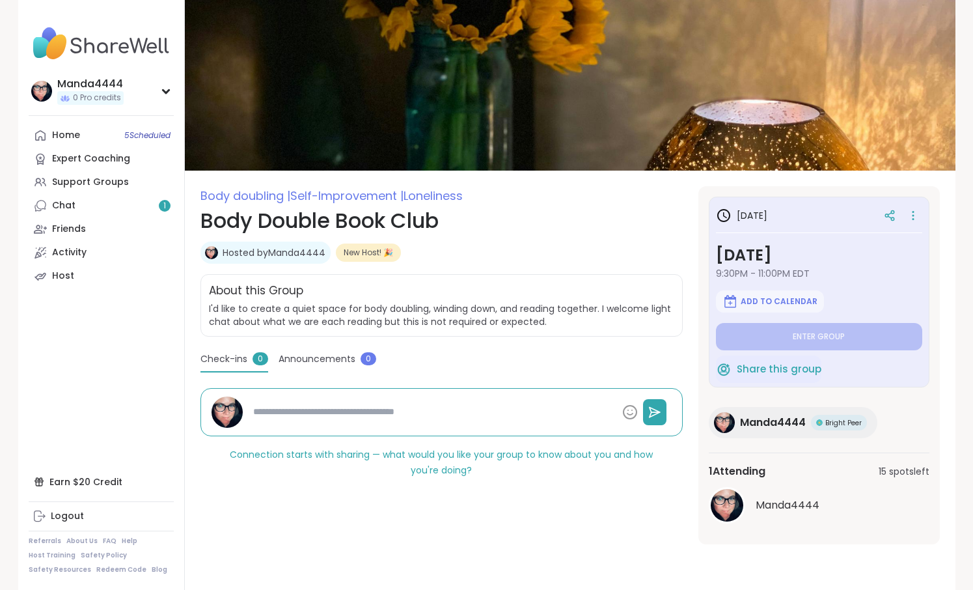
type textarea "*"
click at [60, 197] on link "Chat 1" at bounding box center [101, 205] width 145 height 23
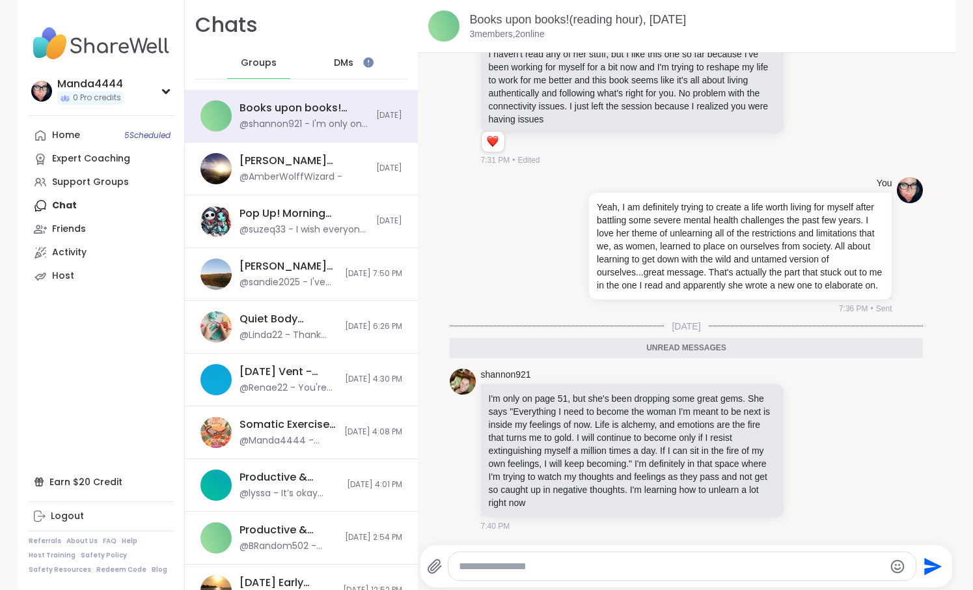
click at [346, 66] on span "DMs" at bounding box center [344, 63] width 20 height 13
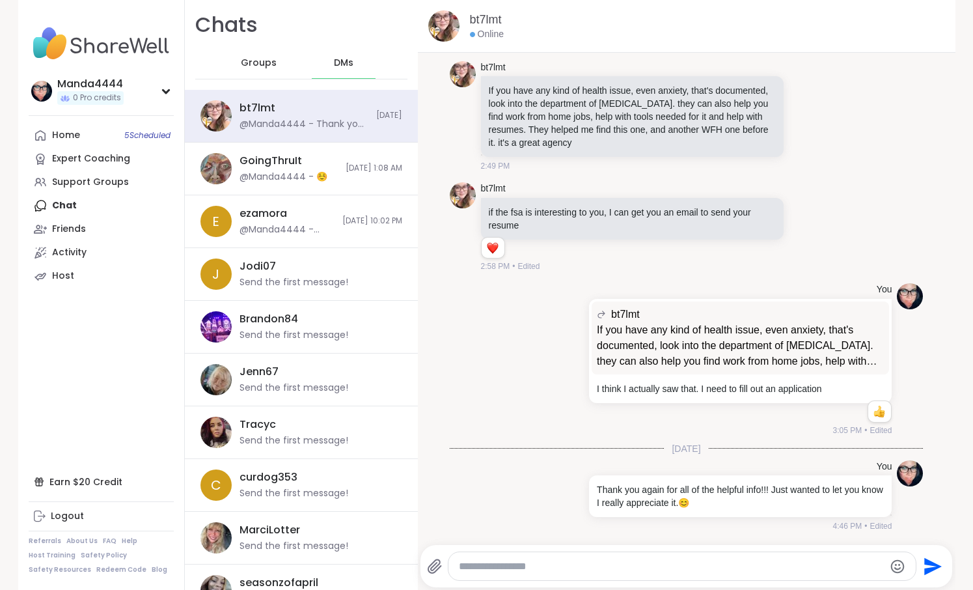
click at [255, 66] on span "Groups" at bounding box center [259, 63] width 36 height 13
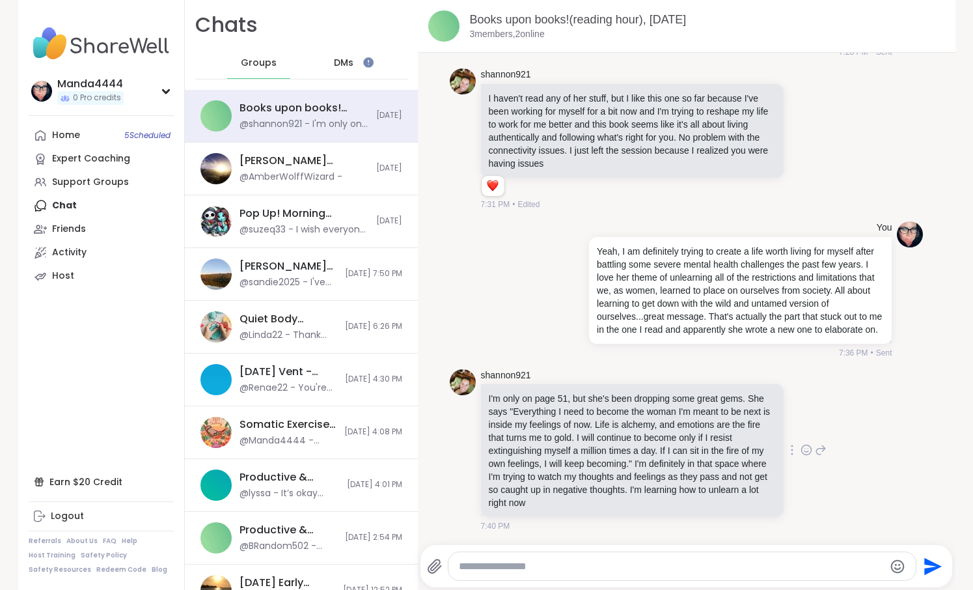
click at [802, 452] on icon at bounding box center [806, 450] width 10 height 10
click at [629, 565] on textarea "Type your message" at bounding box center [671, 566] width 425 height 13
type textarea "**********"
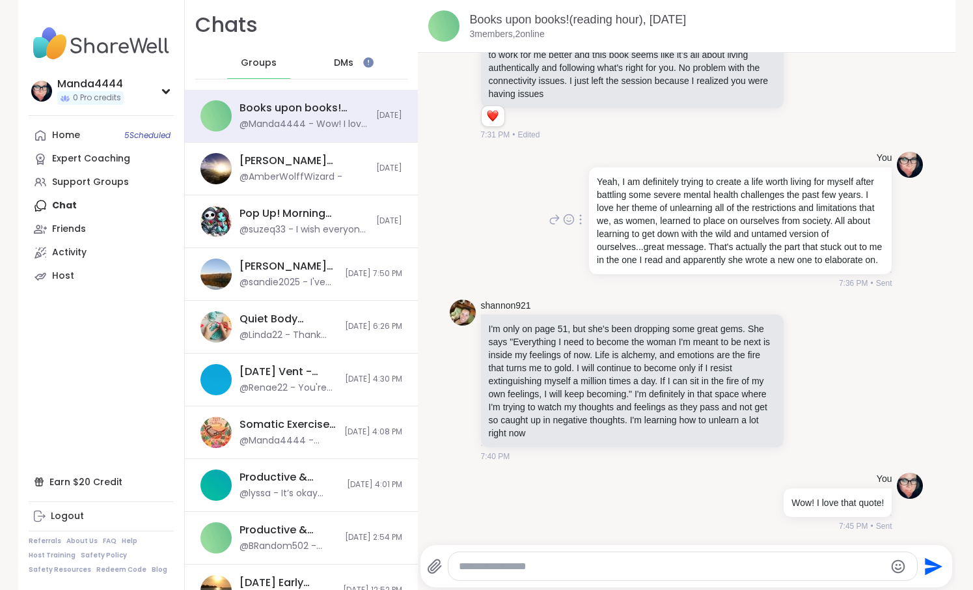
scroll to position [491, 0]
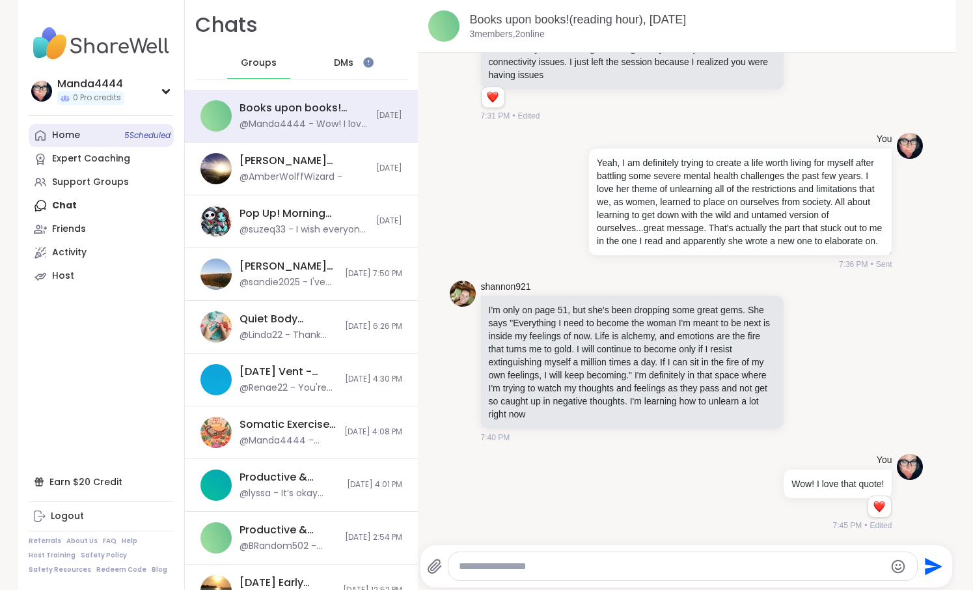
click at [65, 134] on div "Home 5 Scheduled" at bounding box center [66, 135] width 28 height 13
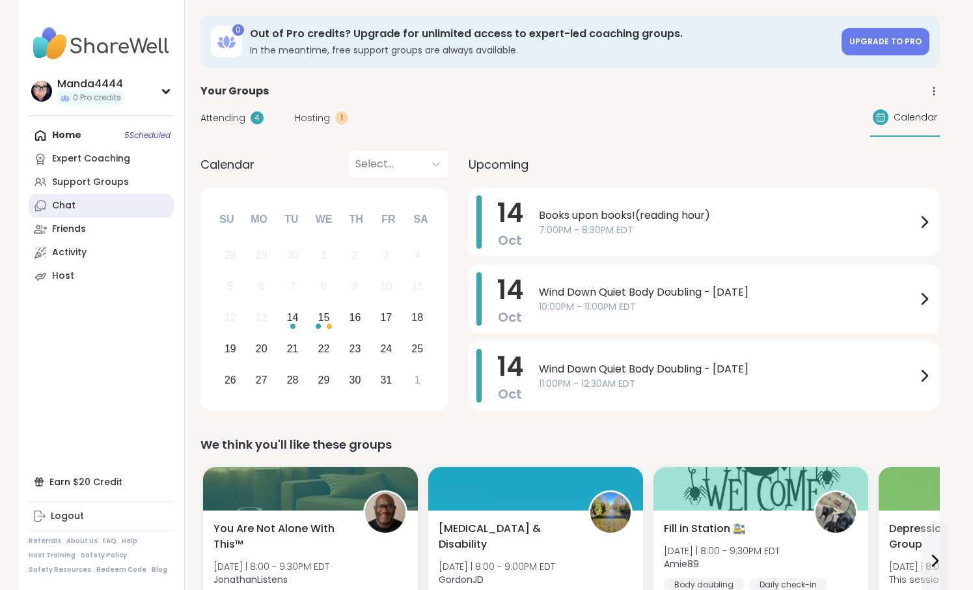
click at [102, 203] on link "Chat" at bounding box center [101, 205] width 145 height 23
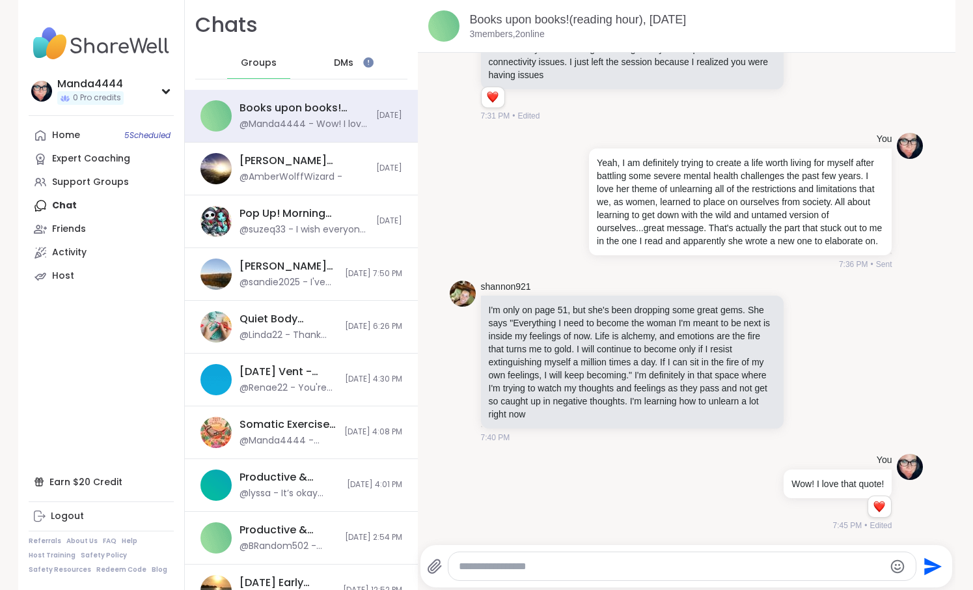
click at [514, 566] on textarea "Type your message" at bounding box center [671, 566] width 425 height 13
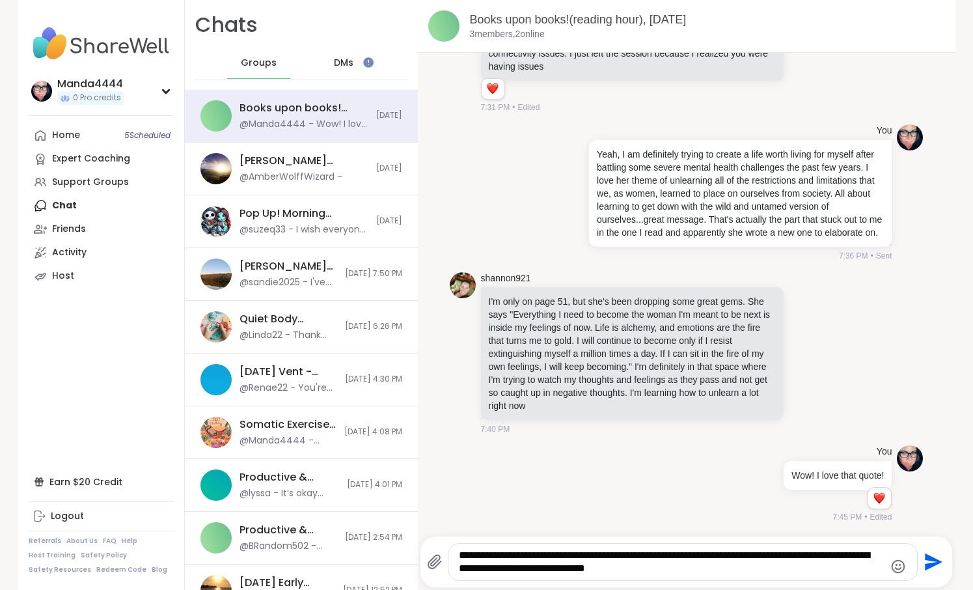
click at [622, 570] on textarea "**********" at bounding box center [671, 562] width 425 height 26
click at [708, 570] on textarea "**********" at bounding box center [671, 562] width 425 height 26
click at [618, 555] on textarea "**********" at bounding box center [671, 562] width 425 height 26
click at [520, 571] on textarea "**********" at bounding box center [671, 562] width 425 height 26
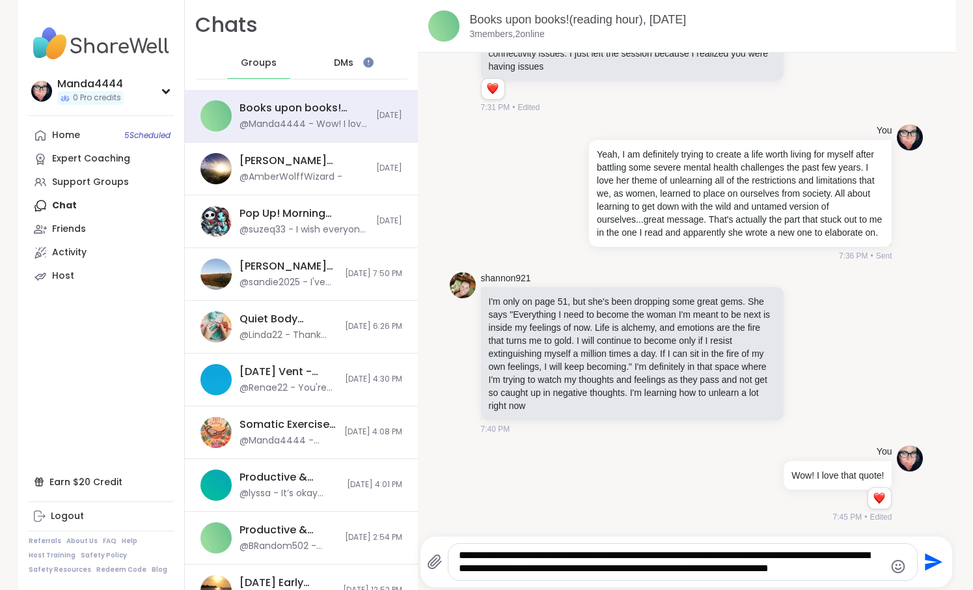
type textarea "**********"
click at [938, 562] on icon "Send" at bounding box center [934, 562] width 18 height 18
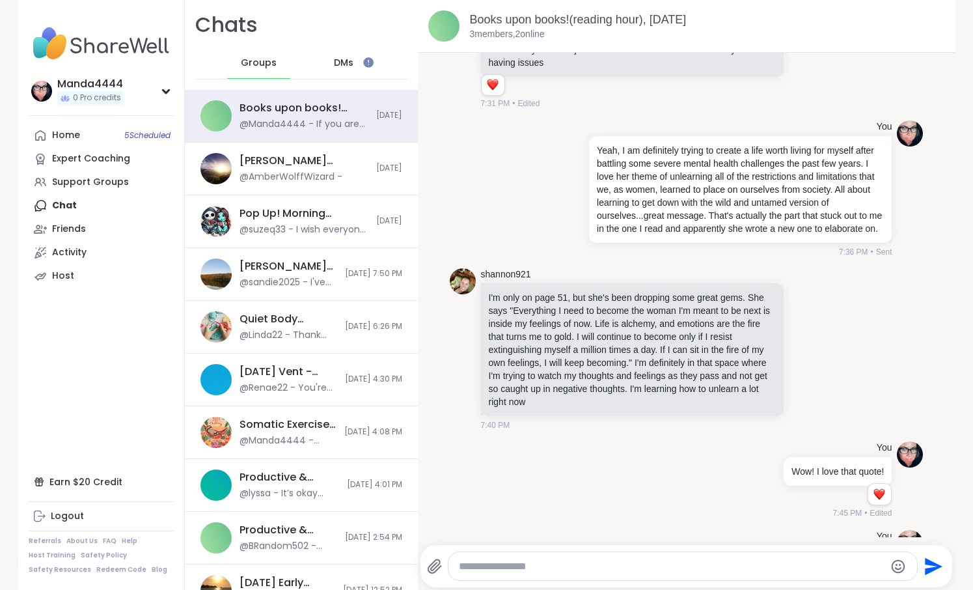
scroll to position [587, 0]
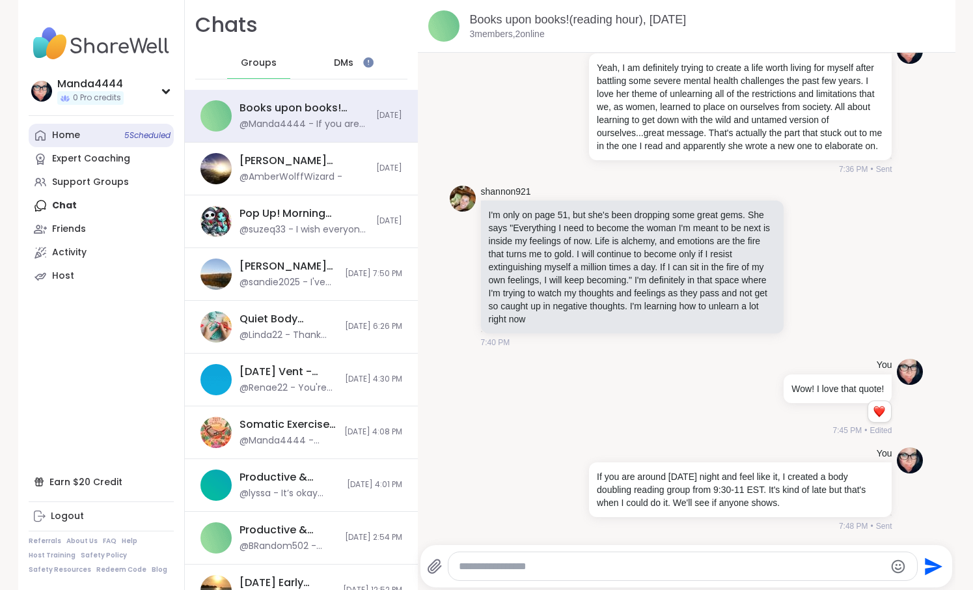
click at [85, 131] on link "Home 5 Scheduled" at bounding box center [101, 135] width 145 height 23
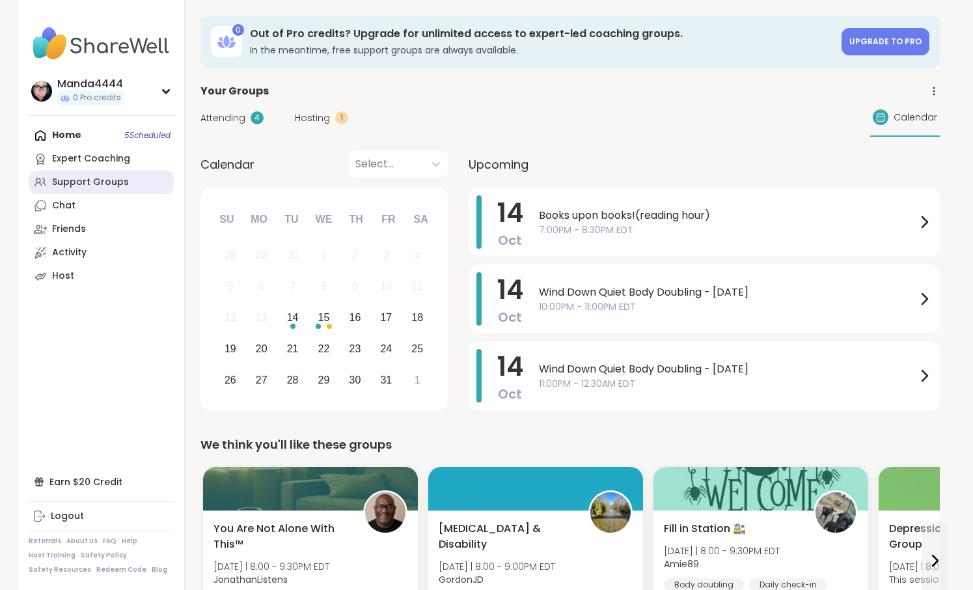
click at [113, 178] on div "Support Groups" at bounding box center [90, 182] width 77 height 13
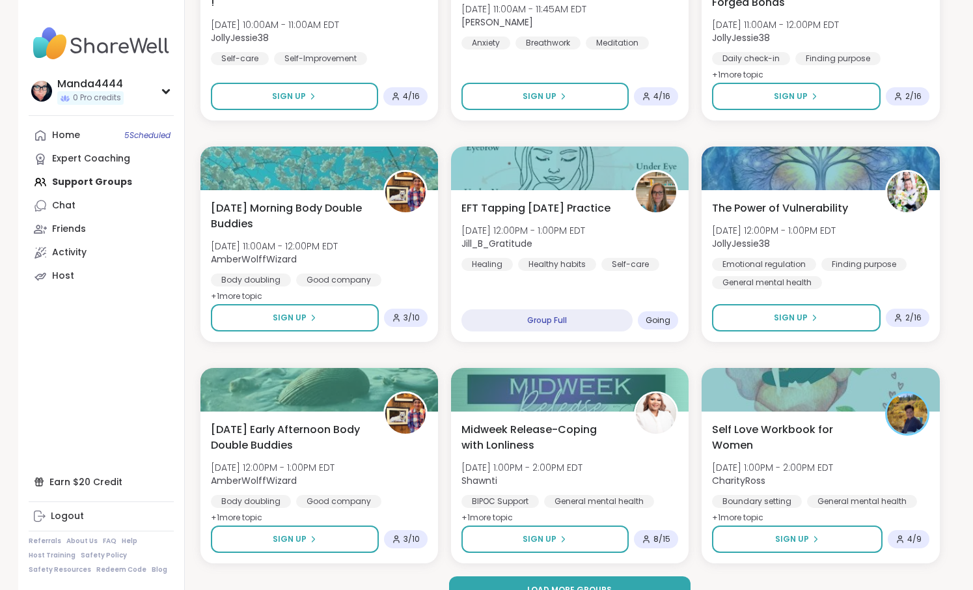
scroll to position [2261, 0]
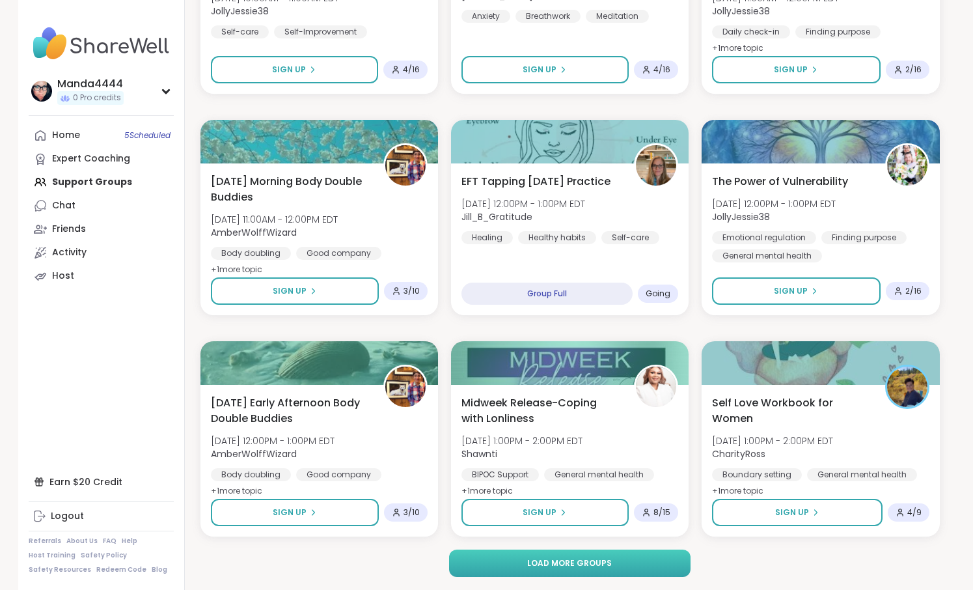
click at [614, 561] on button "Load more groups" at bounding box center [570, 562] width 242 height 27
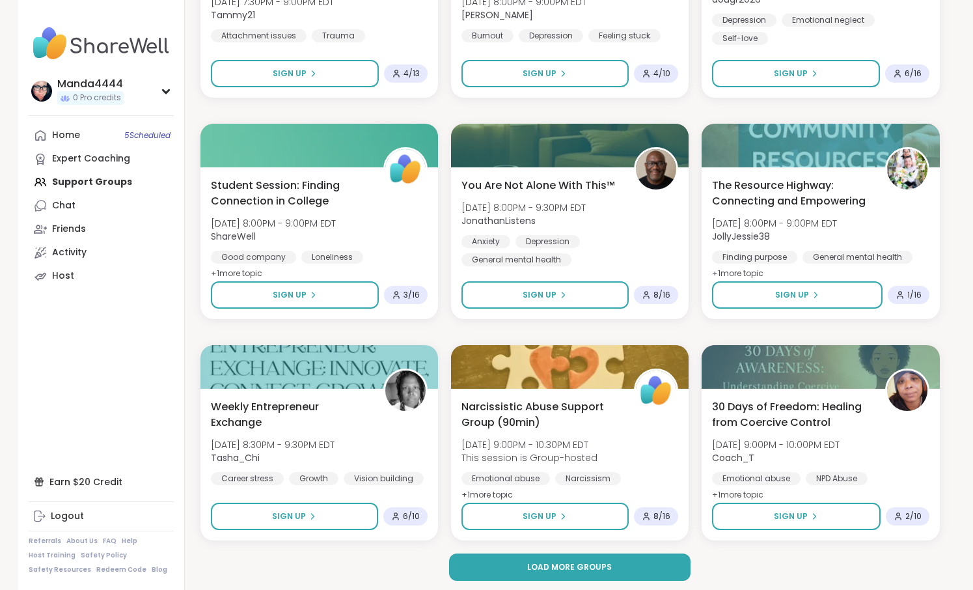
scroll to position [4917, 0]
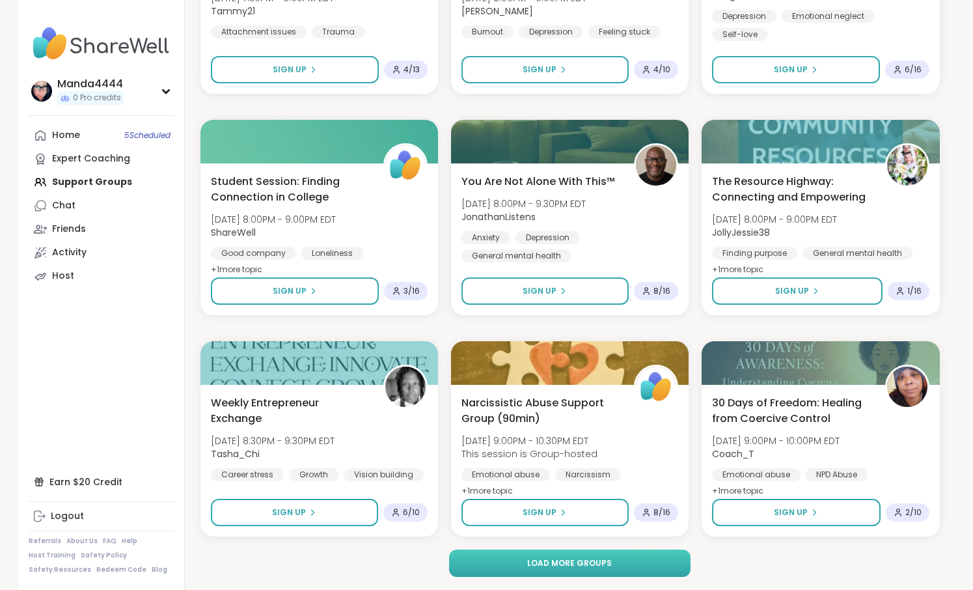
click at [612, 562] on button "Load more groups" at bounding box center [570, 562] width 242 height 27
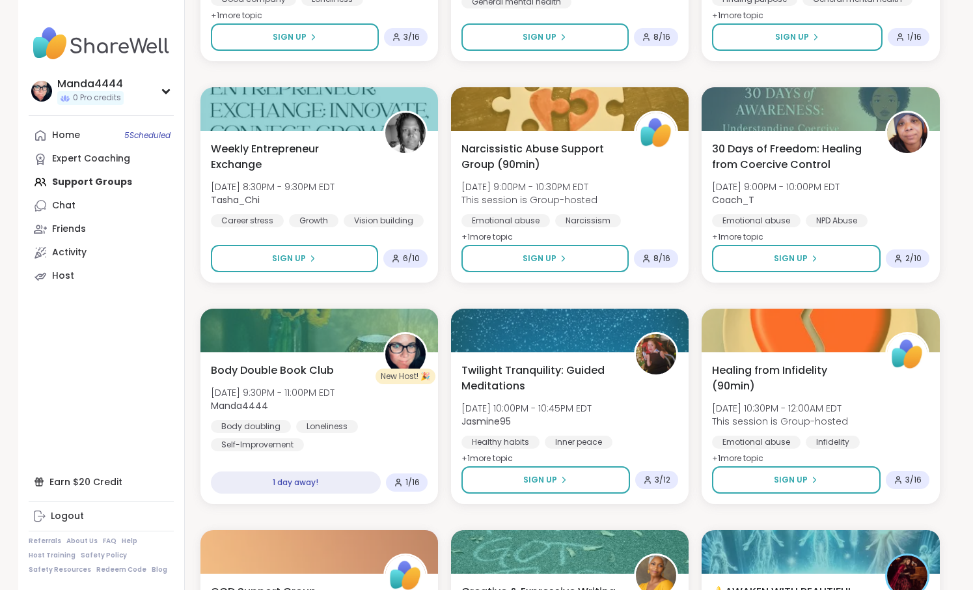
scroll to position [5176, 0]
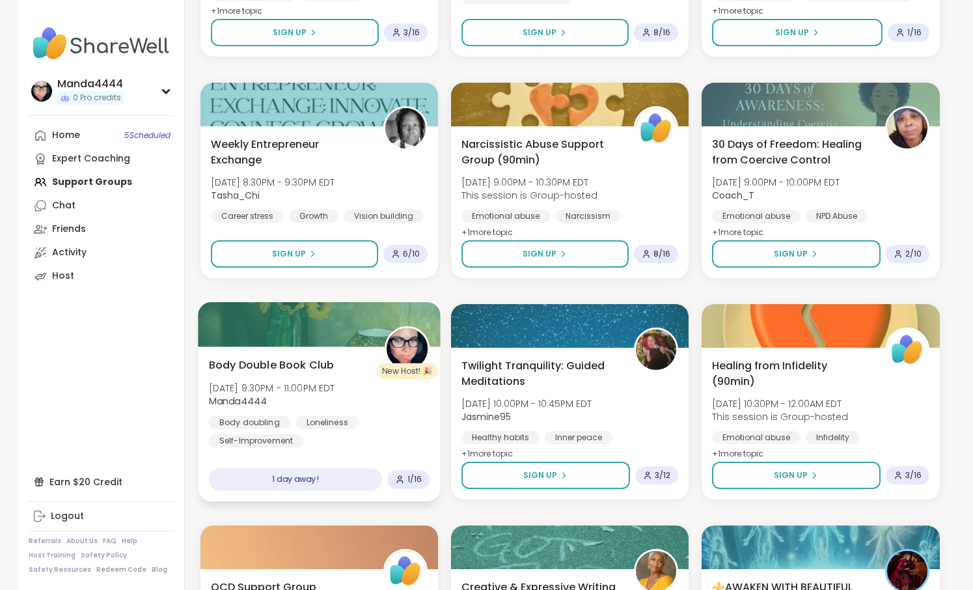
click at [398, 344] on img at bounding box center [407, 348] width 41 height 41
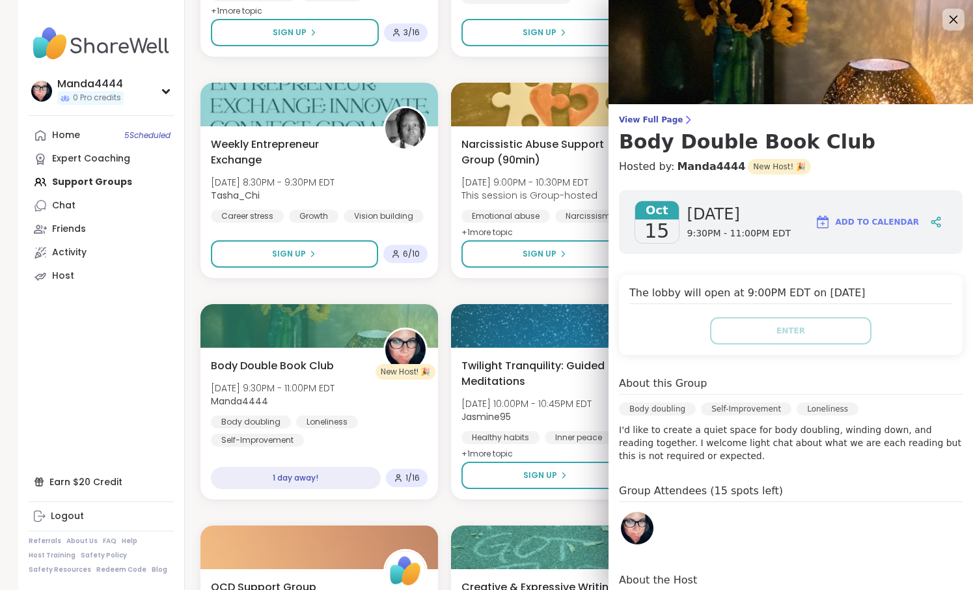
click at [956, 21] on icon at bounding box center [953, 19] width 16 height 16
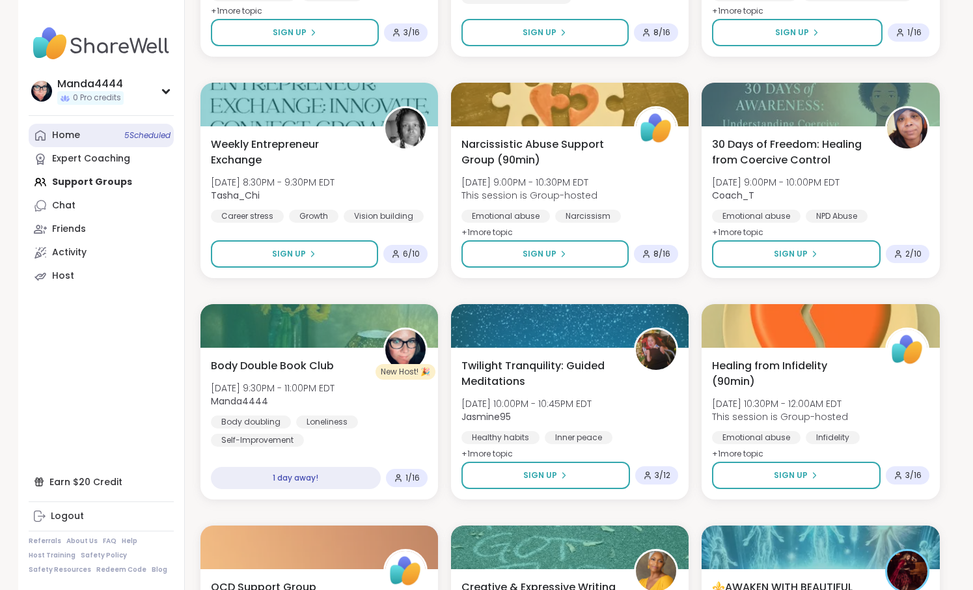
click at [81, 138] on link "Home 5 Scheduled" at bounding box center [101, 135] width 145 height 23
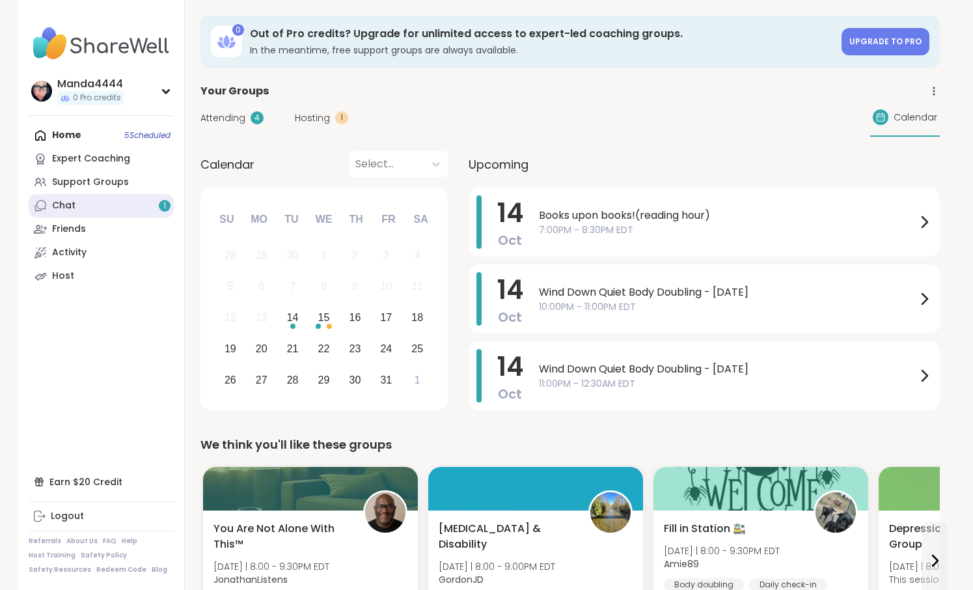
click at [103, 206] on link "Chat 1" at bounding box center [101, 205] width 145 height 23
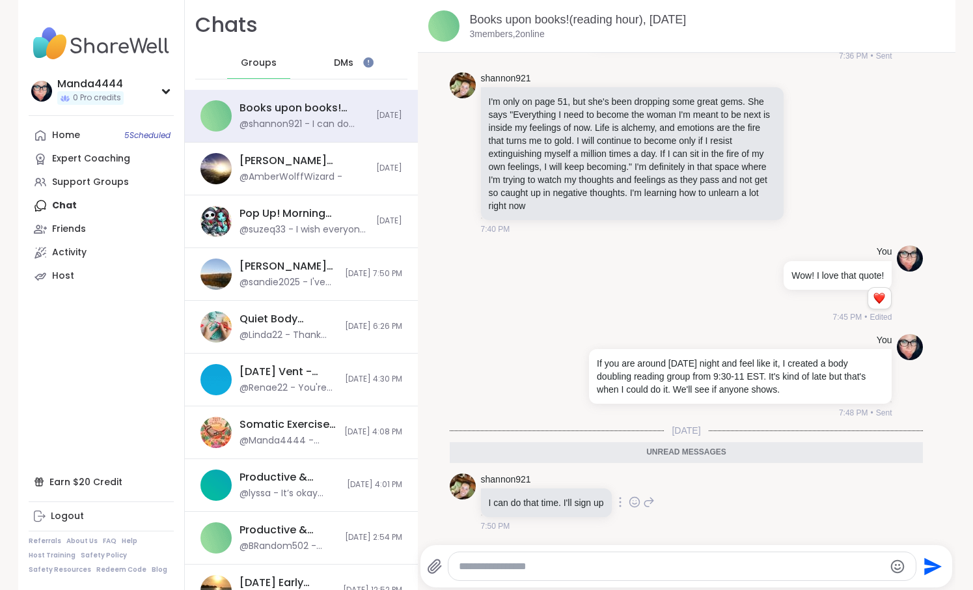
click at [641, 503] on icon at bounding box center [635, 501] width 12 height 13
click at [535, 477] on div "Select Reaction: Heart" at bounding box center [531, 481] width 12 height 12
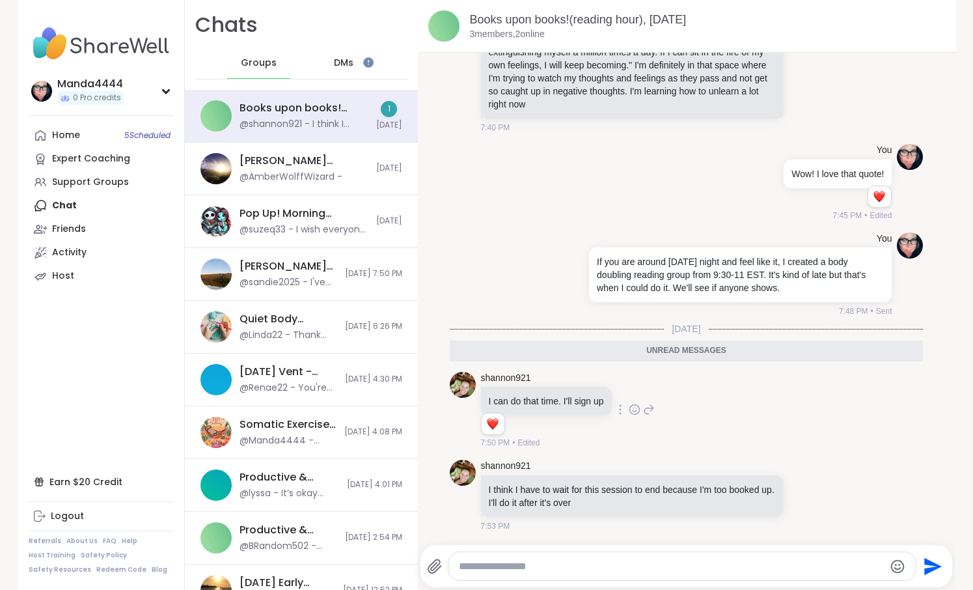
scroll to position [770, 0]
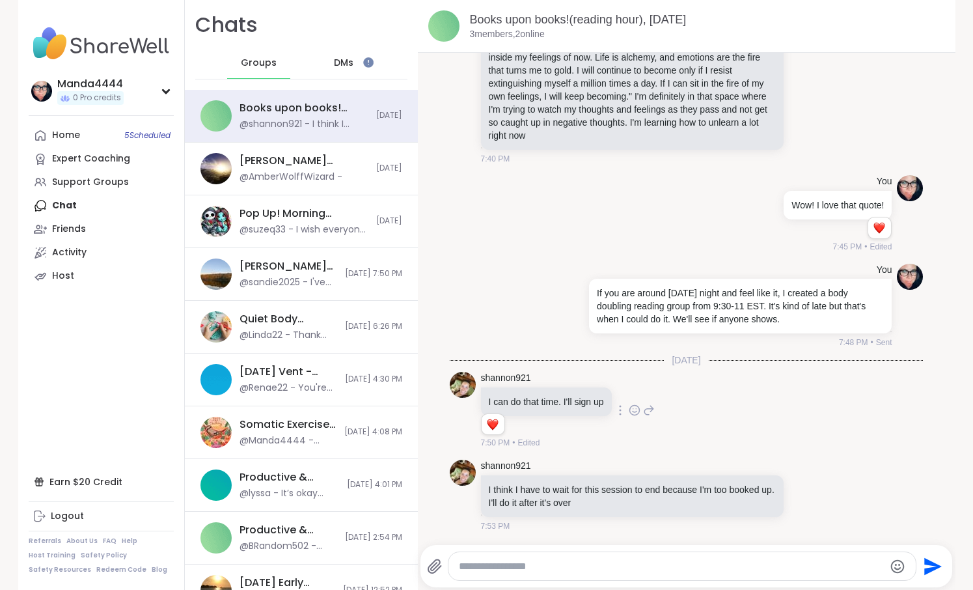
click at [528, 562] on textarea "Type your message" at bounding box center [671, 566] width 425 height 13
type textarea "**********"
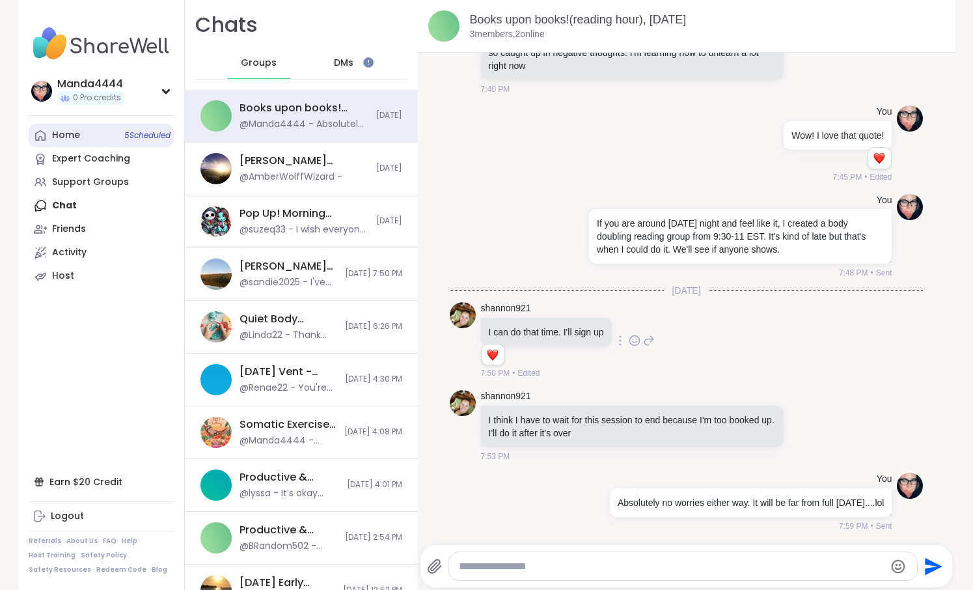
click at [81, 135] on link "Home 5 Scheduled" at bounding box center [101, 135] width 145 height 23
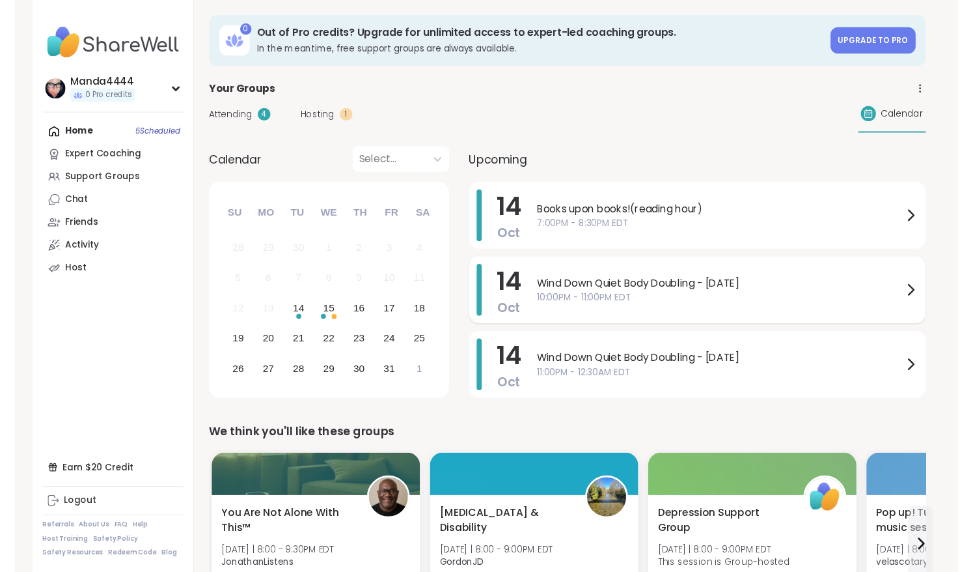
scroll to position [569, 0]
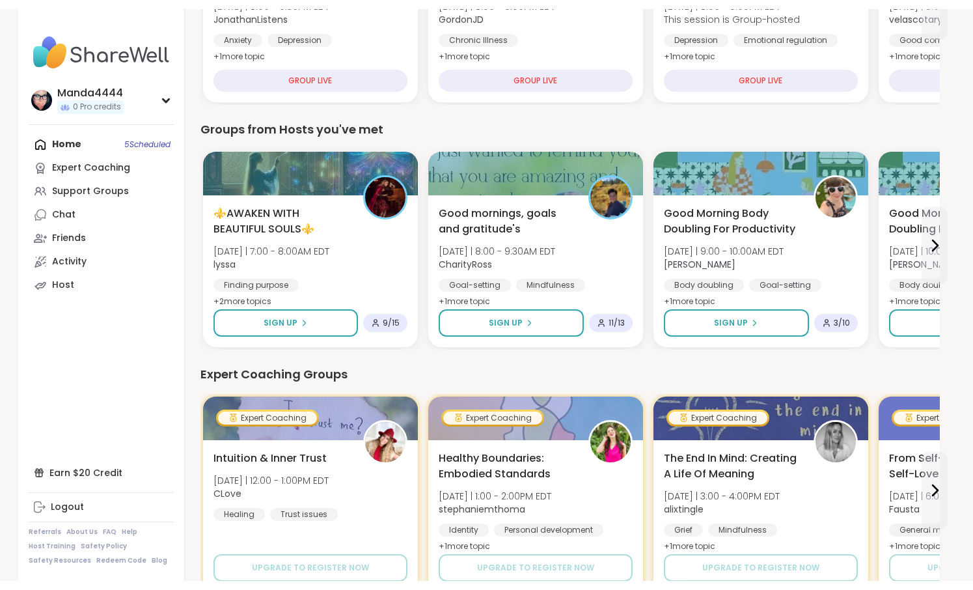
scroll to position [569, 0]
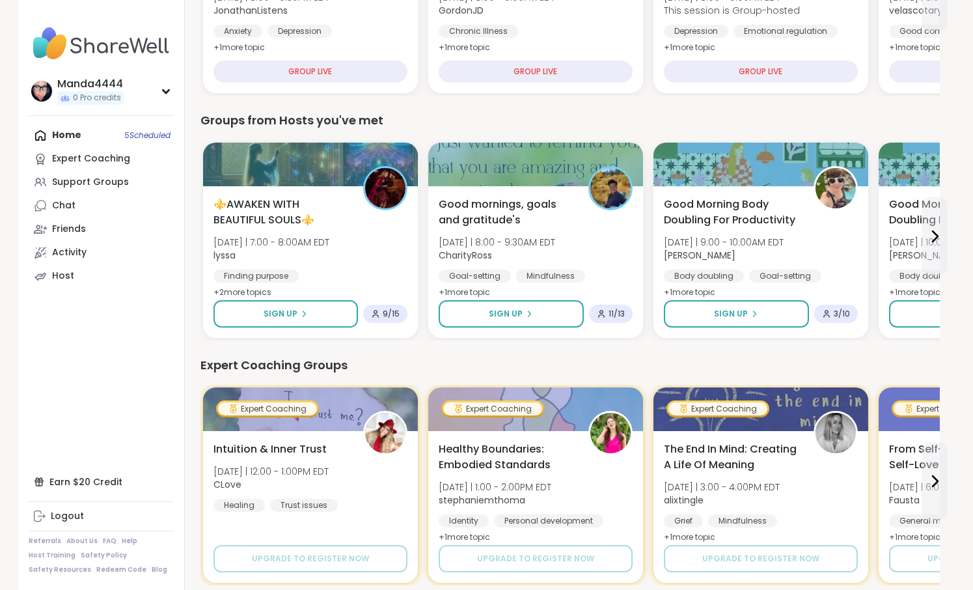
click at [64, 133] on div "Home 5 Scheduled Expert Coaching Support Groups Chat Friends Activity Host" at bounding box center [101, 206] width 145 height 164
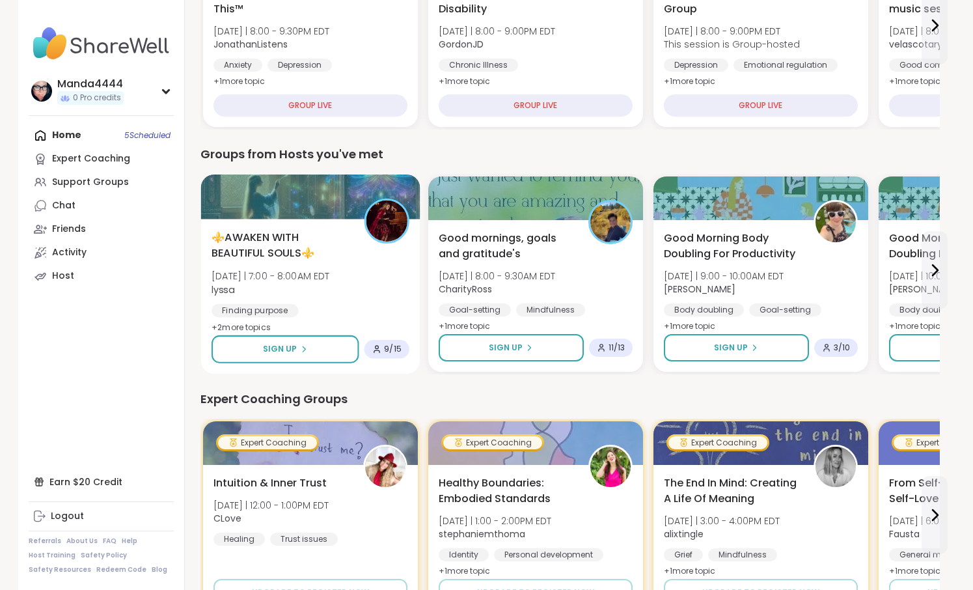
scroll to position [0, 0]
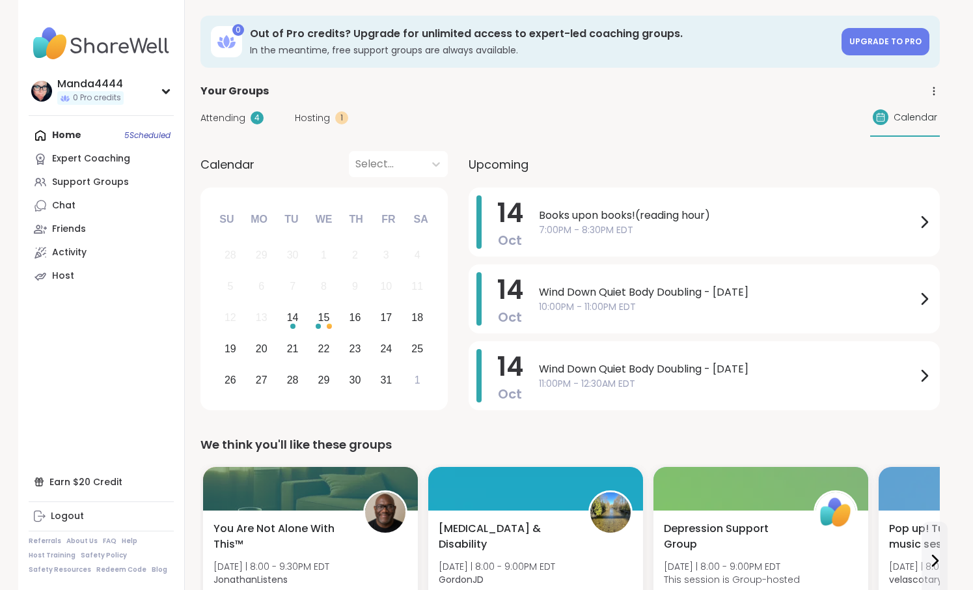
click at [313, 121] on span "Hosting" at bounding box center [312, 118] width 35 height 14
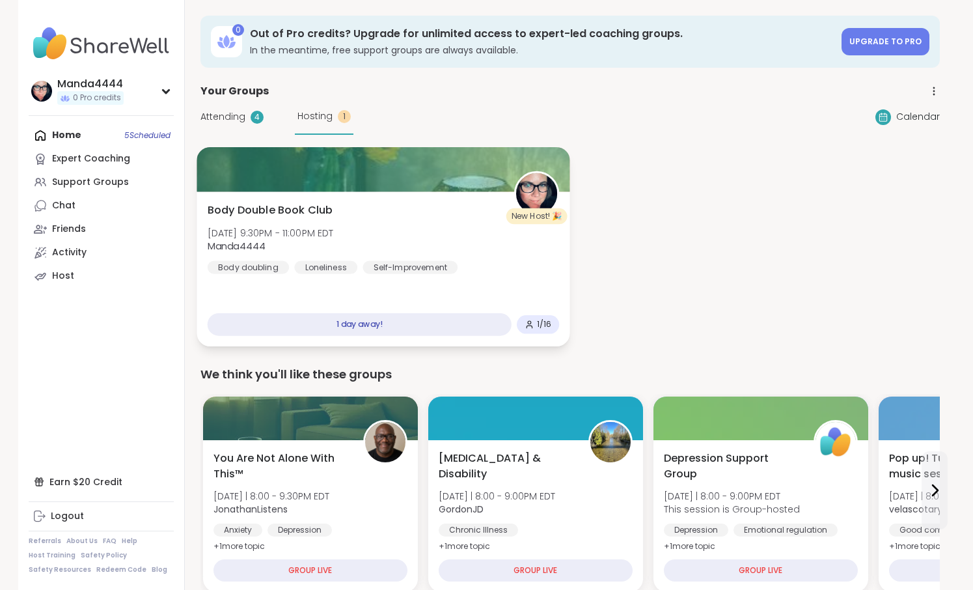
click at [417, 184] on div at bounding box center [383, 169] width 373 height 44
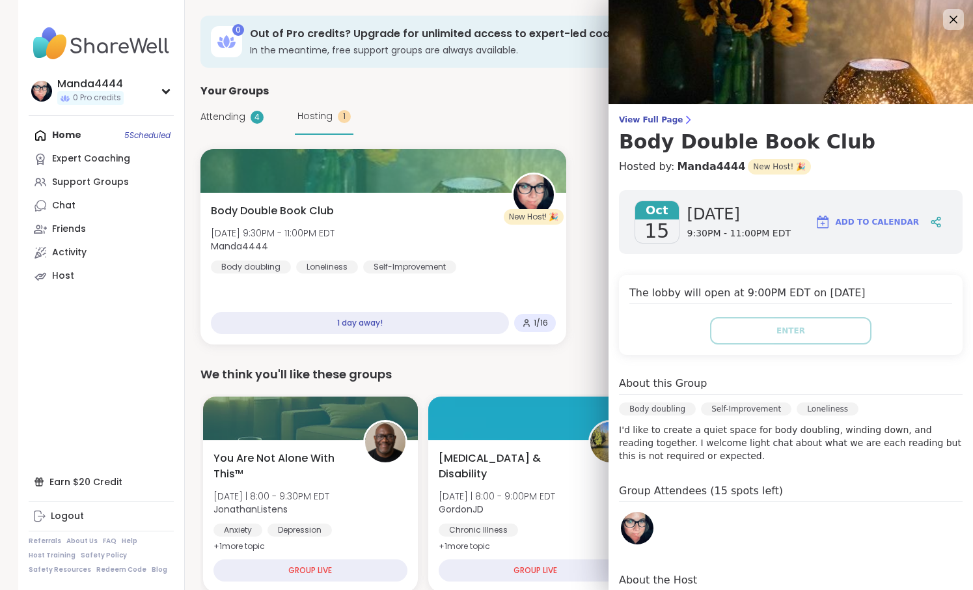
click at [871, 69] on img at bounding box center [791, 52] width 365 height 104
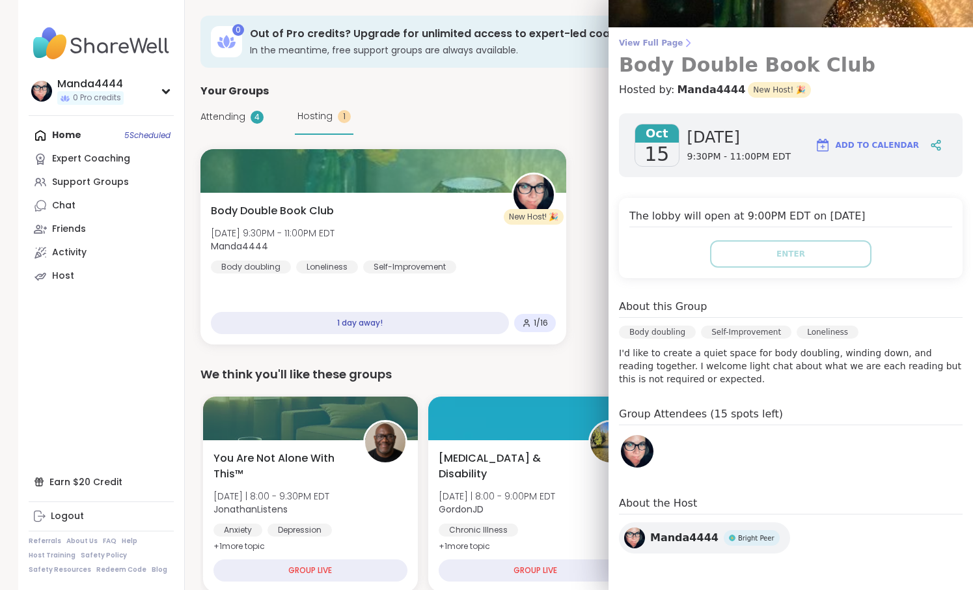
click at [661, 44] on span "View Full Page" at bounding box center [791, 43] width 344 height 10
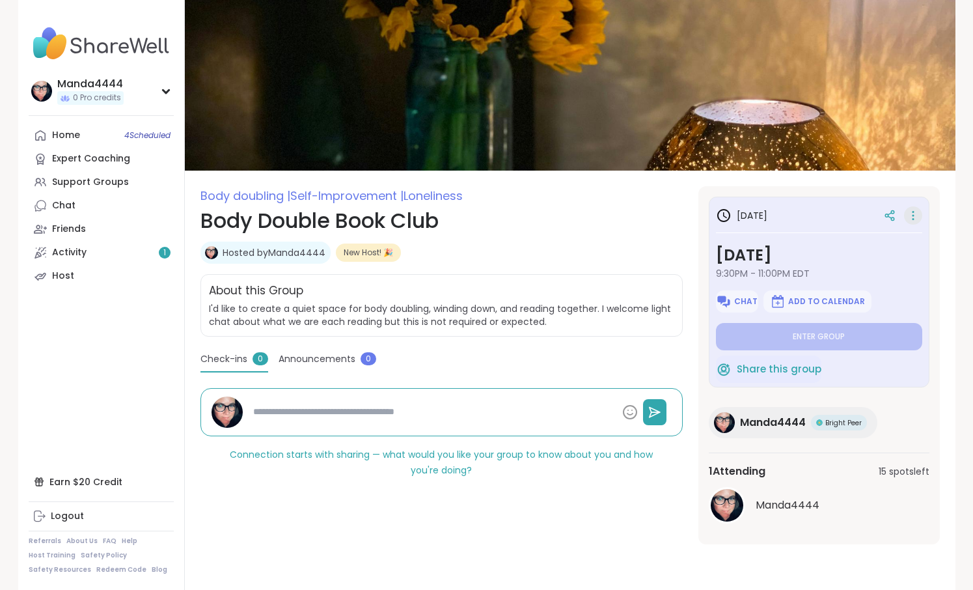
click at [919, 217] on icon at bounding box center [913, 215] width 13 height 18
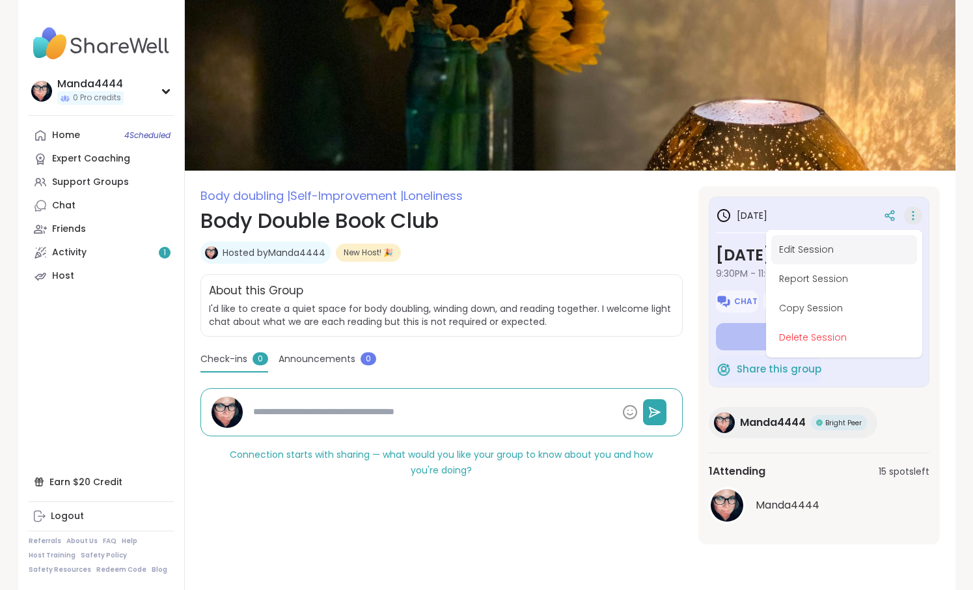
click at [874, 240] on button "Edit Session" at bounding box center [844, 249] width 146 height 29
type textarea "*"
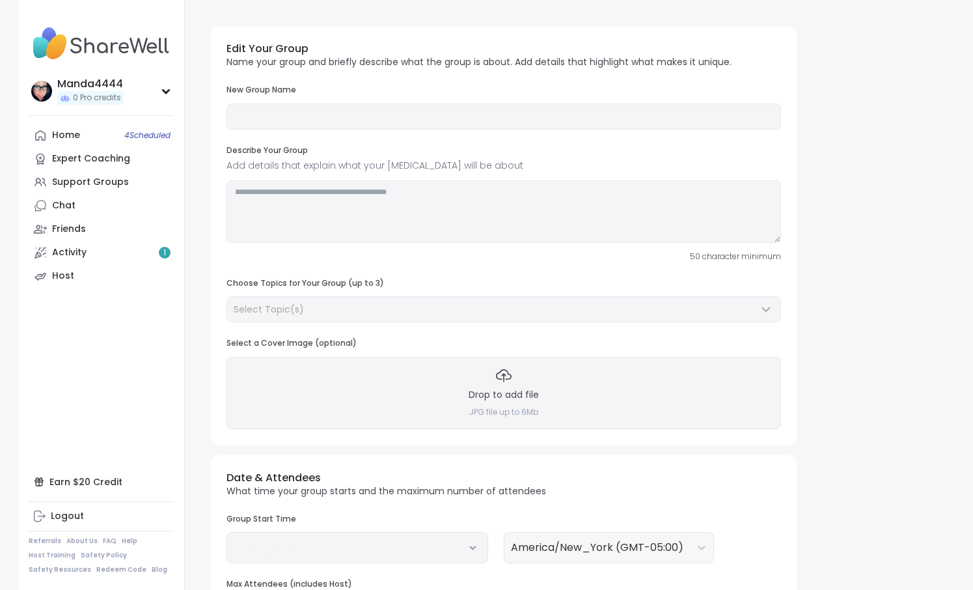
type input "**********"
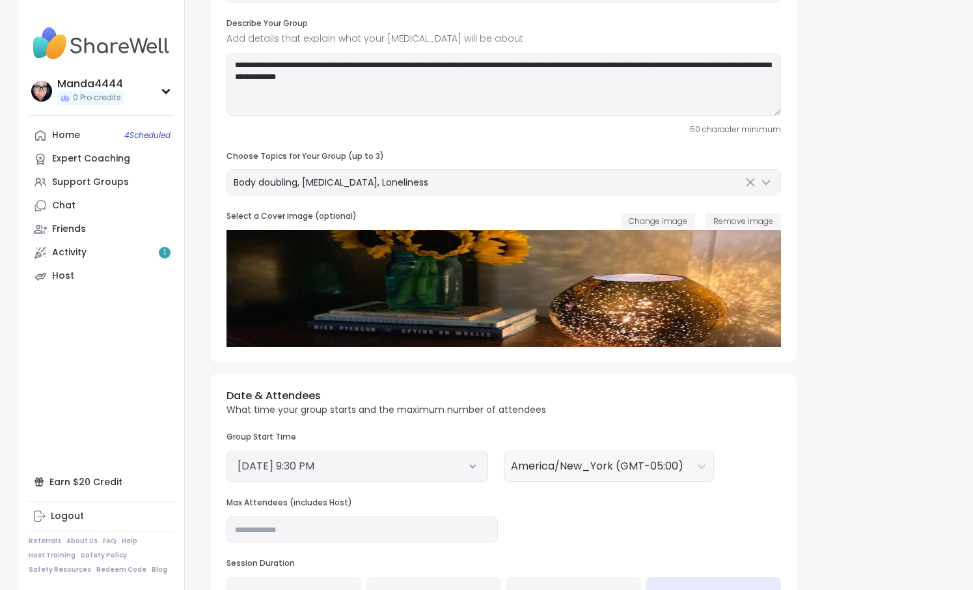
scroll to position [128, 0]
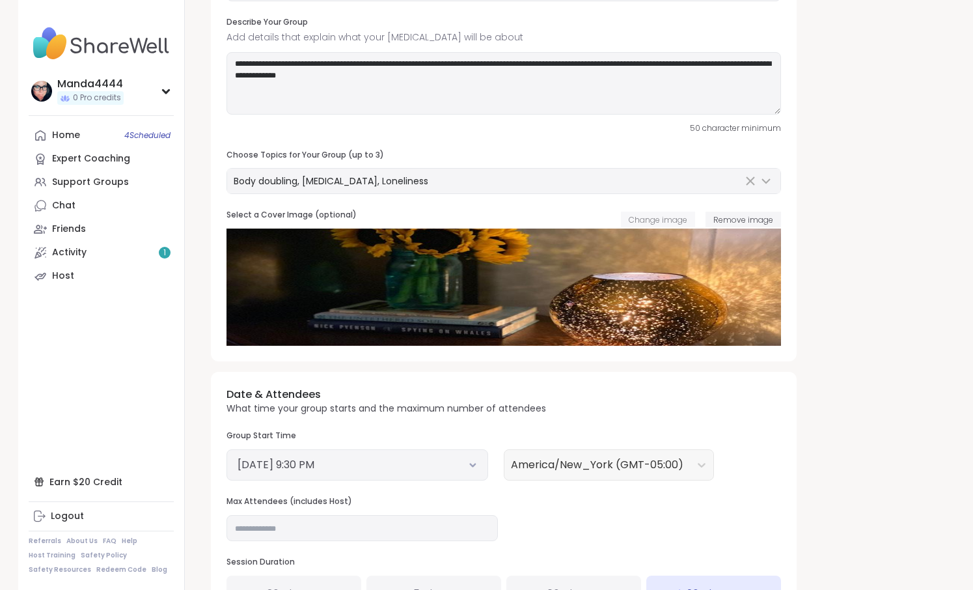
click at [676, 220] on span "Change image" at bounding box center [658, 219] width 59 height 11
click at [677, 217] on span "Change image" at bounding box center [658, 219] width 59 height 11
drag, startPoint x: 306, startPoint y: 64, endPoint x: 222, endPoint y: 61, distance: 84.0
click at [227, 61] on textarea "**********" at bounding box center [504, 83] width 555 height 62
click at [363, 78] on textarea "**********" at bounding box center [504, 83] width 555 height 62
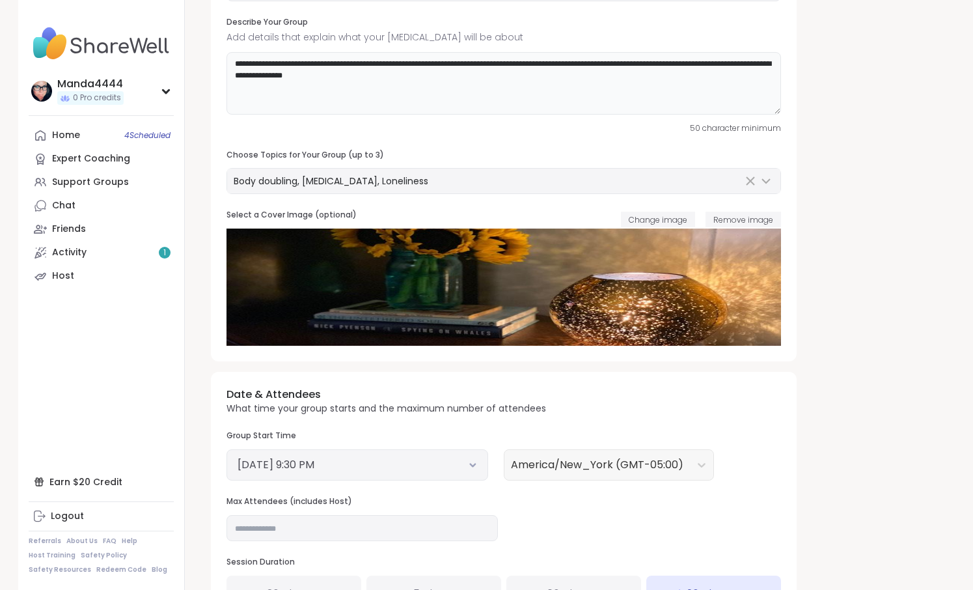
click at [354, 77] on textarea "**********" at bounding box center [504, 83] width 555 height 62
click at [622, 76] on textarea "**********" at bounding box center [504, 83] width 555 height 62
type textarea "**********"
click at [670, 218] on span "Change image" at bounding box center [658, 219] width 59 height 11
click at [665, 223] on span "Change image" at bounding box center [658, 219] width 59 height 11
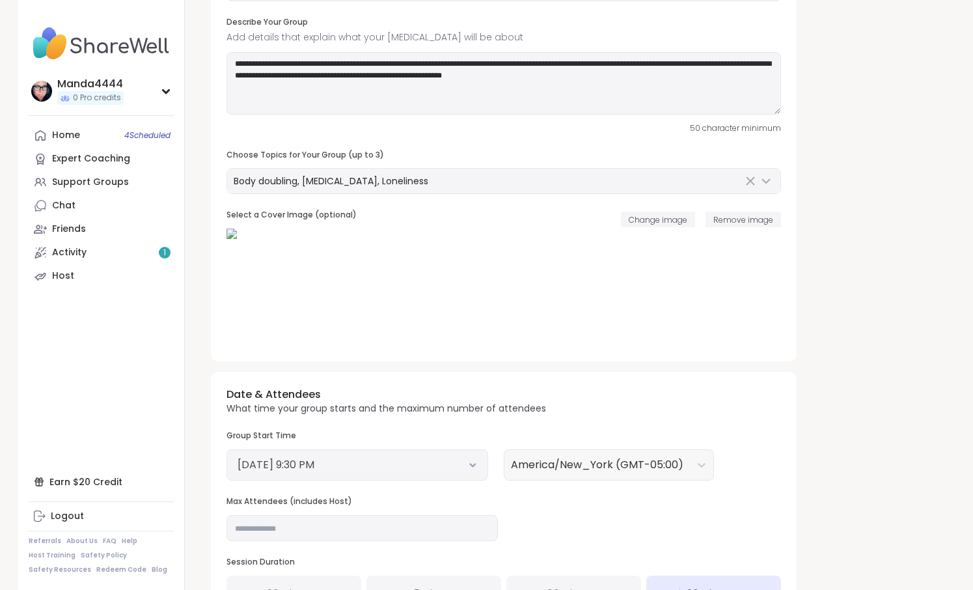
scroll to position [258, 0]
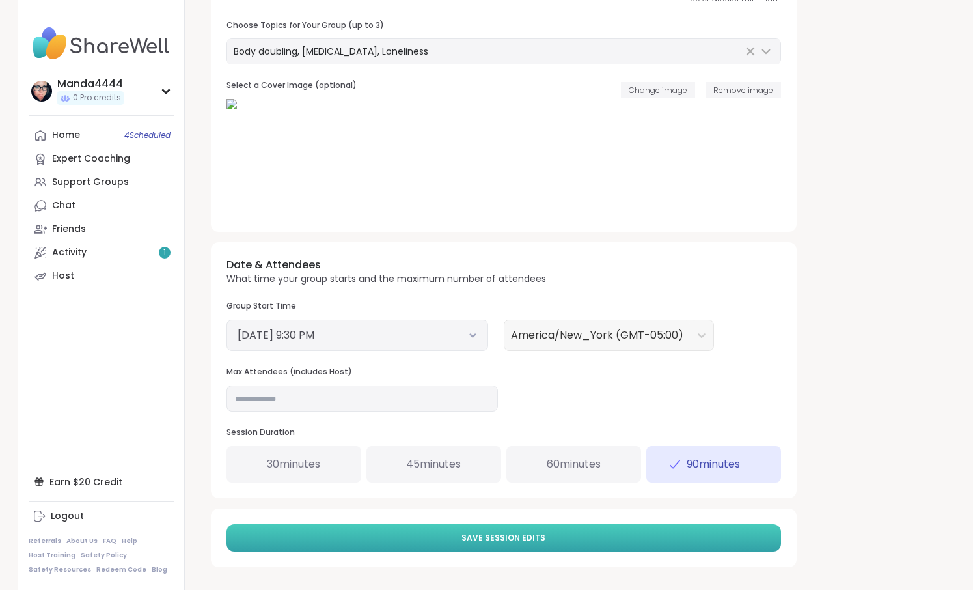
click at [538, 544] on button "Save Session Edits" at bounding box center [504, 537] width 555 height 27
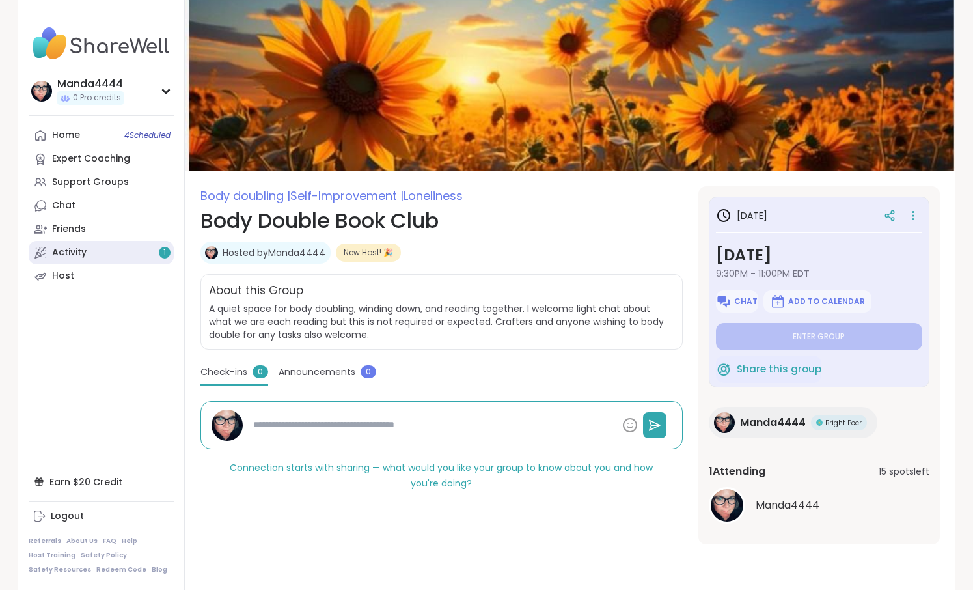
click at [83, 245] on link "Activity 1" at bounding box center [101, 252] width 145 height 23
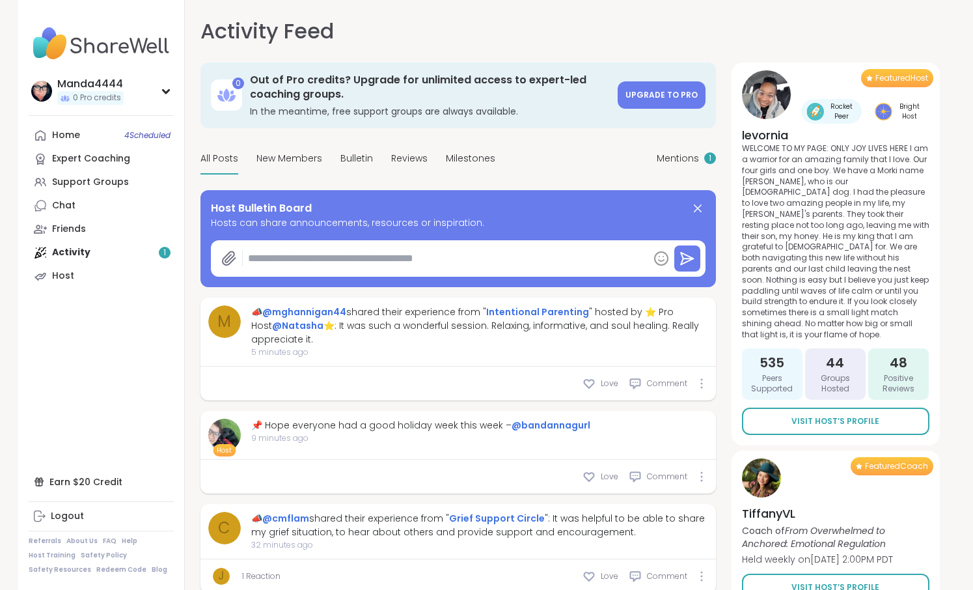
type textarea "*"
click at [689, 158] on span "Mentions" at bounding box center [678, 159] width 42 height 14
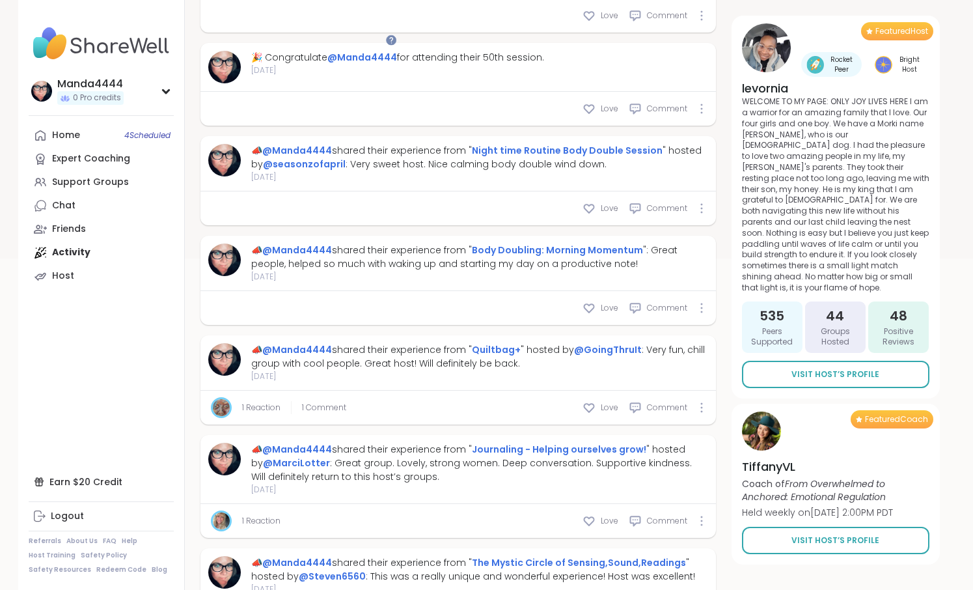
scroll to position [362, 0]
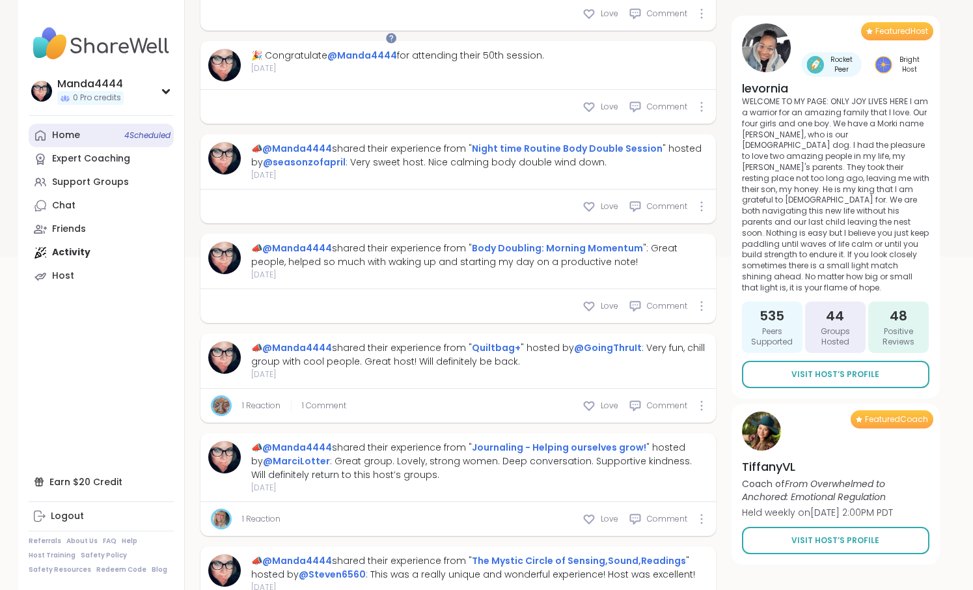
click at [79, 143] on link "Home 4 Scheduled" at bounding box center [101, 135] width 145 height 23
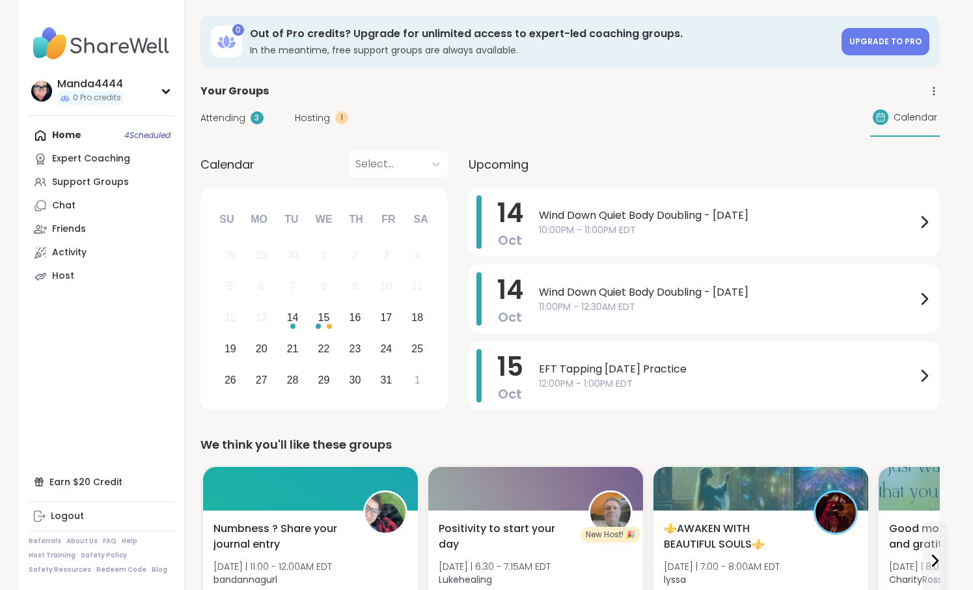
click at [327, 122] on span "Hosting" at bounding box center [312, 118] width 35 height 14
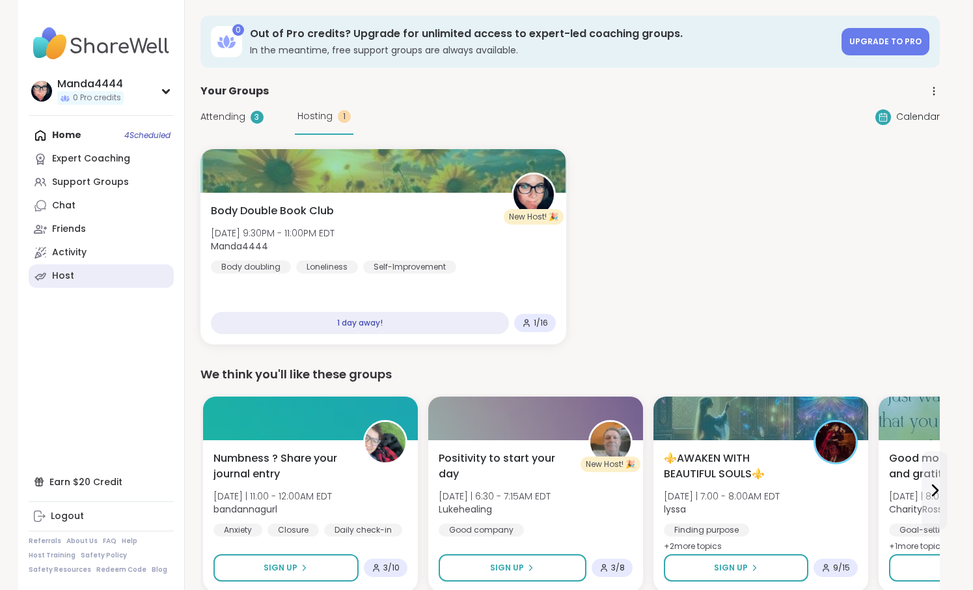
click at [71, 276] on div "Host" at bounding box center [63, 276] width 22 height 13
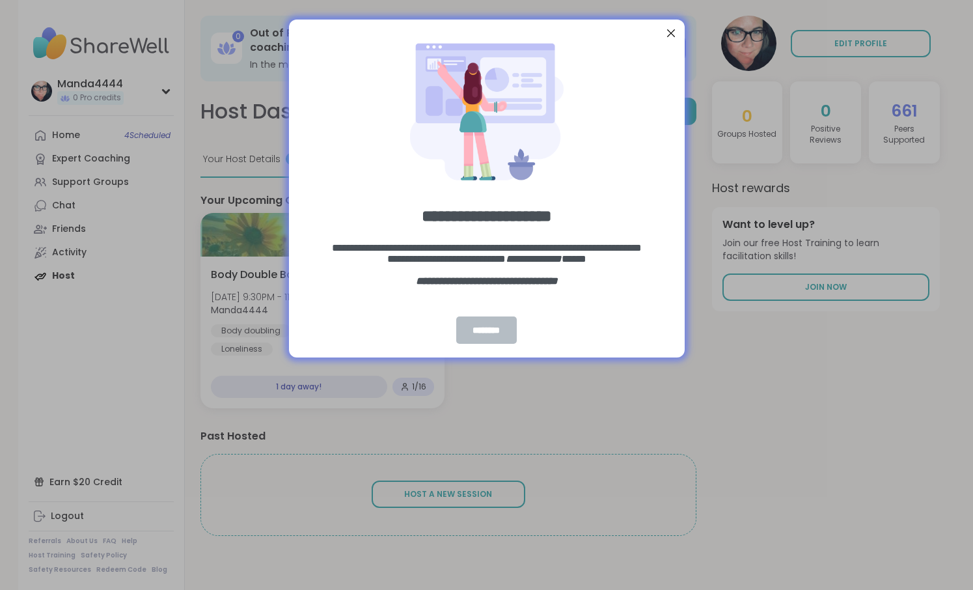
click at [495, 330] on div "********" at bounding box center [486, 329] width 60 height 27
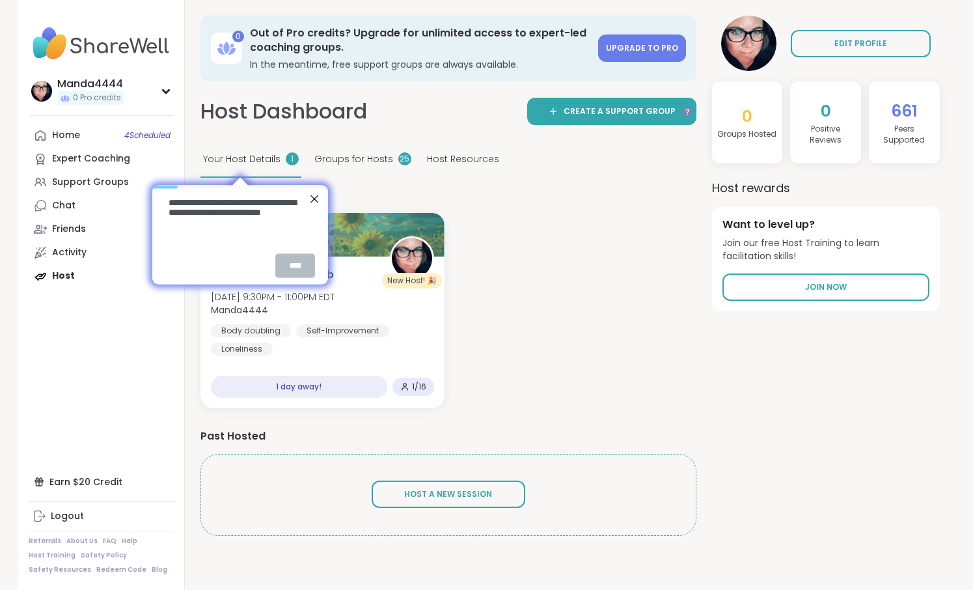
click at [297, 263] on div "****" at bounding box center [295, 265] width 40 height 24
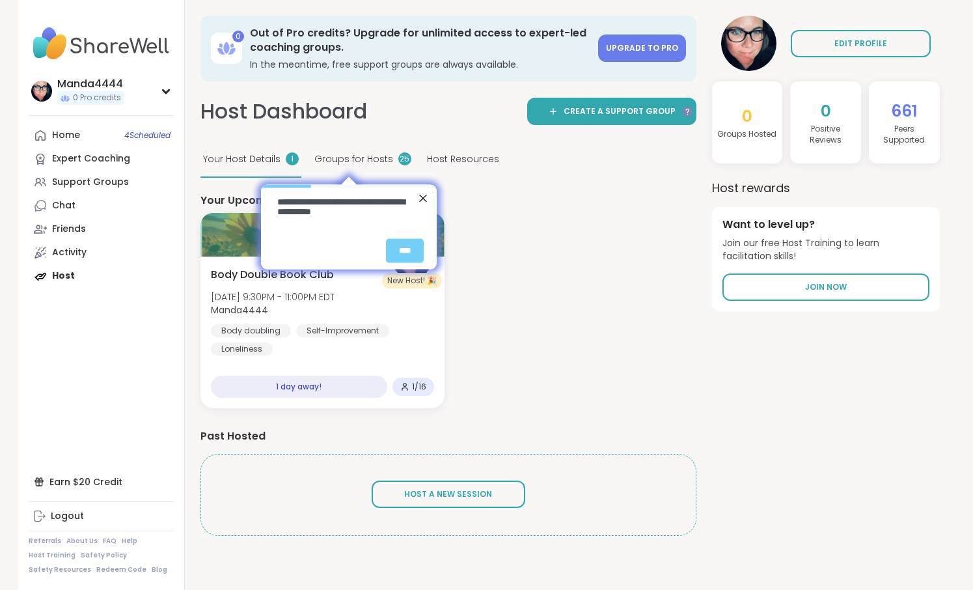
click at [548, 337] on div "New Host! 🎉 Body Double Book Club Wed, Oct 15 | 9:30PM - 11:00PM EDT Manda4444 …" at bounding box center [449, 310] width 496 height 195
click at [421, 199] on div "Close Step" at bounding box center [423, 197] width 17 height 17
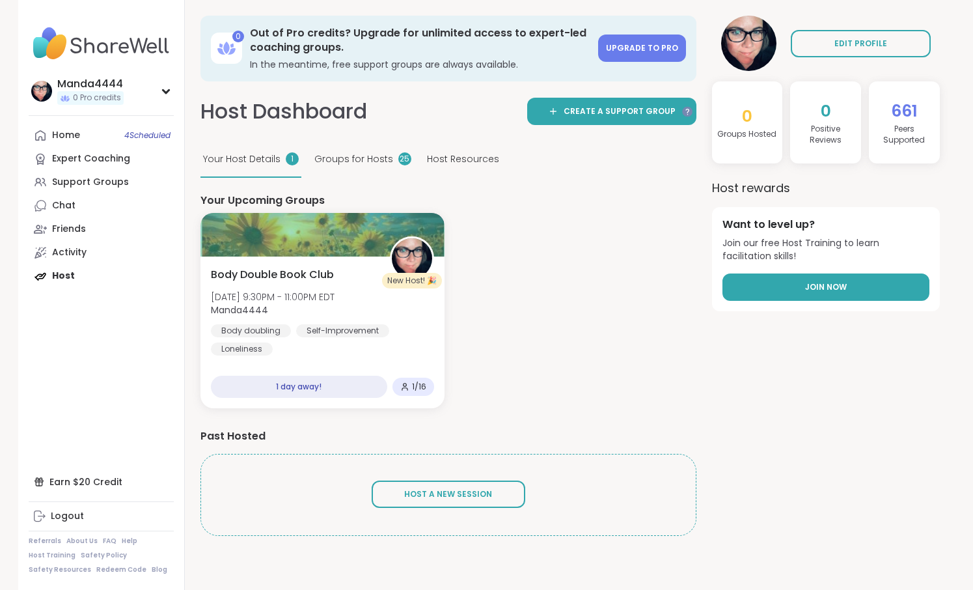
click at [826, 296] on link "Join Now" at bounding box center [826, 286] width 207 height 27
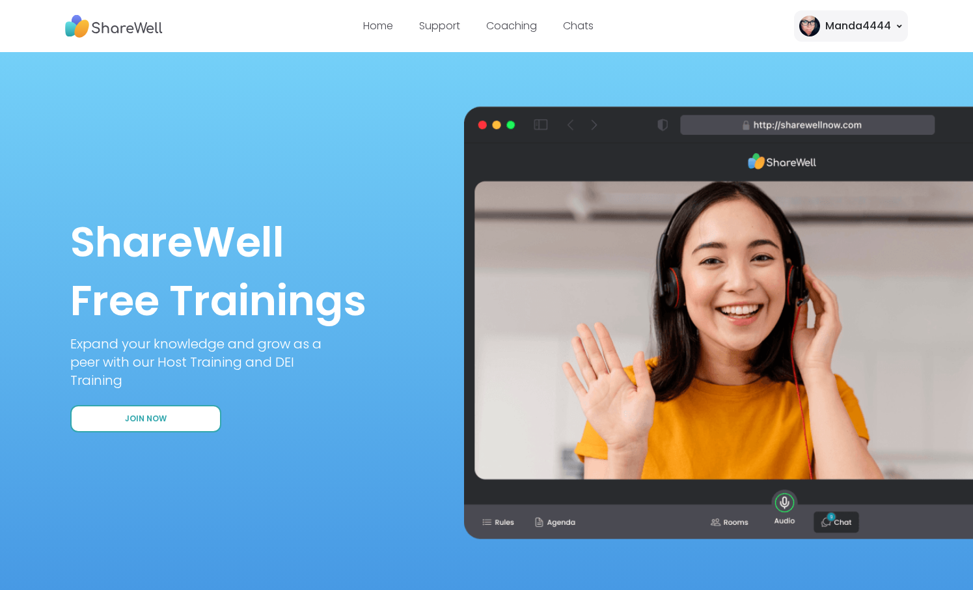
click at [139, 419] on span "Join Now" at bounding box center [146, 418] width 42 height 11
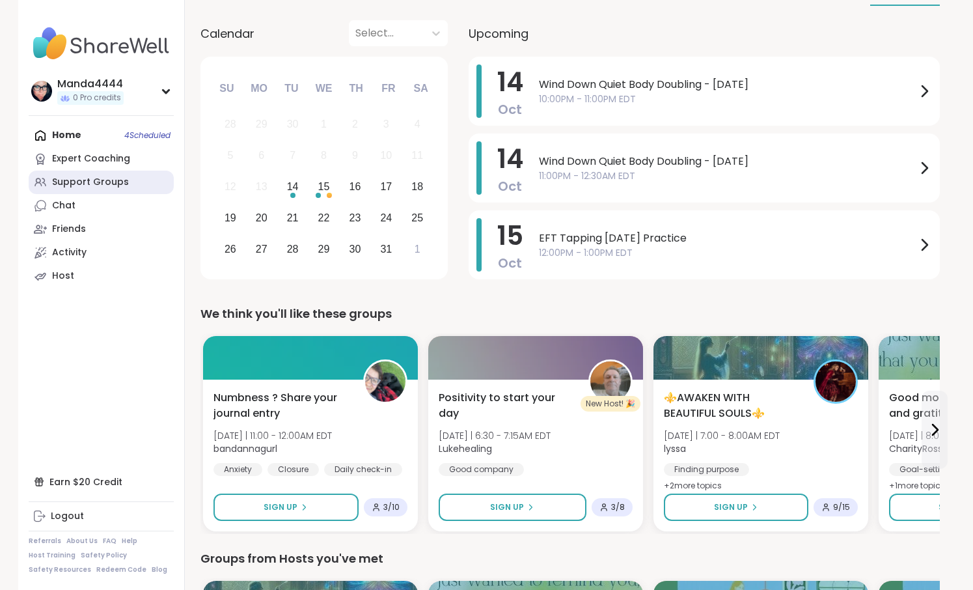
click at [113, 180] on div "Support Groups" at bounding box center [90, 182] width 77 height 13
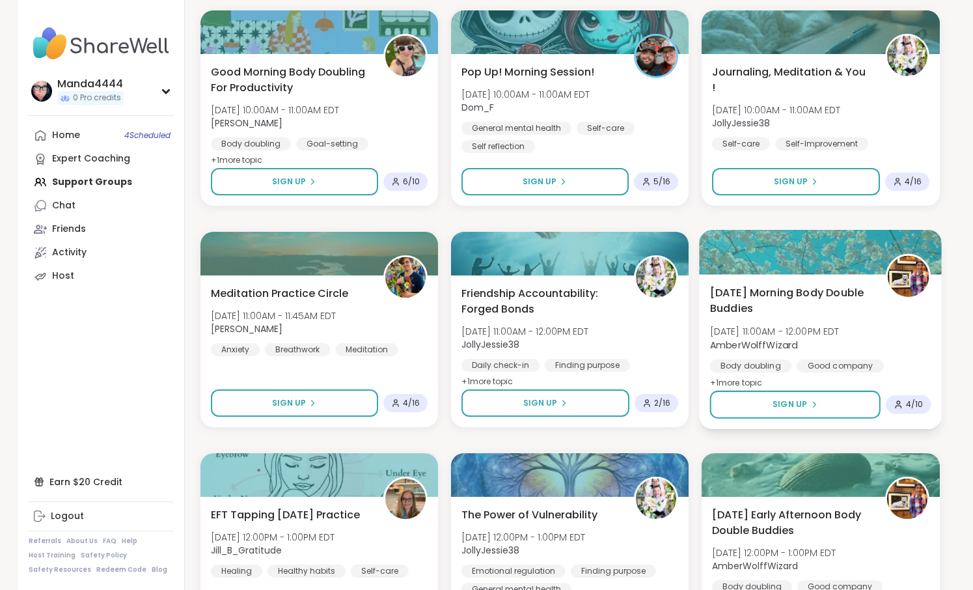
scroll to position [1707, 0]
click at [804, 331] on span "[DATE] 11:00AM - 12:00PM EDT" at bounding box center [775, 330] width 130 height 13
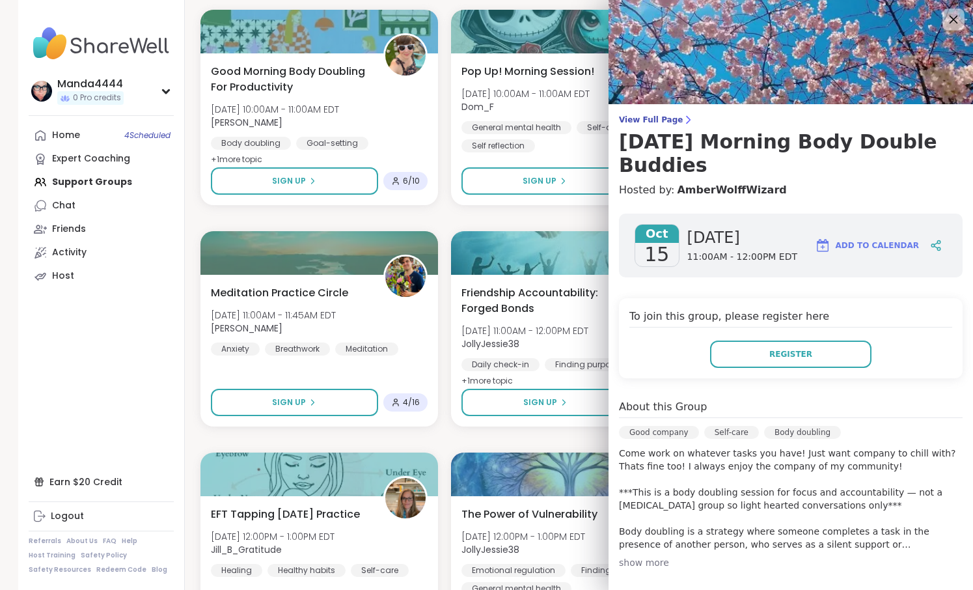
click at [951, 19] on icon at bounding box center [953, 19] width 16 height 16
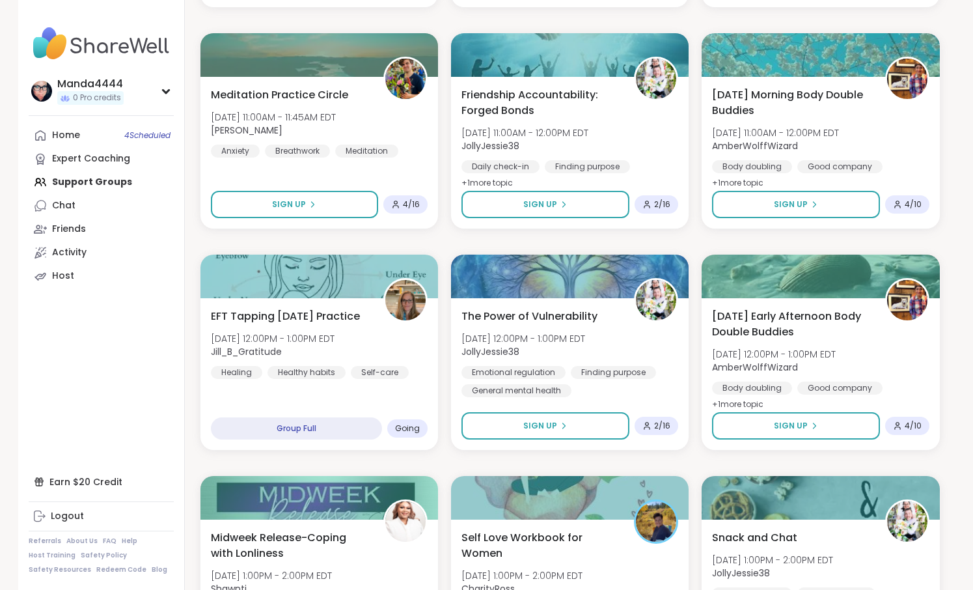
scroll to position [1909, 0]
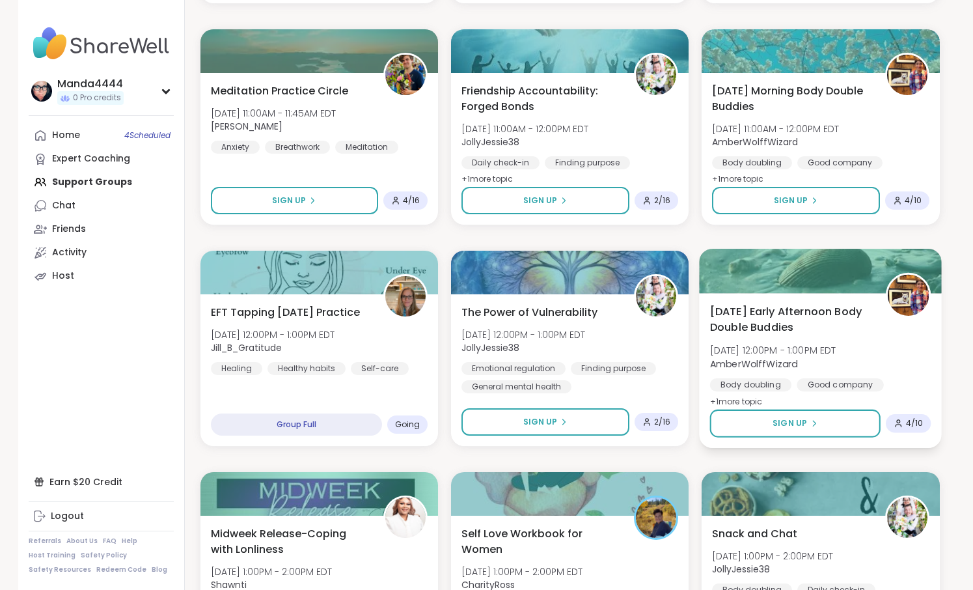
click at [908, 298] on img at bounding box center [909, 295] width 41 height 41
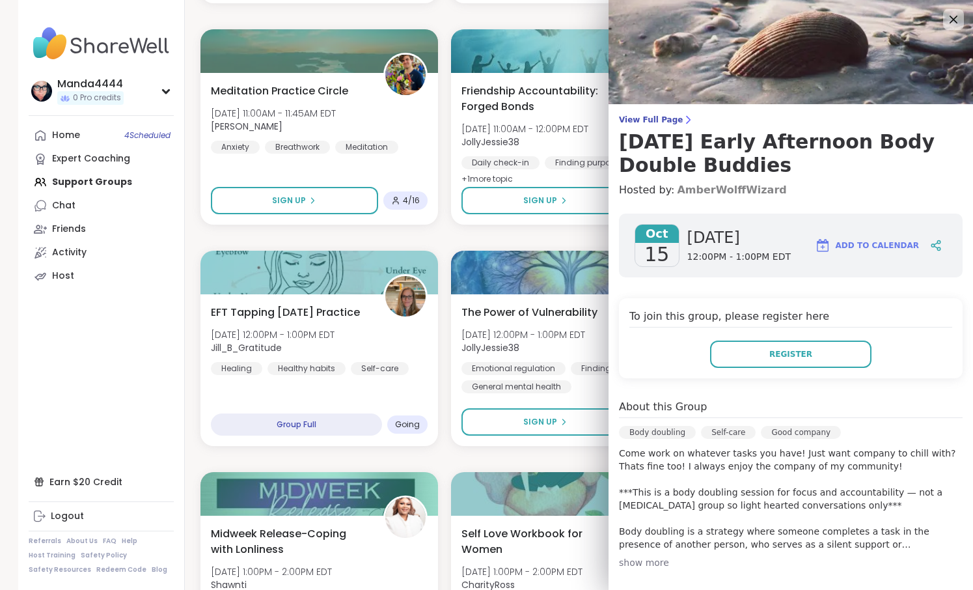
click at [705, 191] on link "AmberWolffWizard" at bounding box center [731, 190] width 109 height 16
click at [954, 21] on icon at bounding box center [953, 19] width 16 height 16
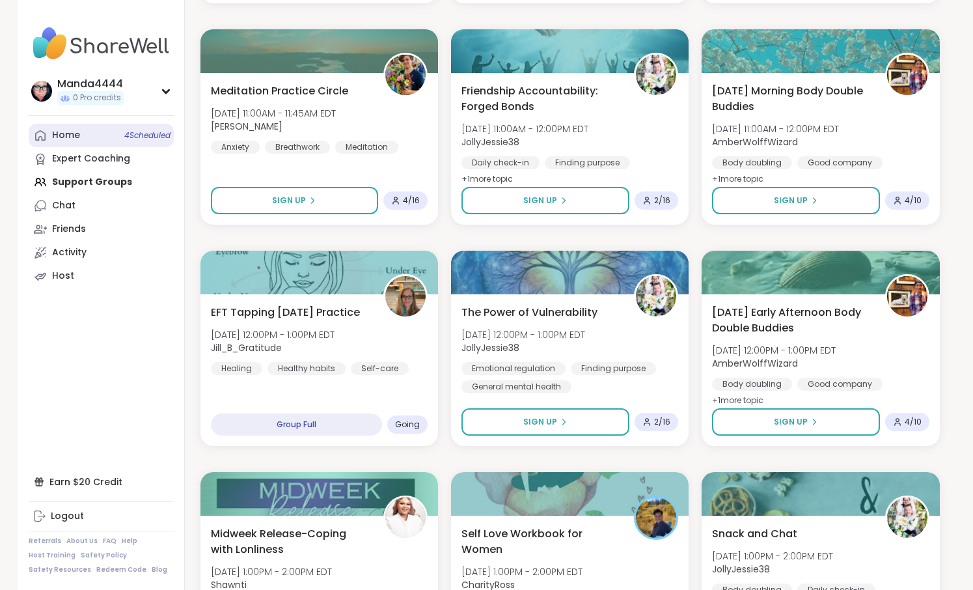
click at [77, 131] on div "Home 4 Scheduled" at bounding box center [66, 135] width 28 height 13
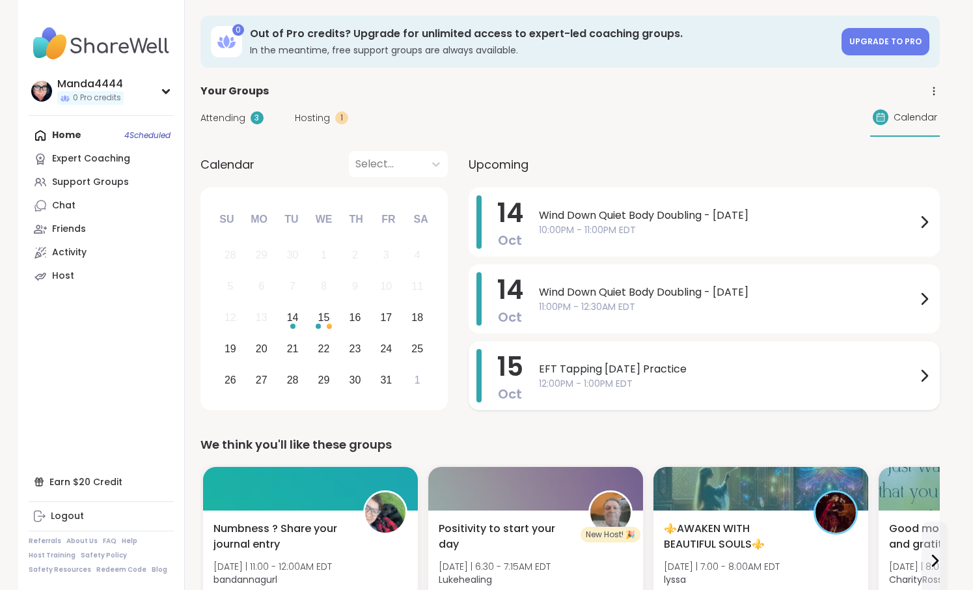
click at [635, 383] on span "12:00PM - 1:00PM EDT" at bounding box center [728, 384] width 378 height 14
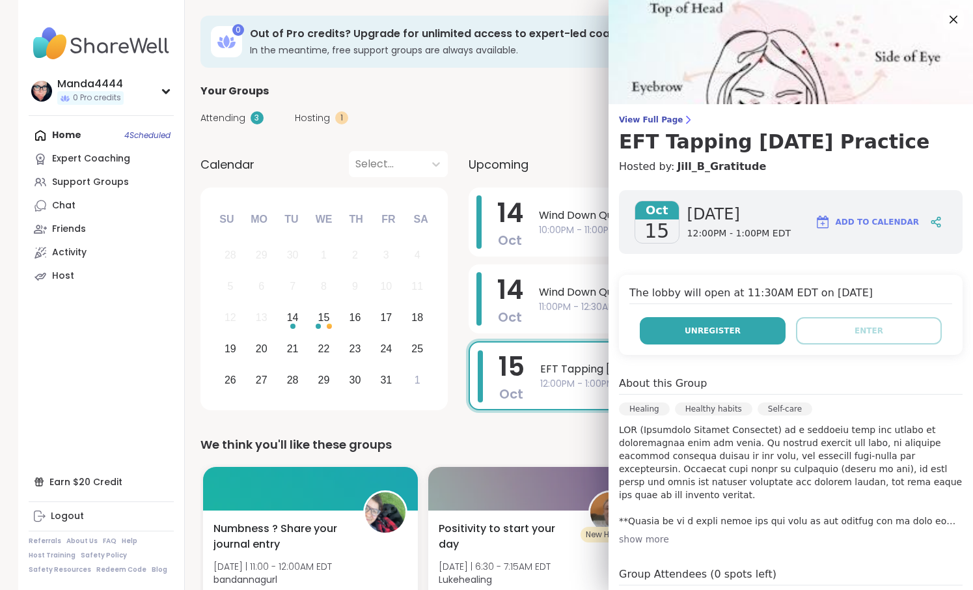
click at [734, 335] on span "Unregister" at bounding box center [713, 331] width 56 height 12
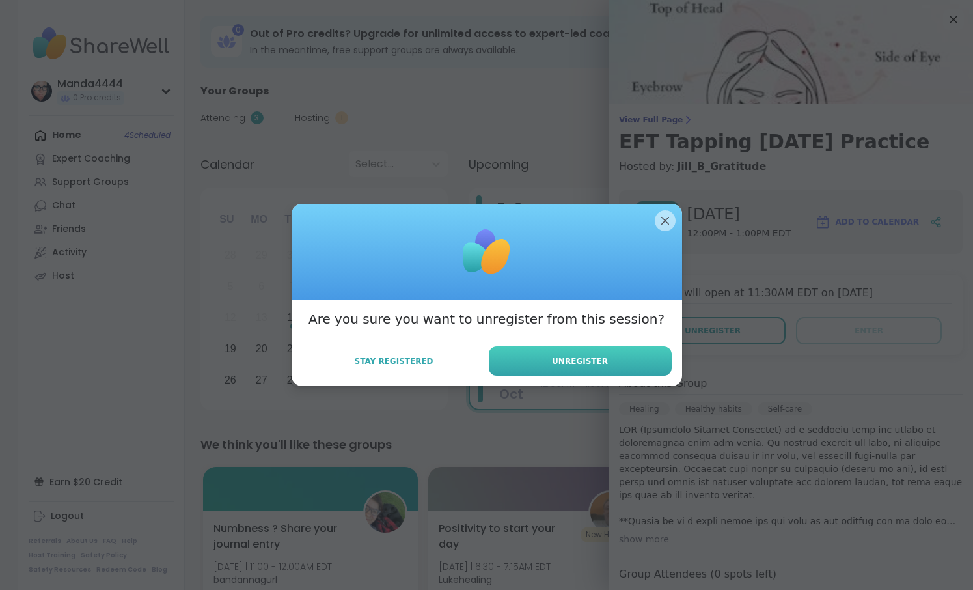
click at [599, 362] on span "Unregister" at bounding box center [580, 361] width 56 height 12
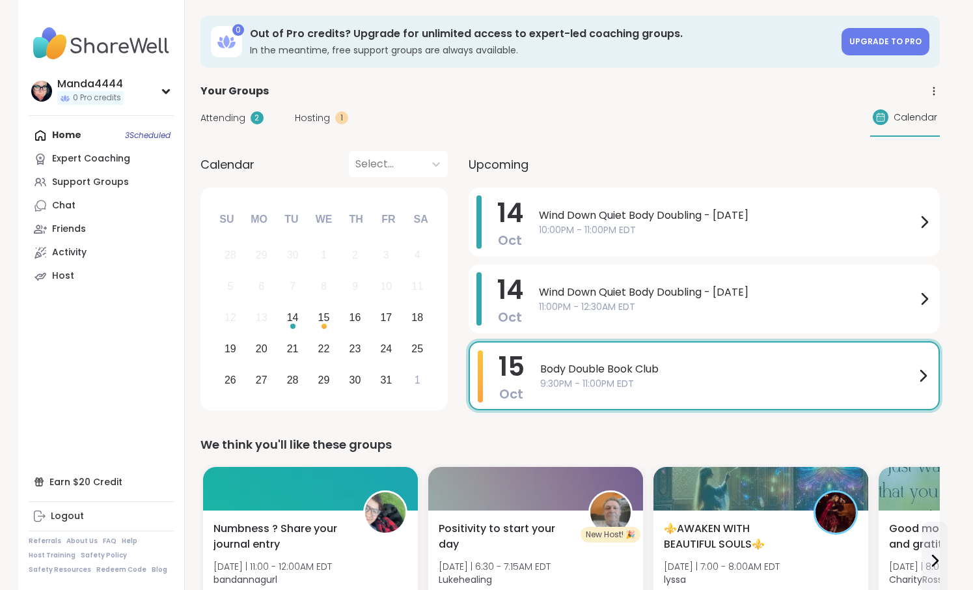
click at [769, 376] on span "Body Double Book Club" at bounding box center [727, 369] width 375 height 16
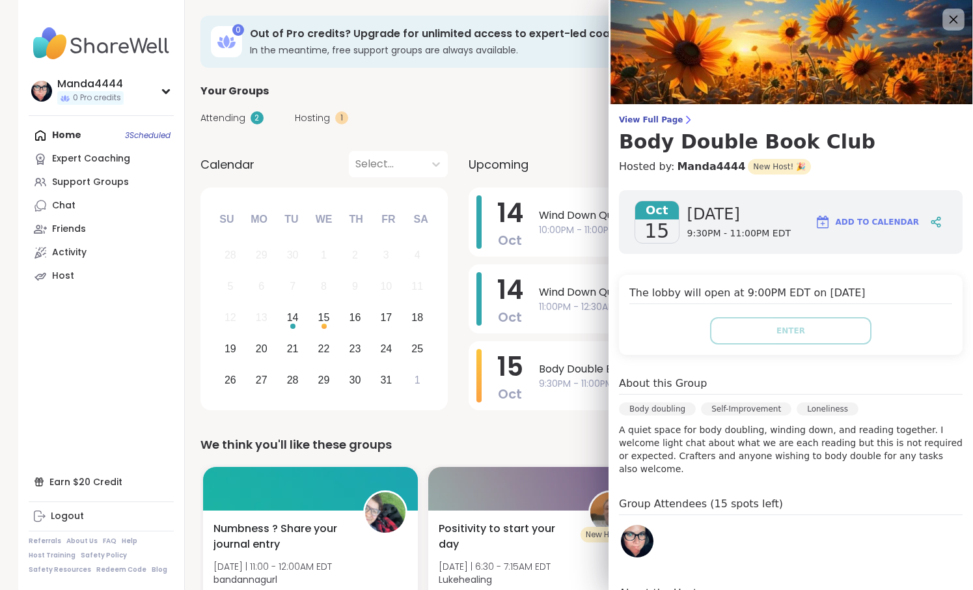
click at [953, 18] on icon at bounding box center [954, 20] width 8 height 8
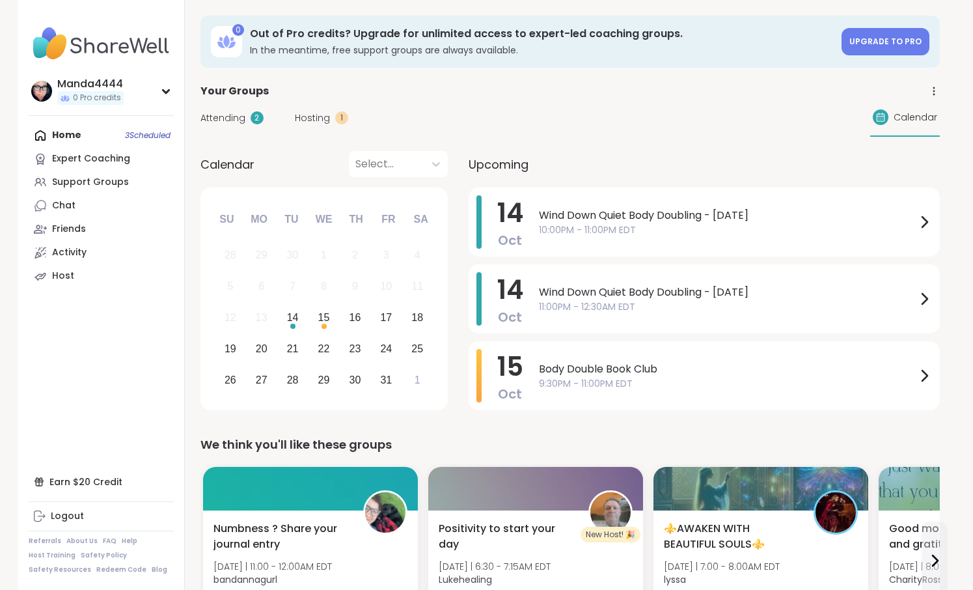
click at [234, 123] on span "Attending" at bounding box center [223, 118] width 45 height 14
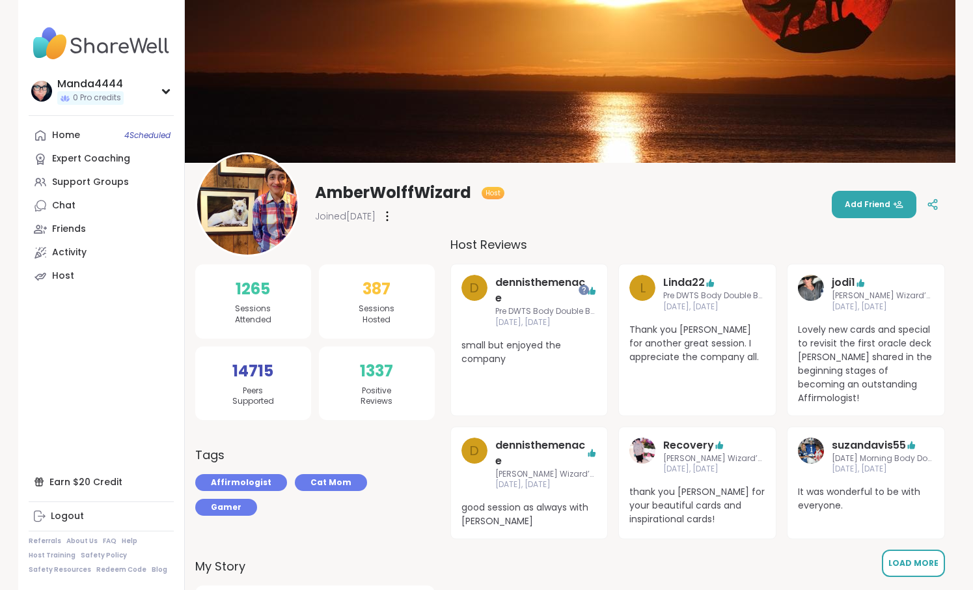
click at [915, 562] on span "Load More" at bounding box center [914, 562] width 50 height 11
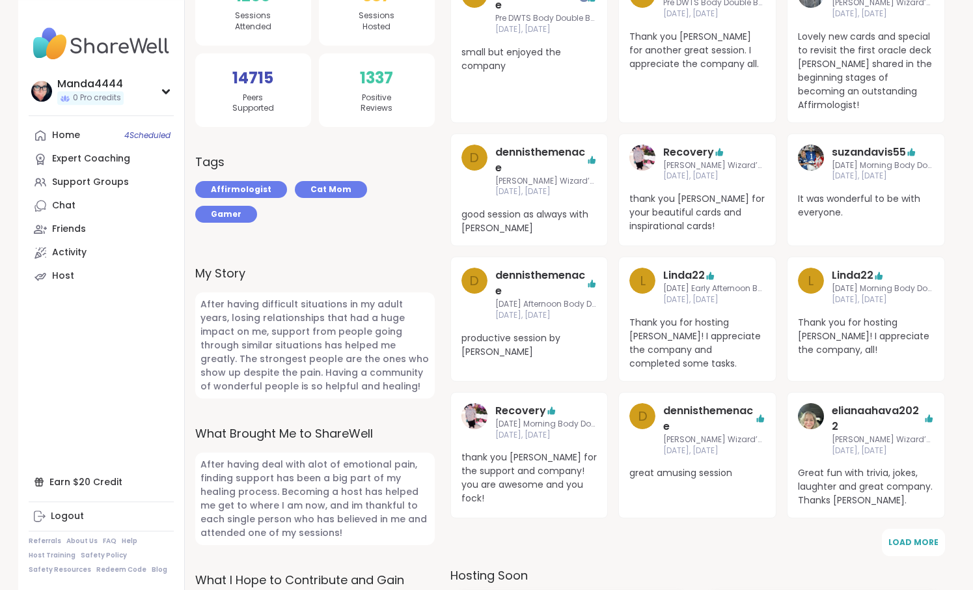
scroll to position [295, 0]
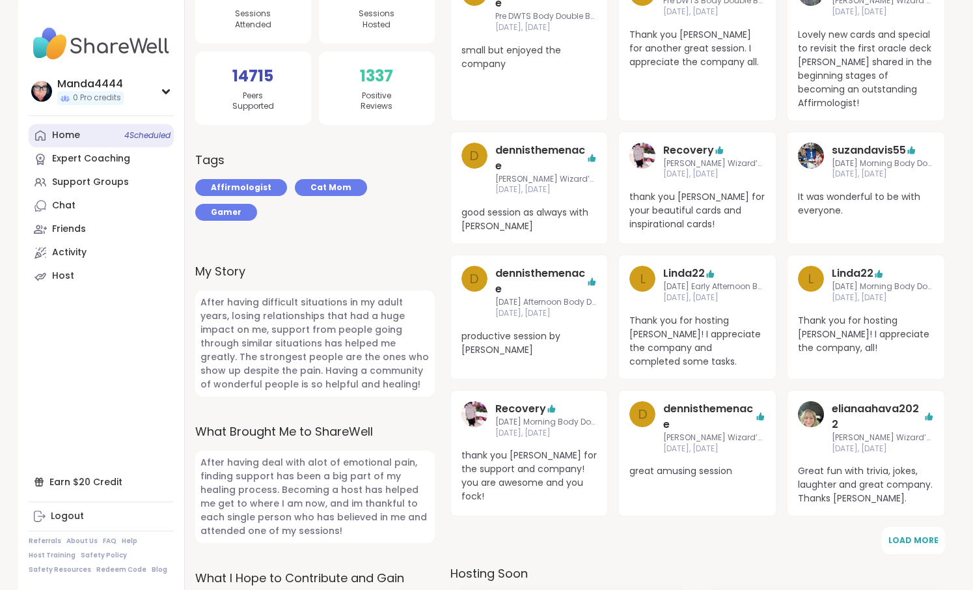
click at [77, 136] on div "Home 4 Scheduled" at bounding box center [66, 135] width 28 height 13
